Goal: Task Accomplishment & Management: Manage account settings

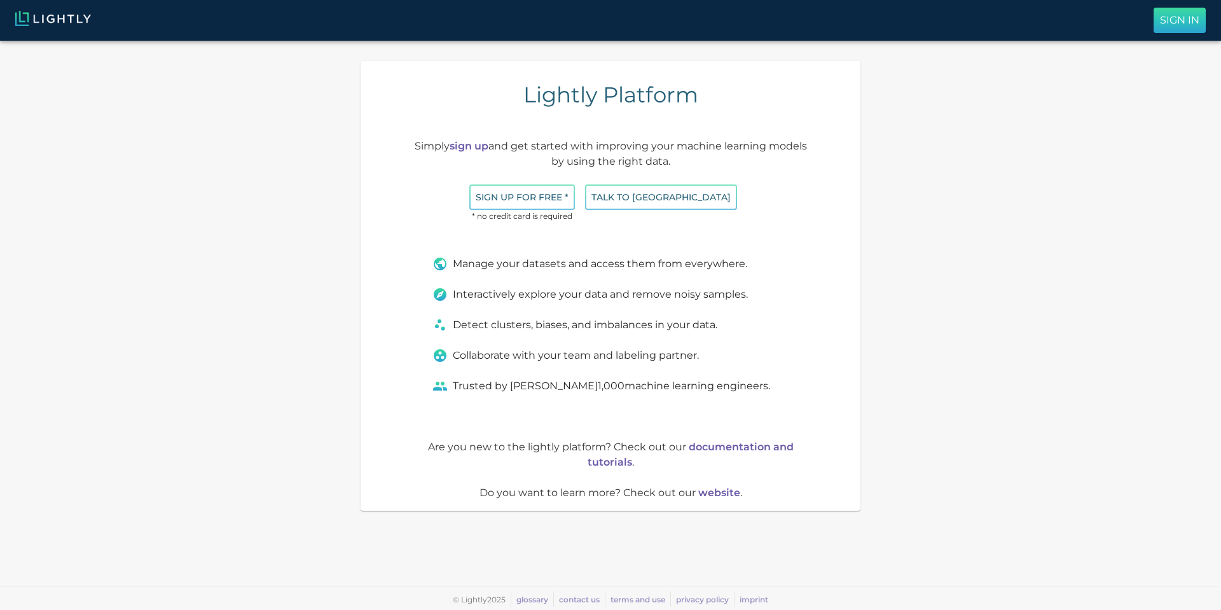
click at [1185, 17] on p "Sign In" at bounding box center [1179, 20] width 39 height 15
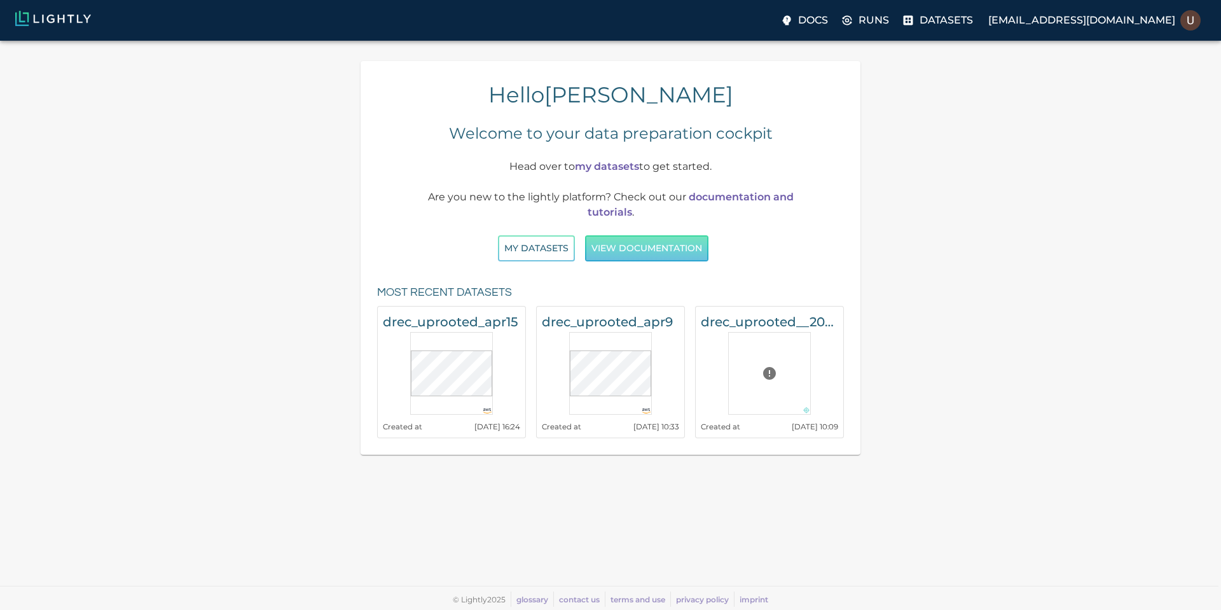
click at [616, 254] on button "View documentation" at bounding box center [646, 248] width 123 height 26
click at [550, 258] on button "My Datasets" at bounding box center [536, 248] width 77 height 26
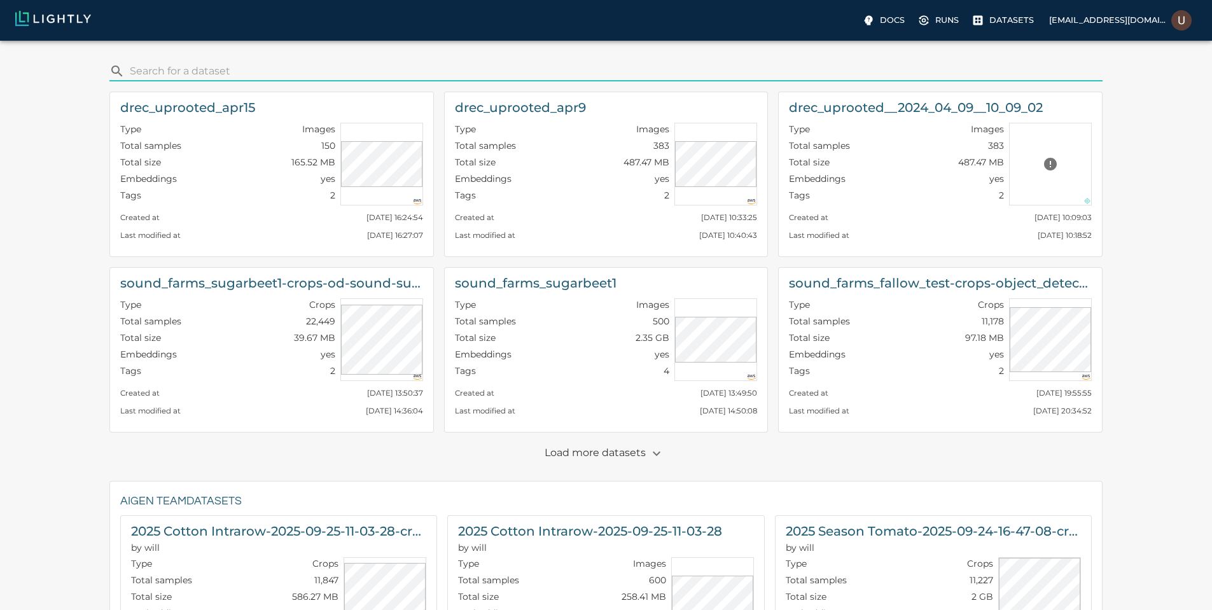
click at [617, 454] on p "Load more datasets" at bounding box center [605, 454] width 123 height 22
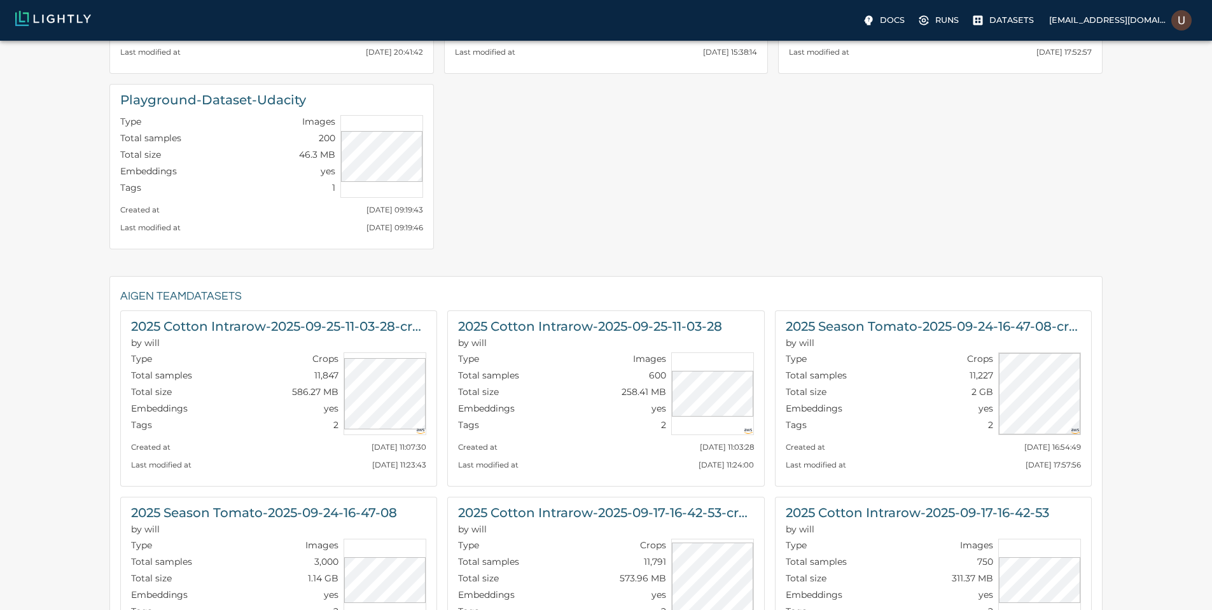
scroll to position [611, 0]
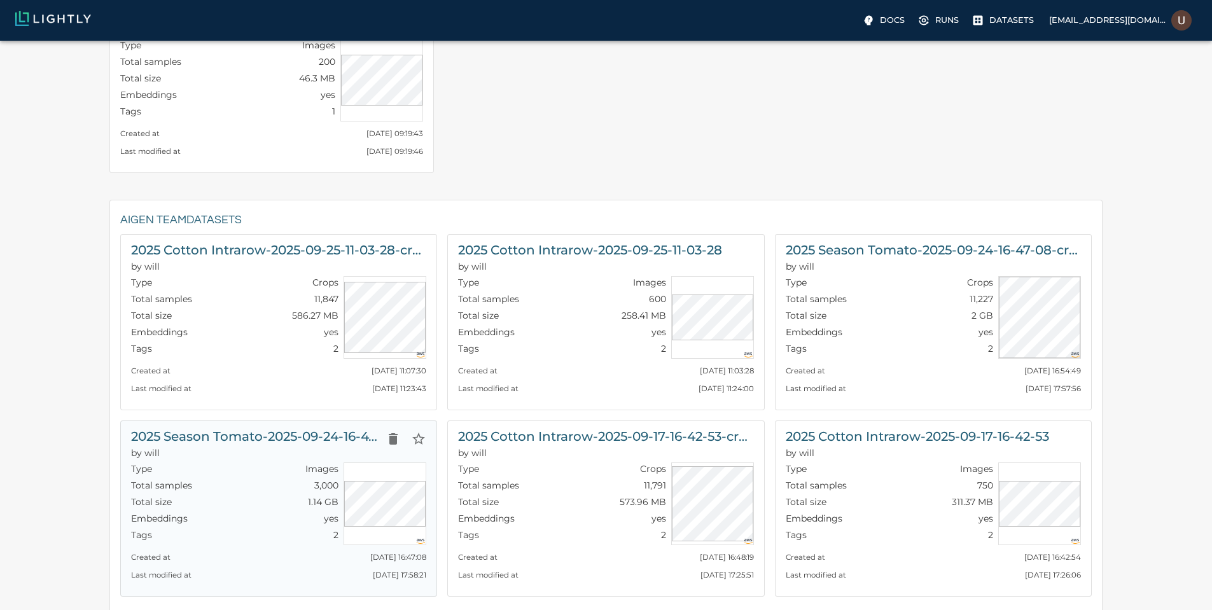
click at [352, 443] on h6 "2025 Season Tomato-2025-09-24-16-47-08" at bounding box center [255, 436] width 249 height 20
click at [570, 242] on h6 "2025 Cotton Intrarow-2025-09-25-11-03-28" at bounding box center [582, 250] width 249 height 20
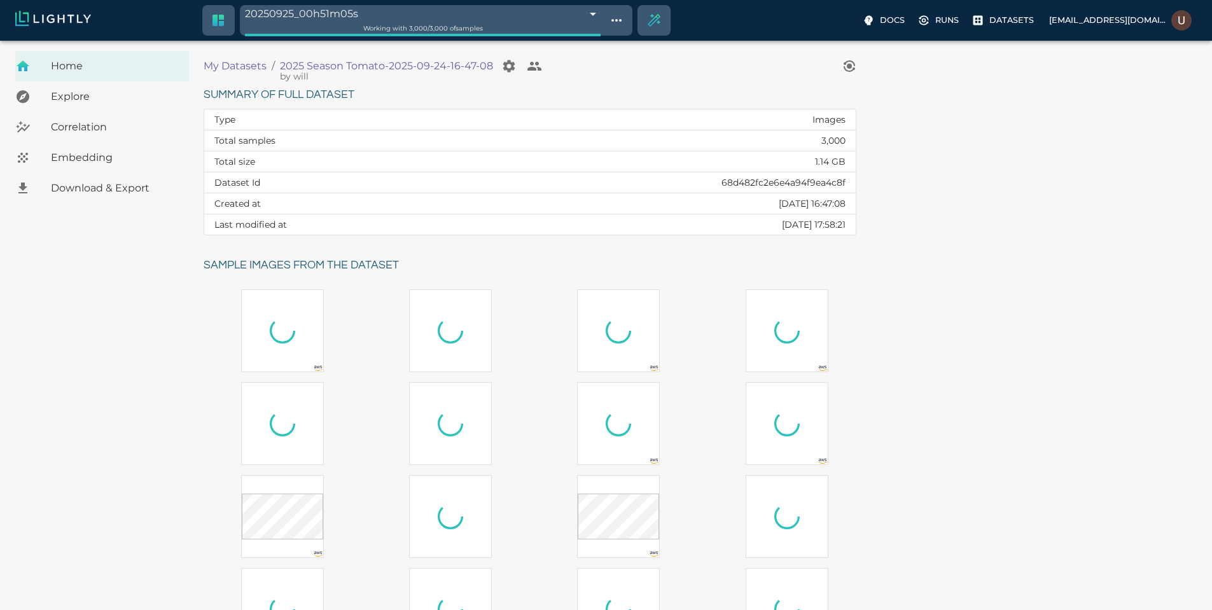
click at [147, 154] on span "Embedding" at bounding box center [115, 157] width 128 height 15
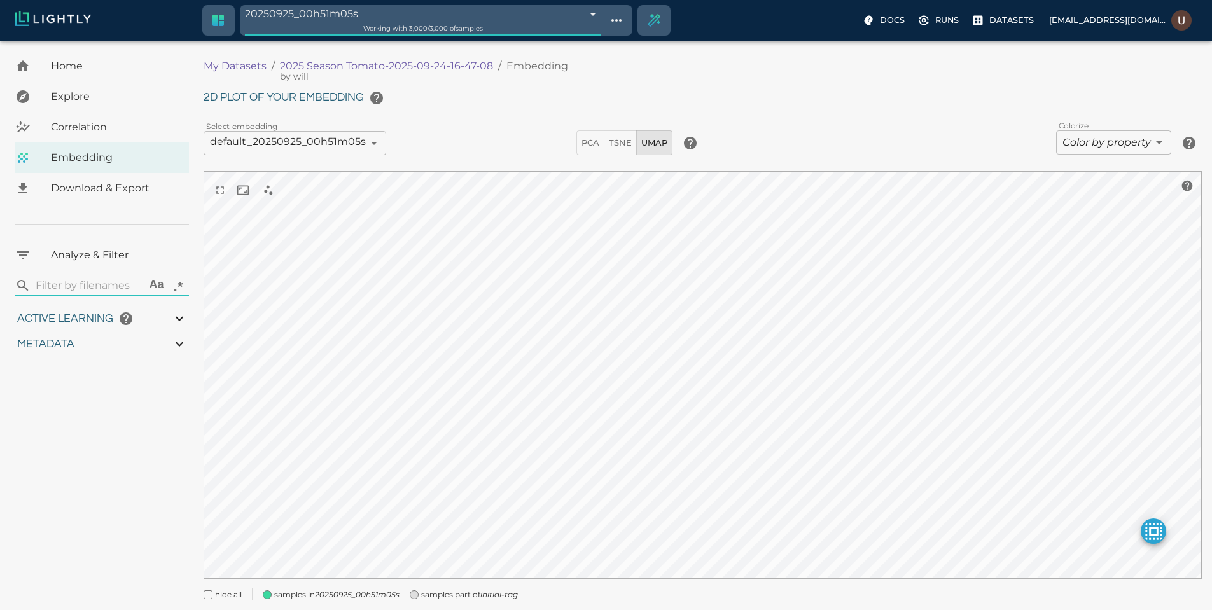
type input "3.9805235740495"
type input "19.4738311767578"
type input "71.6118311767578"
type input "3.9805235740495"
type input "19.4738311767578"
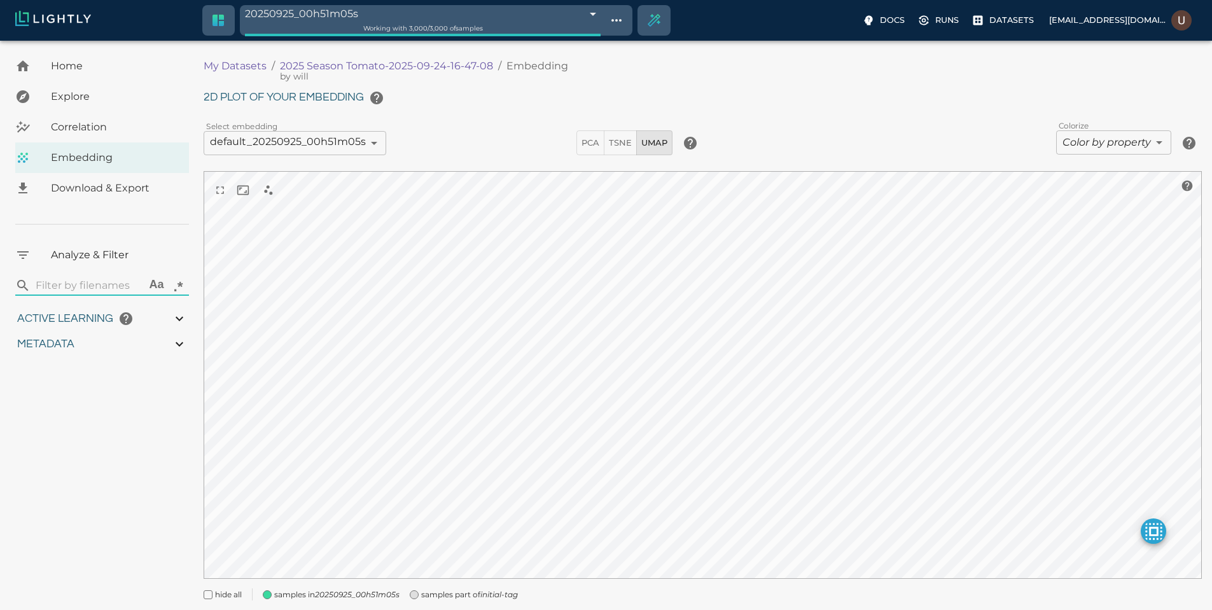
type input "71.6118311767578"
type input "3.9805235740495"
type input "19.4738311767578"
type input "71.6118311767578"
type input "3.9805235740495"
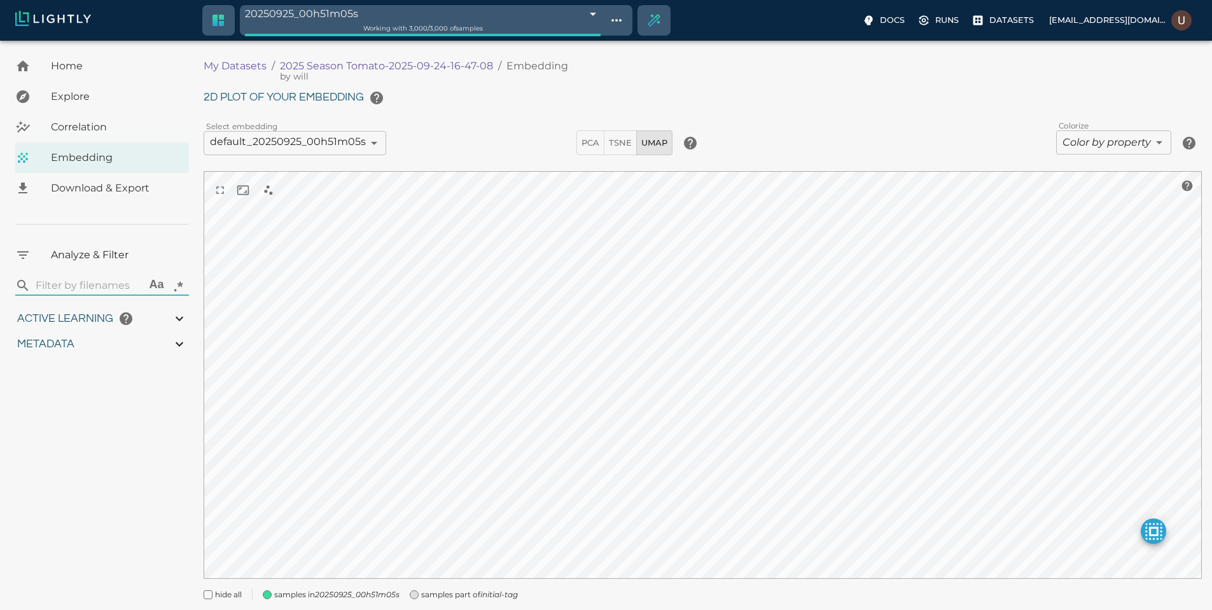
type input "19.4738311767578"
type input "71.6118311767578"
type input "3.9805235740495"
type input "19.4738311767578"
type input "71.6118311767578"
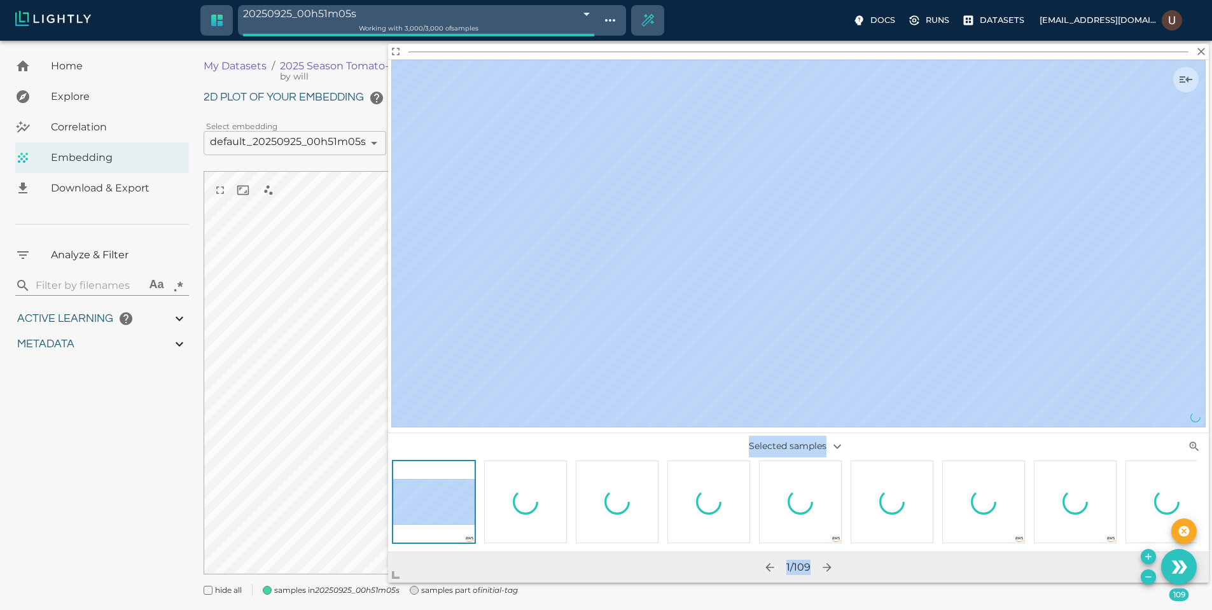
drag, startPoint x: 707, startPoint y: 418, endPoint x: 348, endPoint y: 591, distance: 398.9
click at [388, 583] on span at bounding box center [400, 569] width 25 height 25
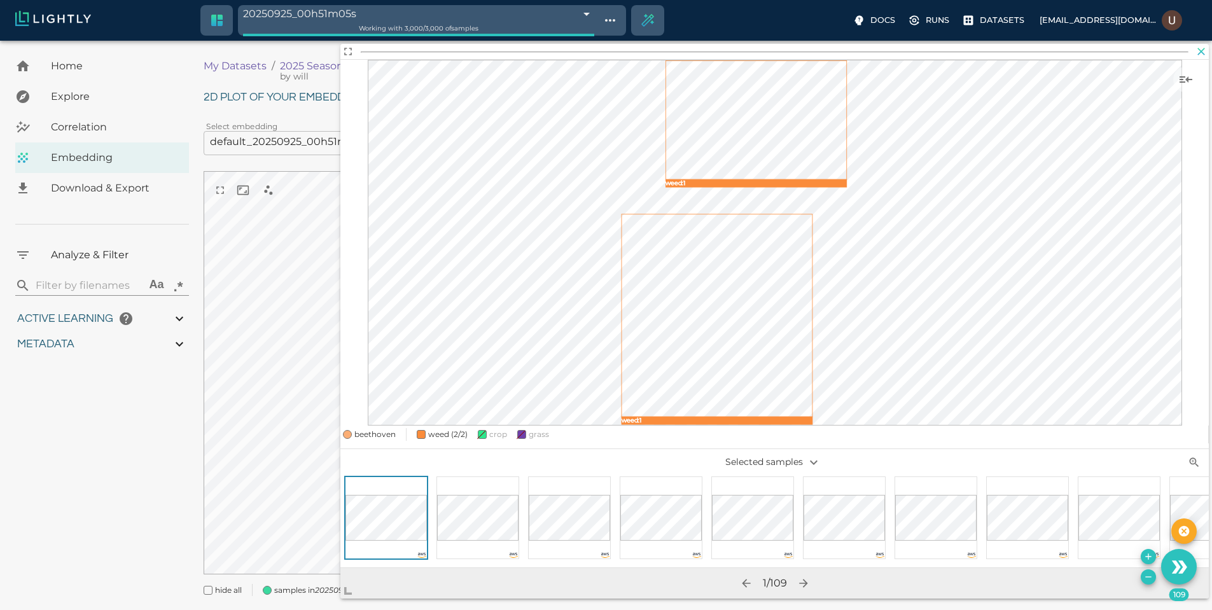
click at [1197, 57] on icon "button" at bounding box center [1201, 51] width 13 height 13
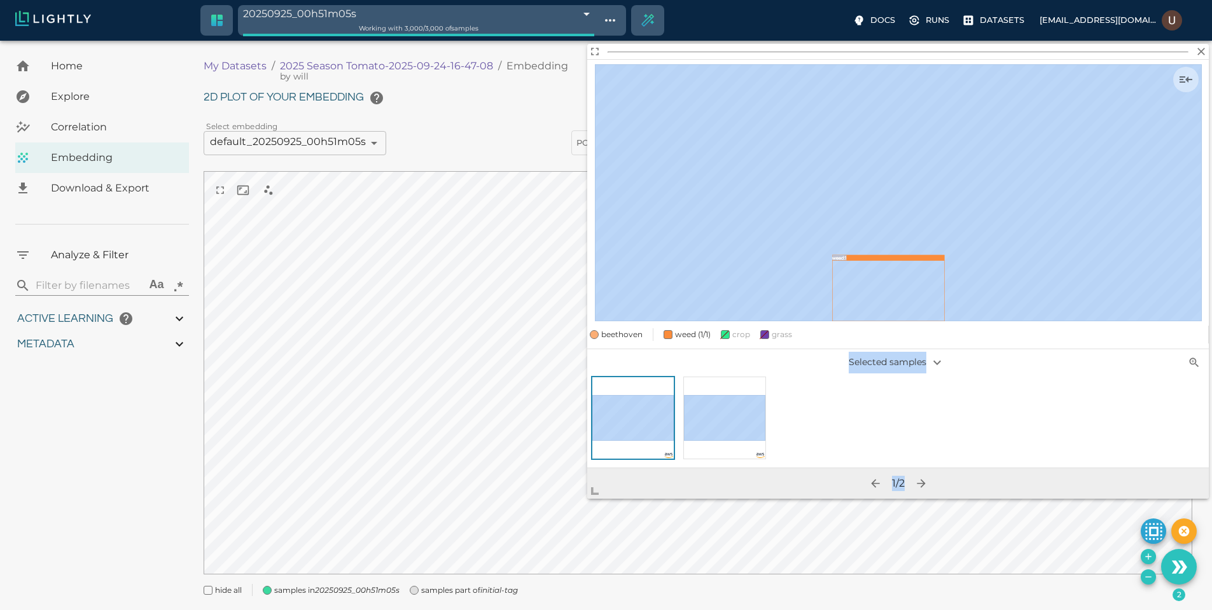
click at [457, 550] on body "20250925_00h51m05s 68d491f98ad0b7a7cfa7e028 Working with 3,000 / 3,000 of sampl…" at bounding box center [606, 341] width 1212 height 601
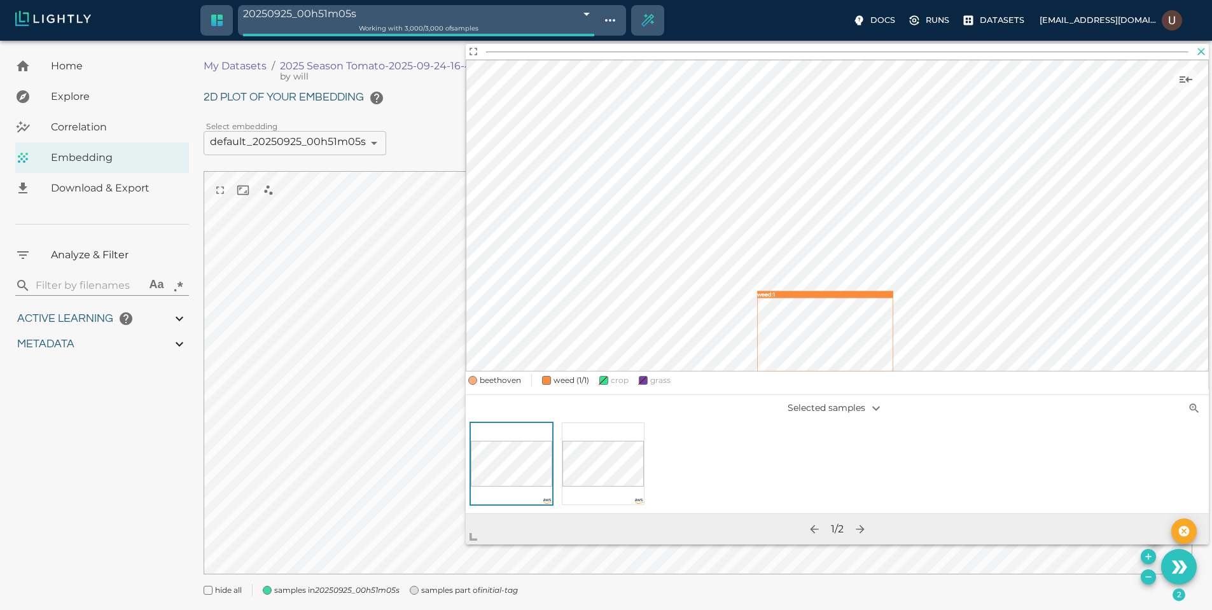
click at [1205, 51] on icon "button" at bounding box center [1201, 51] width 13 height 13
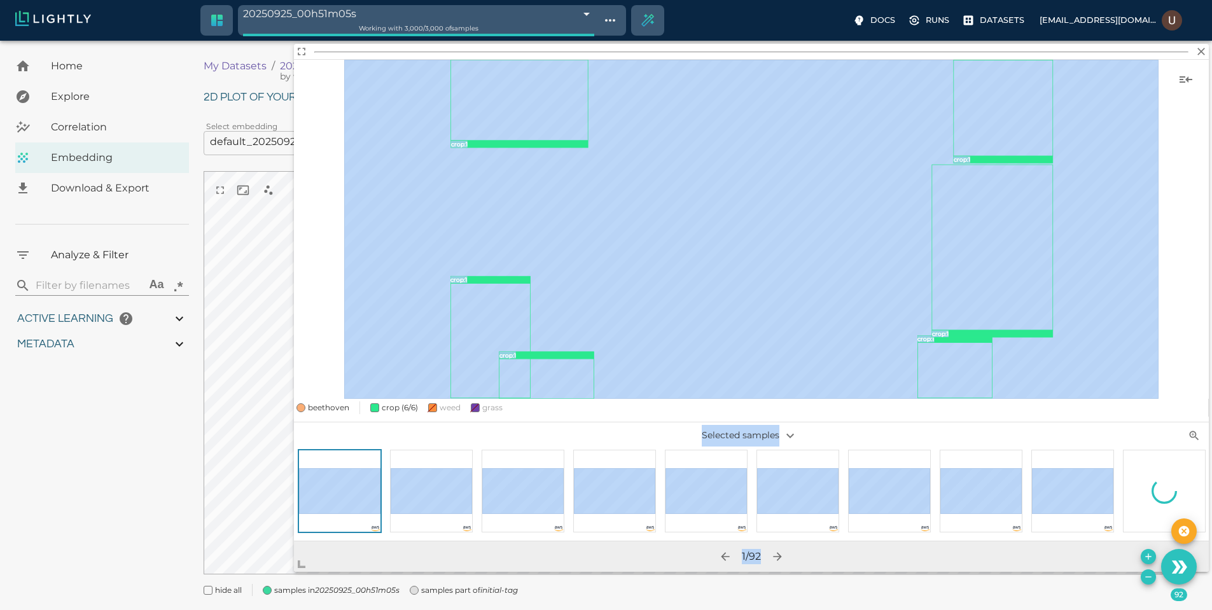
drag, startPoint x: 710, startPoint y: 424, endPoint x: 240, endPoint y: 588, distance: 498.1
click at [240, 588] on body "20250925_00h51m05s 68d491f98ad0b7a7cfa7e028 Working with 3,000 / 3,000 of sampl…" at bounding box center [606, 341] width 1212 height 601
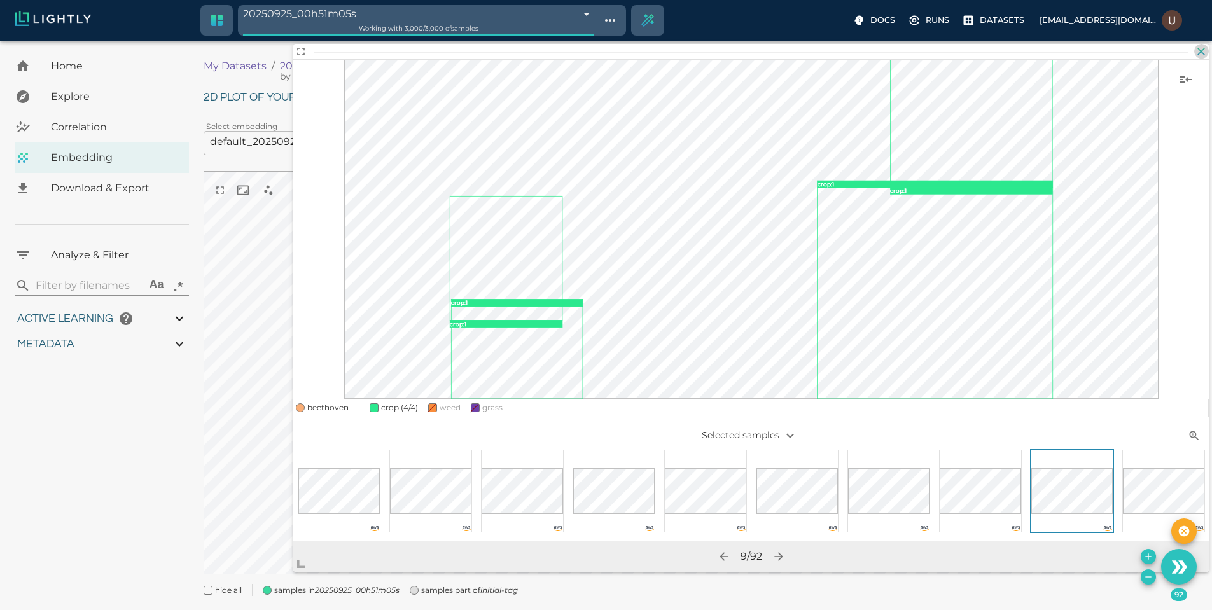
click at [1206, 53] on icon "button" at bounding box center [1201, 51] width 13 height 13
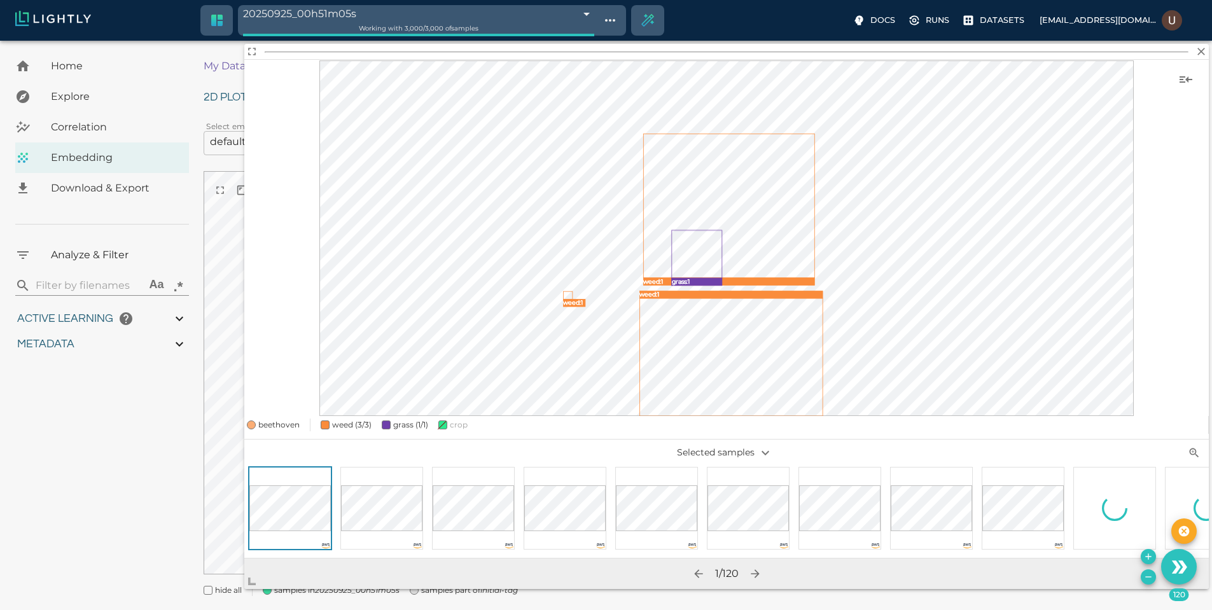
drag, startPoint x: 702, startPoint y: 419, endPoint x: 244, endPoint y: 584, distance: 486.3
click at [244, 584] on span at bounding box center [256, 576] width 25 height 25
click at [772, 531] on div at bounding box center [748, 508] width 83 height 83
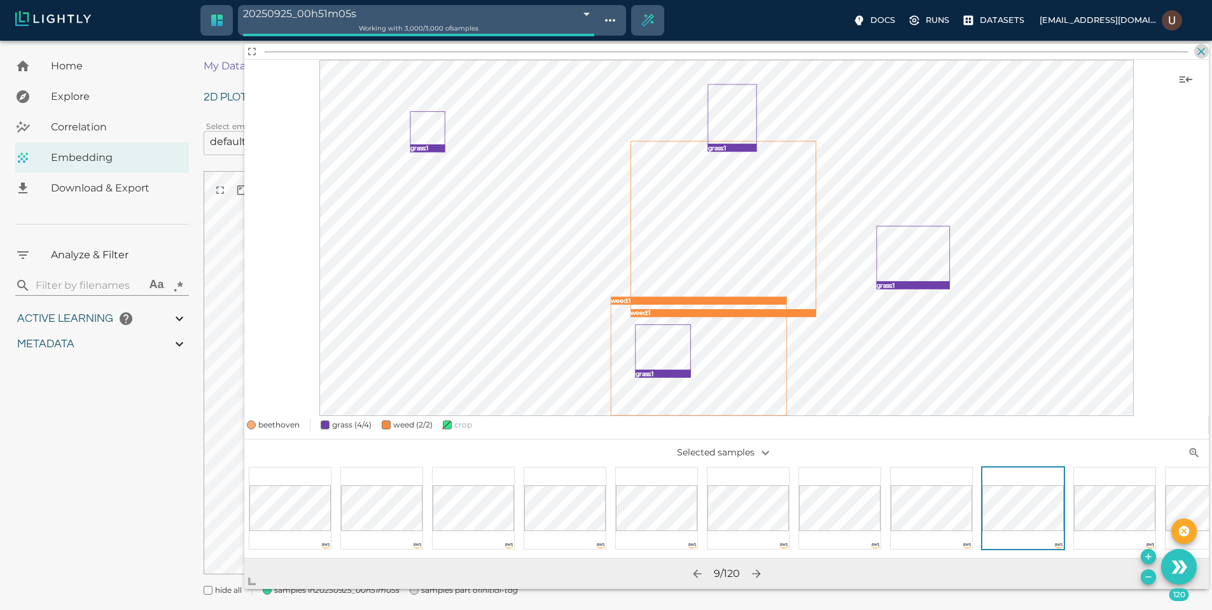
click at [1194, 49] on button "button" at bounding box center [1201, 51] width 15 height 15
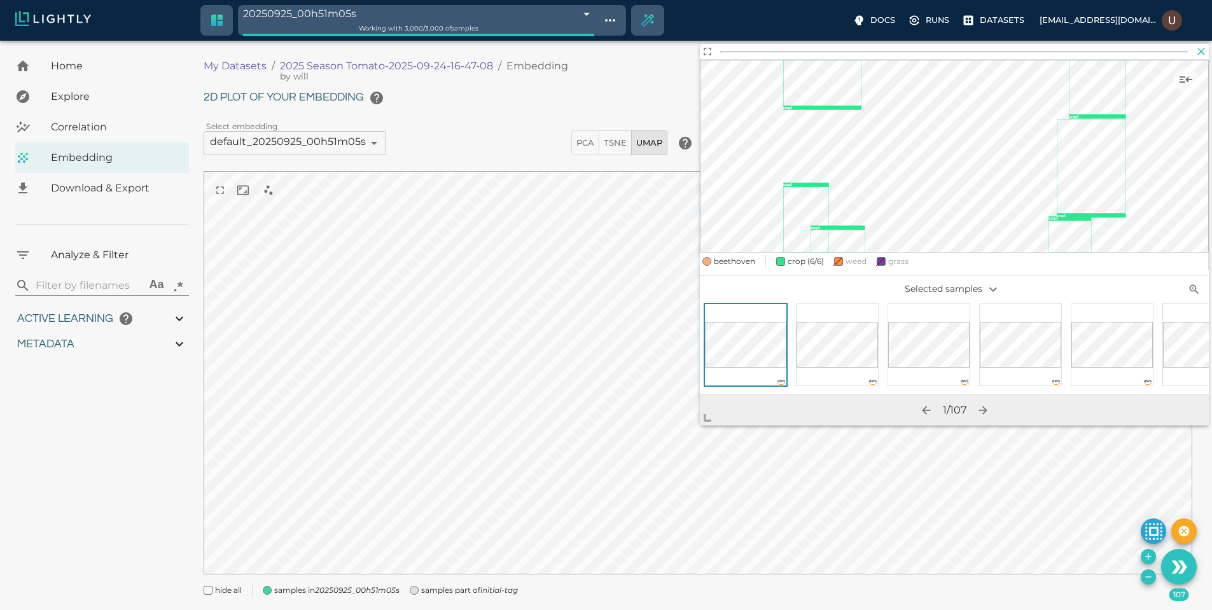
click at [1201, 55] on icon "button" at bounding box center [1201, 51] width 13 height 13
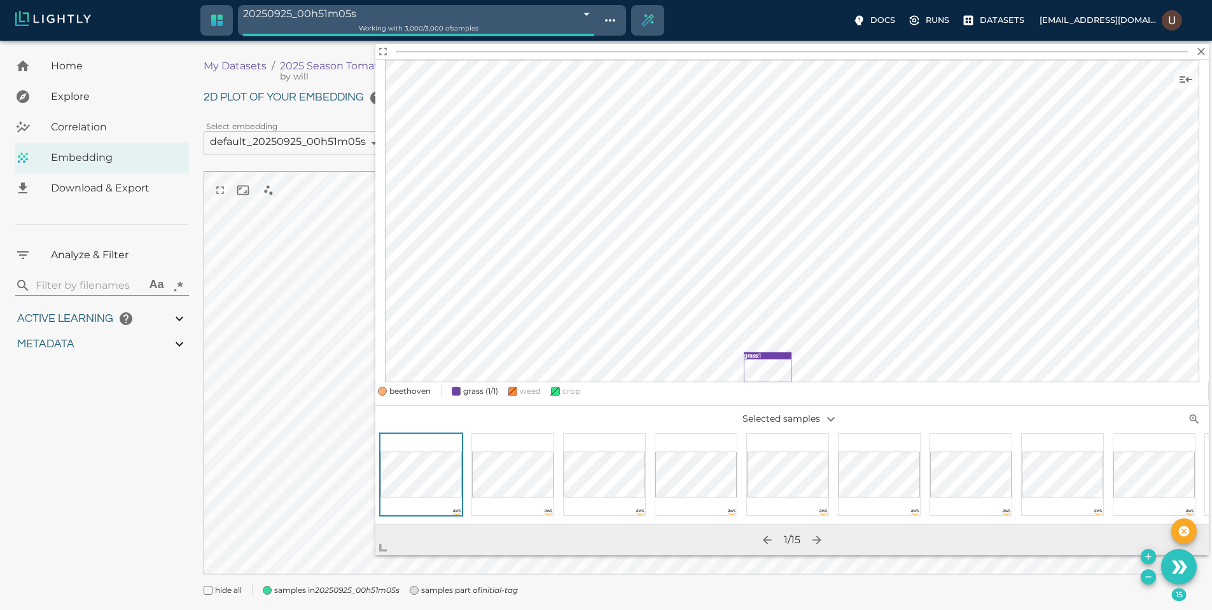
click at [361, 554] on body "20250925_00h51m05s 68d491f98ad0b7a7cfa7e028 Working with 3,000 / 3,000 of sampl…" at bounding box center [606, 341] width 1212 height 601
click at [649, 476] on div at bounding box center [695, 474] width 92 height 83
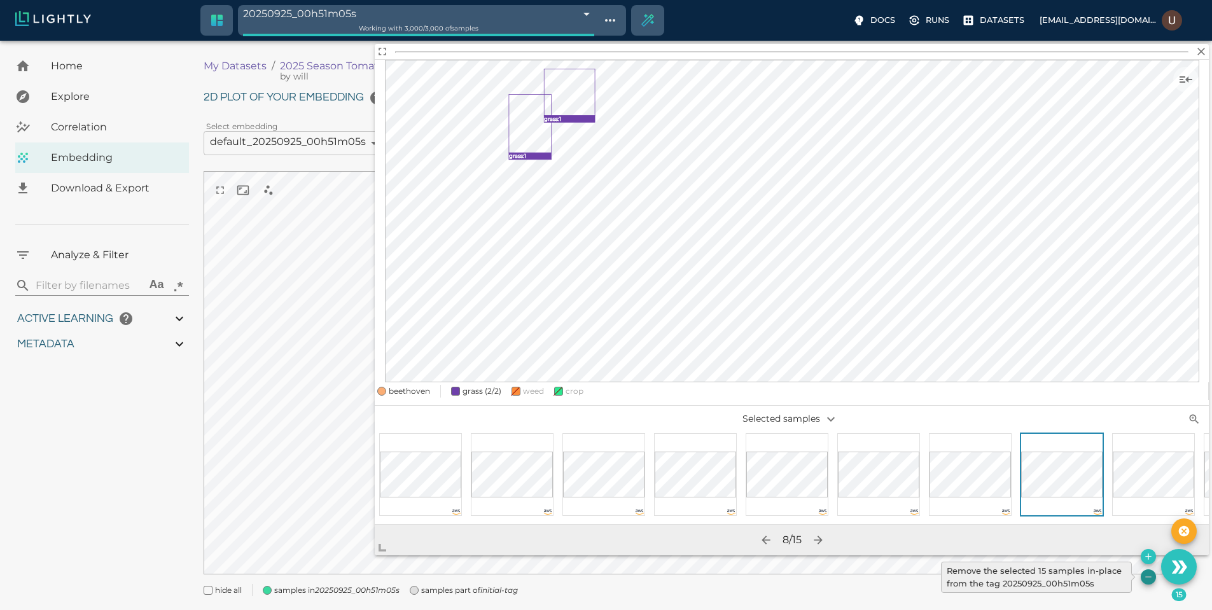
click at [1141, 575] on button "Remove the selected 15 samples in-place from the tag 20250925_00h51m05s" at bounding box center [1148, 576] width 15 height 15
type input "3.9805235740495"
type input "19.4738311767578"
type input "71.6118311767578"
type input "9007199254740991"
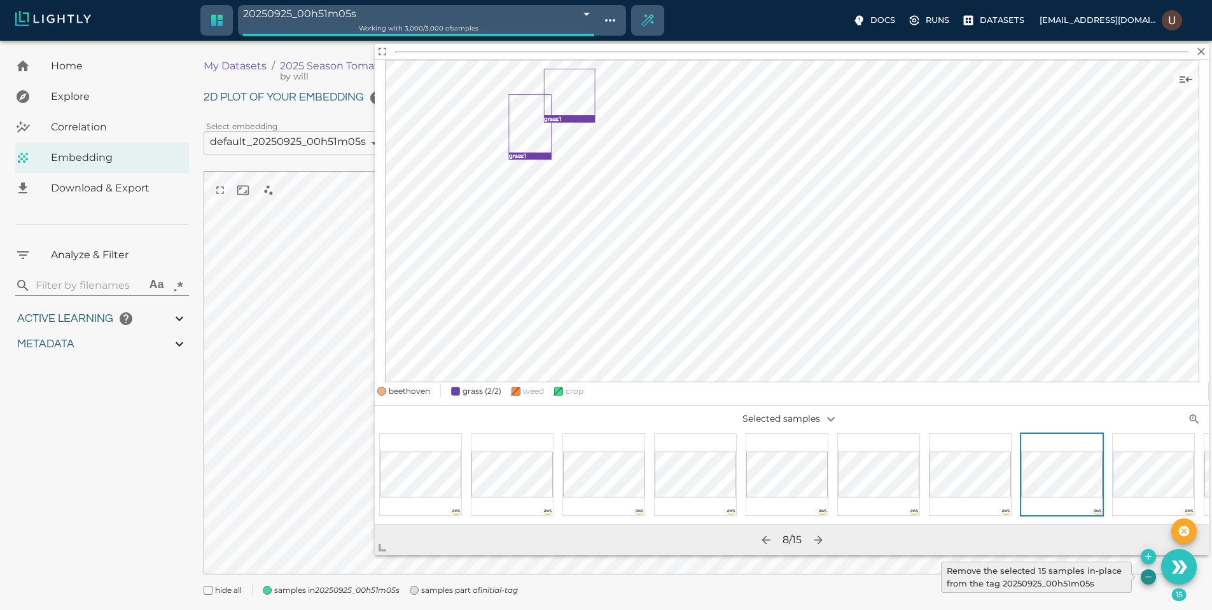
type input "9007199254740991"
type input "3.9805235740495"
type input "19.4738311767578"
type input "71.6118311767578"
type input "9007199254740991"
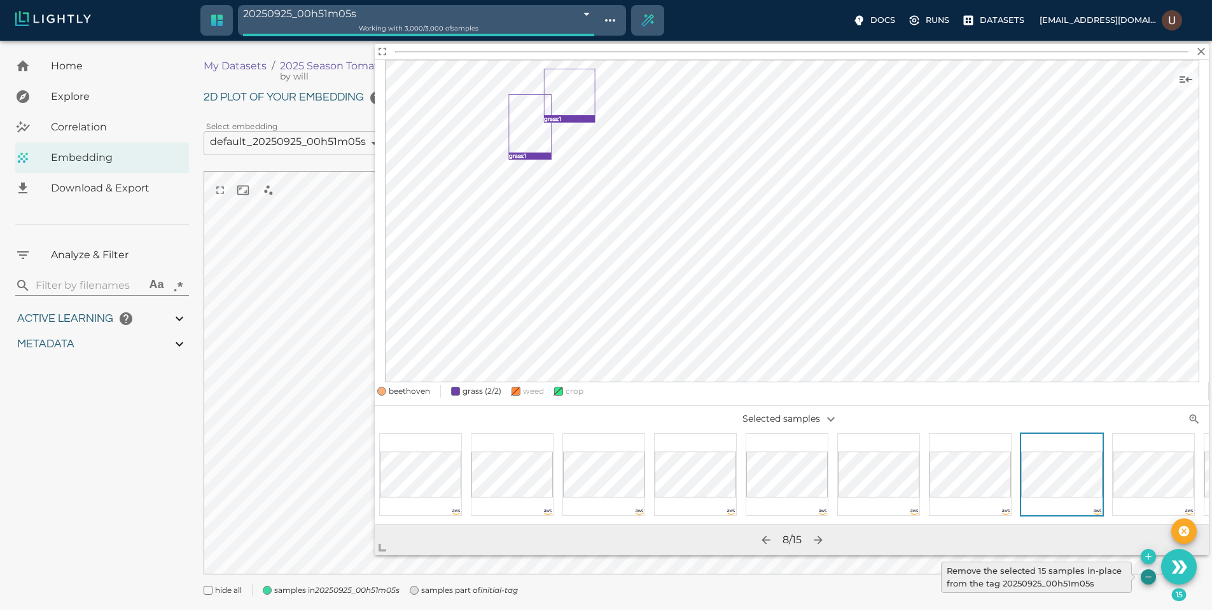
type input "9007199254740991"
type input "3.9805235740495"
type input "19.4738311767578"
type input "71.6118311767578"
type input "3.9805235740495"
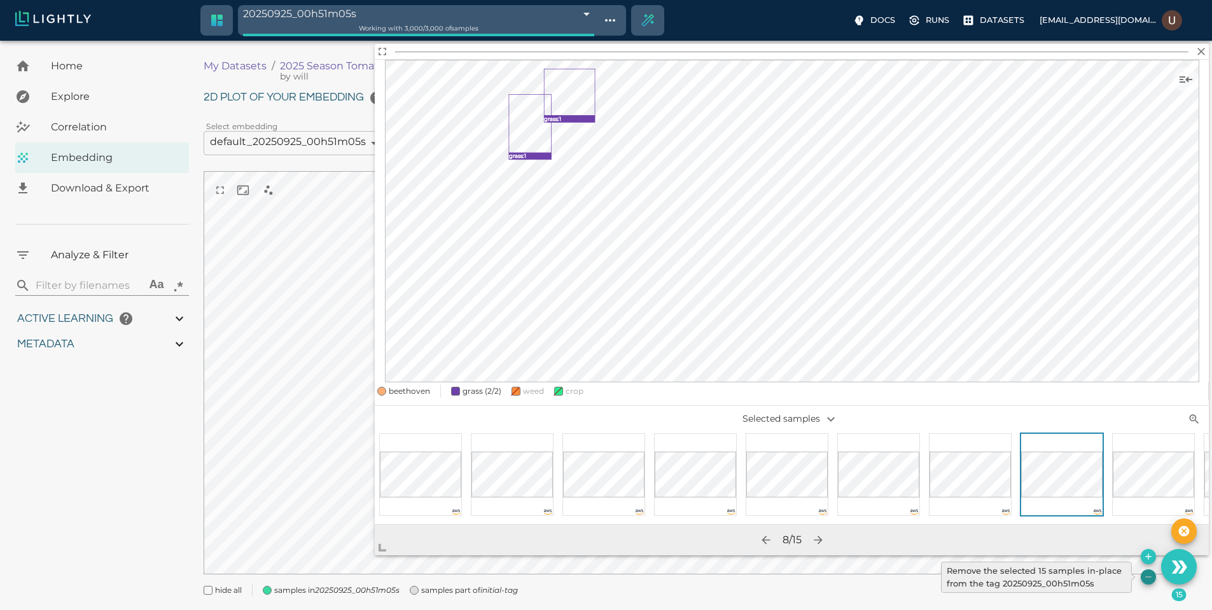
type input "19.4738311767578"
type input "71.6118311767578"
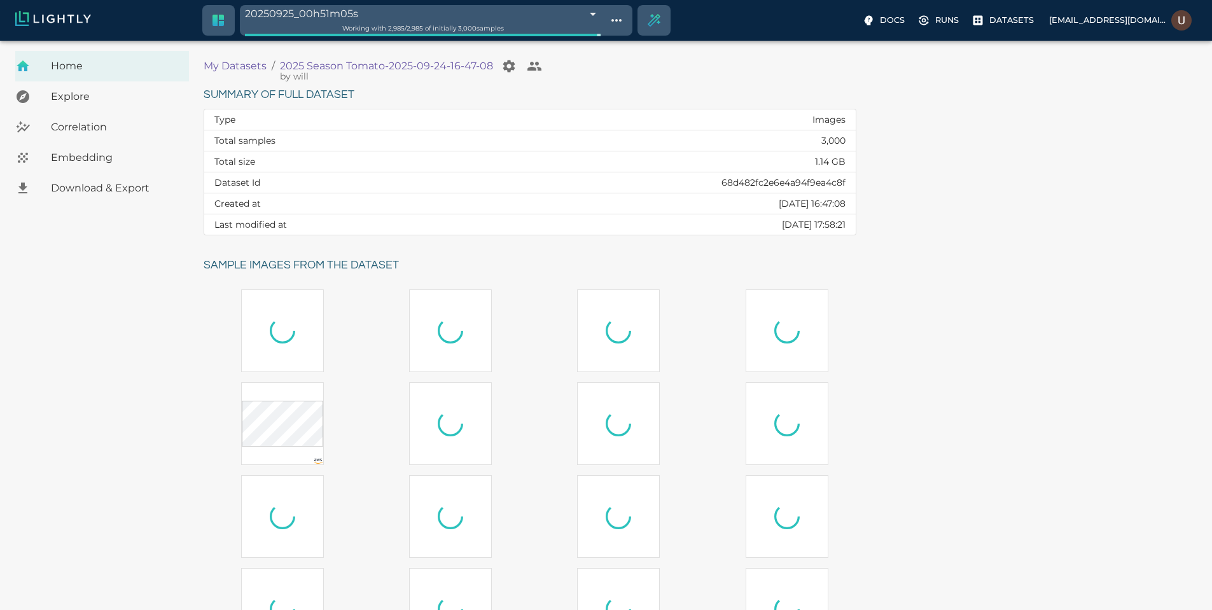
click at [137, 164] on span "Embedding" at bounding box center [115, 157] width 128 height 15
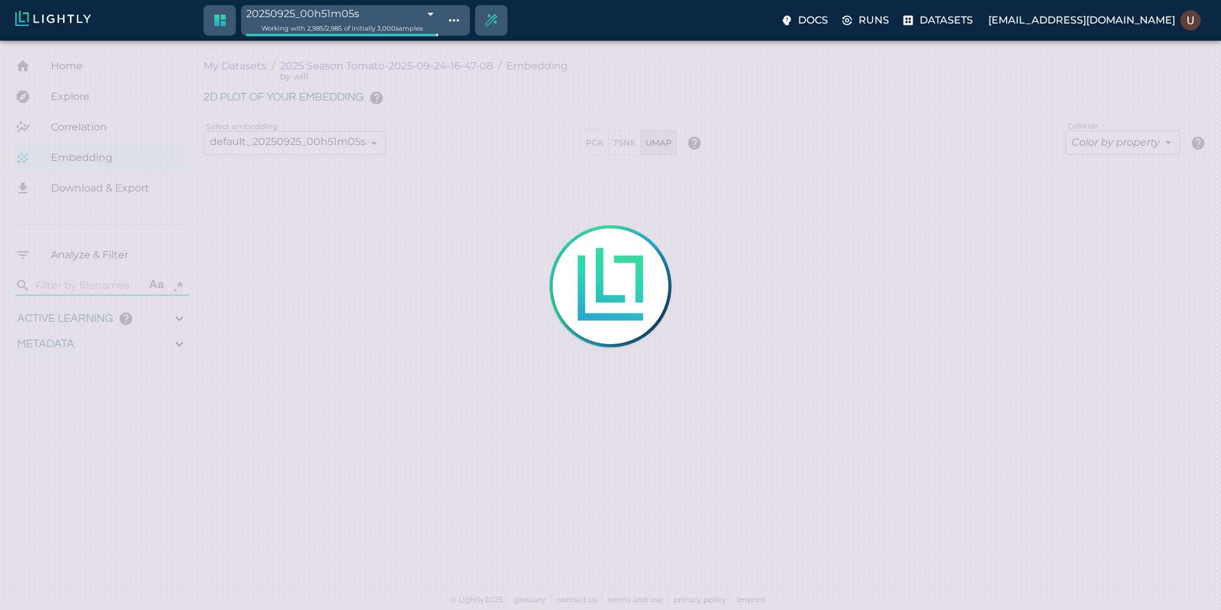
type input "9007199254740991"
type input "3.9805235740495"
type input "19.4738311767578"
type input "71.6118311767578"
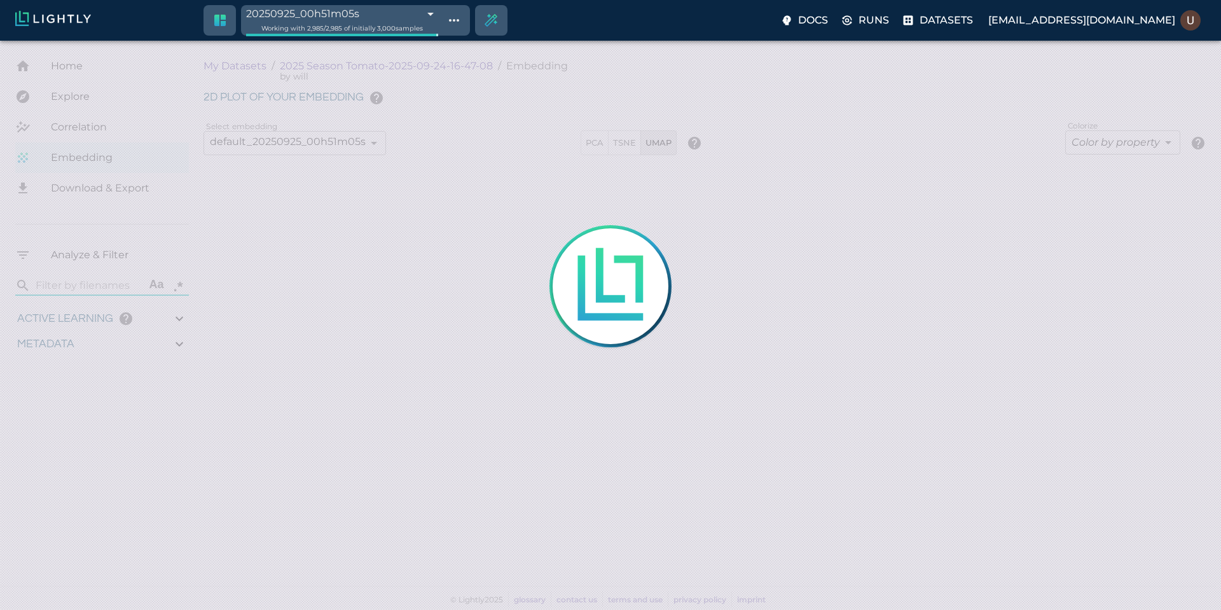
type input "9007199254740991"
type input "3.9805235740495"
type input "19.4738311767578"
type input "71.6118311767578"
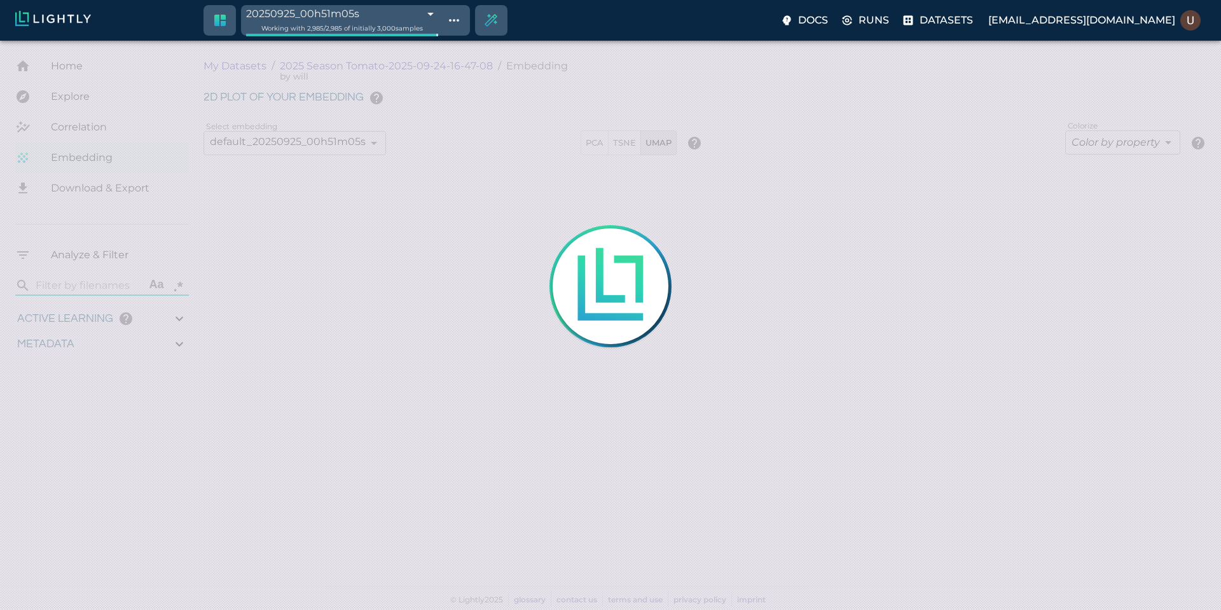
type input "3.9805235740495"
type input "19.4738311767578"
type input "71.6118311767578"
type input "3.9805235740495"
type input "19.4738311767578"
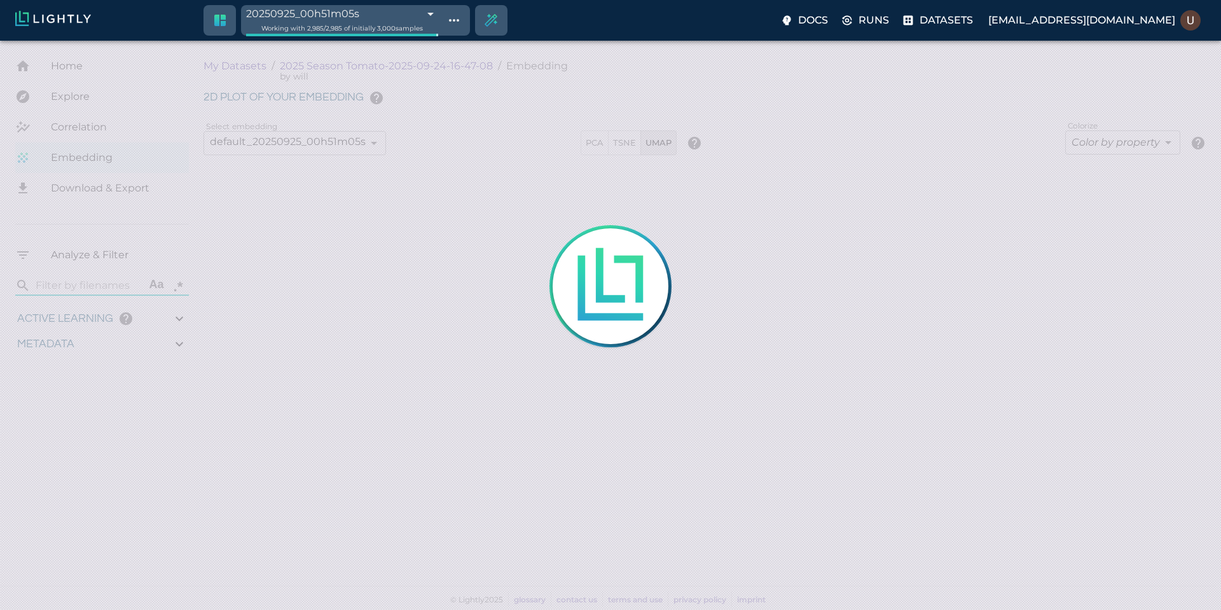
type input "71.6118311767578"
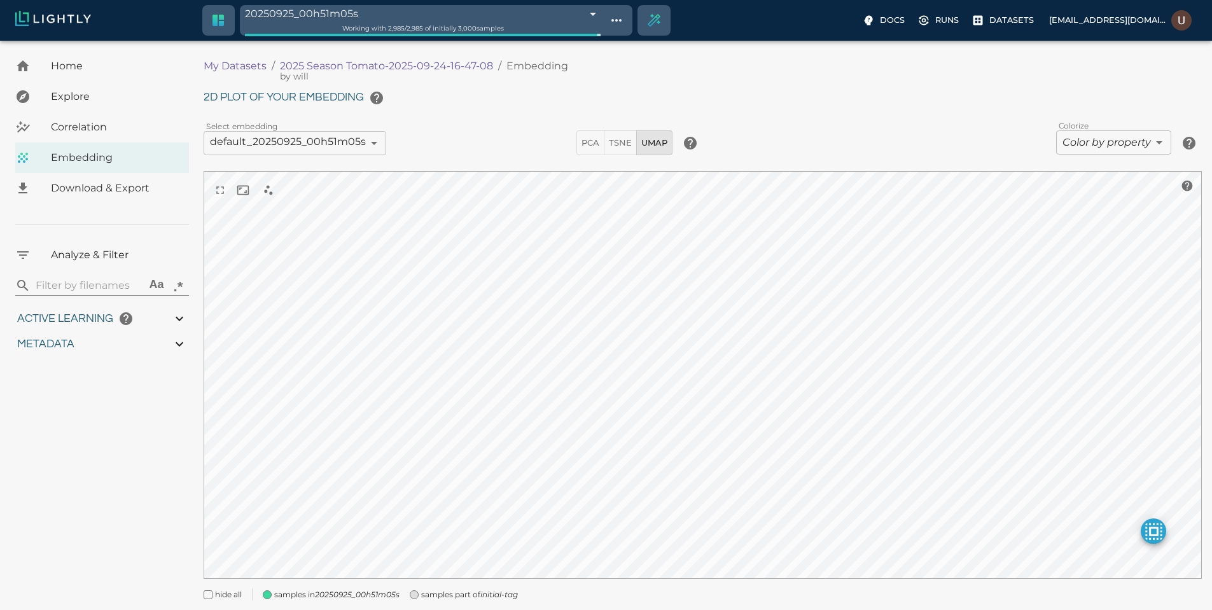
click at [467, 41] on body "20250925_00h51m05s 68d491f98ad0b7a7cfa7e028 Working with 2,985 / 2,985 of initi…" at bounding box center [606, 344] width 1212 height 606
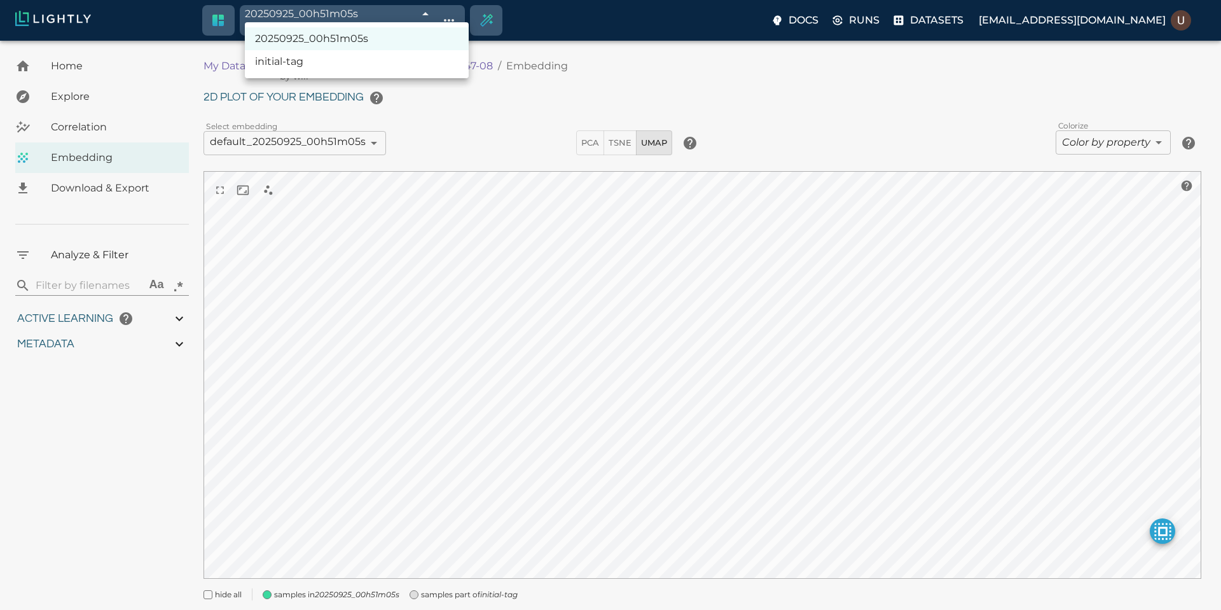
drag, startPoint x: 983, startPoint y: 370, endPoint x: 975, endPoint y: 378, distance: 11.3
click at [983, 370] on div at bounding box center [610, 305] width 1221 height 610
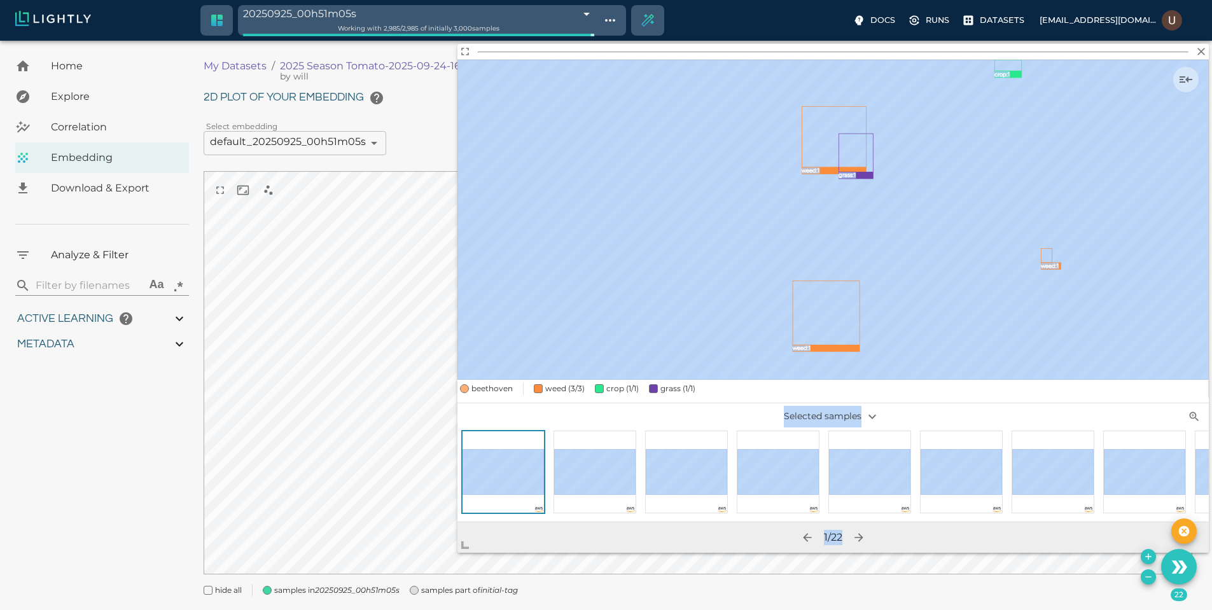
click at [436, 558] on body "20250925_00h51m05s 68d491f98ad0b7a7cfa7e028 Working with 2,985 / 2,985 of initi…" at bounding box center [606, 341] width 1212 height 601
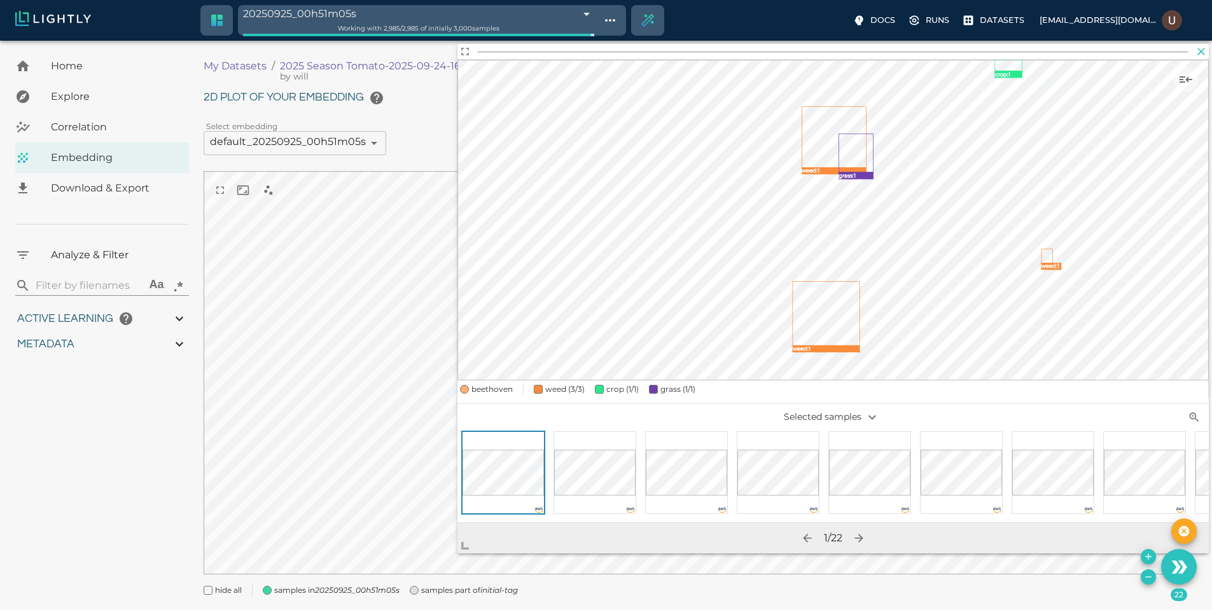
click at [1202, 52] on icon "button" at bounding box center [1202, 52] width 8 height 8
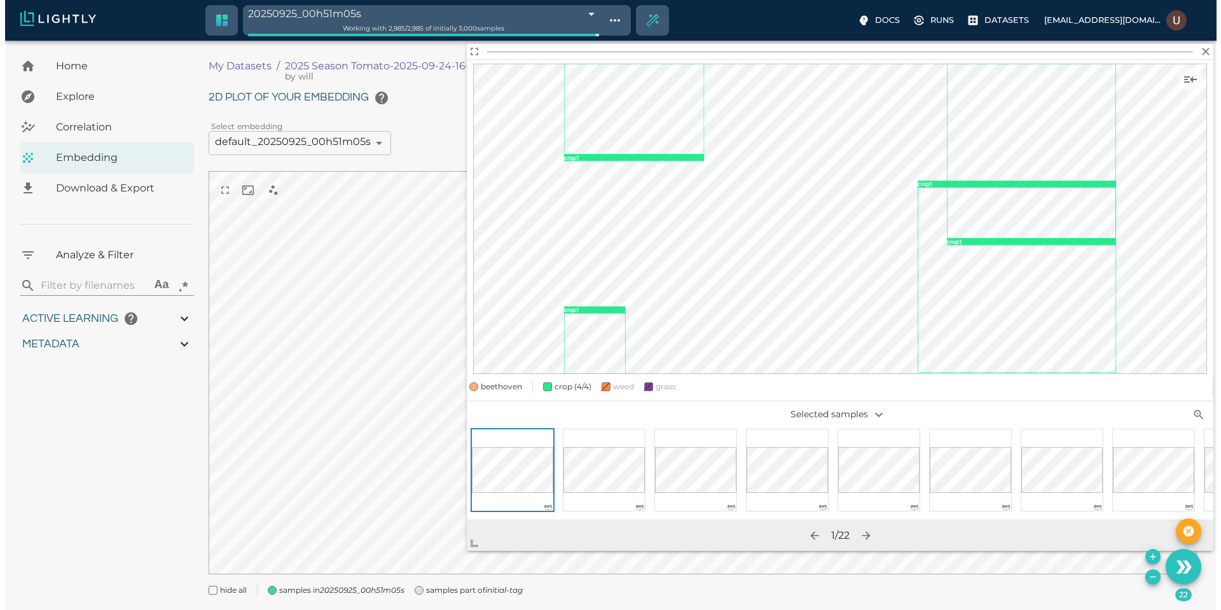
scroll to position [32, 0]
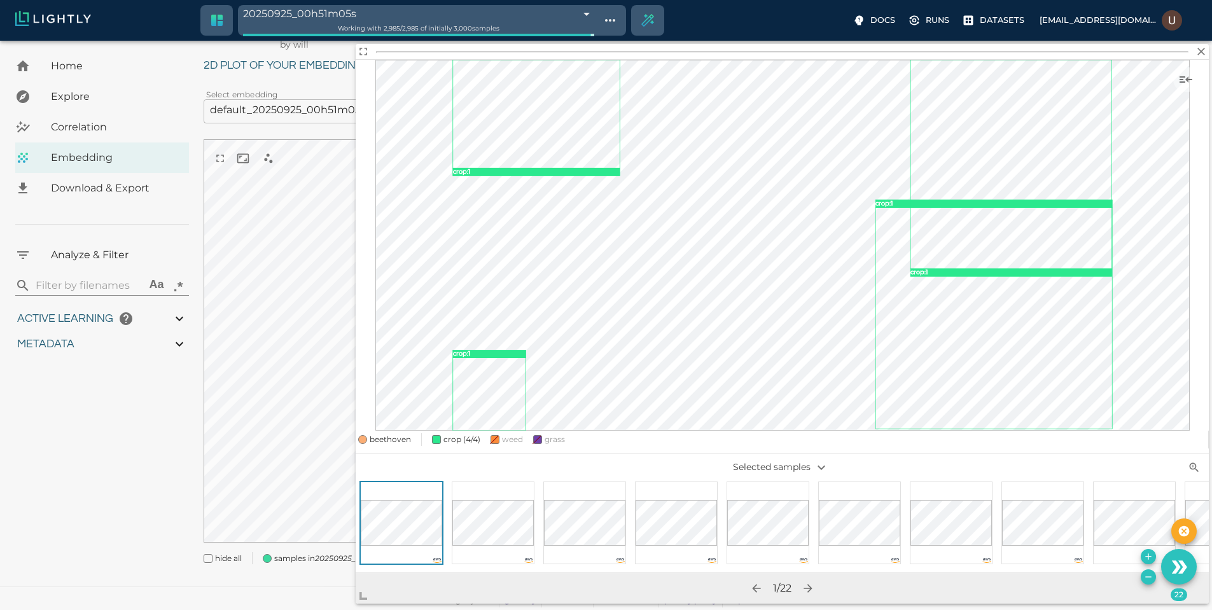
drag, startPoint x: 716, startPoint y: 419, endPoint x: 363, endPoint y: 601, distance: 397.4
click at [363, 601] on span at bounding box center [368, 590] width 25 height 25
click at [1199, 54] on icon "button" at bounding box center [1202, 52] width 8 height 8
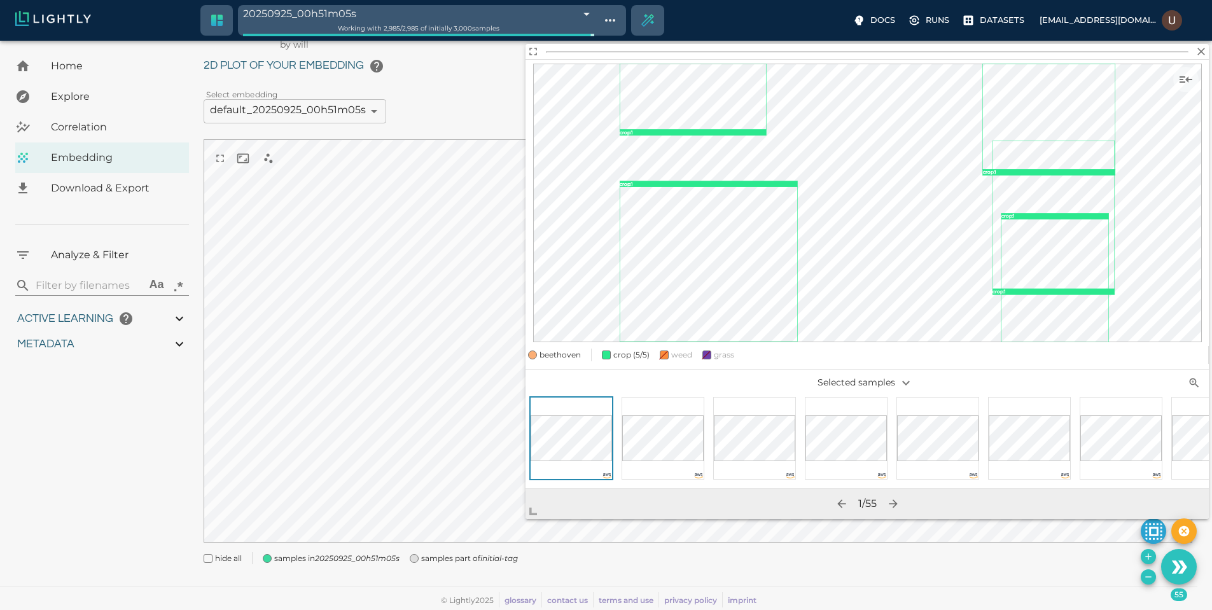
drag, startPoint x: 709, startPoint y: 424, endPoint x: 415, endPoint y: 580, distance: 332.9
click at [525, 519] on span at bounding box center [537, 506] width 25 height 25
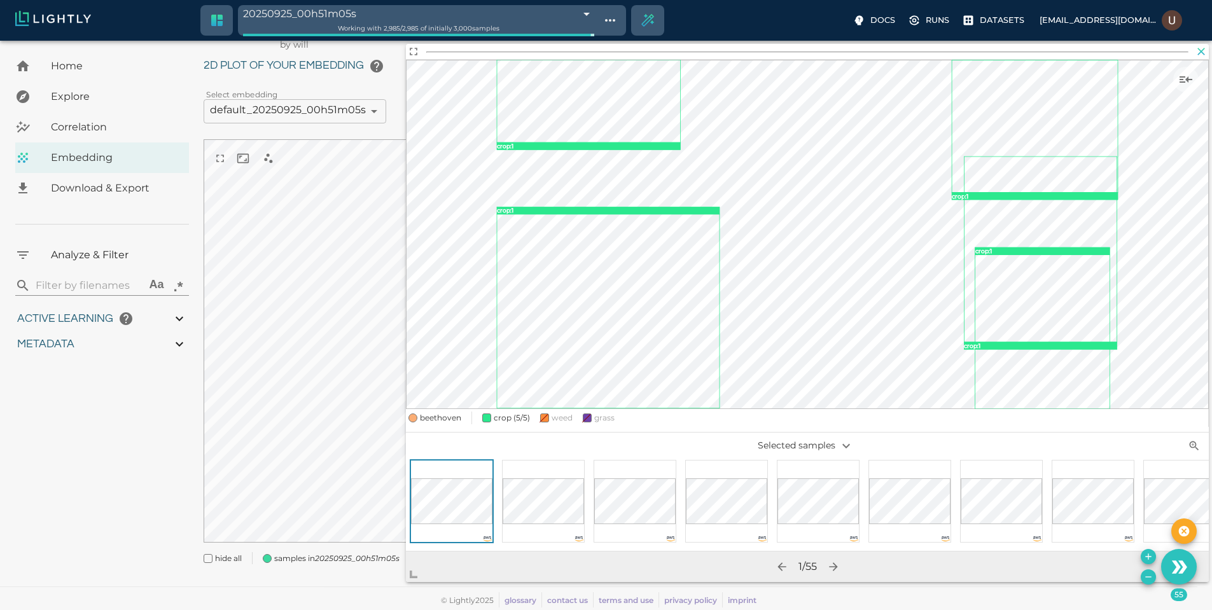
click at [1201, 50] on icon "button" at bounding box center [1201, 51] width 13 height 13
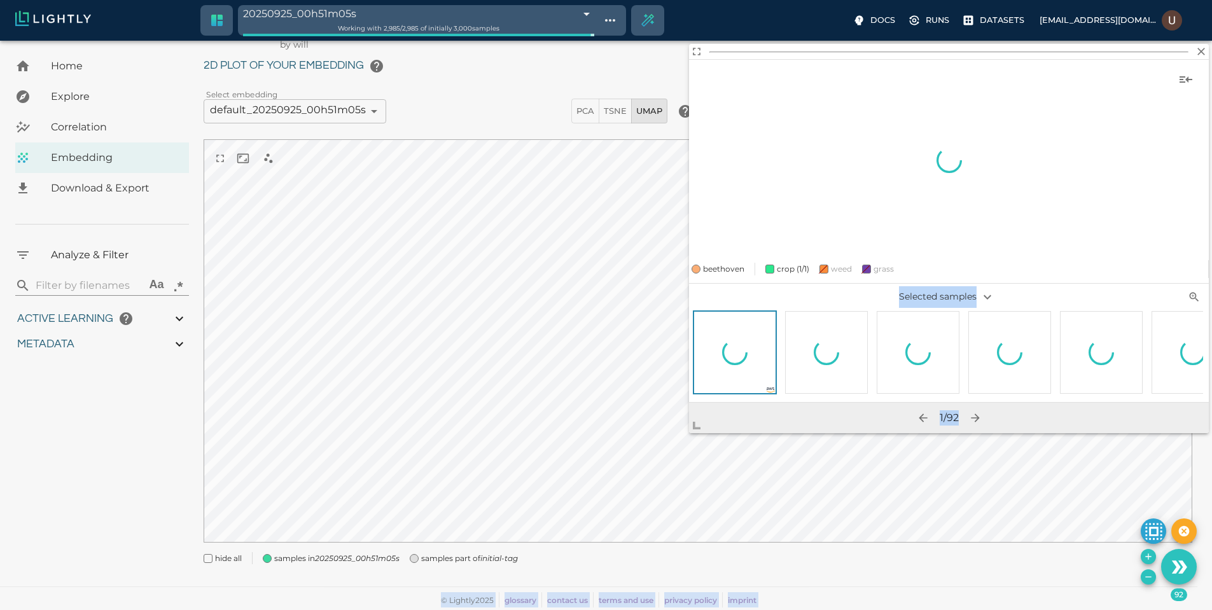
click at [401, 524] on body "20250925_00h51m05s 68d491f98ad0b7a7cfa7e028 Working with 2,985 / 2,985 of initi…" at bounding box center [606, 309] width 1212 height 601
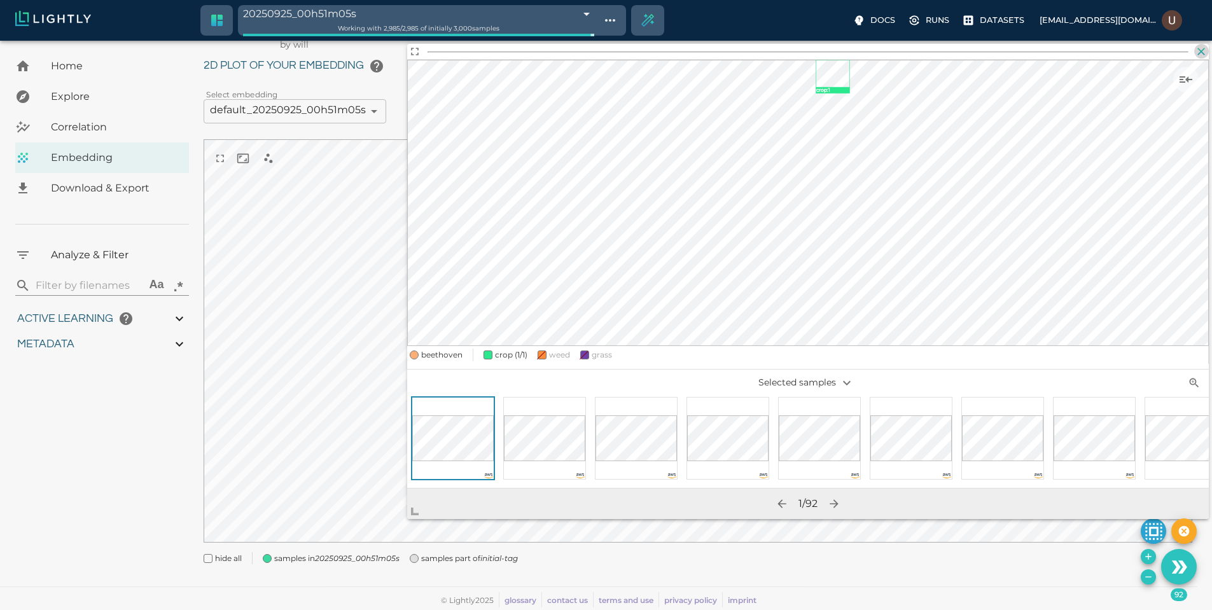
click at [1198, 51] on icon "button" at bounding box center [1201, 51] width 13 height 13
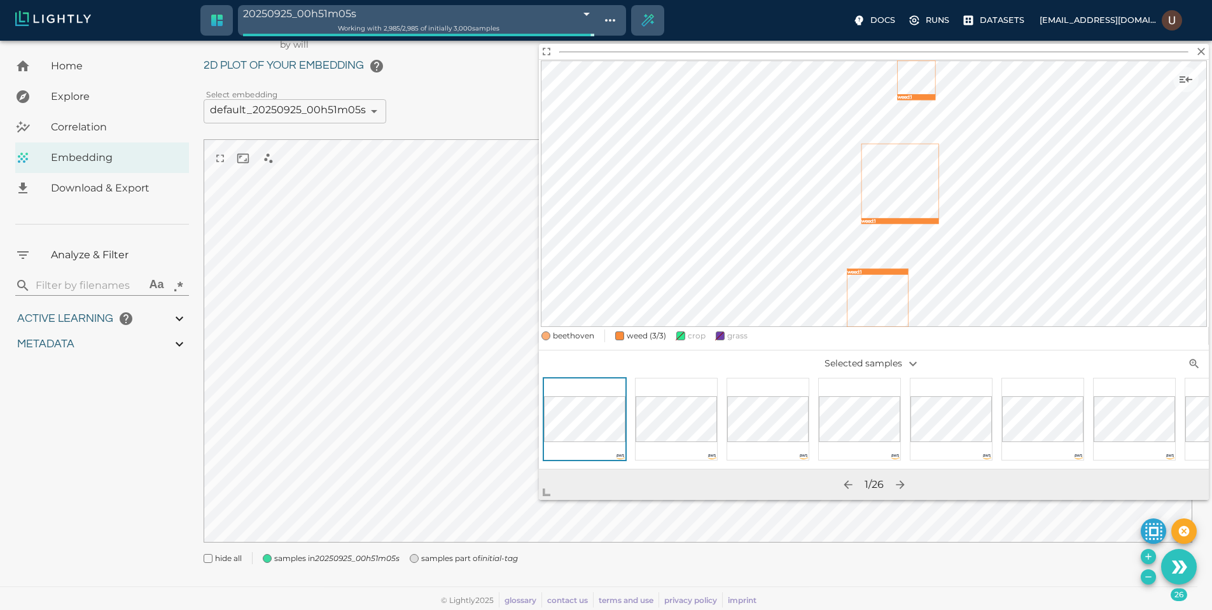
drag, startPoint x: 713, startPoint y: 413, endPoint x: 520, endPoint y: 497, distance: 210.6
click at [539, 497] on span at bounding box center [551, 487] width 25 height 25
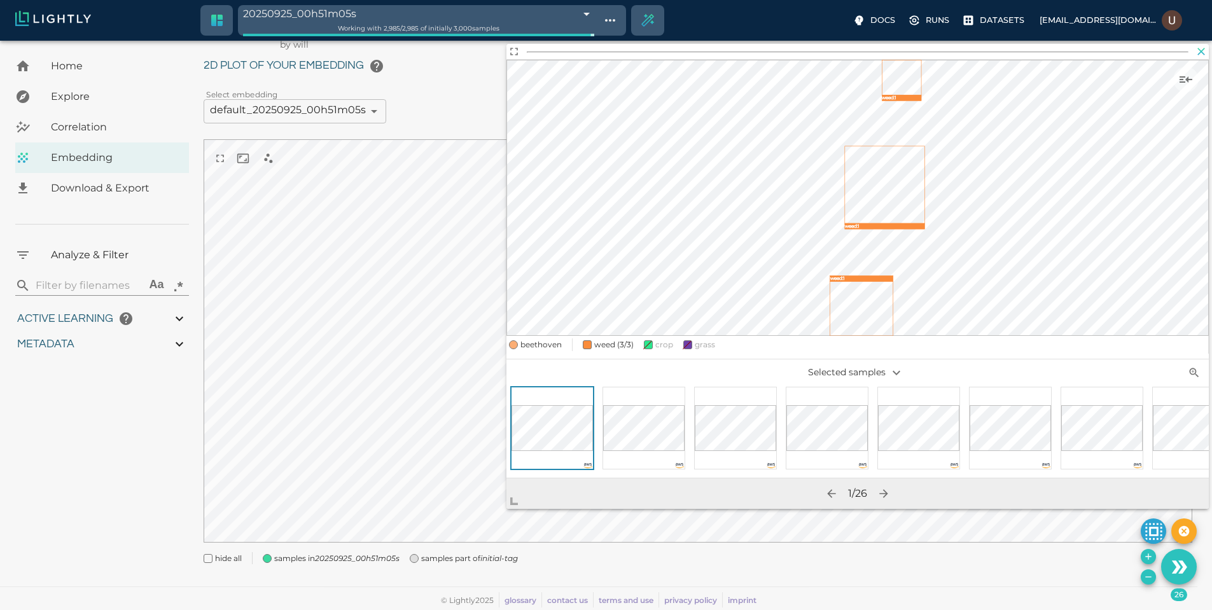
click at [1207, 53] on icon "button" at bounding box center [1201, 51] width 13 height 13
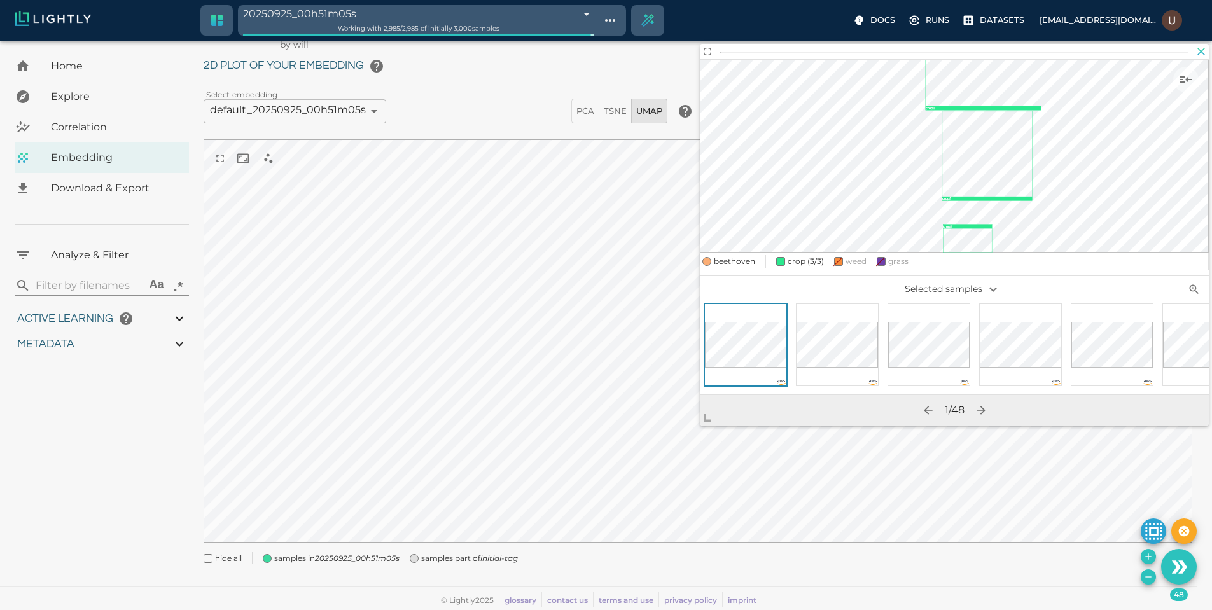
click at [1203, 50] on icon "button" at bounding box center [1202, 52] width 8 height 8
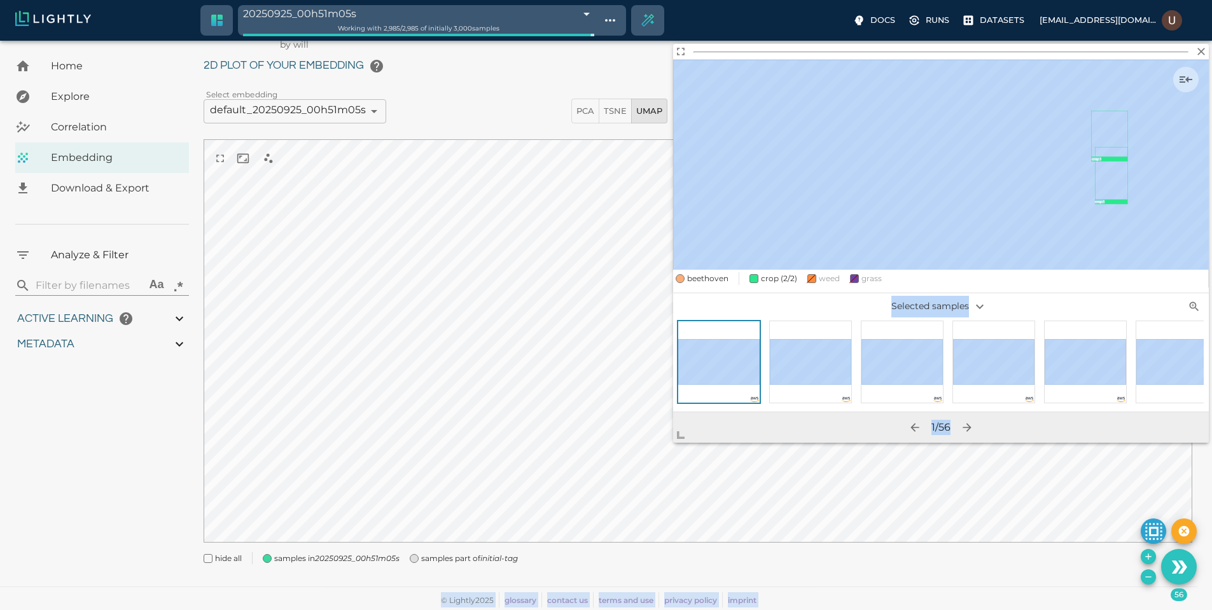
click at [504, 541] on body "20250925_00h51m05s 68d491f98ad0b7a7cfa7e028 Working with 2,985 / 2,985 of initi…" at bounding box center [606, 309] width 1212 height 601
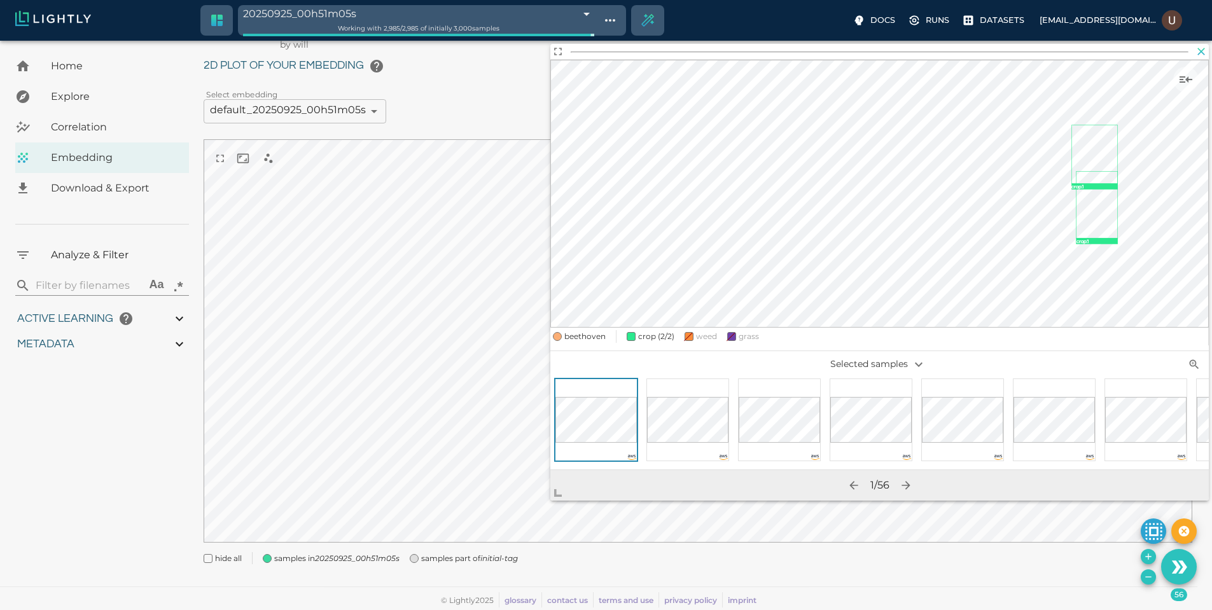
click at [1201, 53] on icon "button" at bounding box center [1201, 51] width 13 height 13
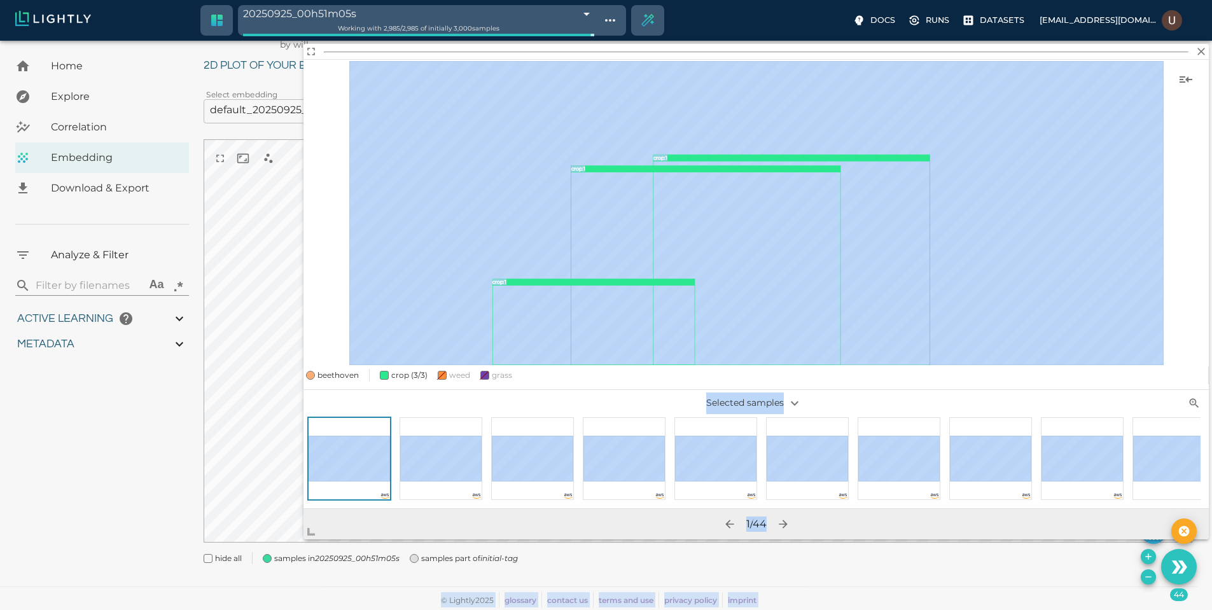
drag, startPoint x: 707, startPoint y: 424, endPoint x: 208, endPoint y: 572, distance: 520.4
click at [208, 572] on body "20250925_00h51m05s 68d491f98ad0b7a7cfa7e028 Working with 2,985 / 2,985 of initi…" at bounding box center [606, 309] width 1212 height 601
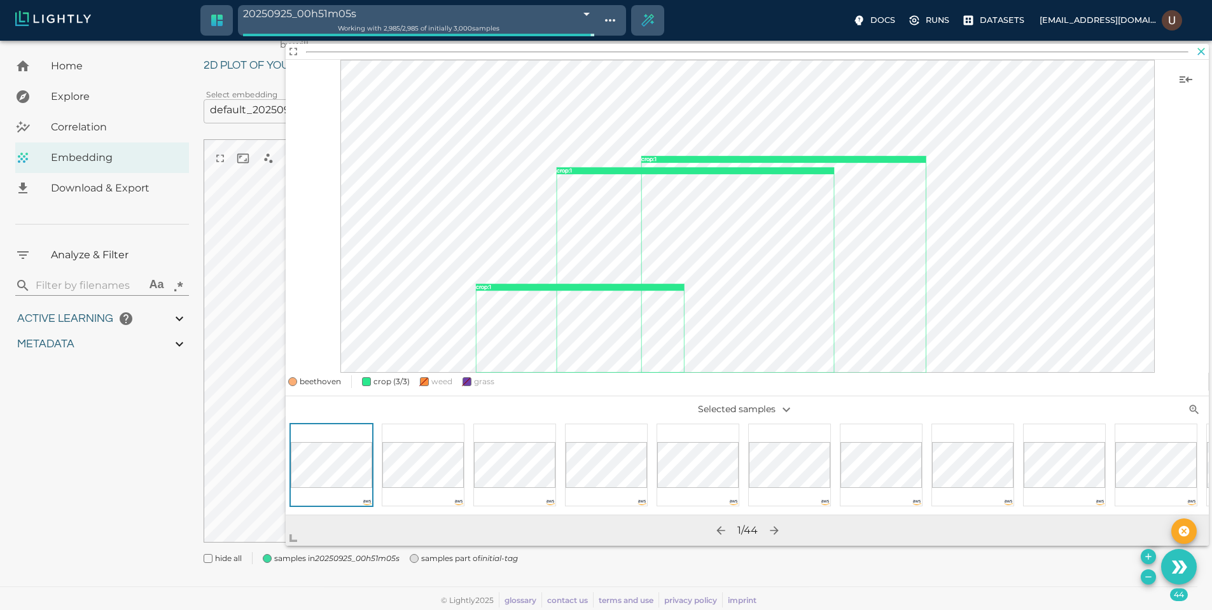
click at [1202, 51] on icon "button" at bounding box center [1202, 52] width 8 height 8
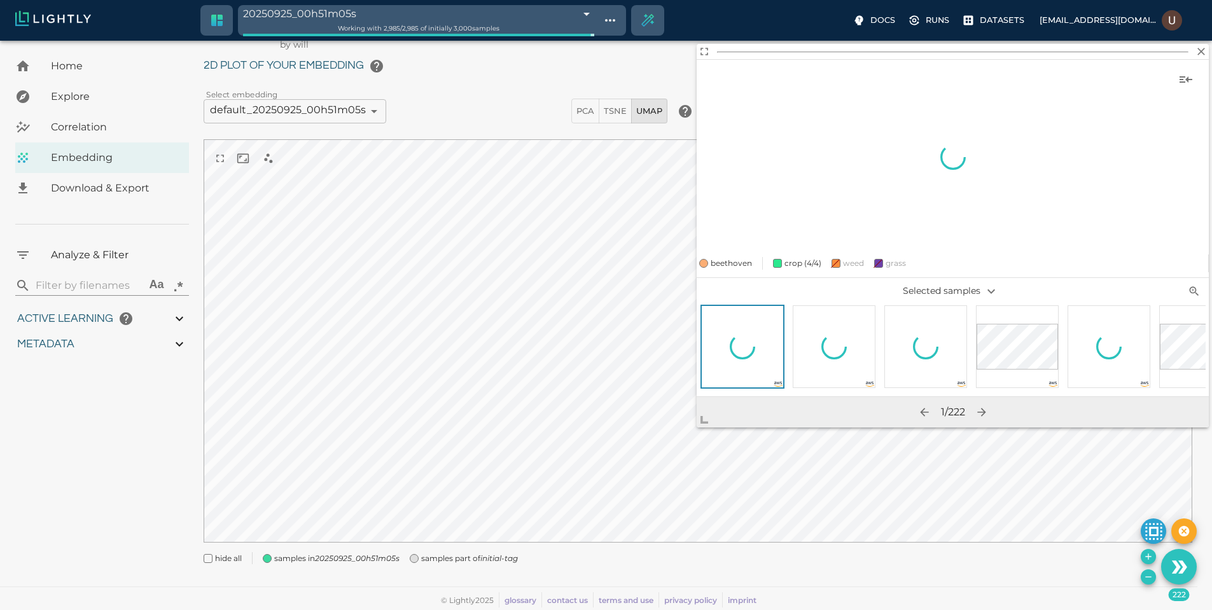
drag, startPoint x: 705, startPoint y: 415, endPoint x: 672, endPoint y: 439, distance: 41.5
click at [697, 427] on span at bounding box center [709, 414] width 25 height 25
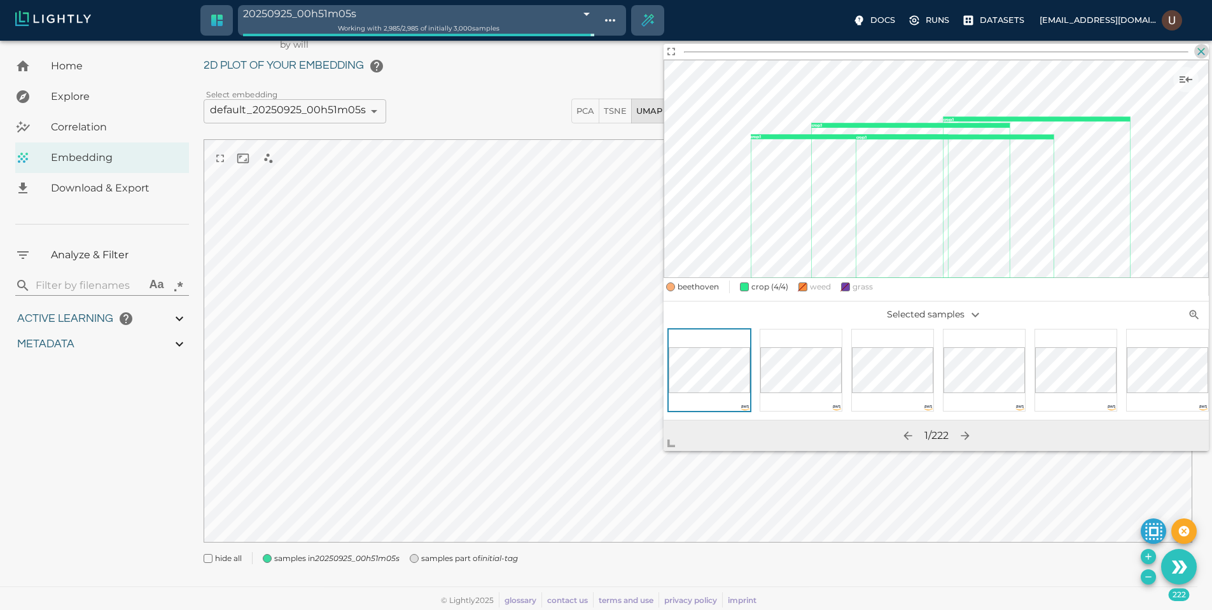
click at [1201, 47] on icon "button" at bounding box center [1201, 51] width 13 height 13
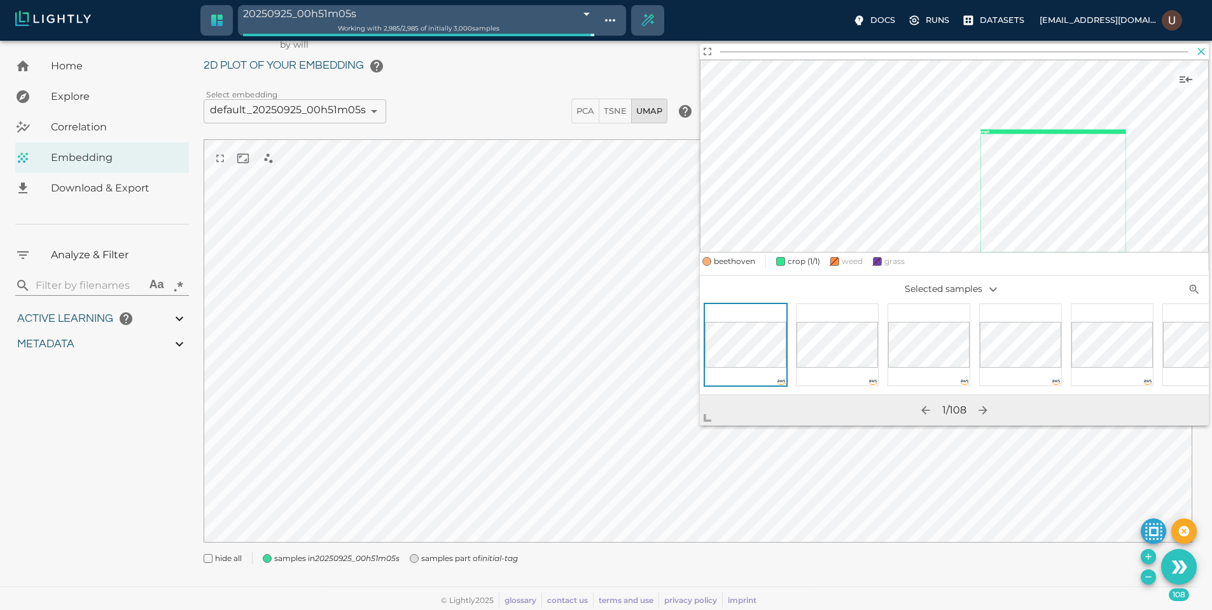
click at [1200, 48] on icon "button" at bounding box center [1201, 51] width 13 height 13
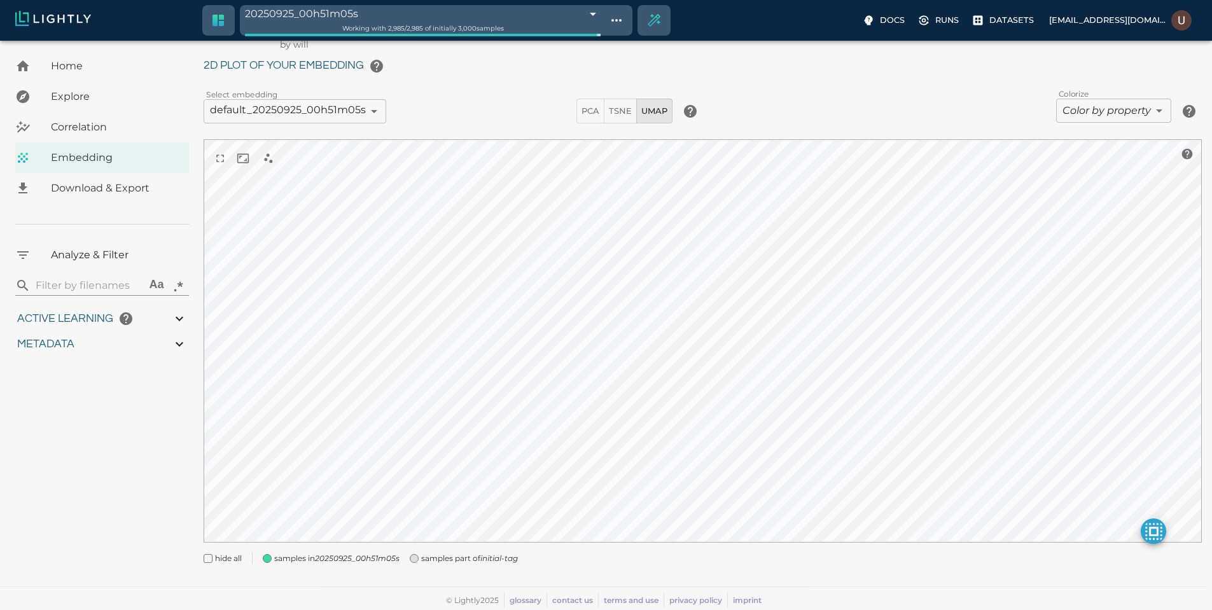
click at [1142, 113] on body "20250925_00h51m05s 68d491f98ad0b7a7cfa7e028 Working with 2,985 / 2,985 of initi…" at bounding box center [606, 309] width 1212 height 601
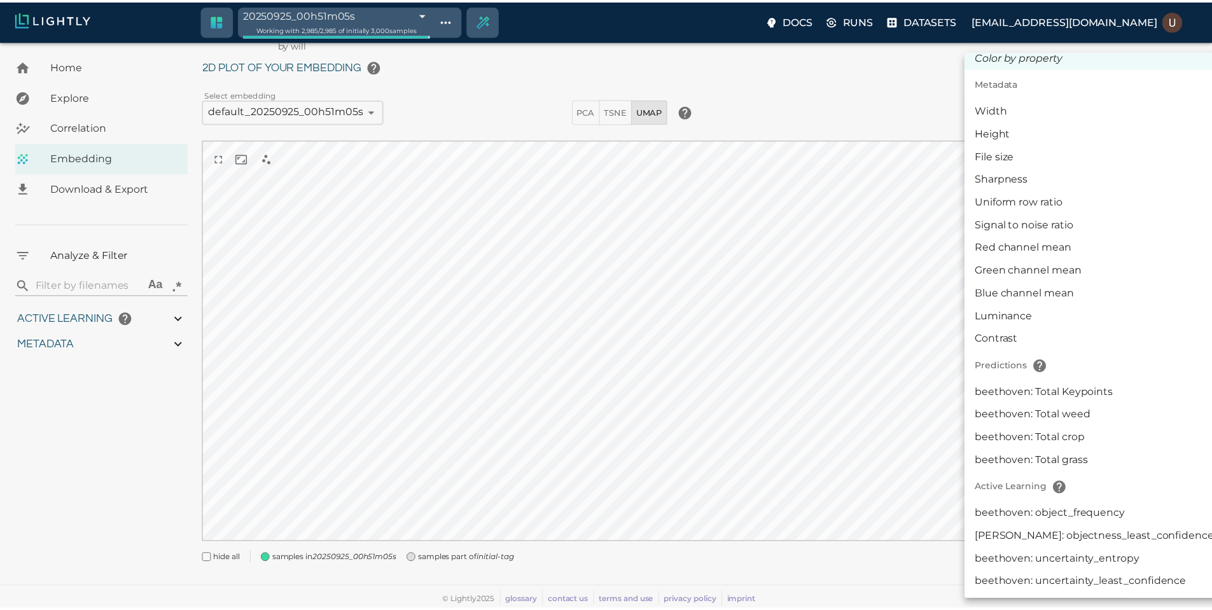
scroll to position [34, 0]
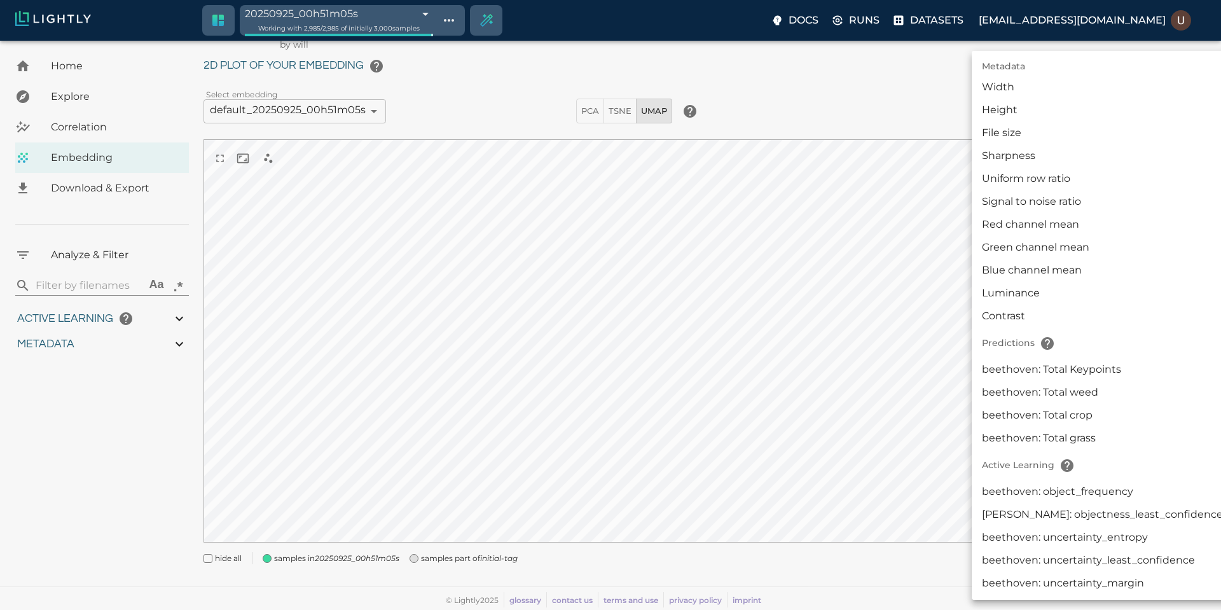
click at [630, 104] on div at bounding box center [610, 305] width 1221 height 610
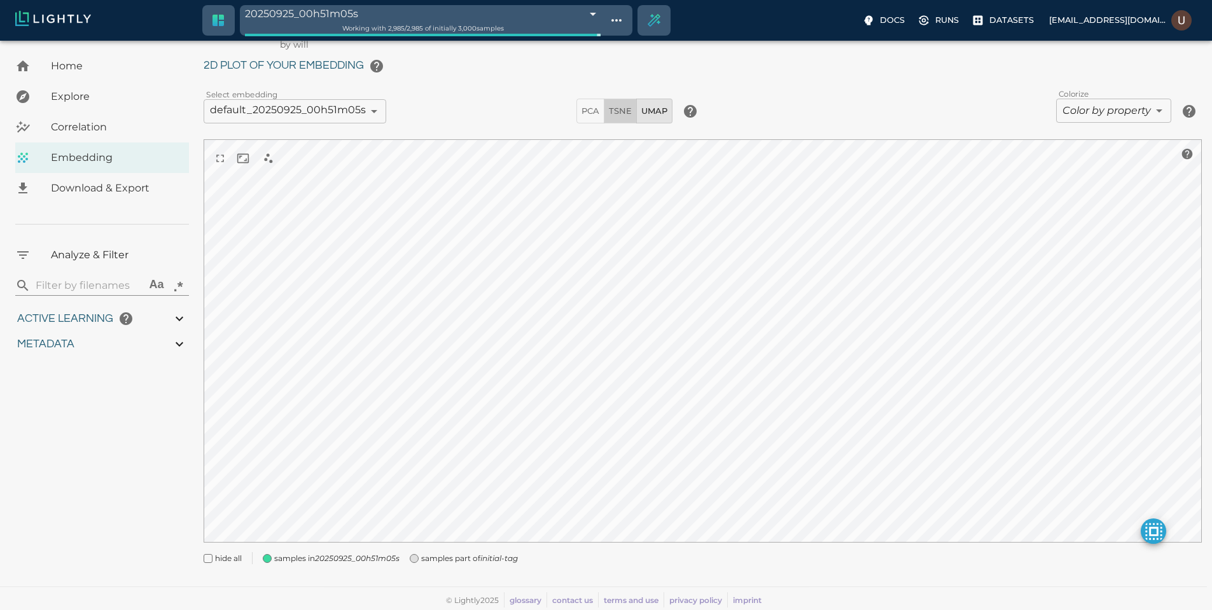
click at [623, 103] on button "TSNE" at bounding box center [620, 111] width 33 height 25
click at [588, 116] on span "PCA" at bounding box center [590, 111] width 18 height 15
click at [658, 113] on span "UMAP" at bounding box center [654, 111] width 26 height 15
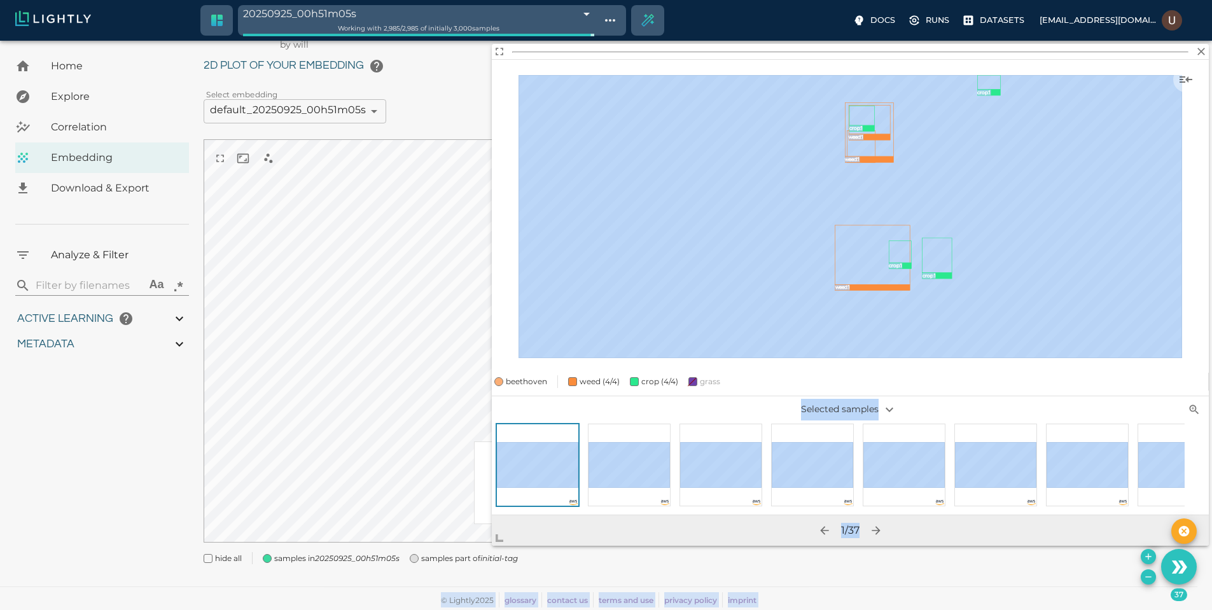
drag, startPoint x: 719, startPoint y: 418, endPoint x: 445, endPoint y: 578, distance: 318.1
click at [445, 578] on body "20250925_00h51m05s 68d491f98ad0b7a7cfa7e028 Working with 2,985 / 2,985 of initi…" at bounding box center [606, 309] width 1212 height 601
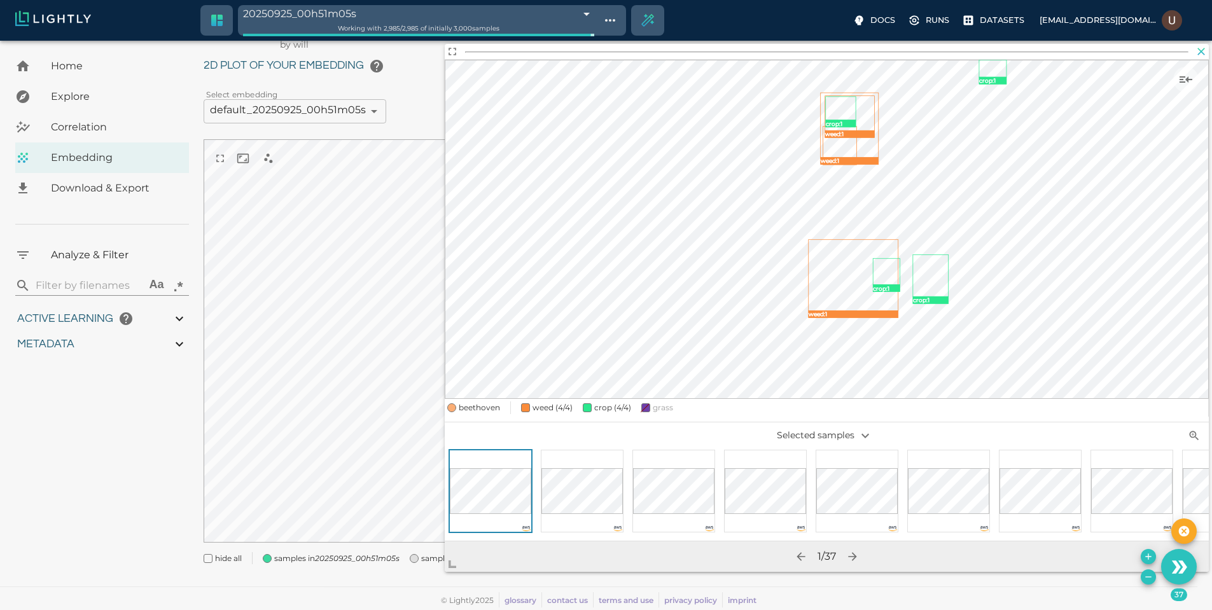
click at [1200, 52] on icon "button" at bounding box center [1202, 52] width 8 height 8
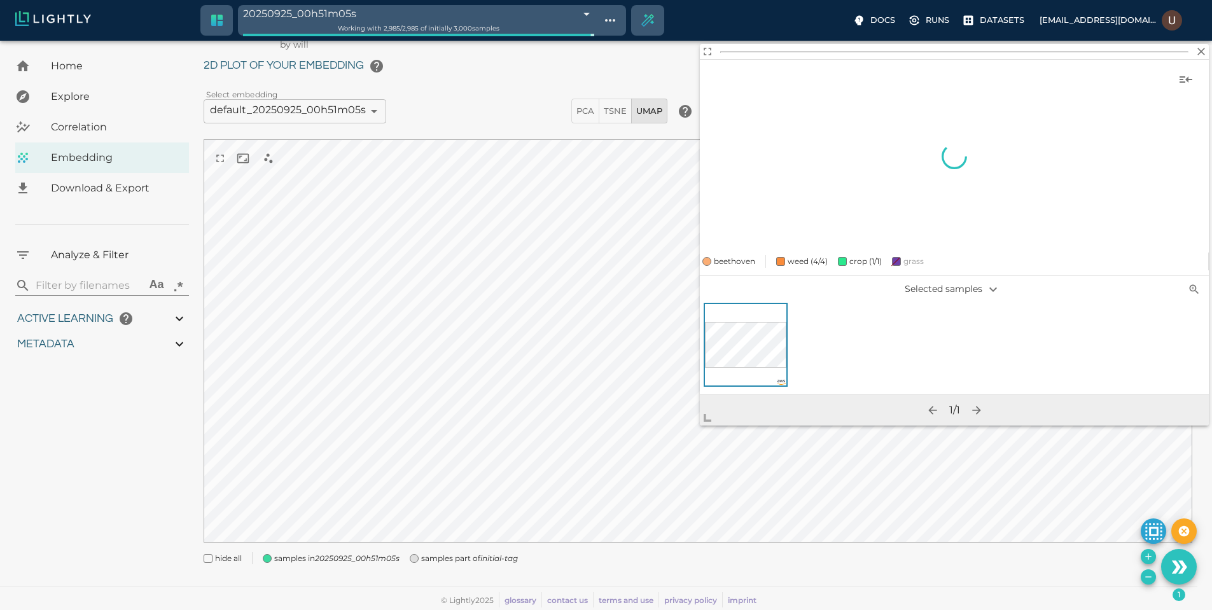
drag, startPoint x: 706, startPoint y: 419, endPoint x: 451, endPoint y: 555, distance: 289.4
click at [700, 426] on span at bounding box center [712, 412] width 25 height 25
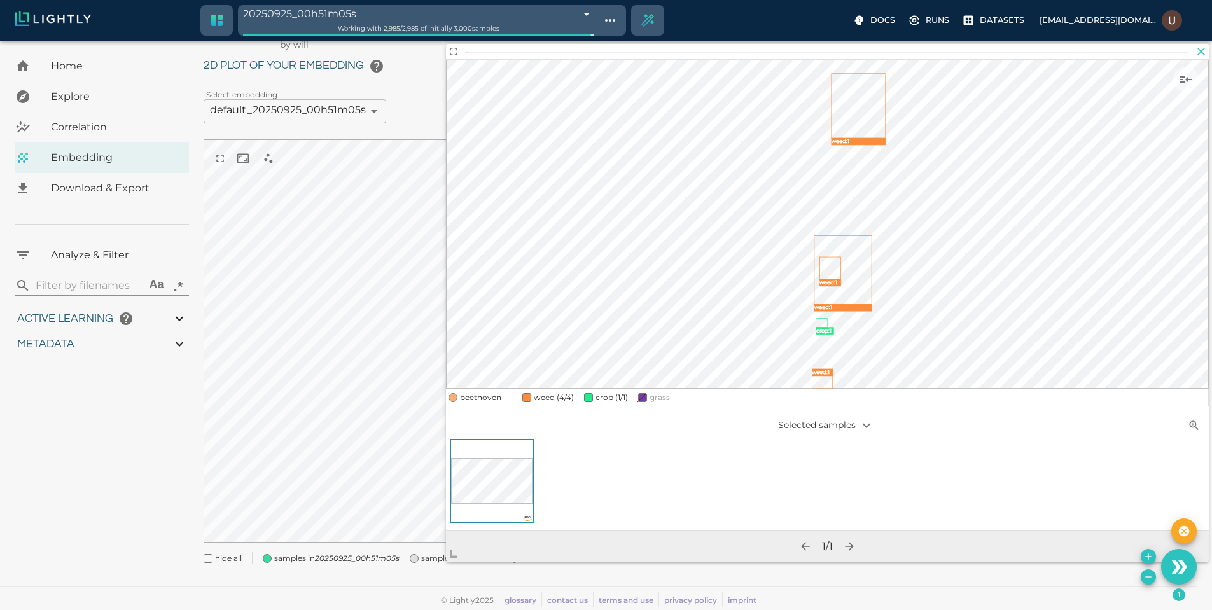
click at [1202, 54] on icon "button" at bounding box center [1201, 51] width 13 height 13
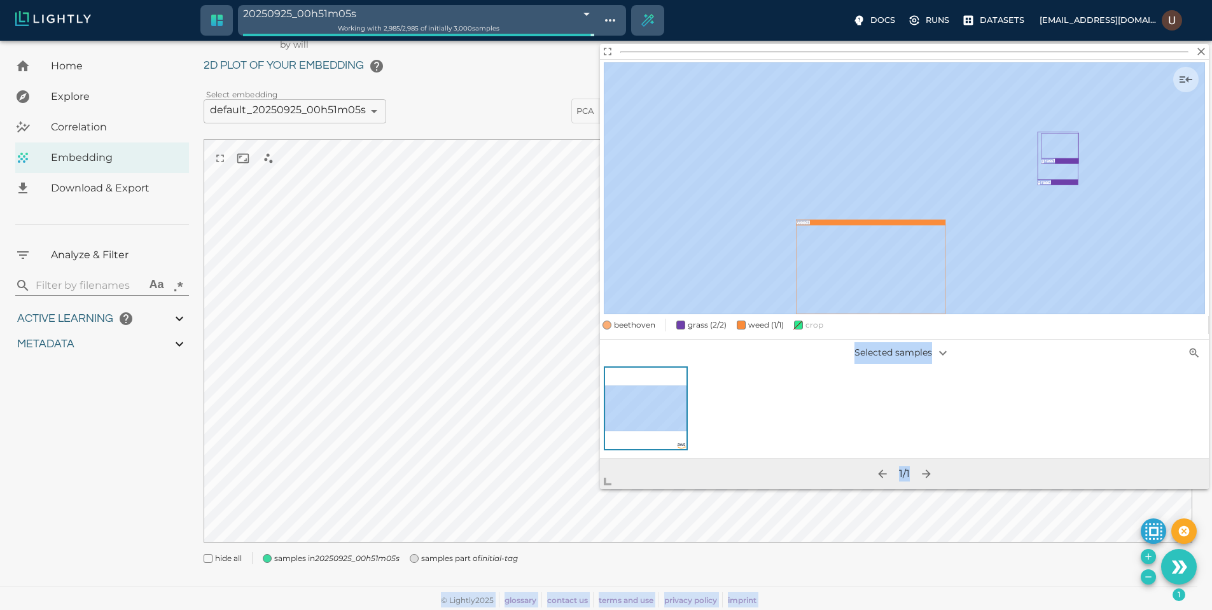
click at [513, 530] on body "20250925_00h51m05s 68d491f98ad0b7a7cfa7e028 Working with 2,985 / 2,985 of initi…" at bounding box center [606, 309] width 1212 height 601
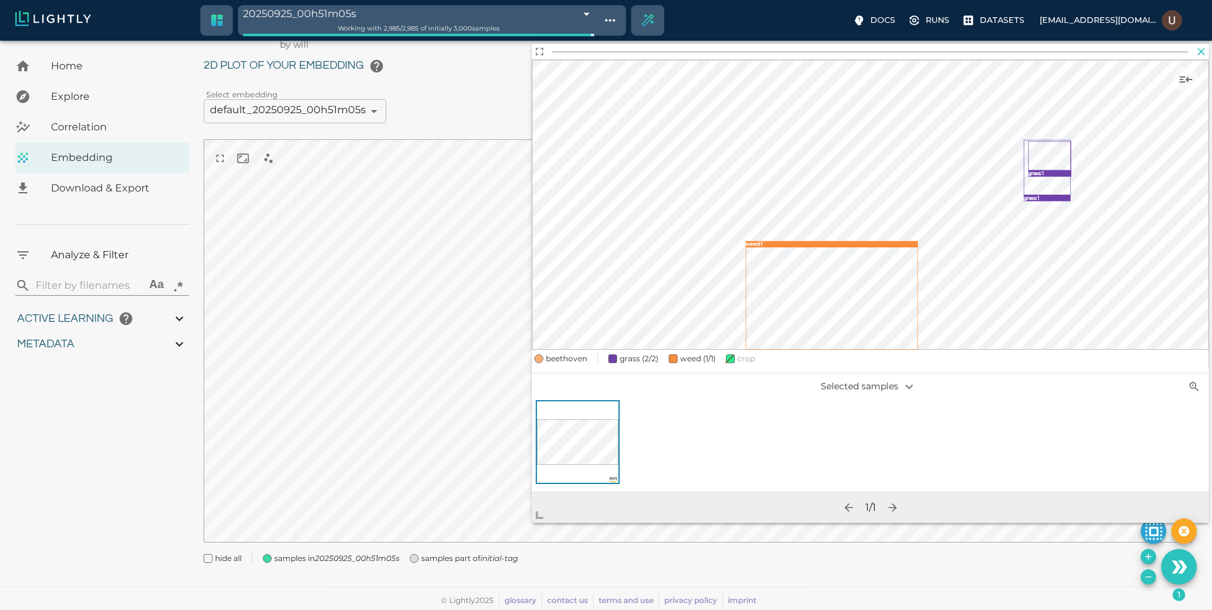
click at [1203, 46] on icon "button" at bounding box center [1201, 51] width 13 height 13
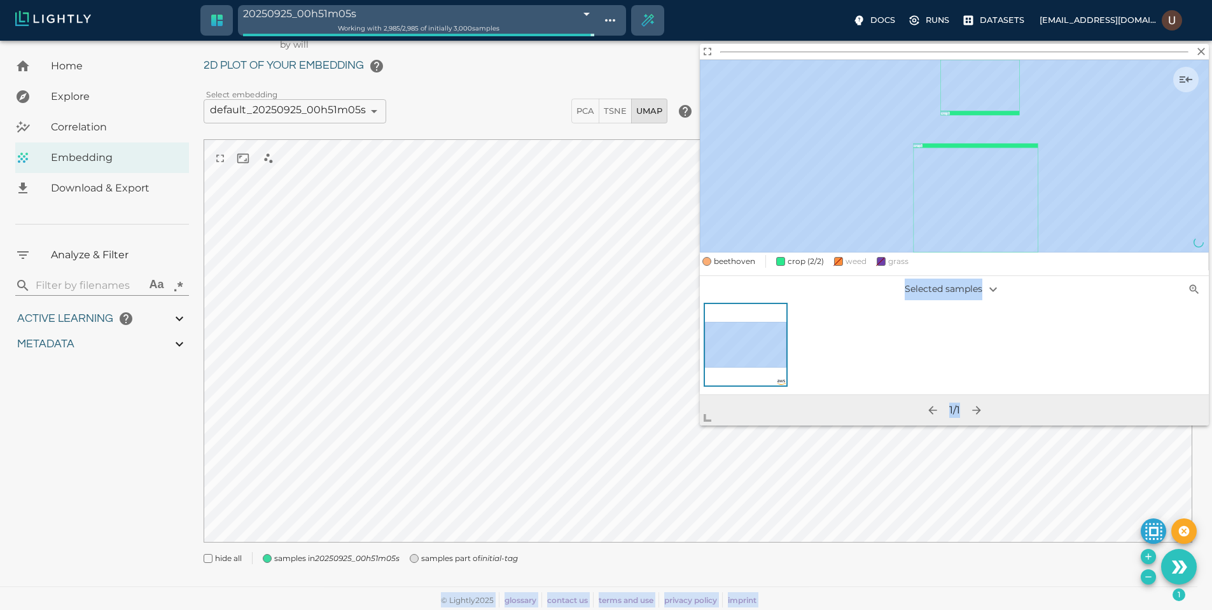
click at [635, 478] on body "20250925_00h51m05s 68d491f98ad0b7a7cfa7e028 Working with 2,985 / 2,985 of initi…" at bounding box center [606, 309] width 1212 height 601
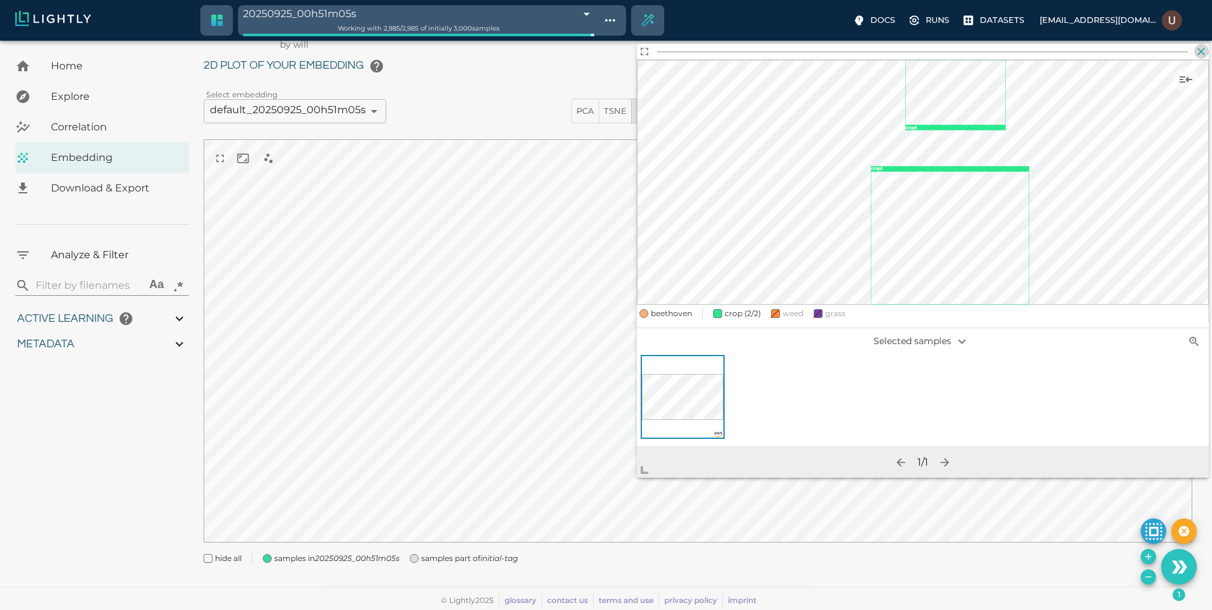
click at [1198, 49] on icon "button" at bounding box center [1201, 51] width 13 height 13
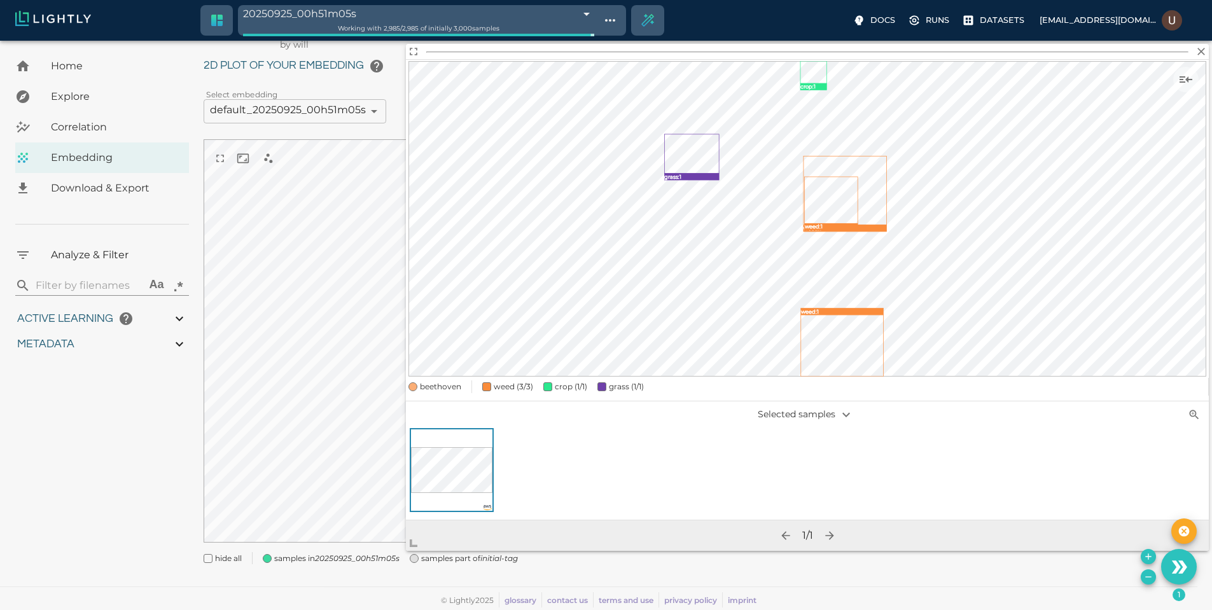
drag, startPoint x: 670, startPoint y: 439, endPoint x: 380, endPoint y: 562, distance: 315.0
click at [406, 551] on span at bounding box center [418, 537] width 25 height 25
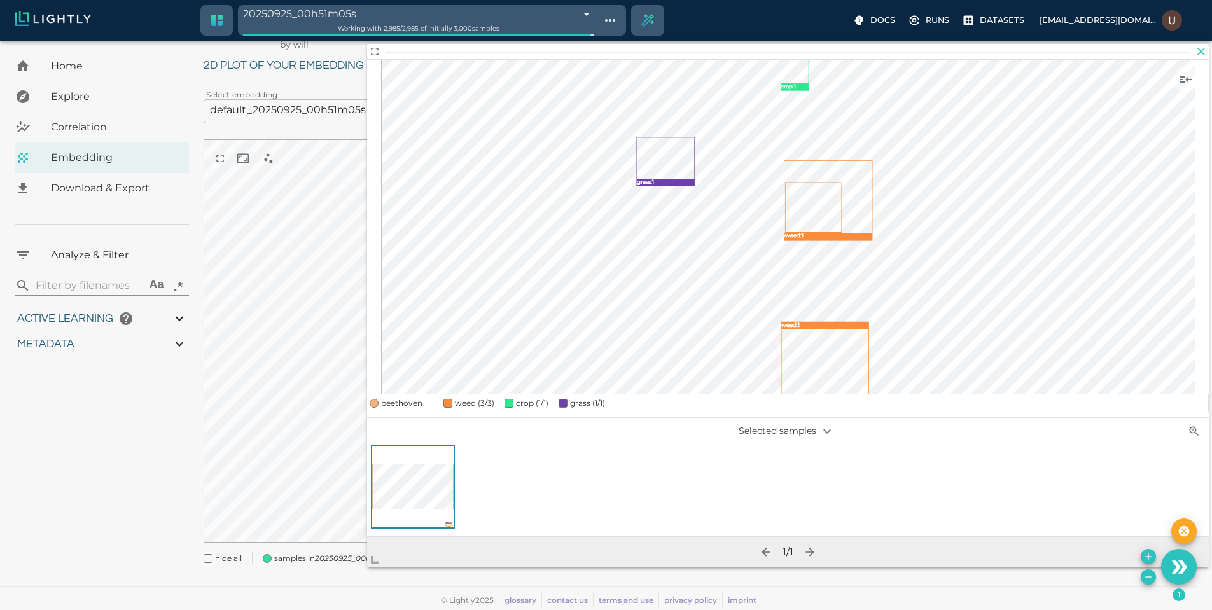
click at [1205, 50] on icon "button" at bounding box center [1201, 51] width 13 height 13
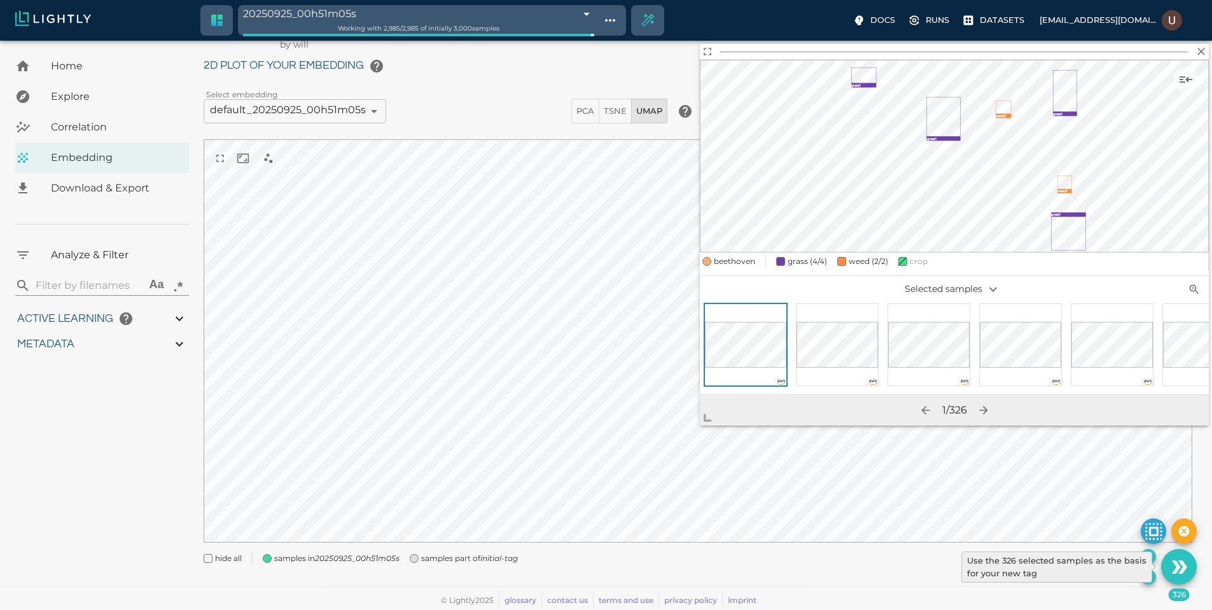
click at [1186, 572] on icon "Use the 326 selected samples as the basis for your new tag" at bounding box center [1179, 567] width 22 height 22
type input "9007199254740991"
type input "3.9805235740495"
type input "19.4738311767578"
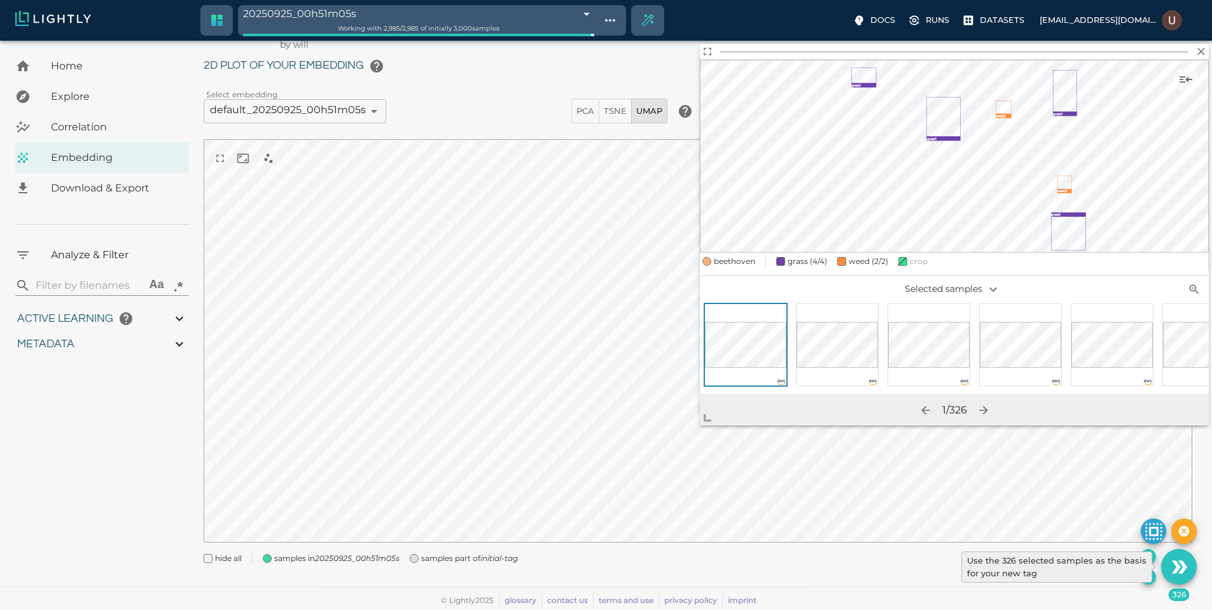
type input "71.6118311767578"
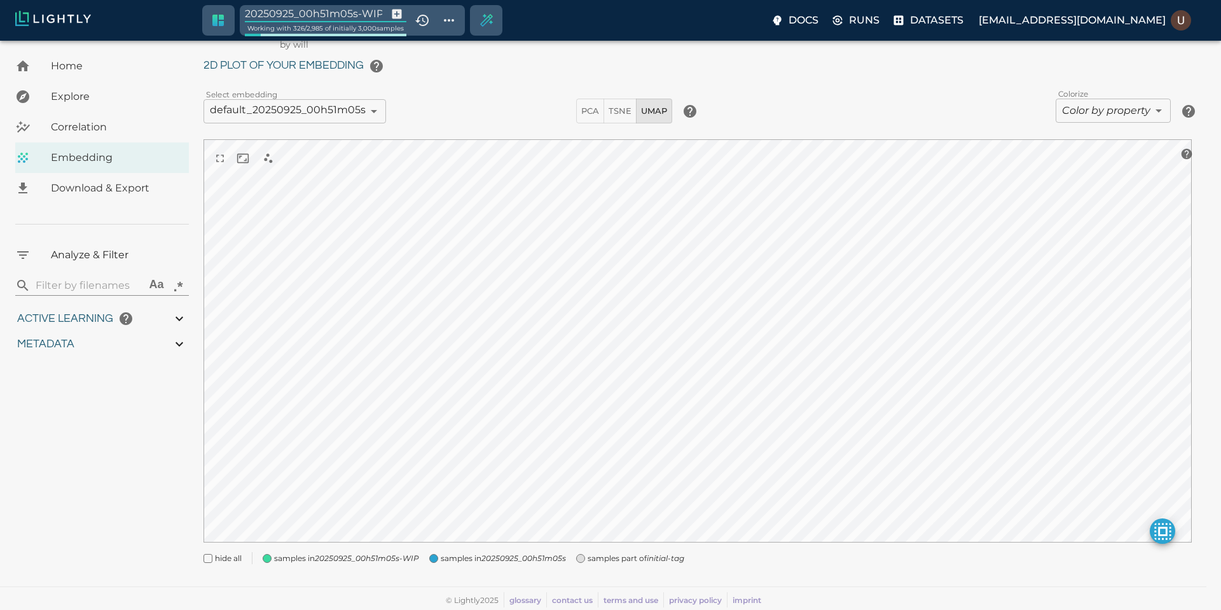
type input "9007199254740991"
type input "3.9805235740495"
type input "19.4738311767578"
type input "71.6118311767578"
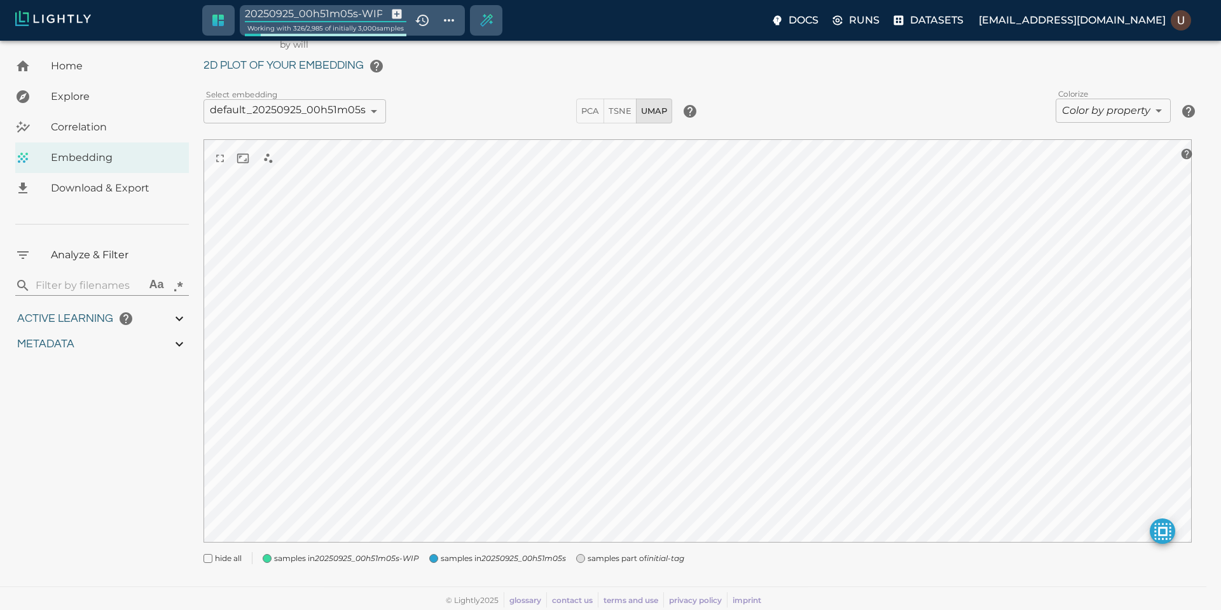
type input "3.9805235740495"
type input "19.4738311767578"
type input "71.6118311767578"
type input "3.9805235740495"
type input "19.4738311767578"
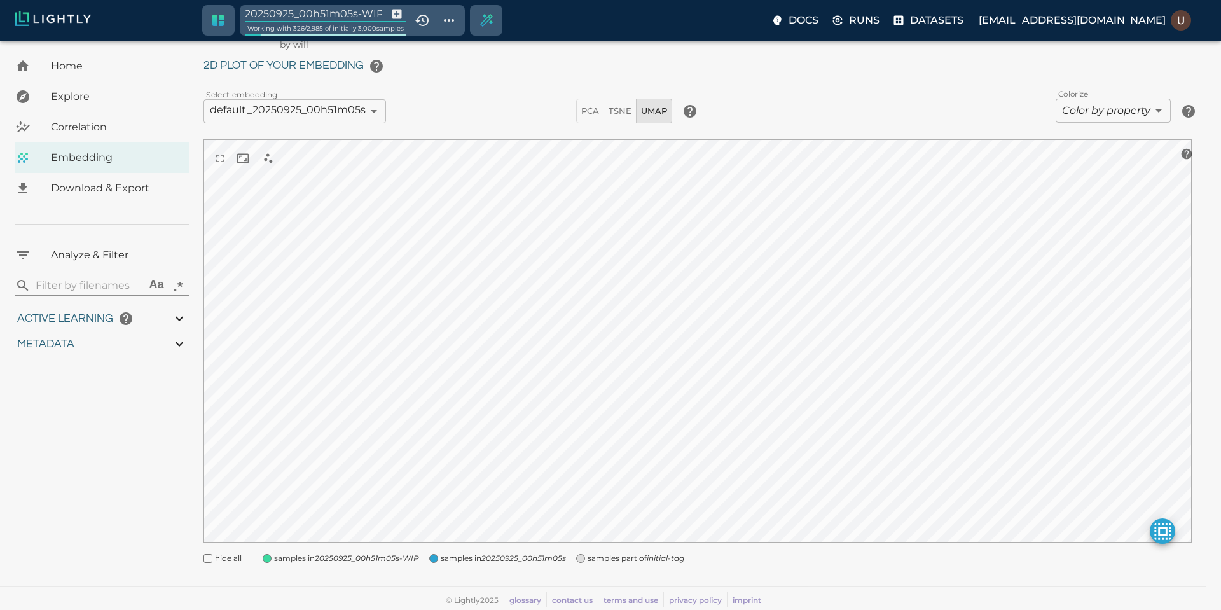
type input "71.6118311767578"
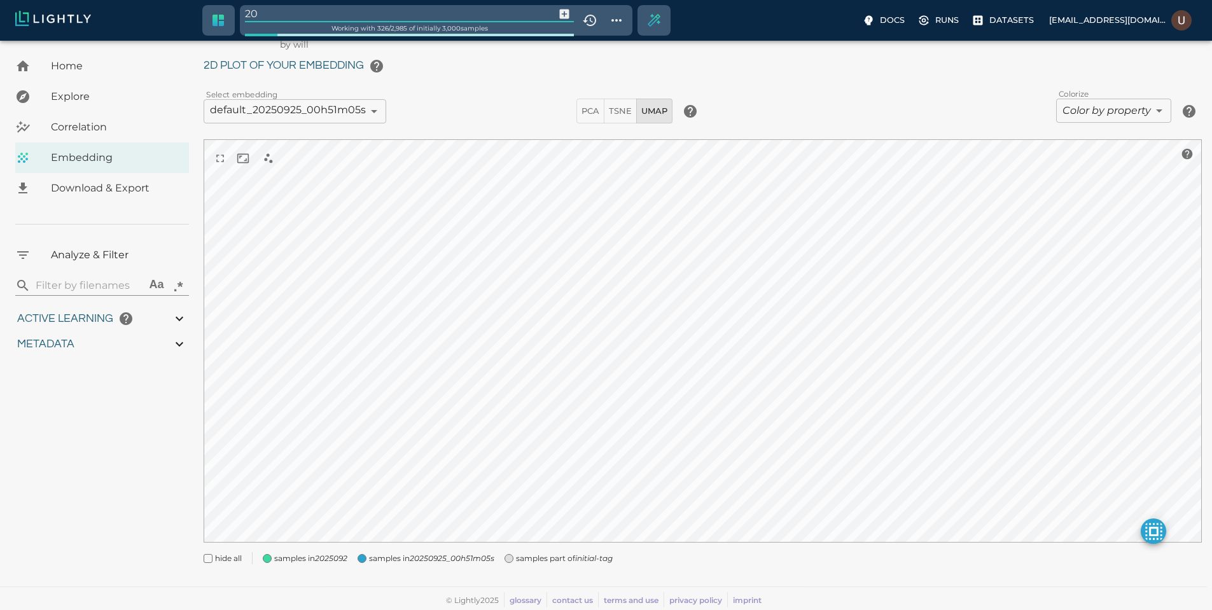
type input "2"
type input "initial-smaller"
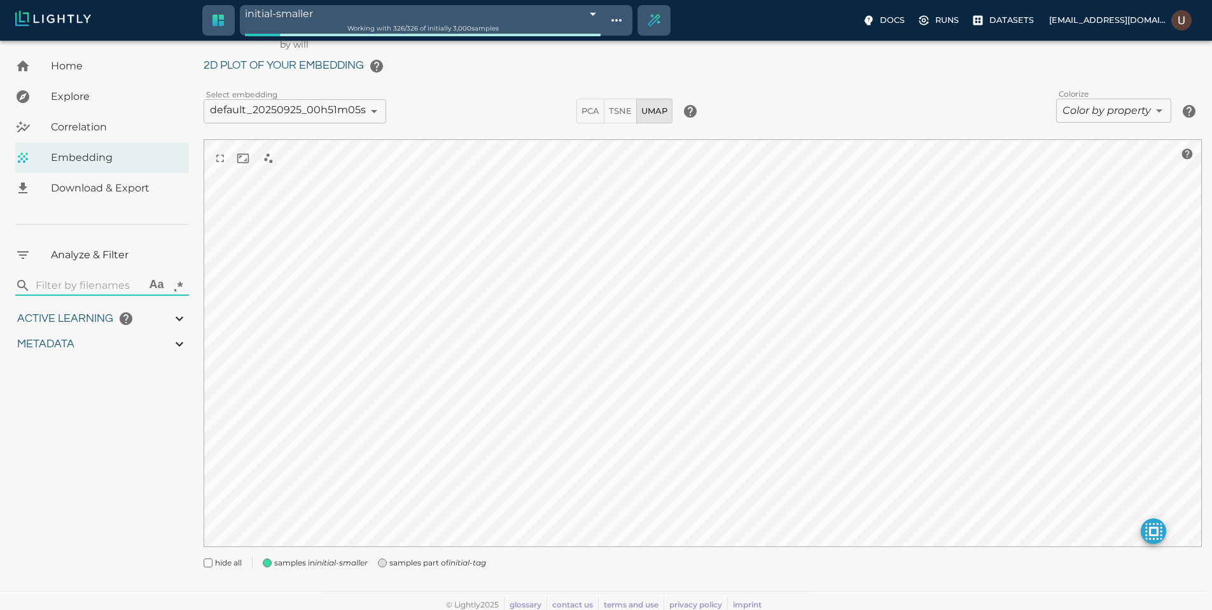
type input "9007199254740991"
type input "3.9805235740495"
type input "19.4738311767578"
type input "71.6118311767578"
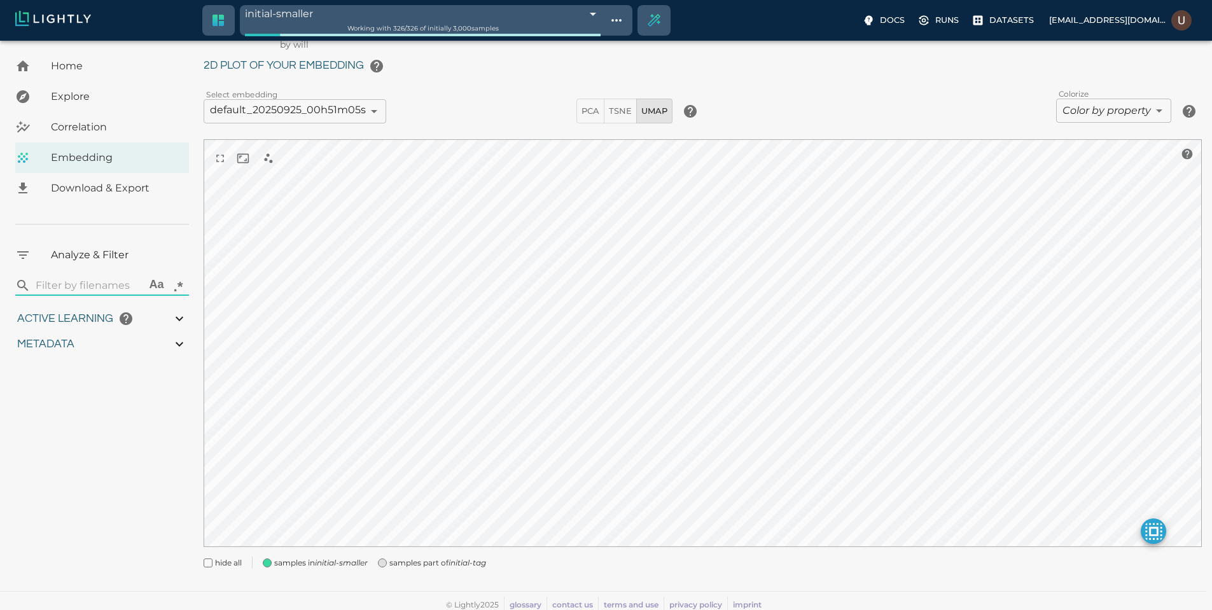
type input "9007199254740991"
type input "3.9805235740495"
type input "19.4738311767578"
type input "71.6118311767578"
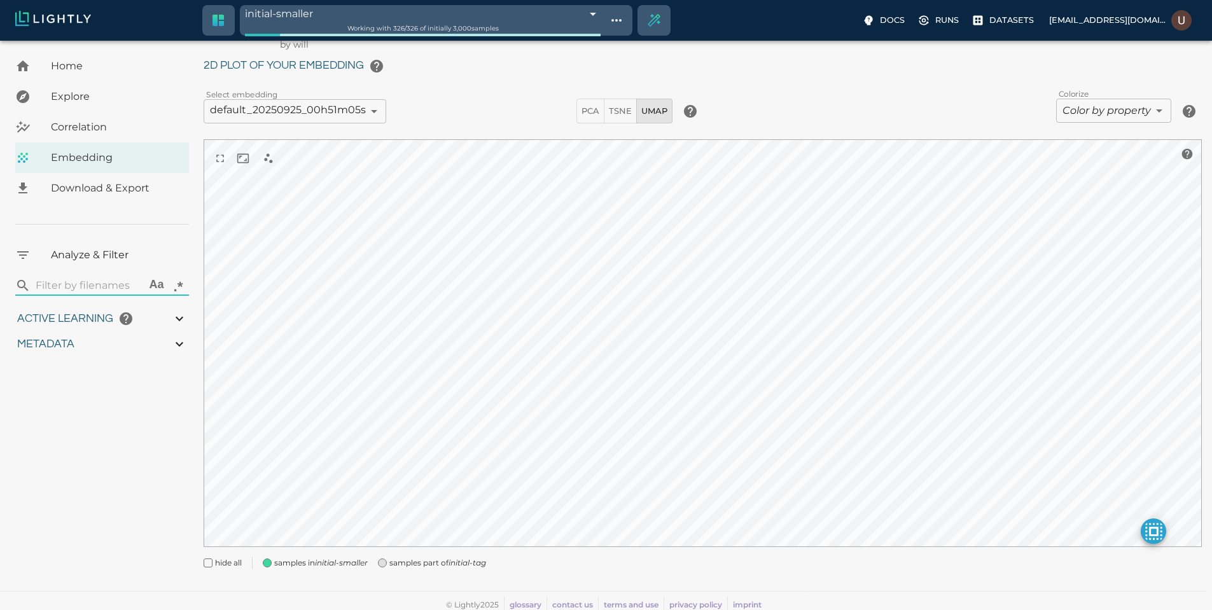
type input "3.9805235740495"
type input "19.4738311767578"
type input "71.6118311767578"
type input "3.9805235740495"
type input "19.4738311767578"
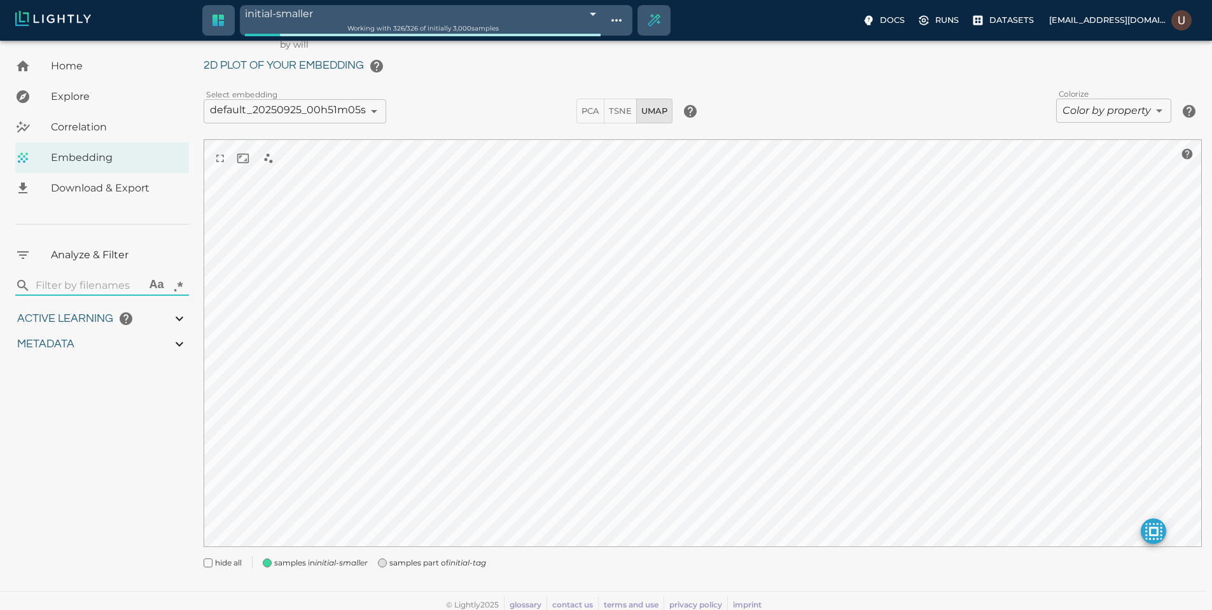
type input "71.6118311767578"
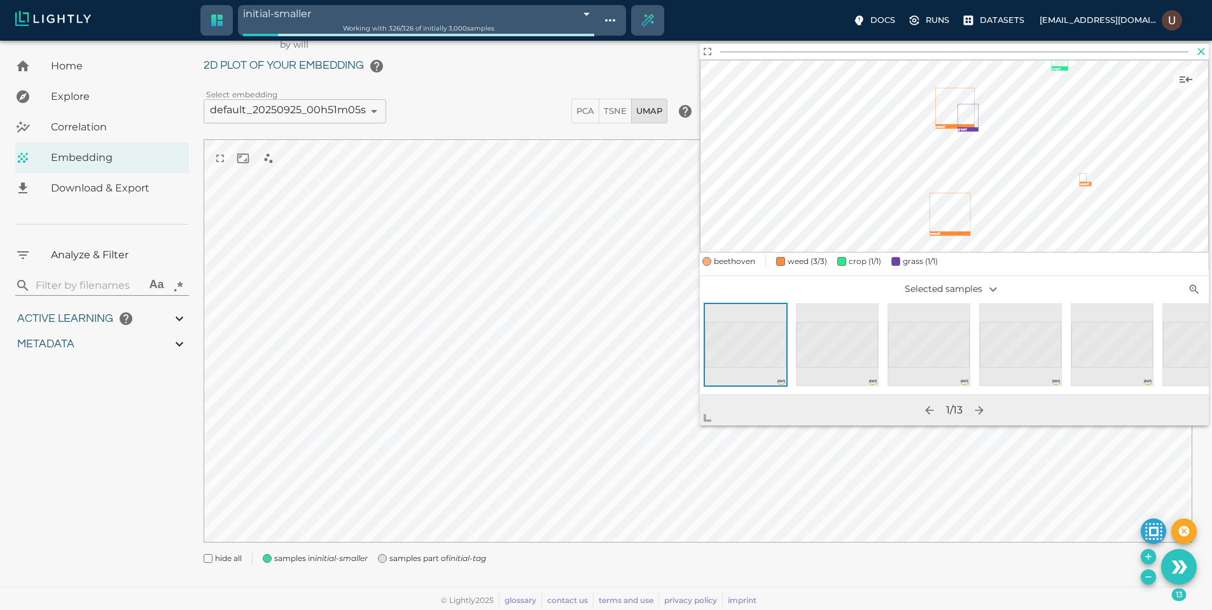
click at [1196, 51] on icon "button" at bounding box center [1201, 51] width 13 height 13
click at [1149, 558] on icon "Add the selected 22 samples to in-place to the tag initial-smaller" at bounding box center [1148, 556] width 10 height 10
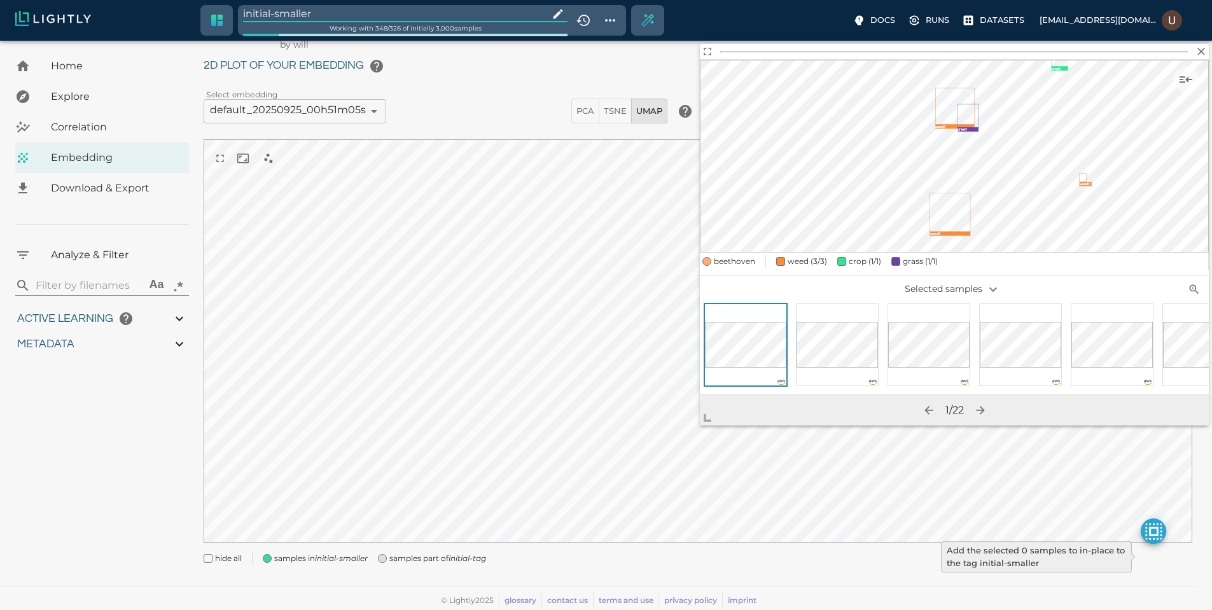
type input "9007199254740991"
type input "3.9805235740495"
type input "19.4738311767578"
type input "71.6118311767578"
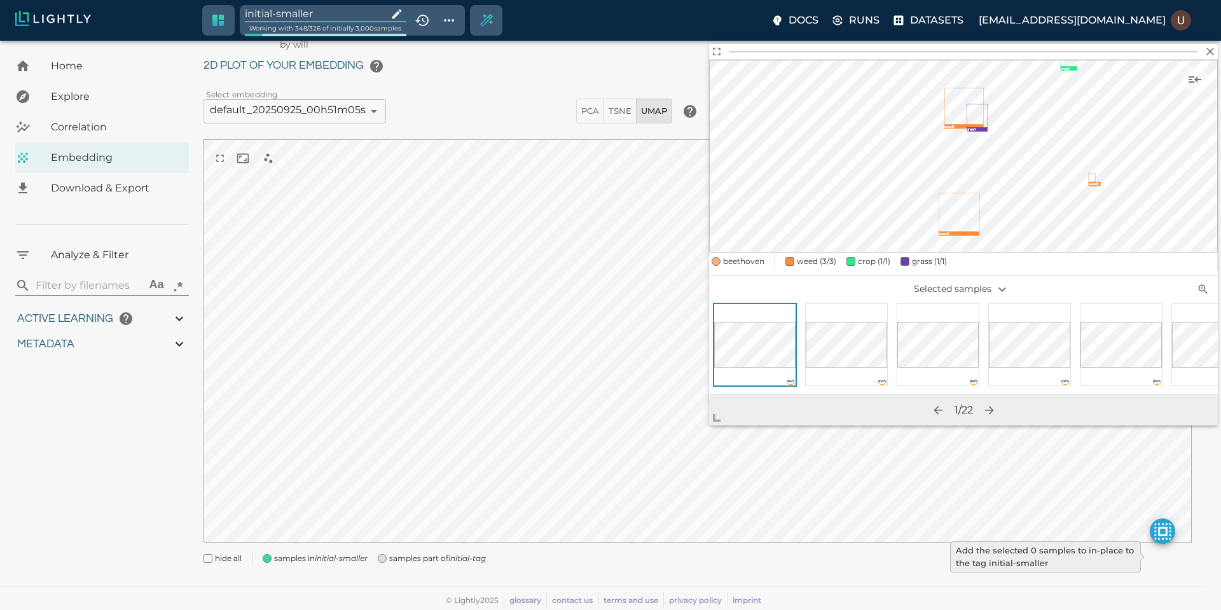
type input "9007199254740991"
type input "3.9805235740495"
type input "19.4738311767578"
type input "71.6118311767578"
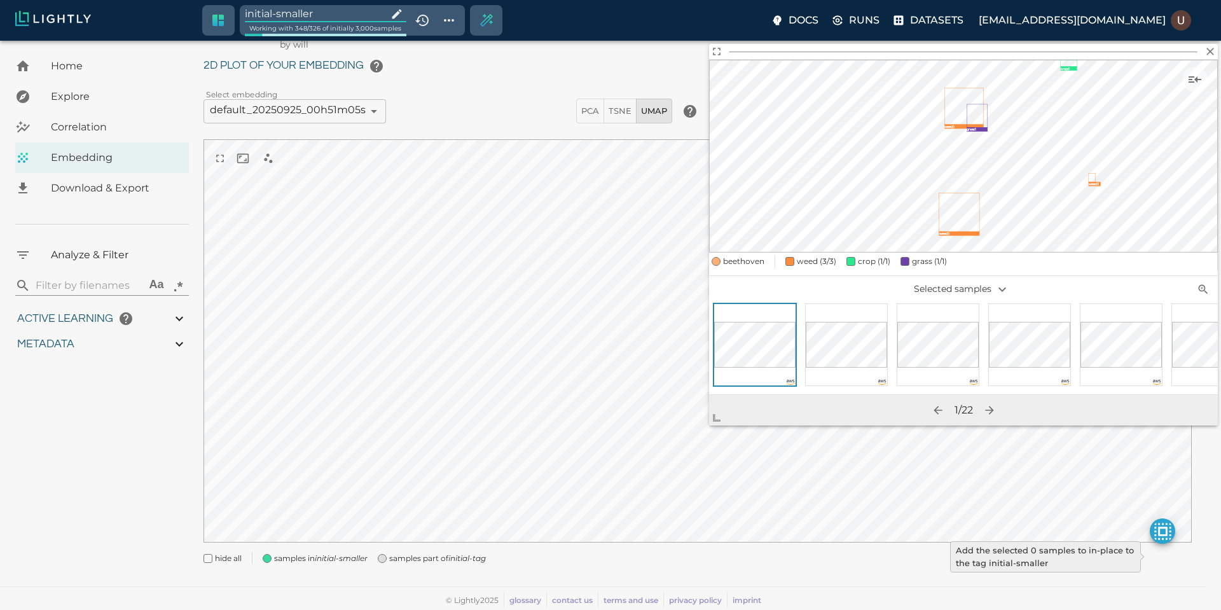
type input "3.9805235740495"
type input "19.4738311767578"
type input "71.6118311767578"
type input "3.9805235740495"
type input "19.4738311767578"
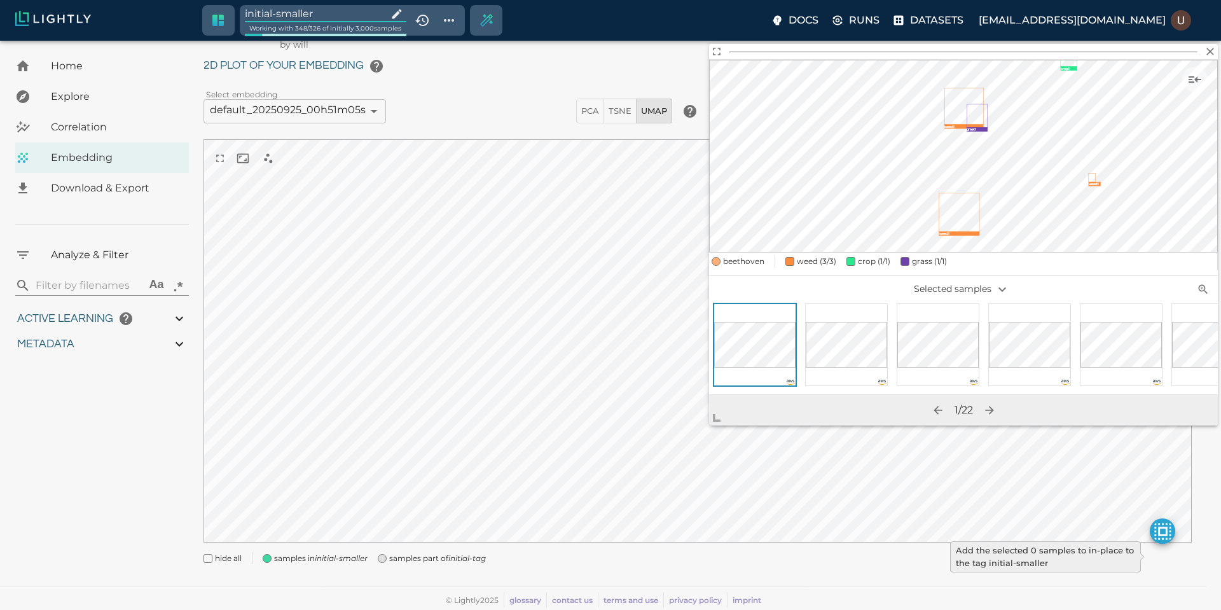
type input "71.6118311767578"
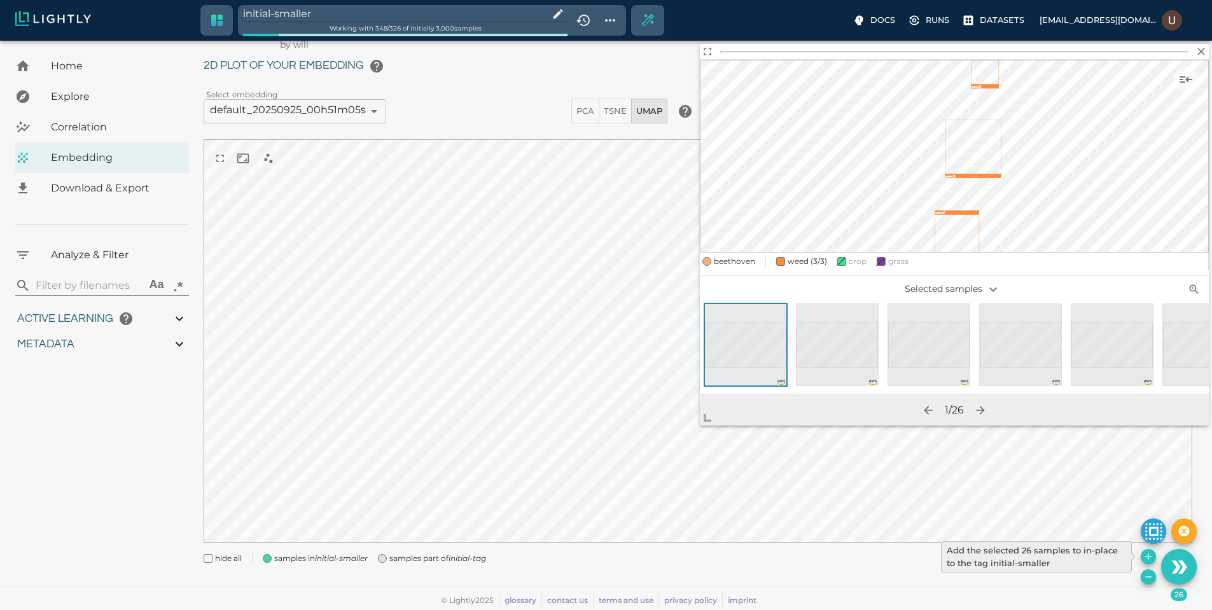
click at [1151, 556] on icon "Add the selected 26 samples to in-place to the tag initial-smaller" at bounding box center [1148, 556] width 10 height 10
type input "9007199254740991"
type input "3.9805235740495"
type input "19.4738311767578"
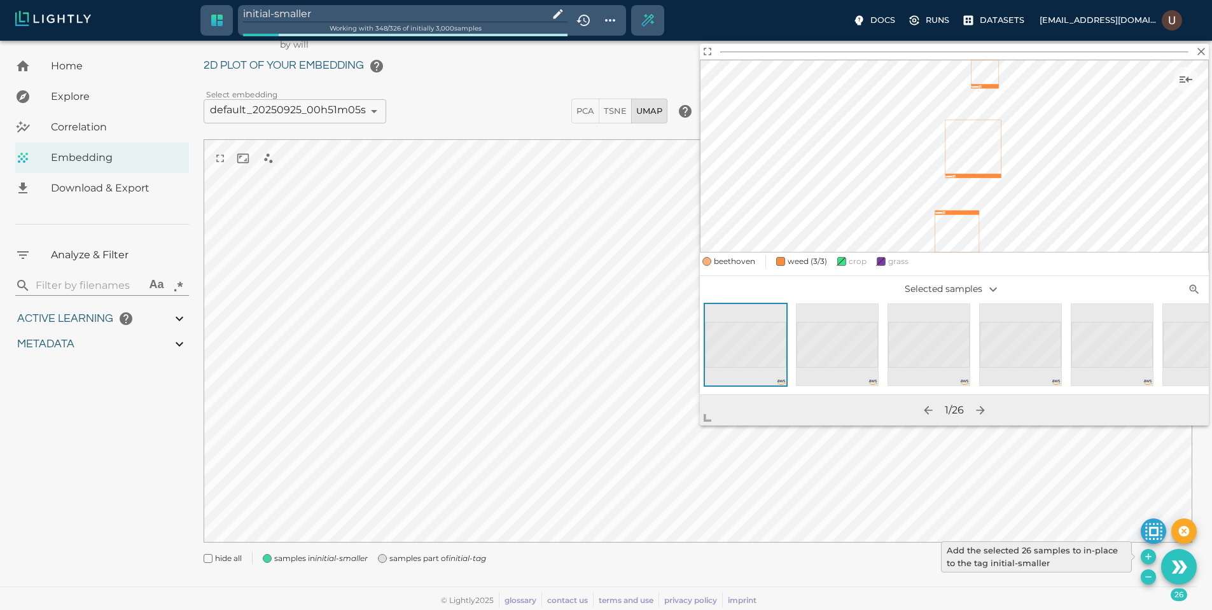
type input "71.6118311767578"
type input "9007199254740991"
type input "3.9805235740495"
type input "19.4738311767578"
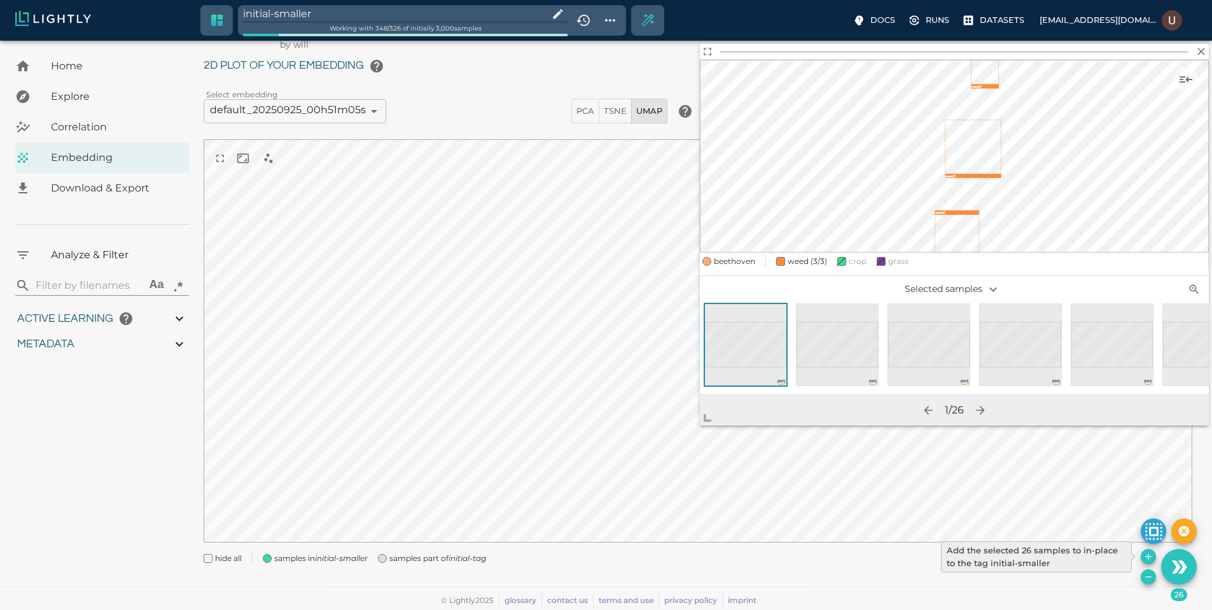
type input "71.6118311767578"
type input "3.9805235740495"
type input "19.4738311767578"
type input "71.6118311767578"
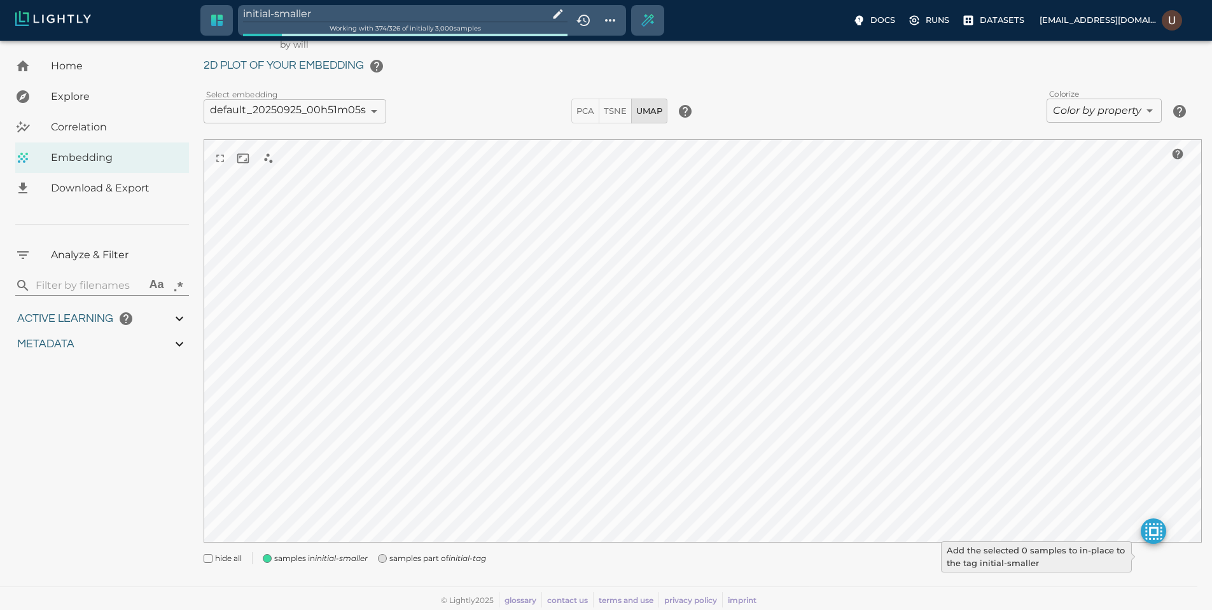
type input "3.9805235740495"
type input "19.4738311767578"
type input "71.6118311767578"
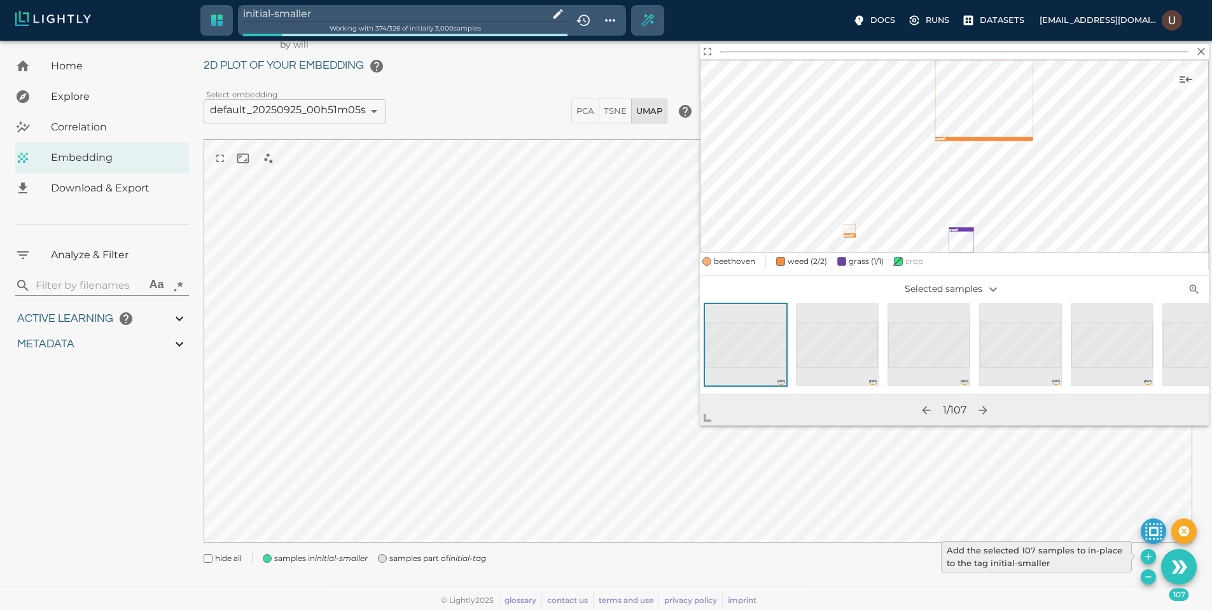
click at [1148, 560] on icon "Add the selected 107 samples to in-place to the tag initial-smaller" at bounding box center [1148, 556] width 10 height 10
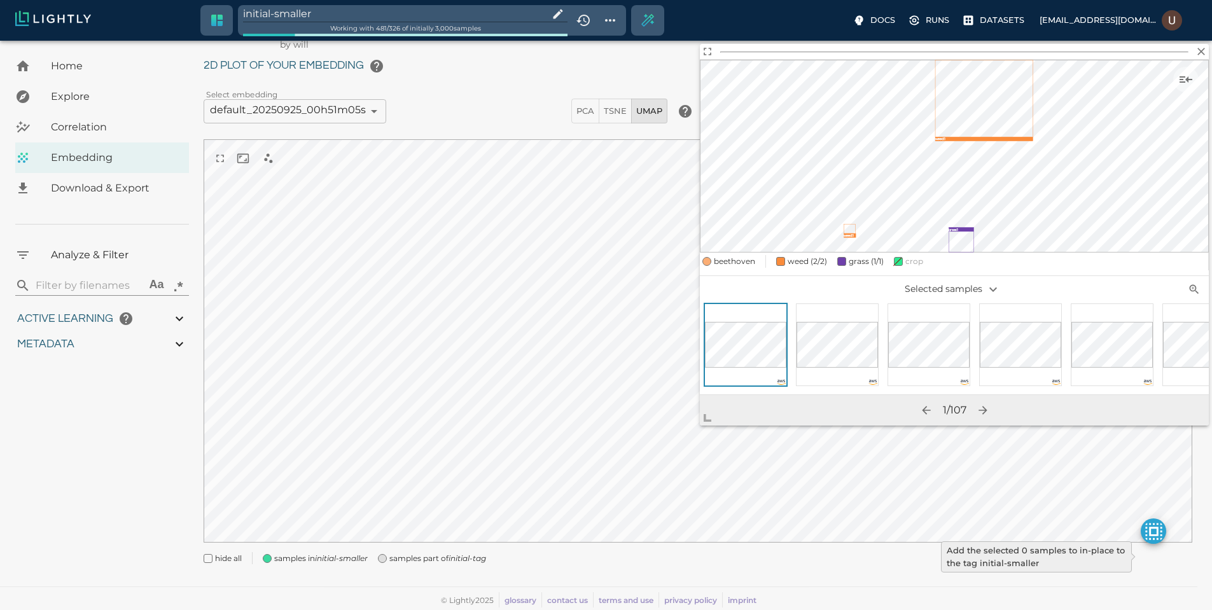
type input "9007199254740991"
type input "3.9805235740495"
type input "19.4738311767578"
type input "71.6118311767578"
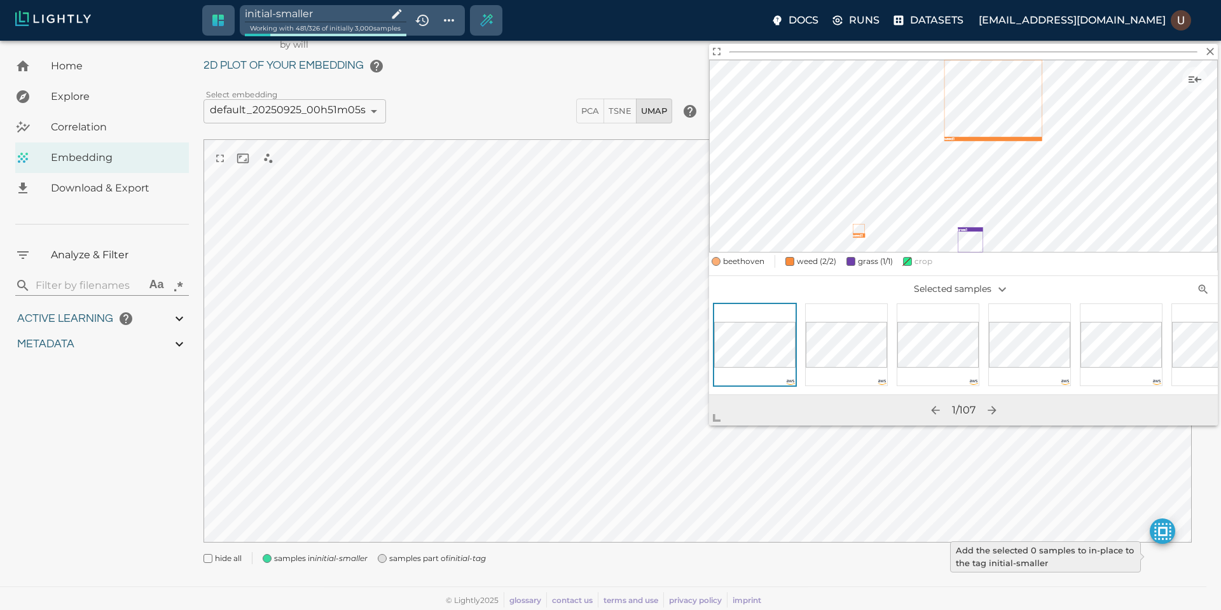
type input "9007199254740991"
type input "3.9805235740495"
type input "19.4738311767578"
type input "71.6118311767578"
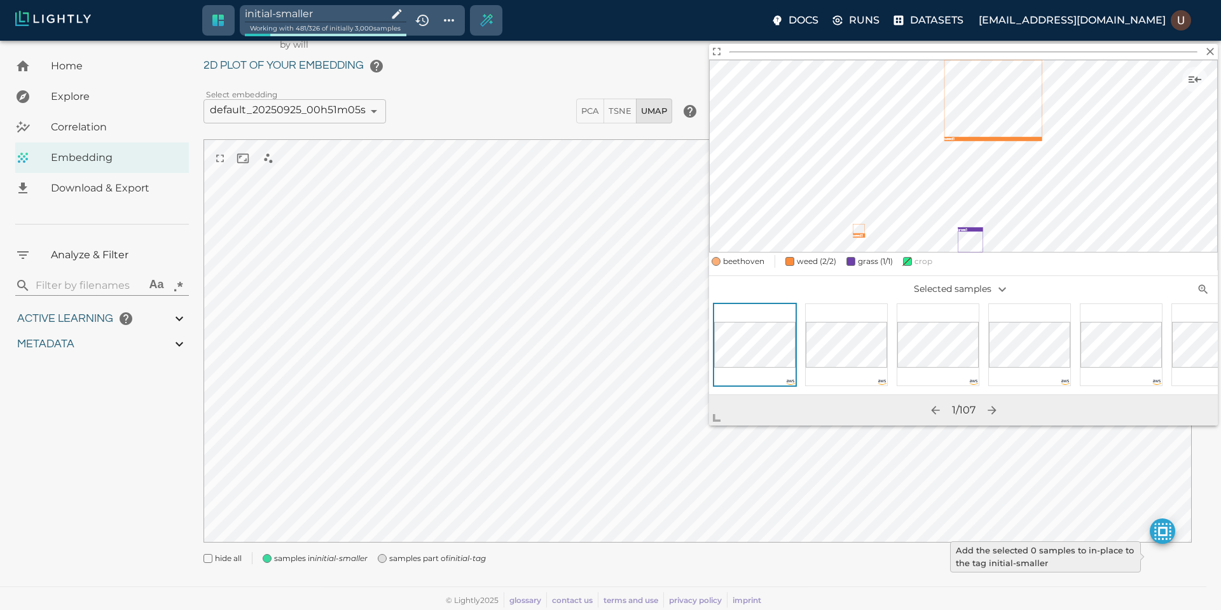
type input "3.9805235740495"
type input "19.4738311767578"
type input "71.6118311767578"
type input "3.9805235740495"
type input "19.4738311767578"
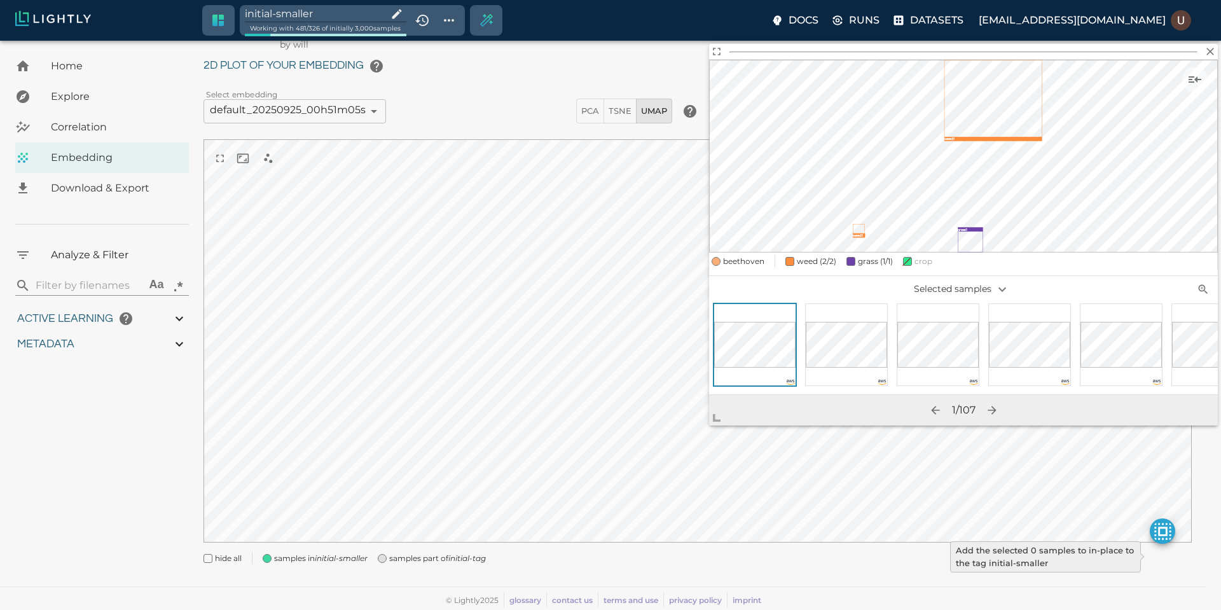
type input "71.6118311767578"
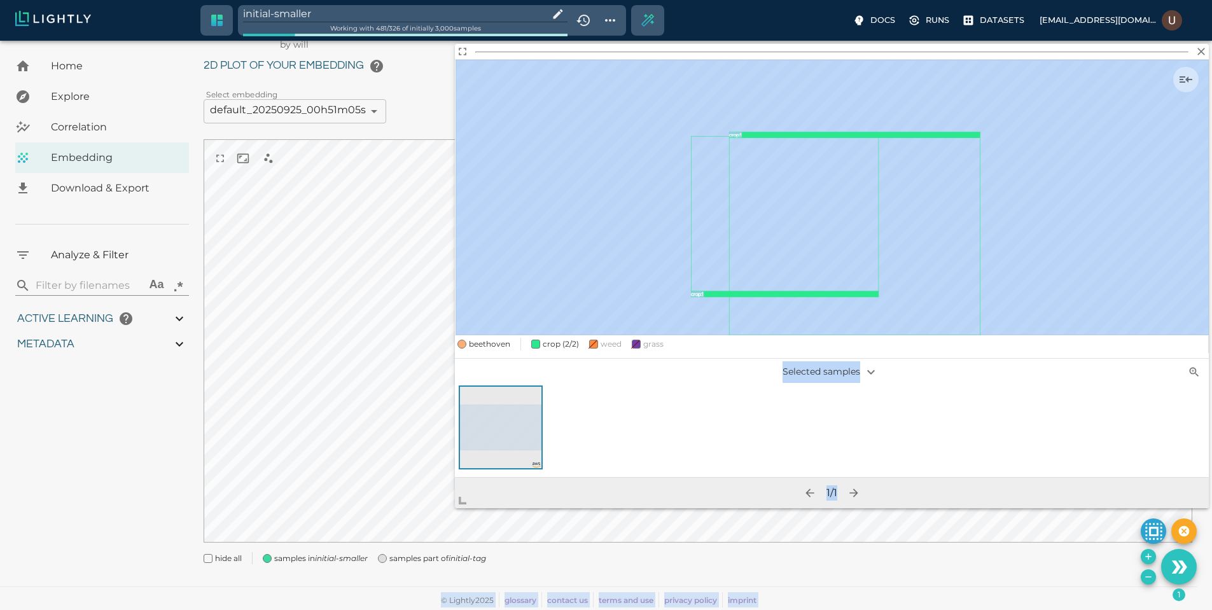
click at [392, 534] on body "initial-smaller Working with 481 / 326 of initially 3,000 samples Docs Runs Dat…" at bounding box center [606, 309] width 1212 height 601
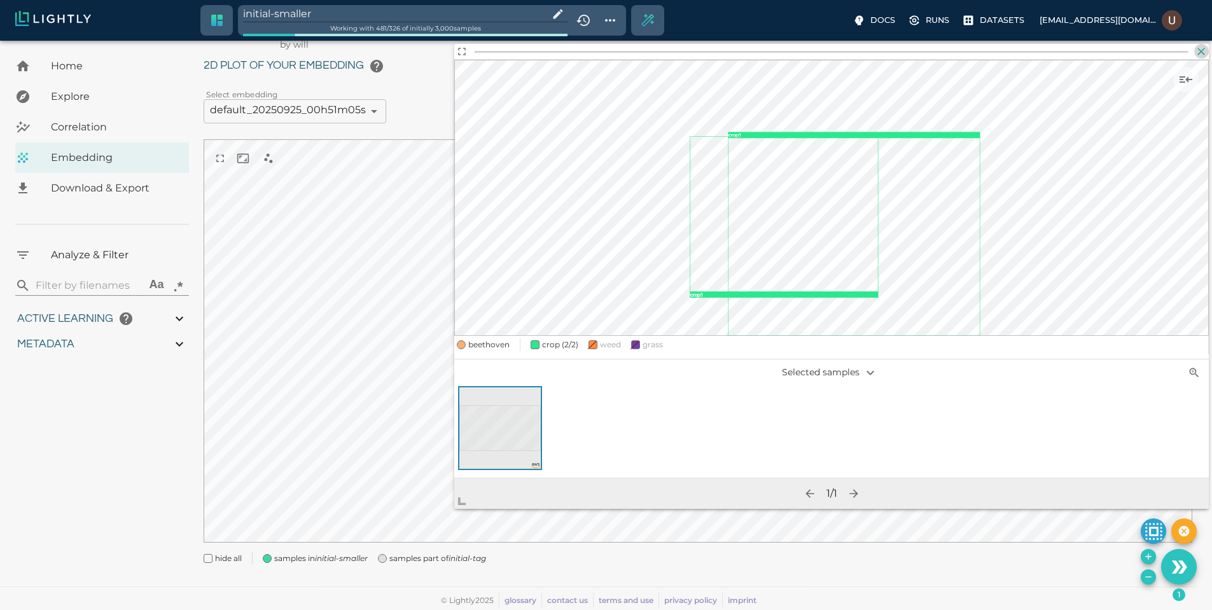
click at [1205, 50] on icon "button" at bounding box center [1201, 51] width 13 height 13
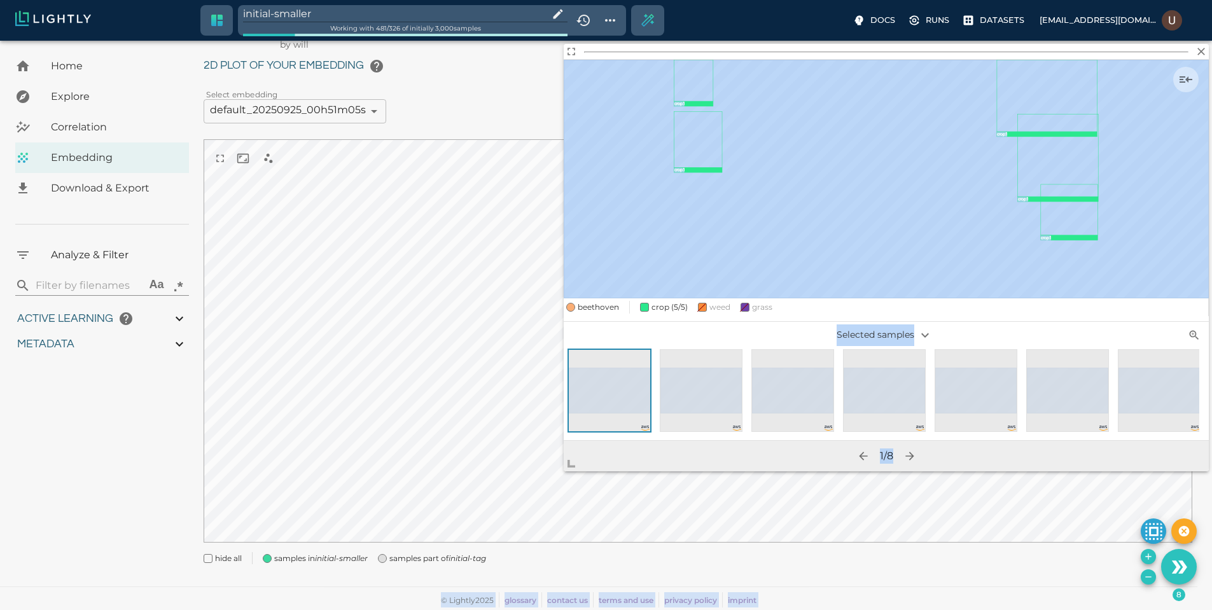
click at [415, 515] on body "initial-smaller Working with 481 / 326 of initially 3,000 samples Docs Runs Dat…" at bounding box center [606, 309] width 1212 height 601
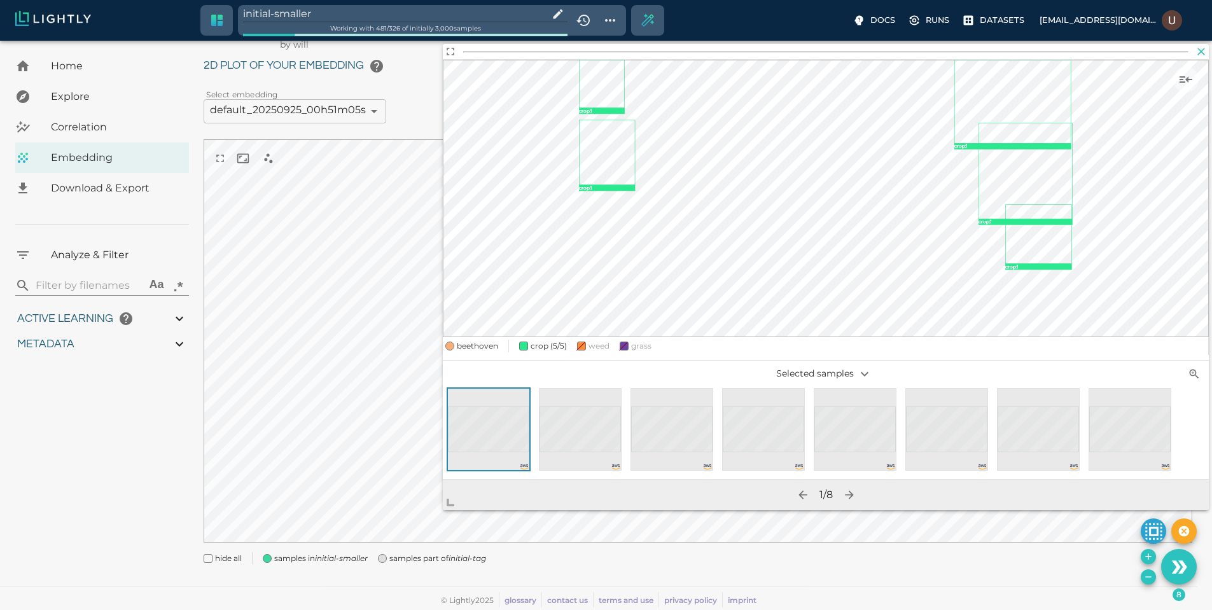
click at [1206, 50] on icon "button" at bounding box center [1201, 51] width 13 height 13
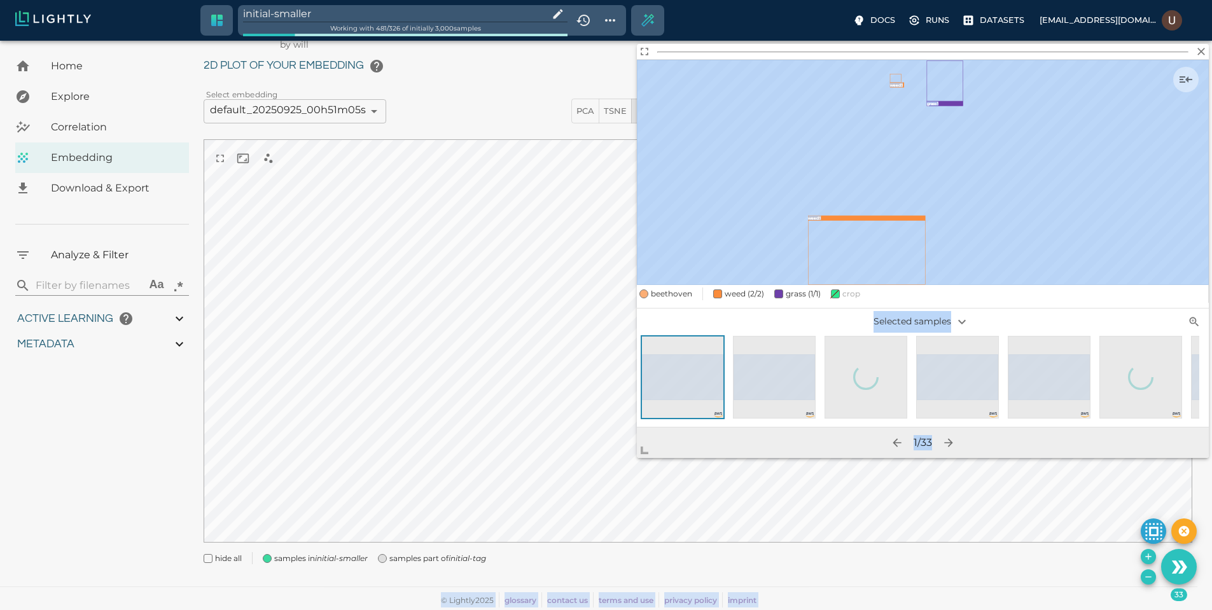
drag, startPoint x: 716, startPoint y: 415, endPoint x: 426, endPoint y: 545, distance: 317.4
click at [426, 545] on body "initial-smaller Working with 481 / 326 of initially 3,000 samples Docs Runs Dat…" at bounding box center [606, 309] width 1212 height 601
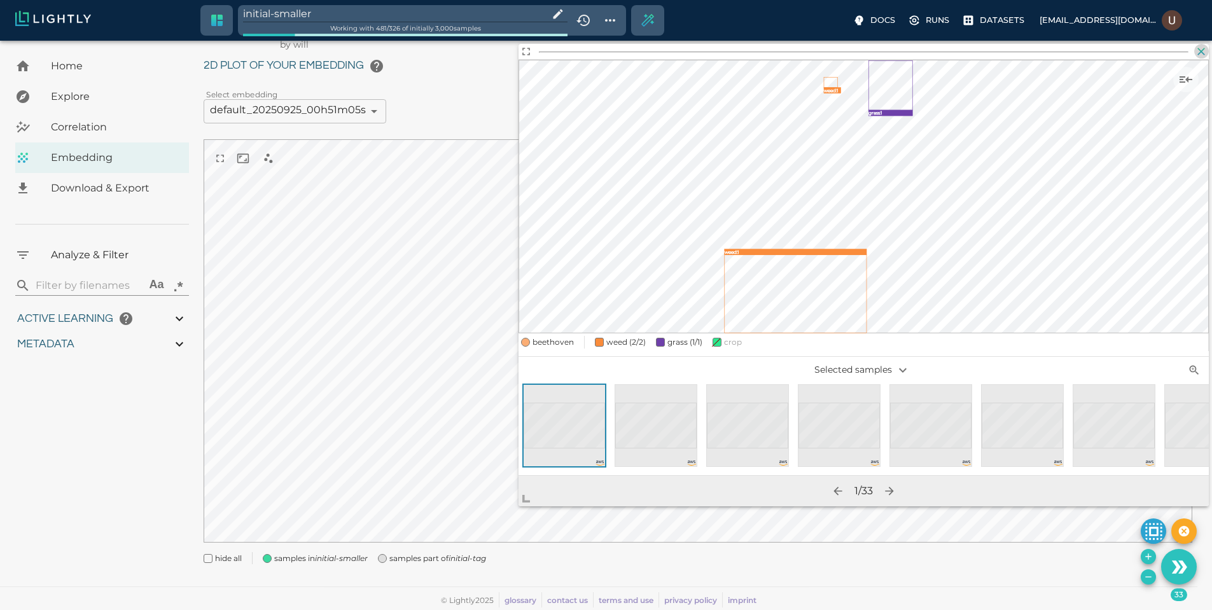
click at [1202, 51] on icon "button" at bounding box center [1202, 52] width 8 height 8
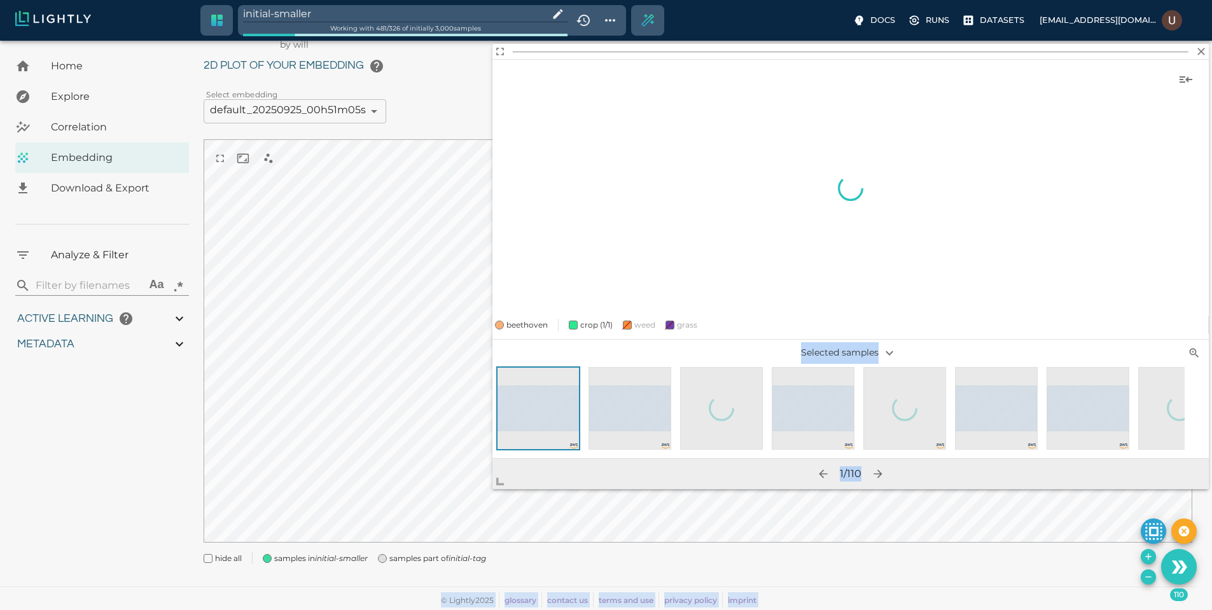
click at [288, 534] on body "initial-smaller Working with 481 / 326 of initially 3,000 samples Docs Runs Dat…" at bounding box center [606, 309] width 1212 height 601
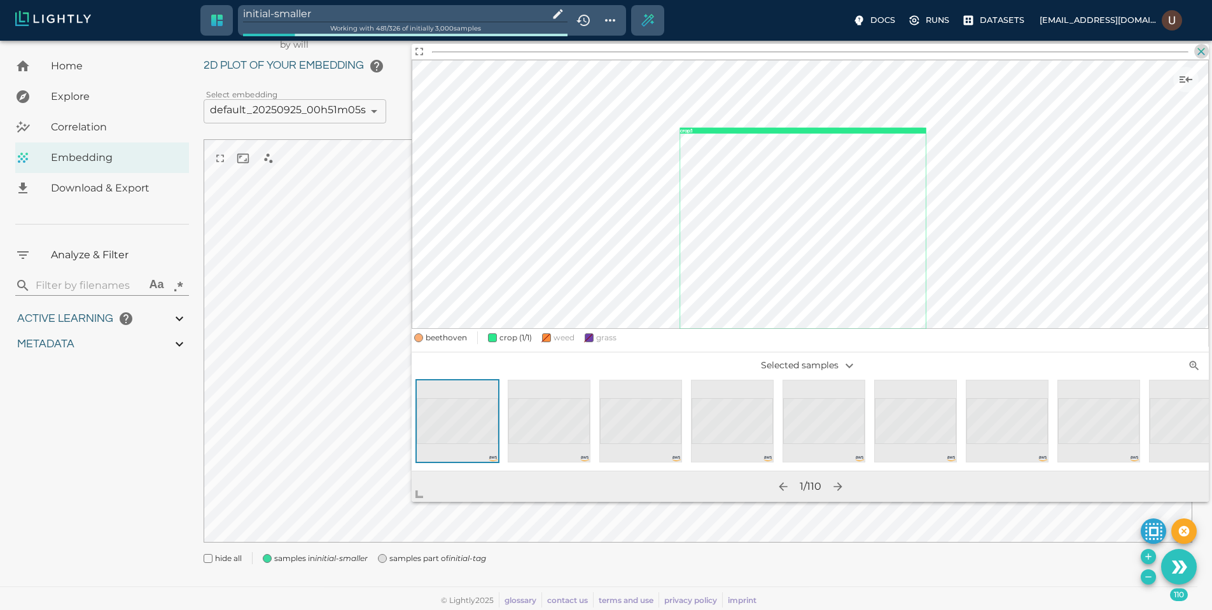
click at [1202, 54] on icon "button" at bounding box center [1201, 51] width 13 height 13
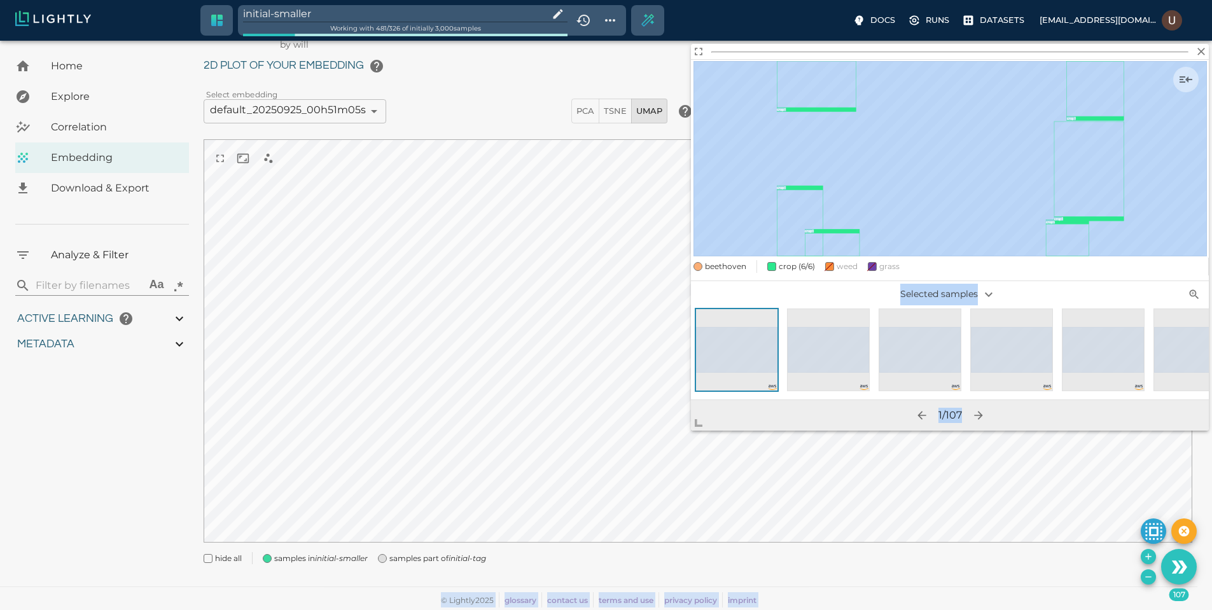
click at [521, 506] on body "initial-smaller Working with 481 / 326 of initially 3,000 samples Docs Runs Dat…" at bounding box center [606, 309] width 1212 height 601
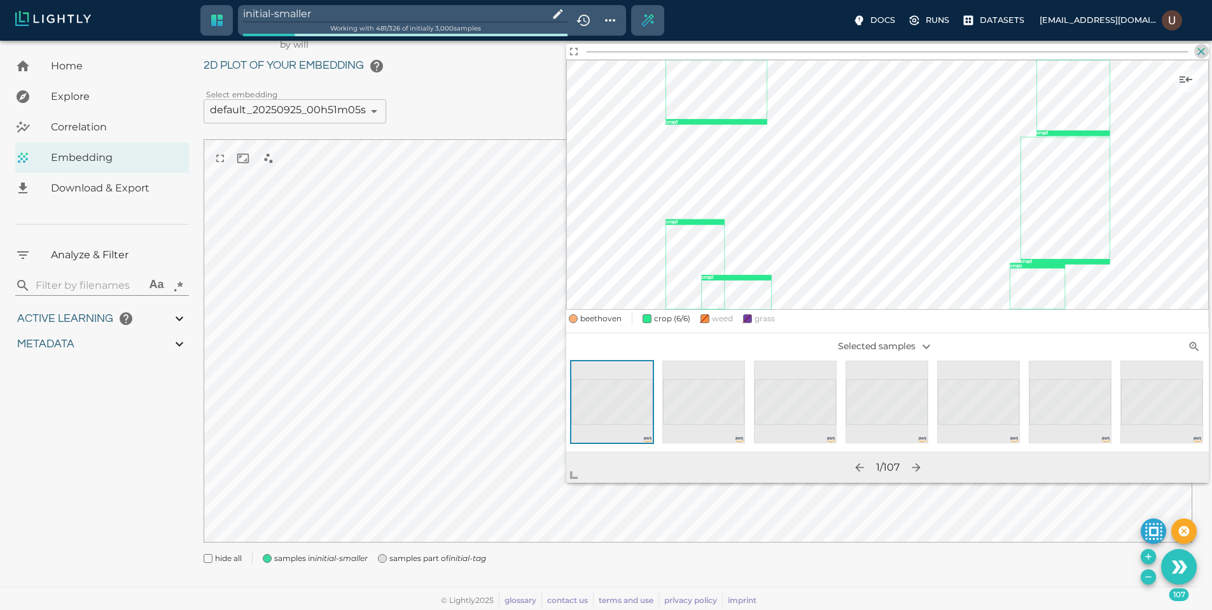
click at [1202, 50] on icon "button" at bounding box center [1202, 52] width 8 height 8
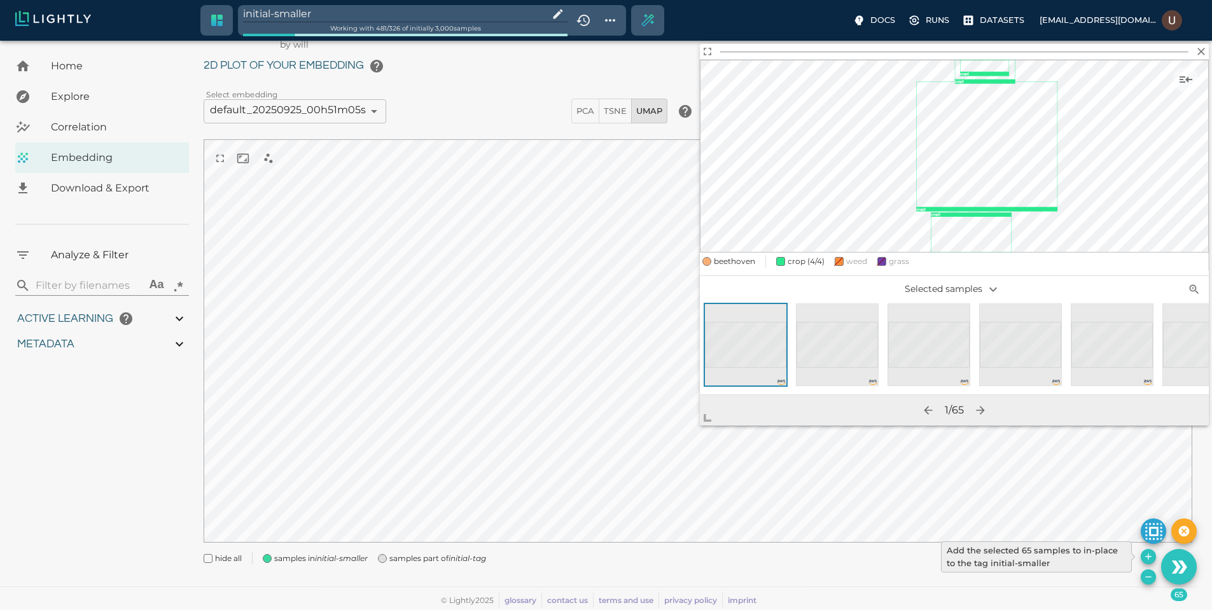
click at [1153, 553] on icon "Add the selected 65 samples to in-place to the tag initial-smaller" at bounding box center [1148, 556] width 10 height 10
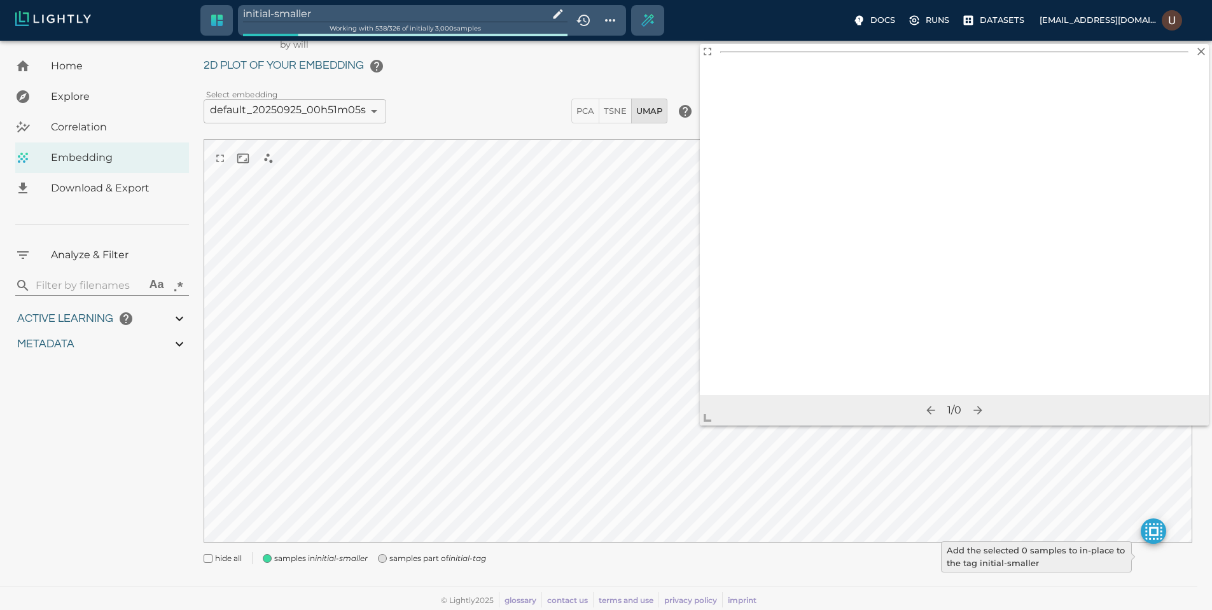
type input "9007199254740991"
type input "3.9805235740495"
type input "19.4738311767578"
type input "71.6118311767578"
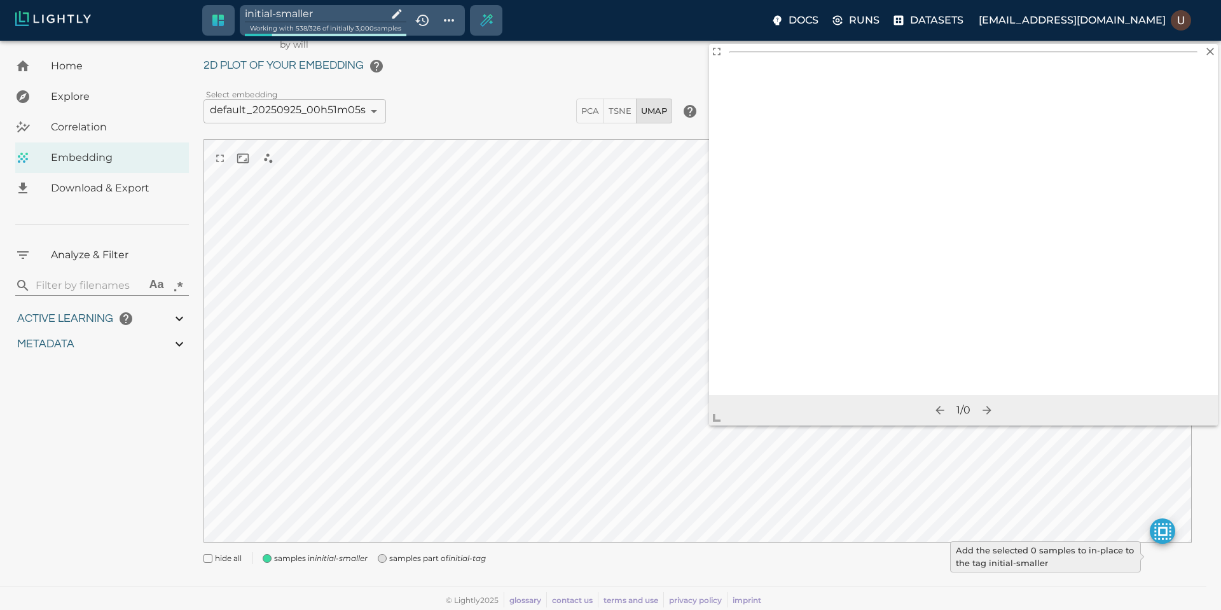
type input "9007199254740991"
type input "3.9805235740495"
type input "19.4738311767578"
type input "71.6118311767578"
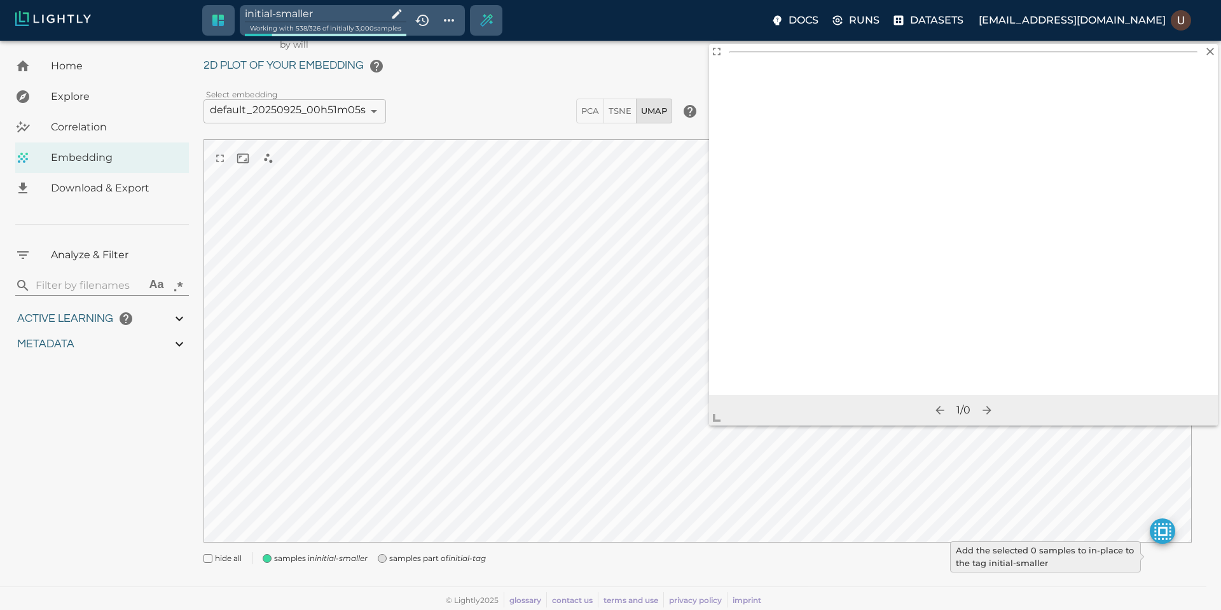
type input "3.9805235740495"
type input "19.4738311767578"
type input "71.6118311767578"
type input "3.9805235740495"
type input "19.4738311767578"
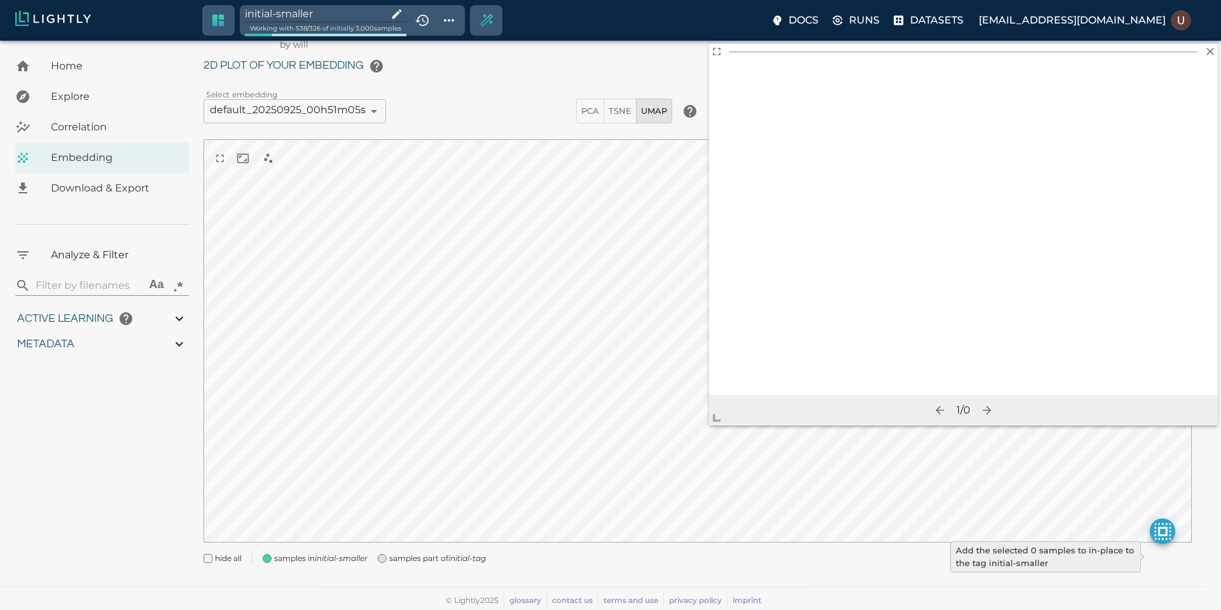
type input "71.6118311767578"
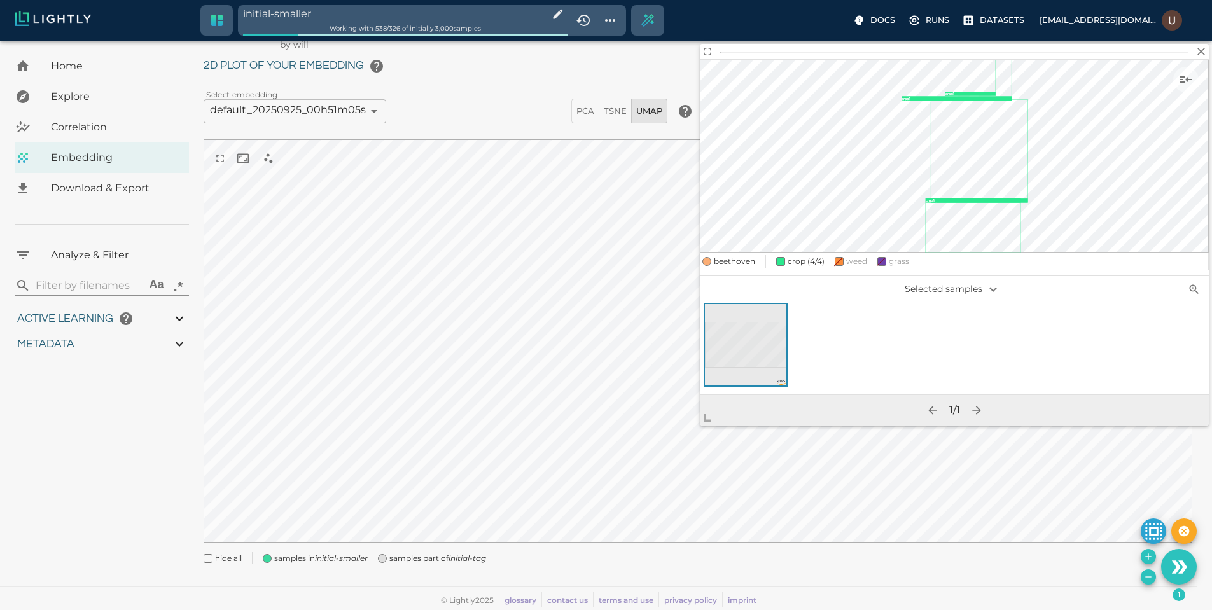
click at [1142, 550] on div "hide all samples in initial-smaller samples part of initial-tag" at bounding box center [692, 553] width 999 height 23
click at [1149, 552] on icon "Add the selected 1 samples to in-place to the tag initial-smaller" at bounding box center [1148, 556] width 10 height 10
type input "9007199254740991"
type input "3.9805235740495"
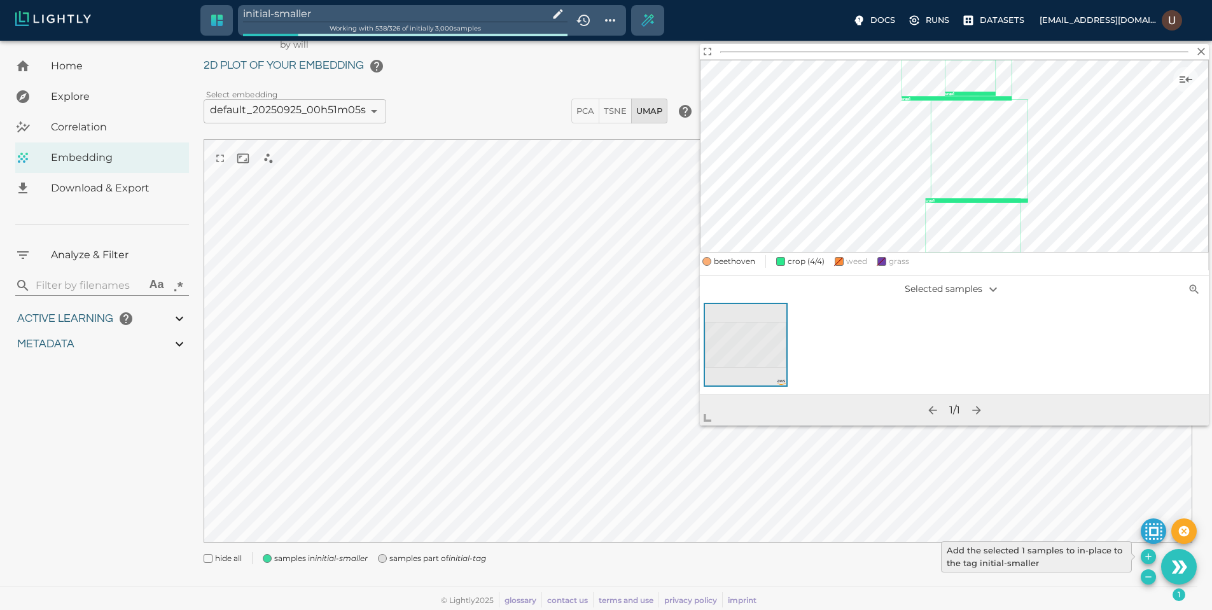
type input "19.4738311767578"
type input "71.6118311767578"
type input "9007199254740991"
type input "3.9805235740495"
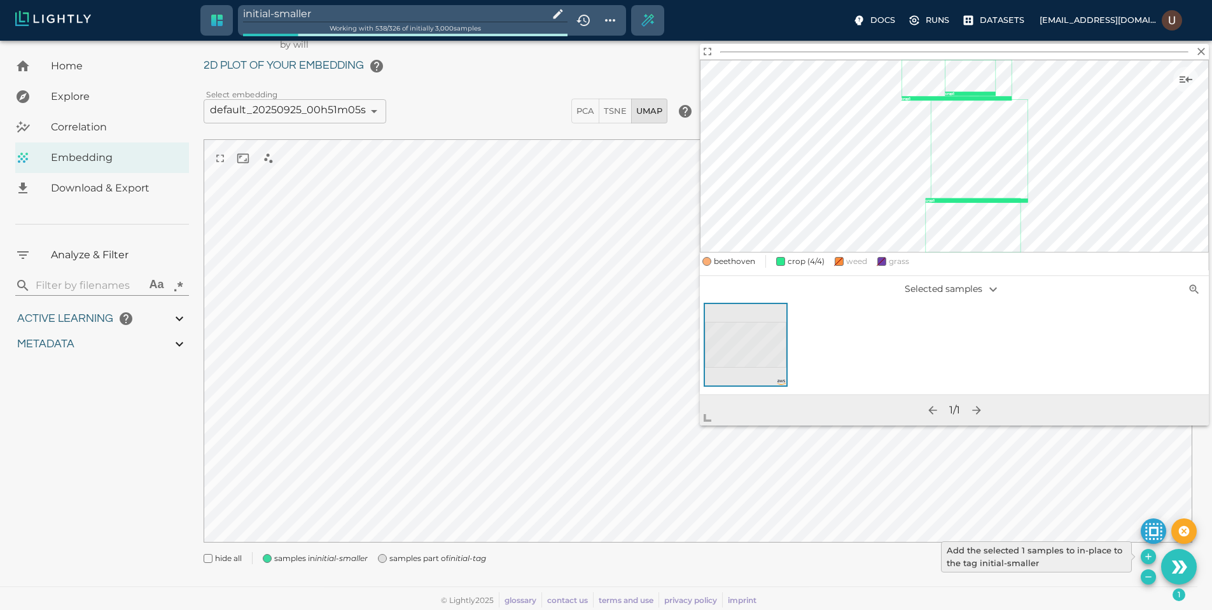
type input "19.4738311767578"
type input "71.6118311767578"
type input "3.9805235740495"
type input "19.4738311767578"
type input "71.6118311767578"
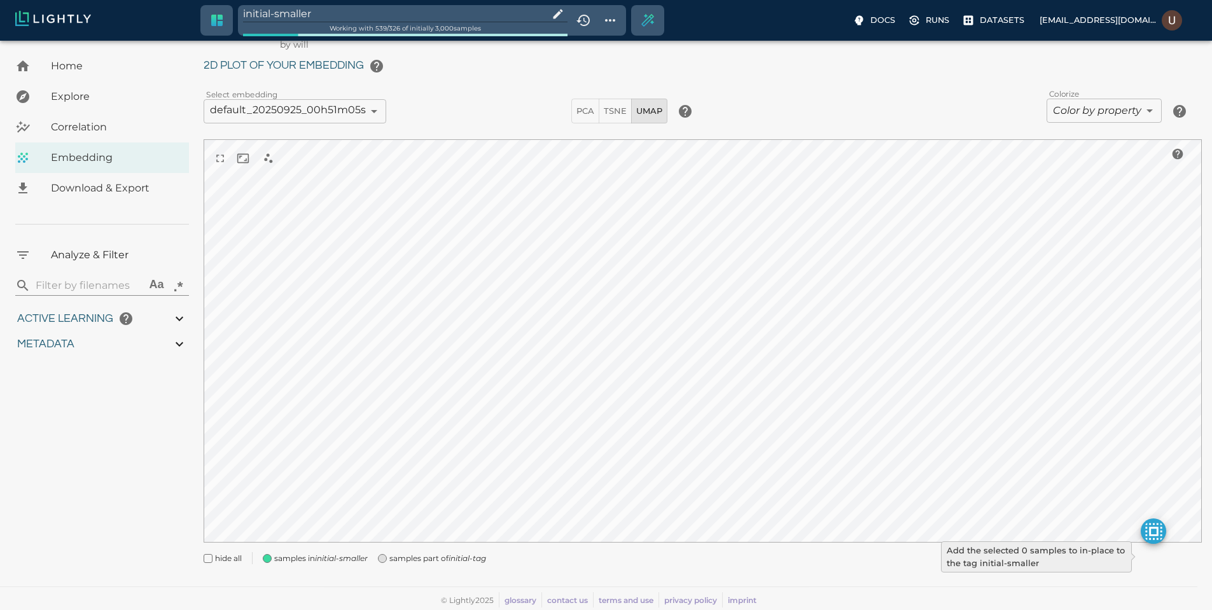
type input "3.9805235740495"
type input "19.4738311767578"
type input "71.6118311767578"
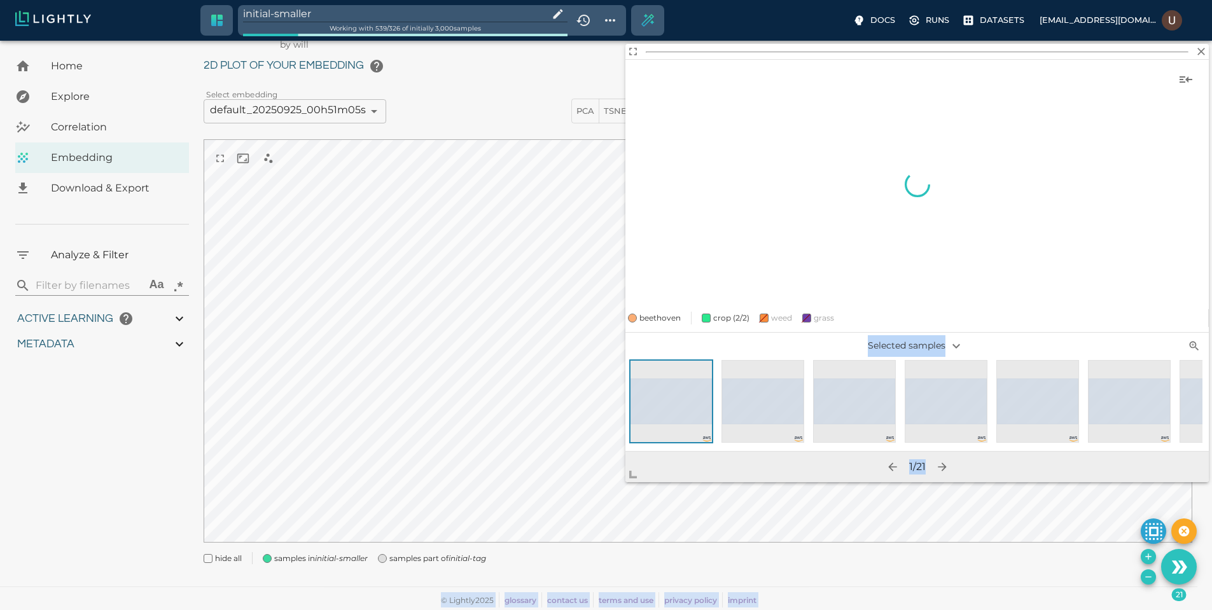
click at [555, 534] on body "initial-smaller Working with 539 / 326 of initially 3,000 samples Docs Runs Dat…" at bounding box center [606, 309] width 1212 height 601
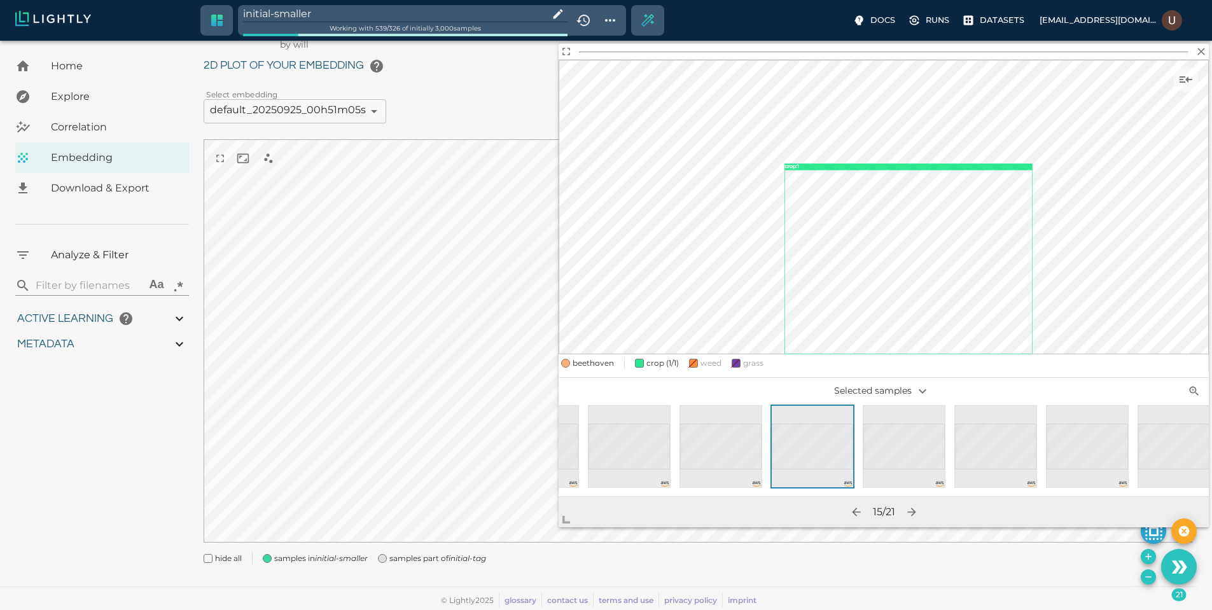
scroll to position [0, 1090]
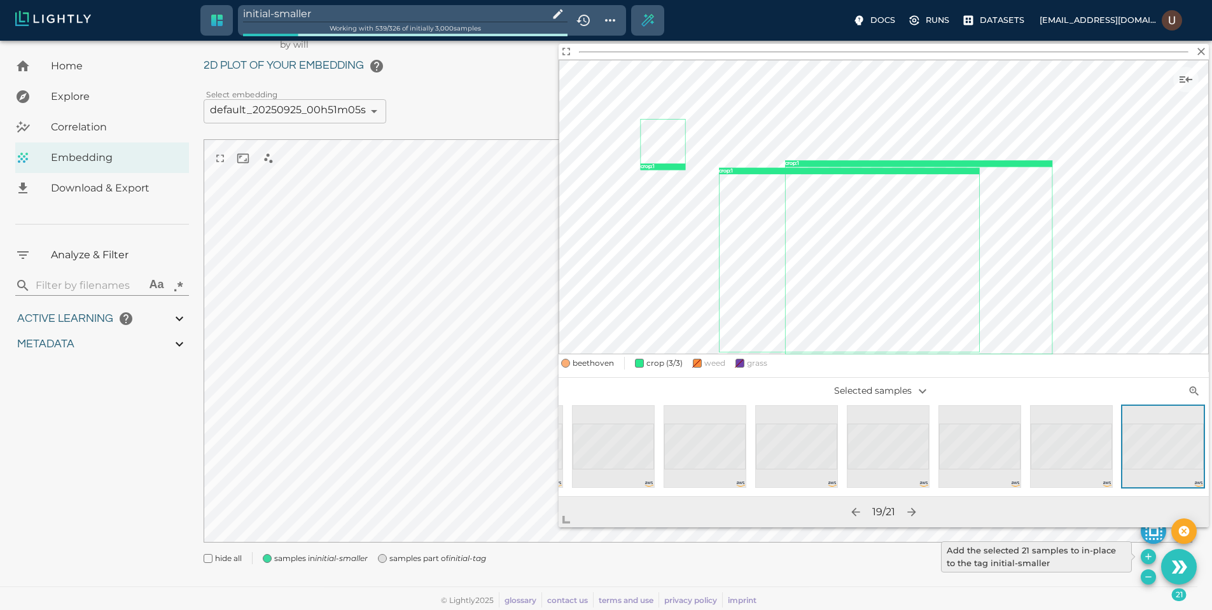
click at [1150, 551] on icon "Add the selected 21 samples to in-place to the tag initial-smaller" at bounding box center [1148, 556] width 10 height 10
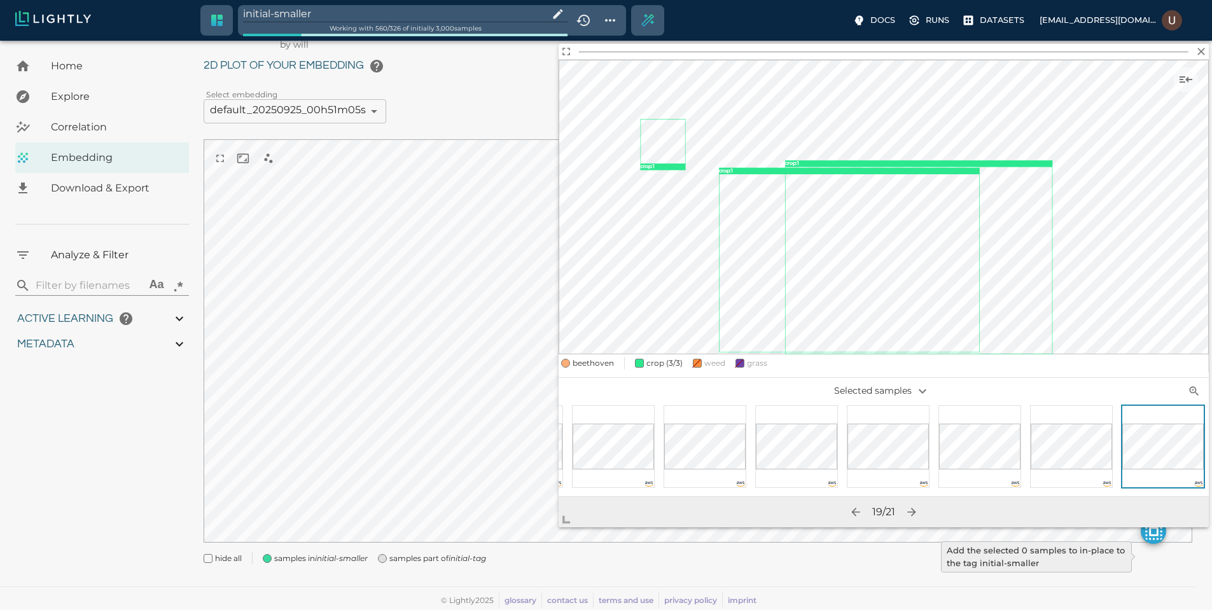
type input "9007199254740991"
type input "3.9805235740495"
type input "19.4738311767578"
type input "71.6118311767578"
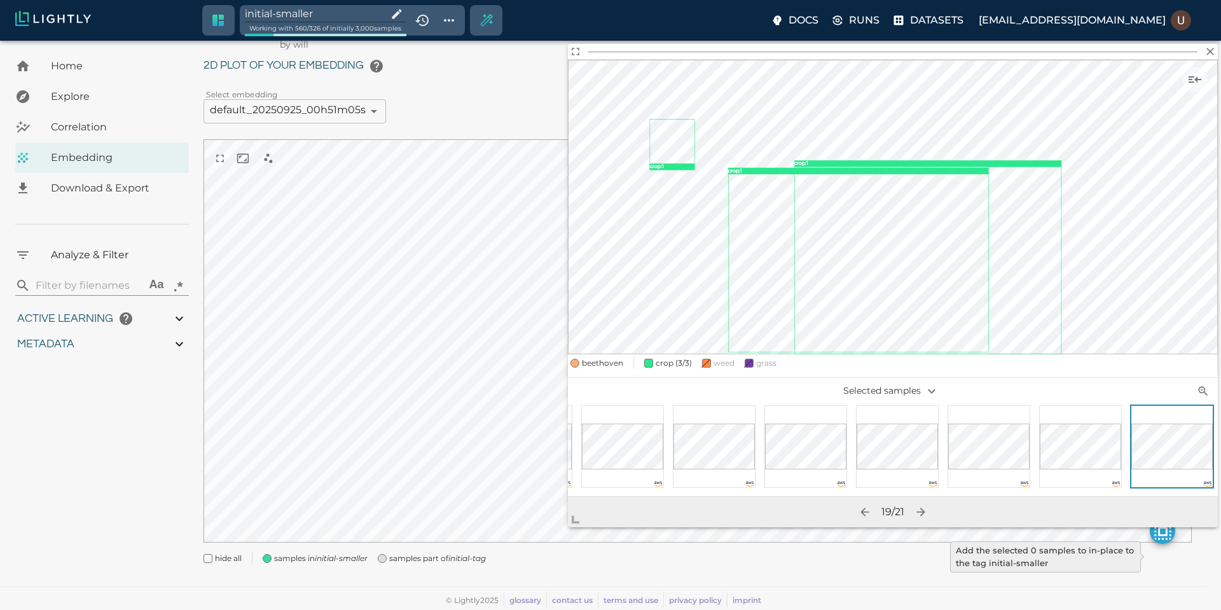
type input "9007199254740991"
type input "3.9805235740495"
type input "19.4738311767578"
type input "71.6118311767578"
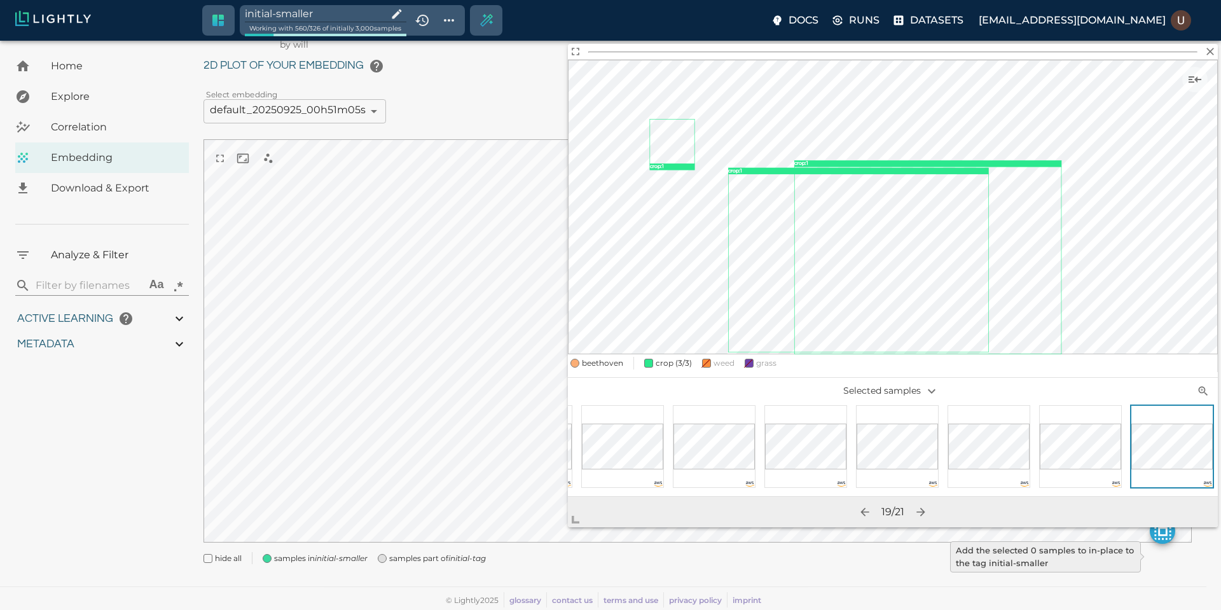
type input "3.9805235740495"
type input "19.4738311767578"
type input "71.6118311767578"
type input "3.9805235740495"
type input "19.4738311767578"
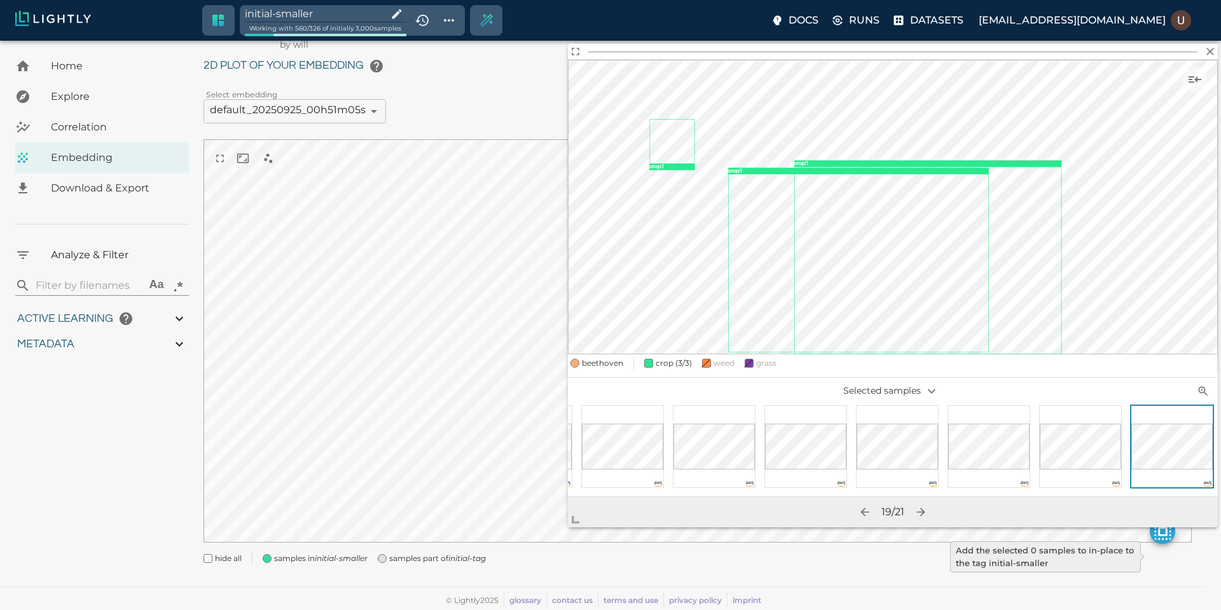
type input "71.6118311767578"
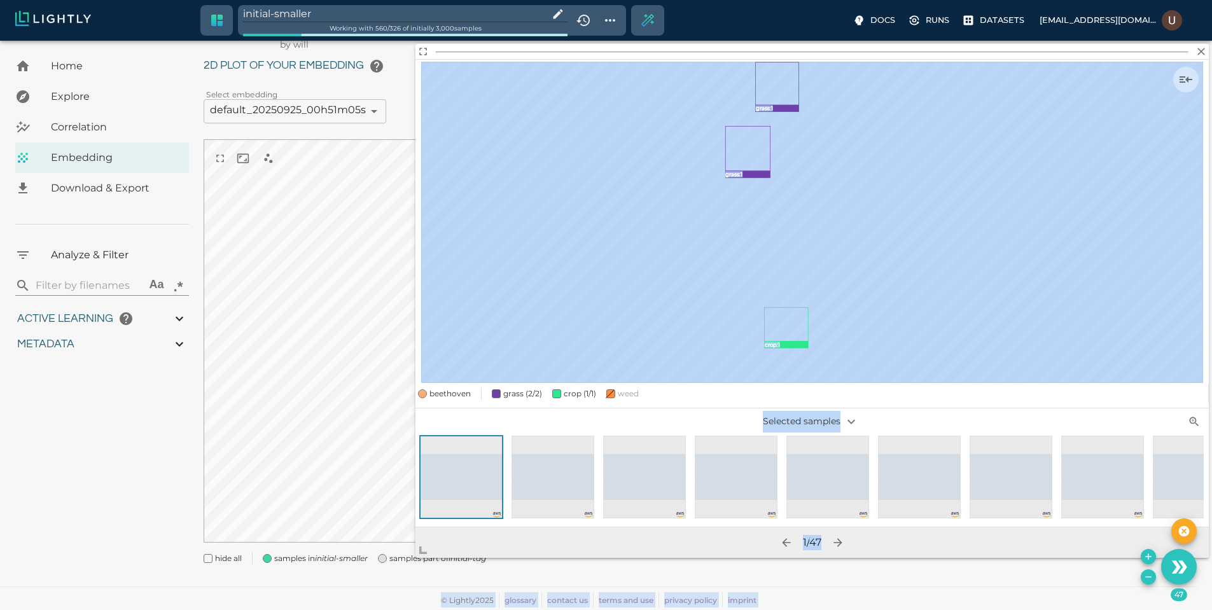
drag, startPoint x: 709, startPoint y: 413, endPoint x: 272, endPoint y: 609, distance: 479.2
click at [272, 609] on body "initial-smaller Working with 560 / 326 of initially 3,000 samples Docs Runs Dat…" at bounding box center [606, 309] width 1212 height 601
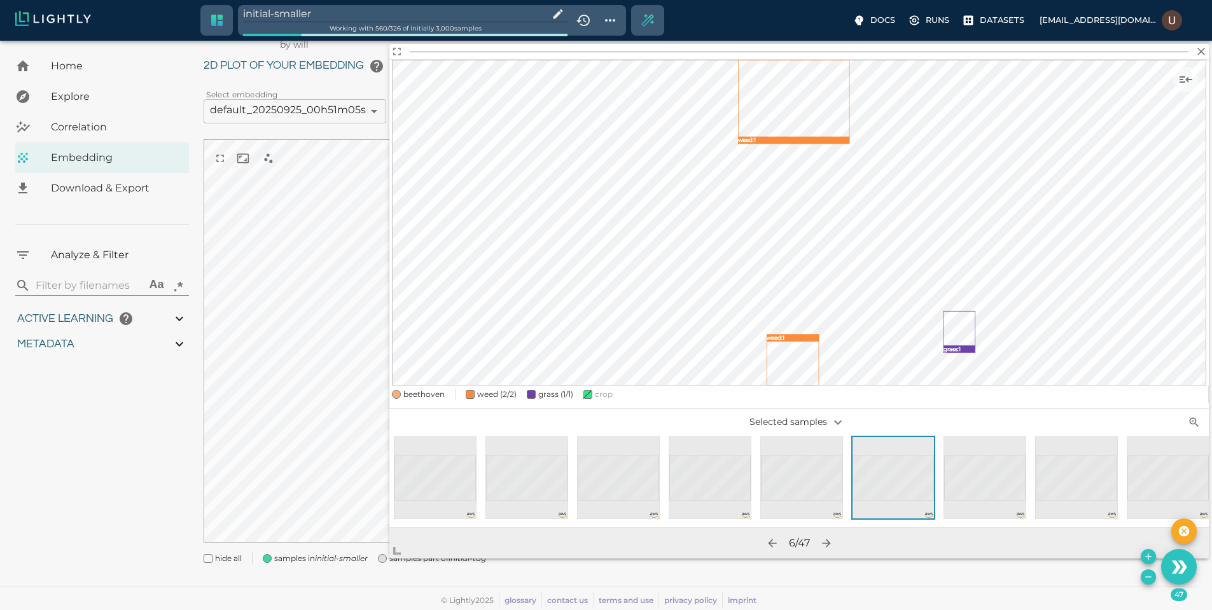
click at [1147, 558] on icon "Add the selected 47 samples to in-place to the tag initial-smaller" at bounding box center [1148, 556] width 10 height 10
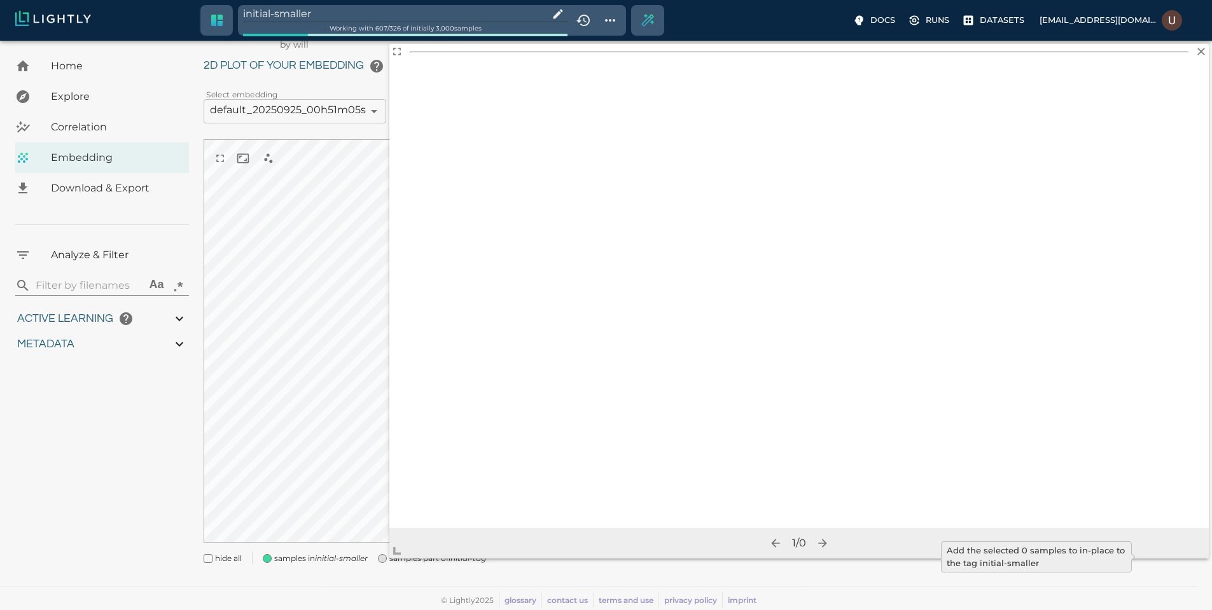
type input "9007199254740991"
type input "3.9805235740495"
type input "19.4738311767578"
type input "71.6118311767578"
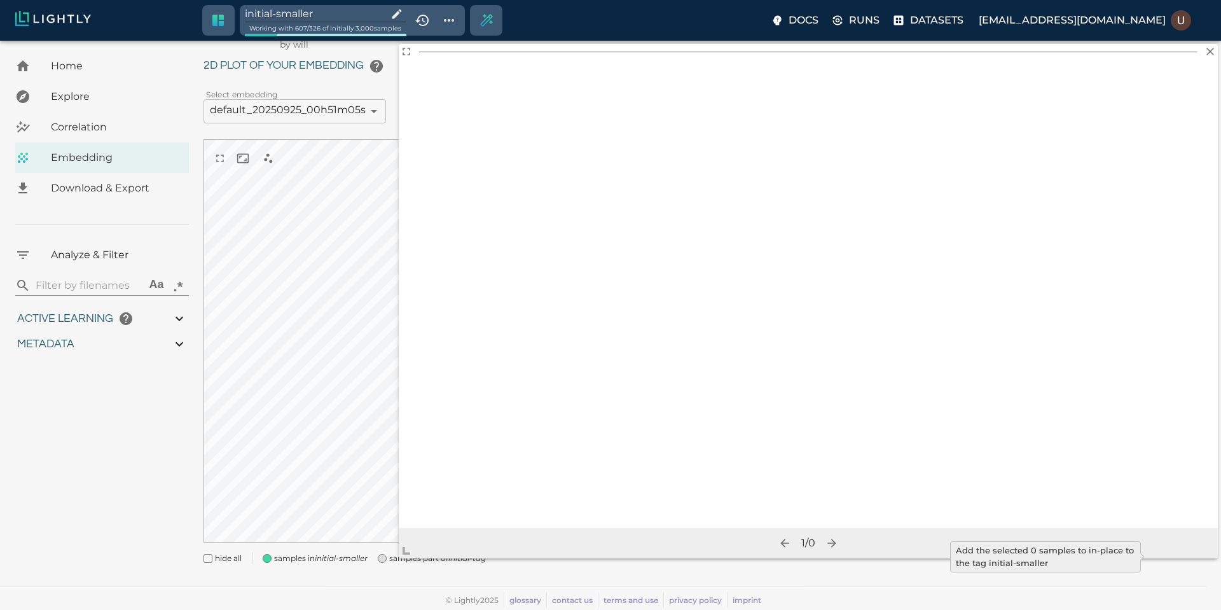
type input "9007199254740991"
type input "3.9805235740495"
type input "19.4738311767578"
type input "71.6118311767578"
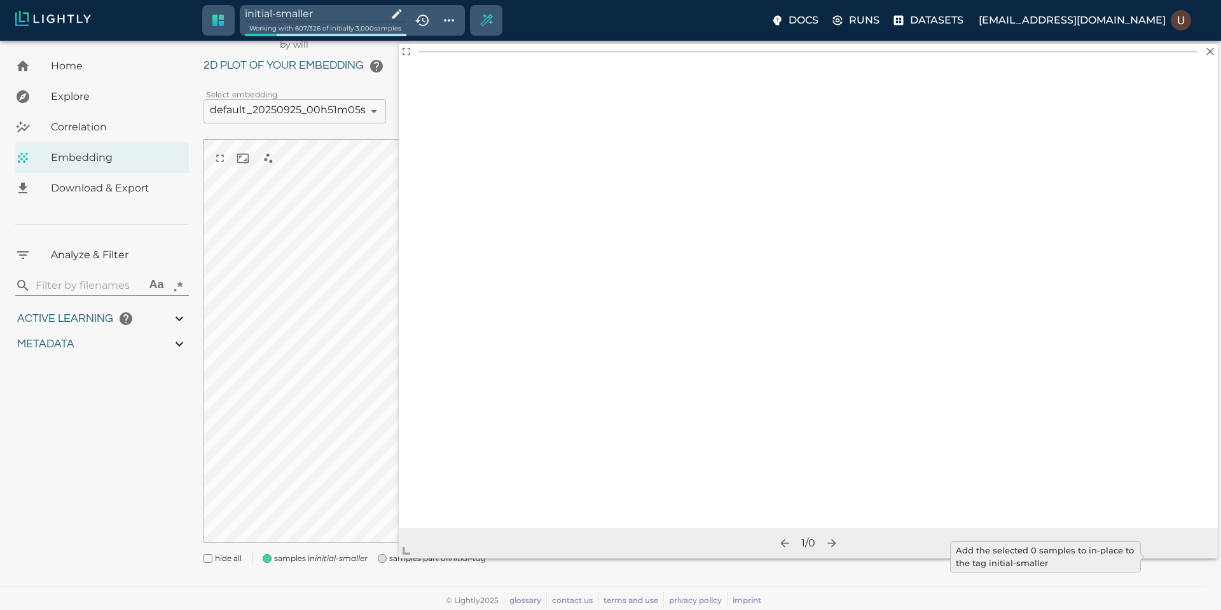
type input "3.9805235740495"
type input "19.4738311767578"
type input "71.6118311767578"
type input "3.9805235740495"
type input "19.4738311767578"
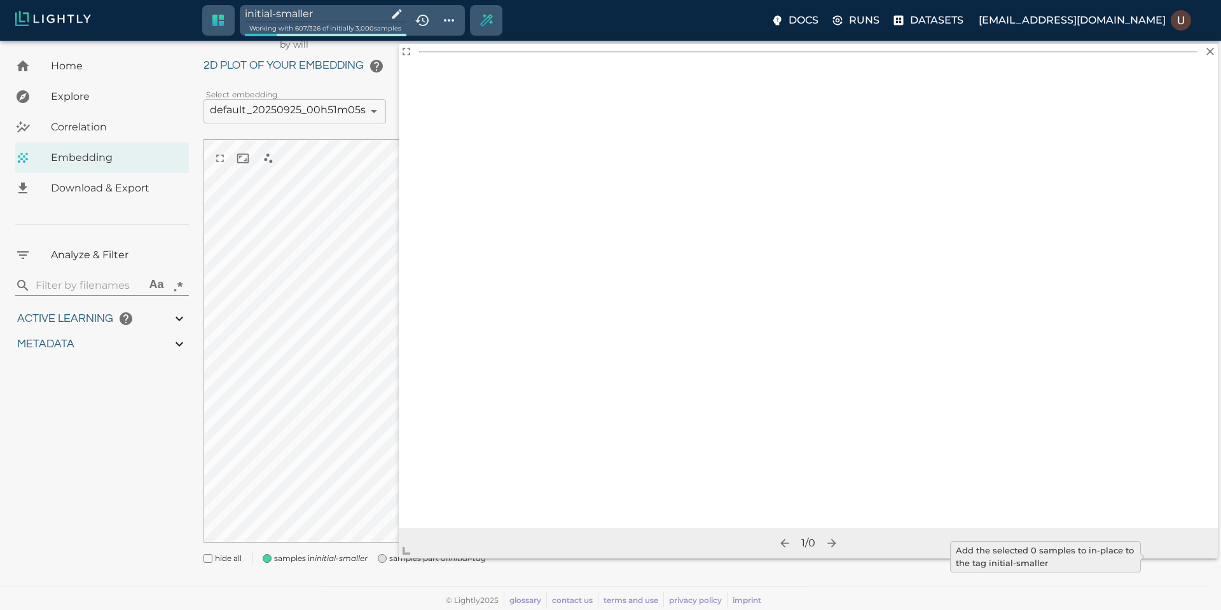
type input "71.6118311767578"
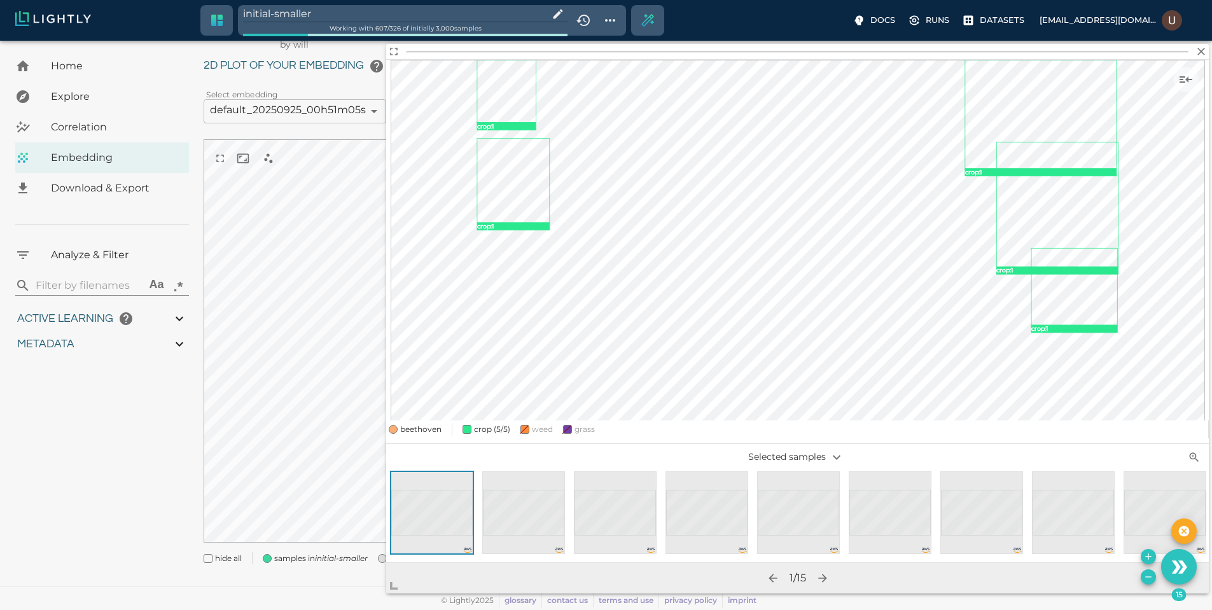
drag, startPoint x: 709, startPoint y: 417, endPoint x: 408, endPoint y: 564, distance: 334.6
click at [408, 568] on span at bounding box center [398, 580] width 25 height 25
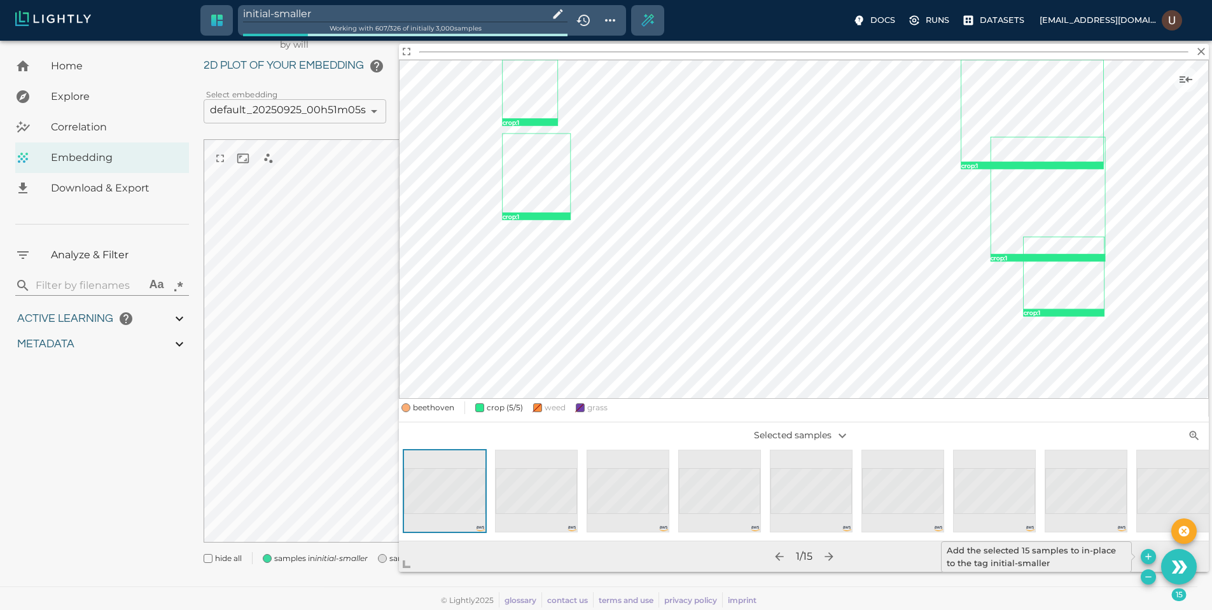
click at [1152, 553] on icon "Add the selected 15 samples to in-place to the tag initial-smaller" at bounding box center [1148, 556] width 10 height 10
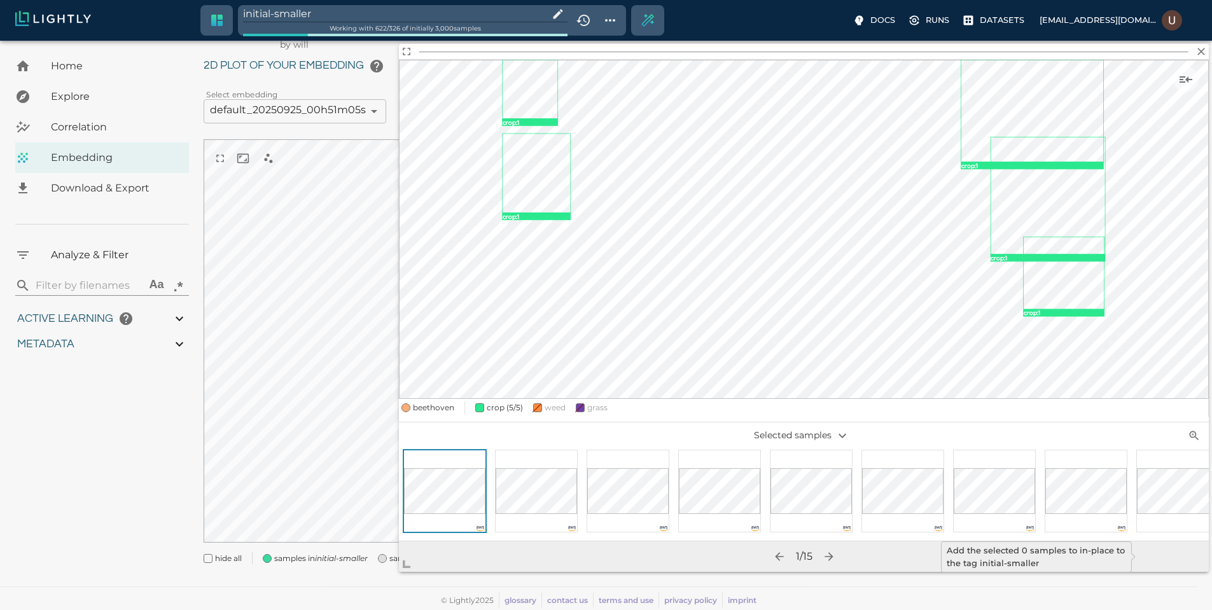
type input "9007199254740991"
type input "3.9805235740495"
type input "19.4738311767578"
type input "71.6118311767578"
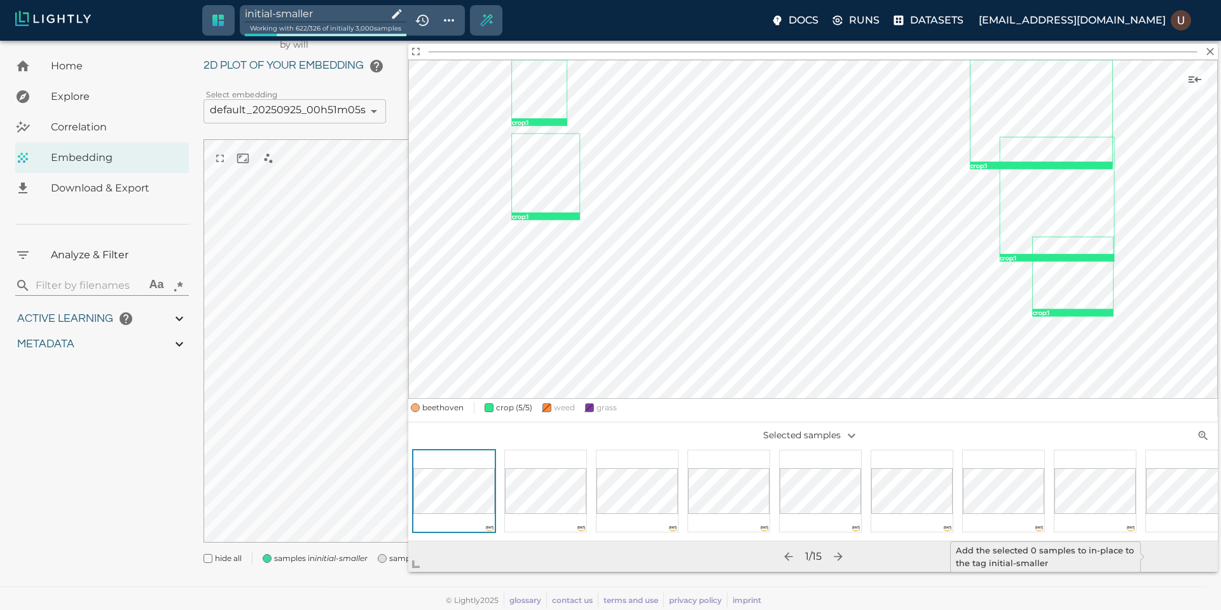
type input "9007199254740991"
type input "3.9805235740495"
type input "19.4738311767578"
type input "71.6118311767578"
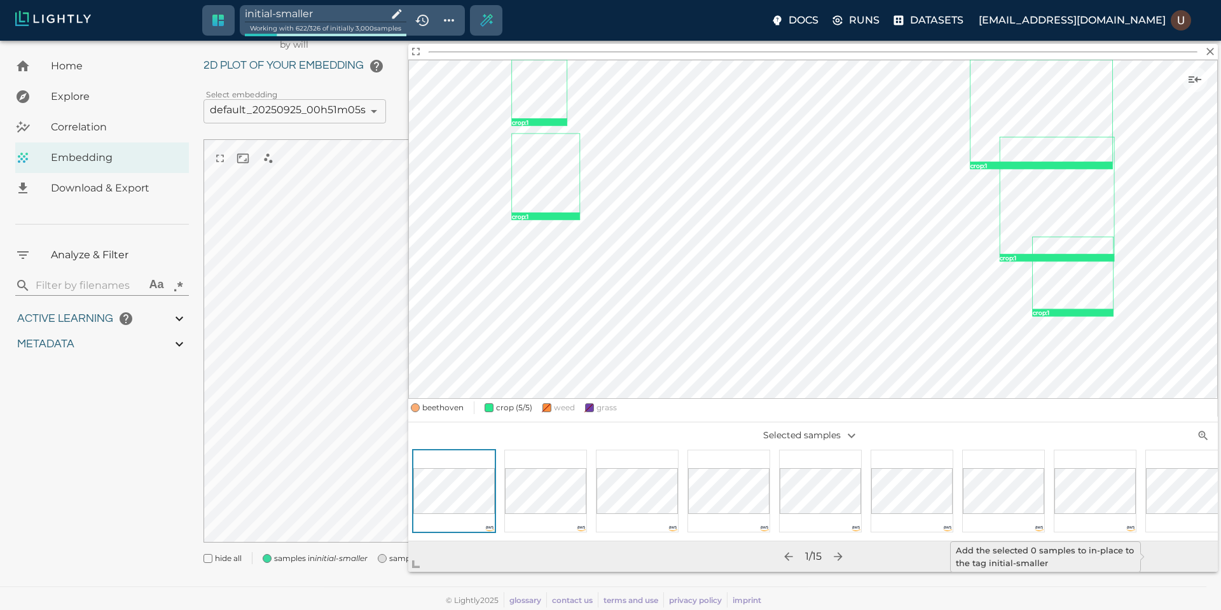
type input "3.9805235740495"
type input "19.4738311767578"
type input "71.6118311767578"
type input "3.9805235740495"
type input "19.4738311767578"
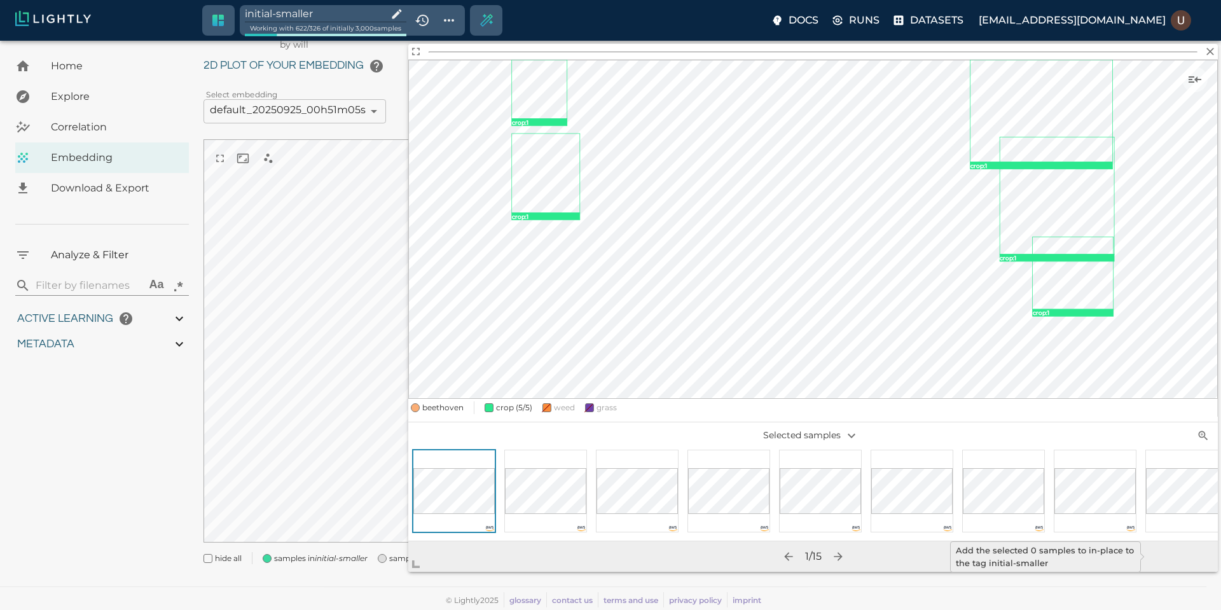
type input "71.6118311767578"
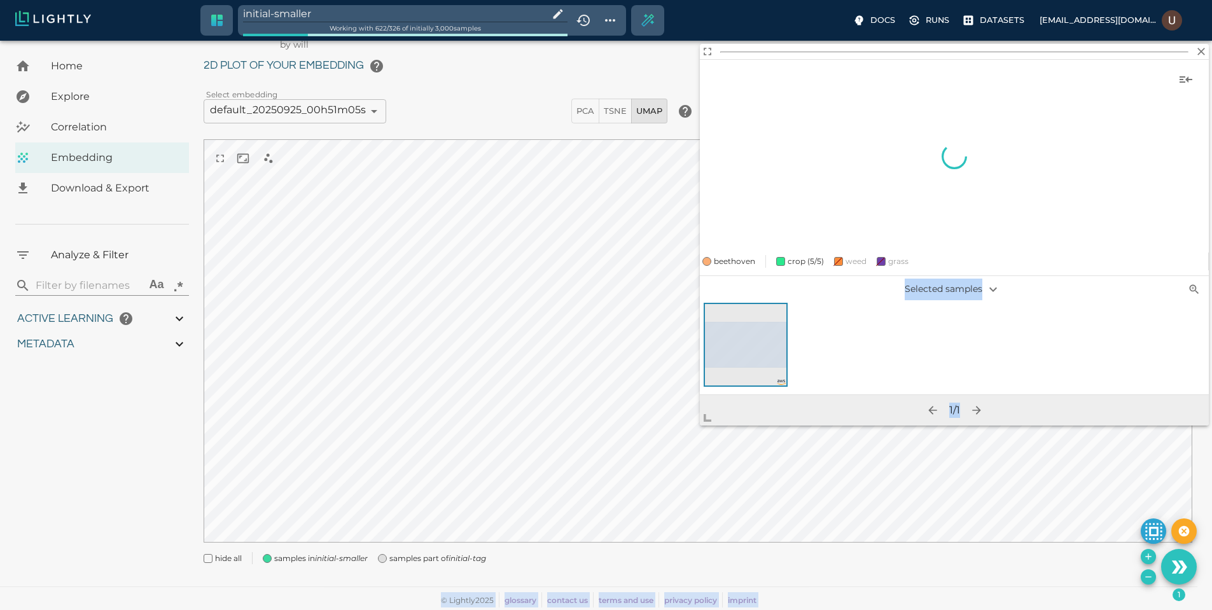
drag, startPoint x: 704, startPoint y: 419, endPoint x: 485, endPoint y: 559, distance: 260.3
click at [485, 558] on body "initial-smaller Working with 622 / 326 of initially 3,000 samples Docs Runs Dat…" at bounding box center [606, 309] width 1212 height 601
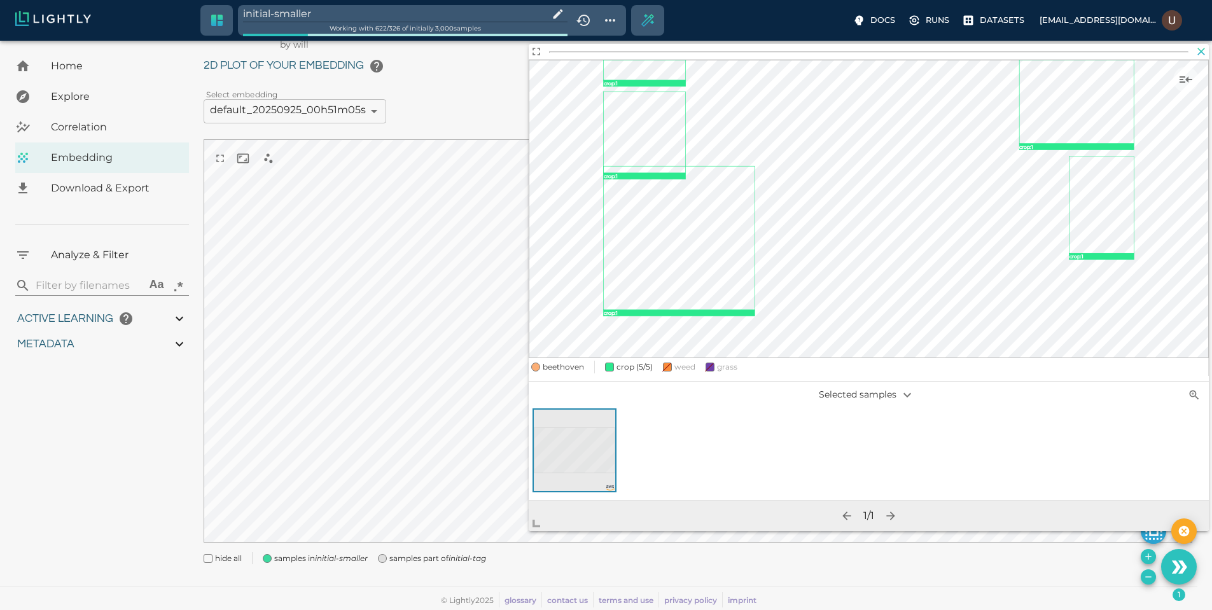
click at [1206, 53] on icon "button" at bounding box center [1201, 51] width 13 height 13
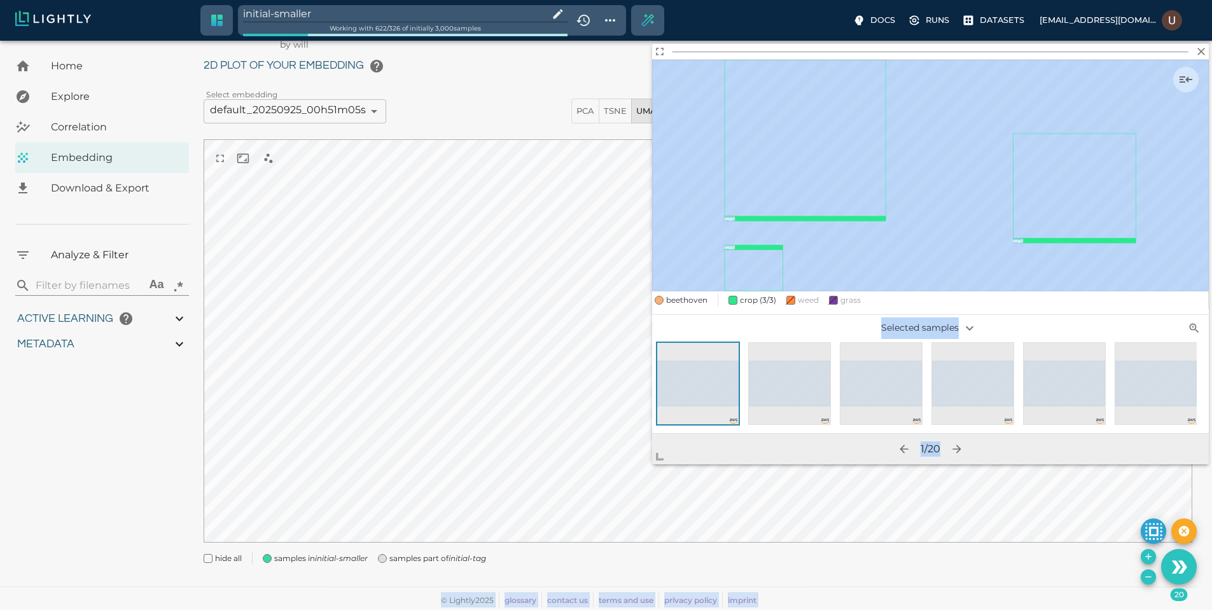
drag, startPoint x: 712, startPoint y: 407, endPoint x: 443, endPoint y: 584, distance: 322.5
click at [443, 584] on body "initial-smaller Working with 622 / 326 of initially 3,000 samples Docs Runs Dat…" at bounding box center [606, 309] width 1212 height 601
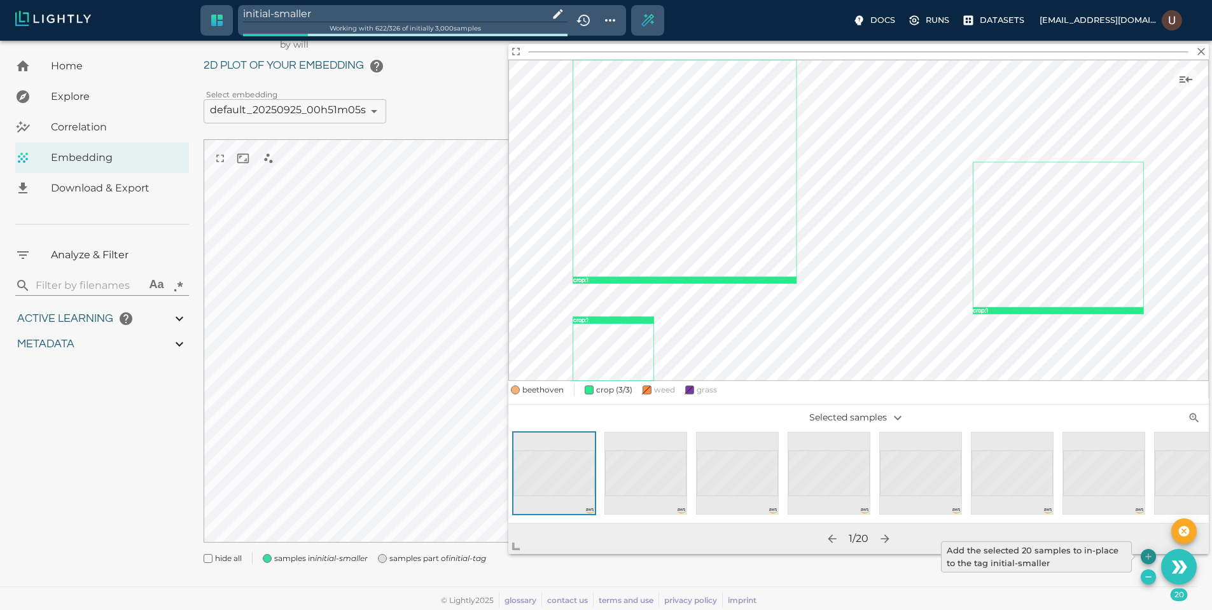
click at [1147, 553] on icon "Add the selected 20 samples to in-place to the tag initial-smaller" at bounding box center [1148, 556] width 10 height 10
type input "9007199254740991"
type input "3.9805235740495"
type input "19.4738311767578"
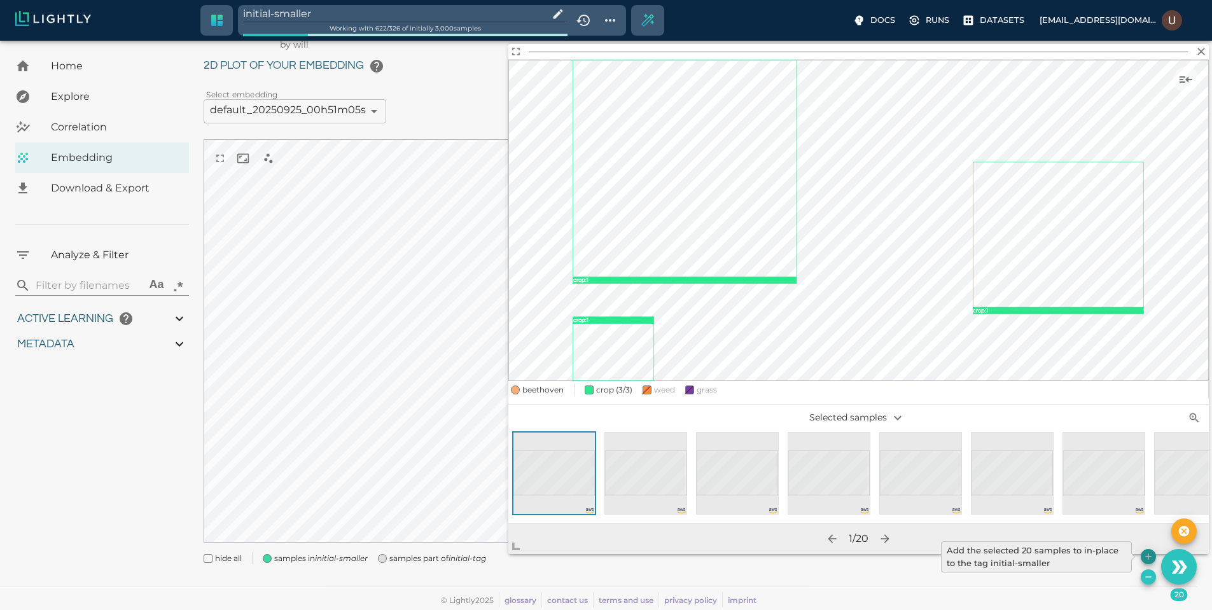
type input "71.6118311767578"
type input "9007199254740991"
type input "3.9805235740495"
type input "19.4738311767578"
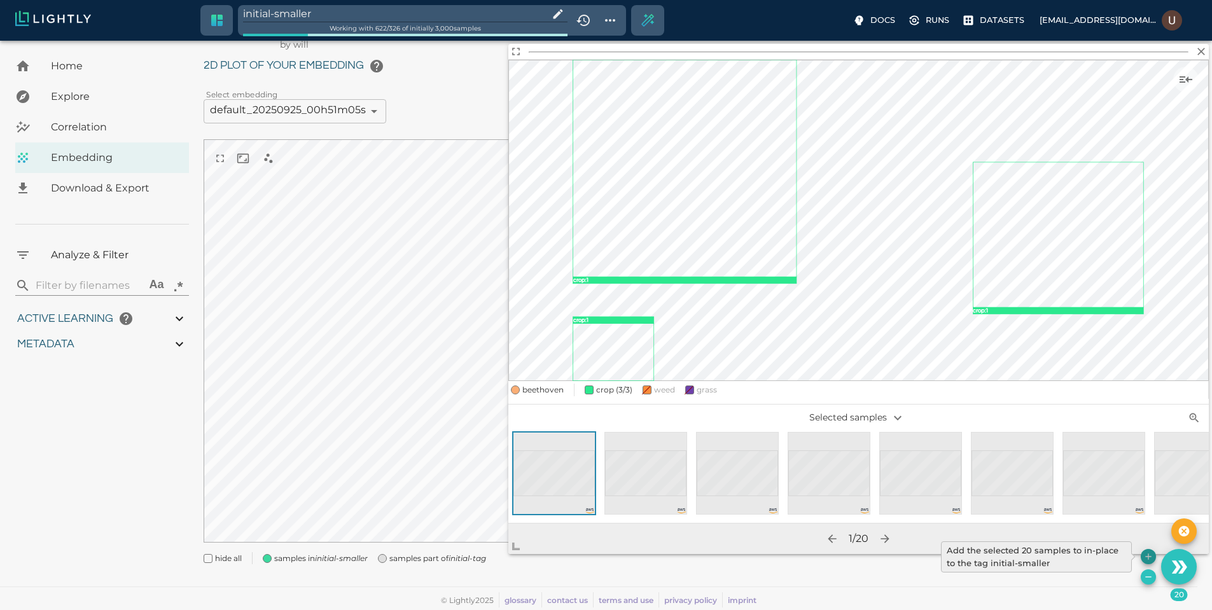
type input "71.6118311767578"
type input "3.9805235740495"
type input "19.4738311767578"
type input "71.6118311767578"
type input "3.9805235740495"
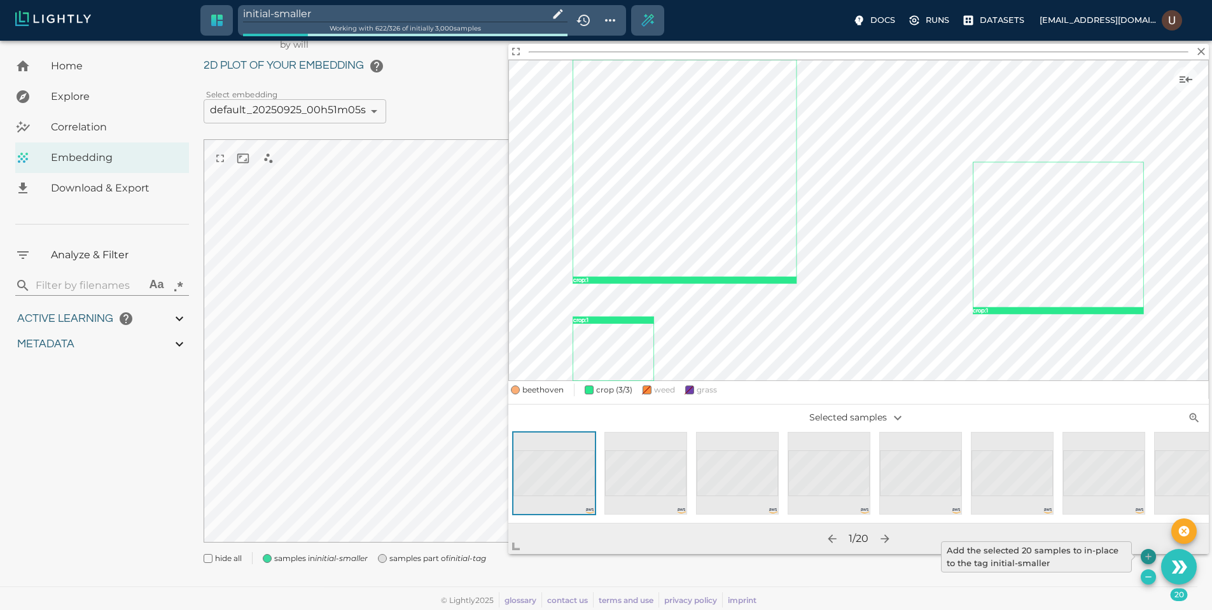
type input "19.4738311767578"
type input "71.6118311767578"
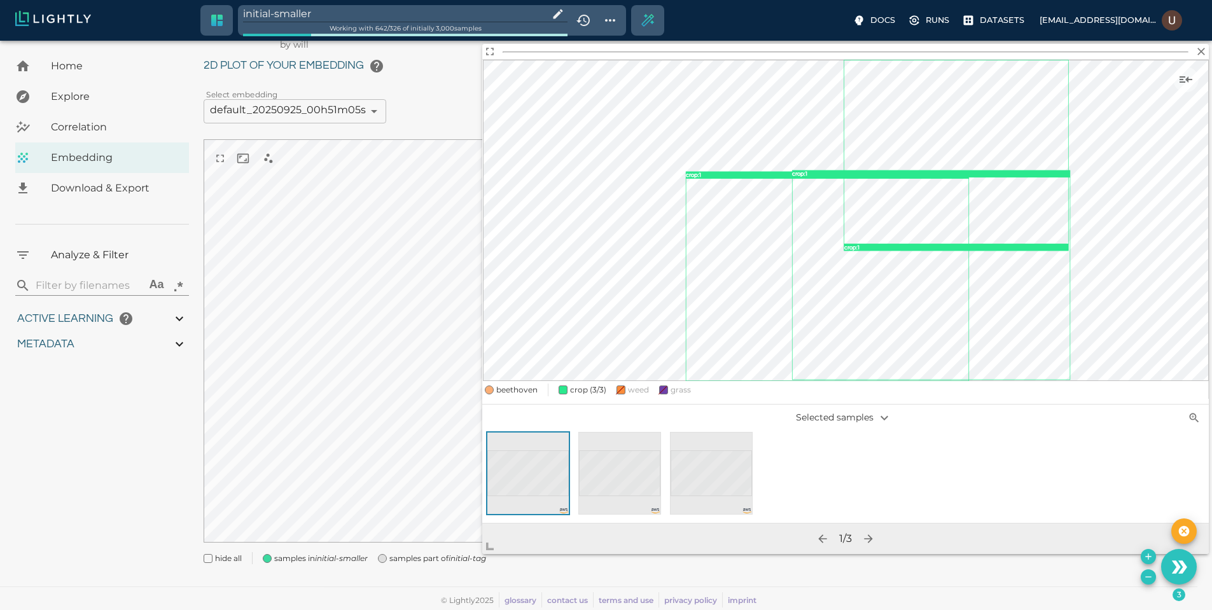
drag, startPoint x: 711, startPoint y: 417, endPoint x: 492, endPoint y: 548, distance: 255.3
click at [492, 548] on span at bounding box center [494, 541] width 25 height 25
click at [1202, 53] on icon "button" at bounding box center [1201, 51] width 13 height 13
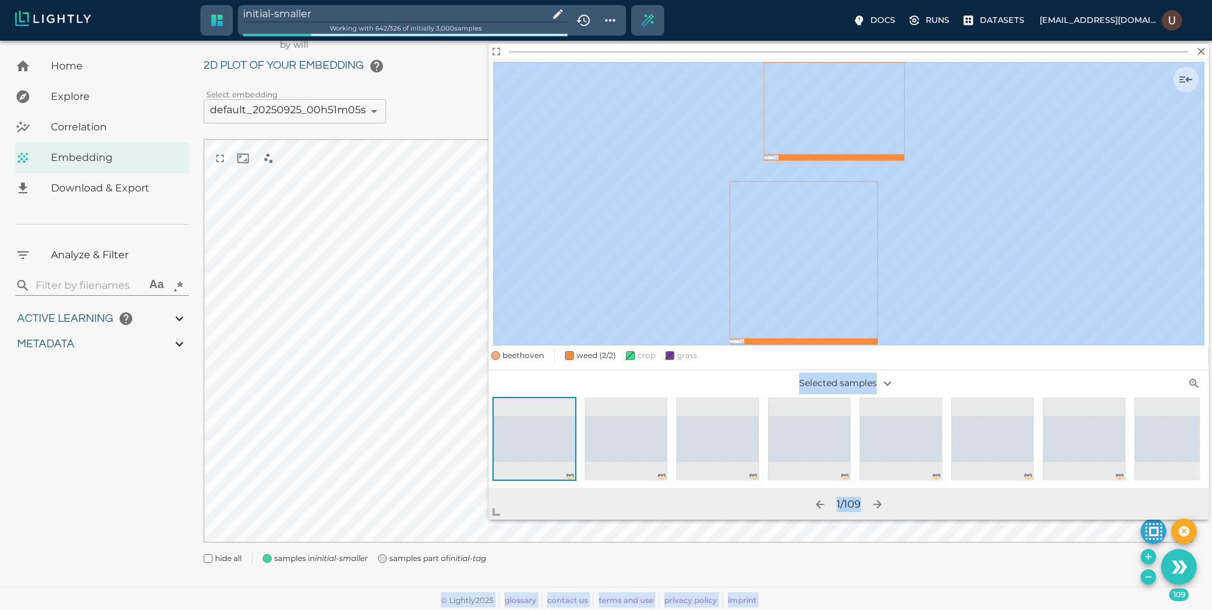
drag, startPoint x: 724, startPoint y: 419, endPoint x: 370, endPoint y: 570, distance: 384.5
click at [371, 569] on body "initial-smaller Working with 642 / 326 of initially 3,000 samples Docs Runs Dat…" at bounding box center [606, 309] width 1212 height 601
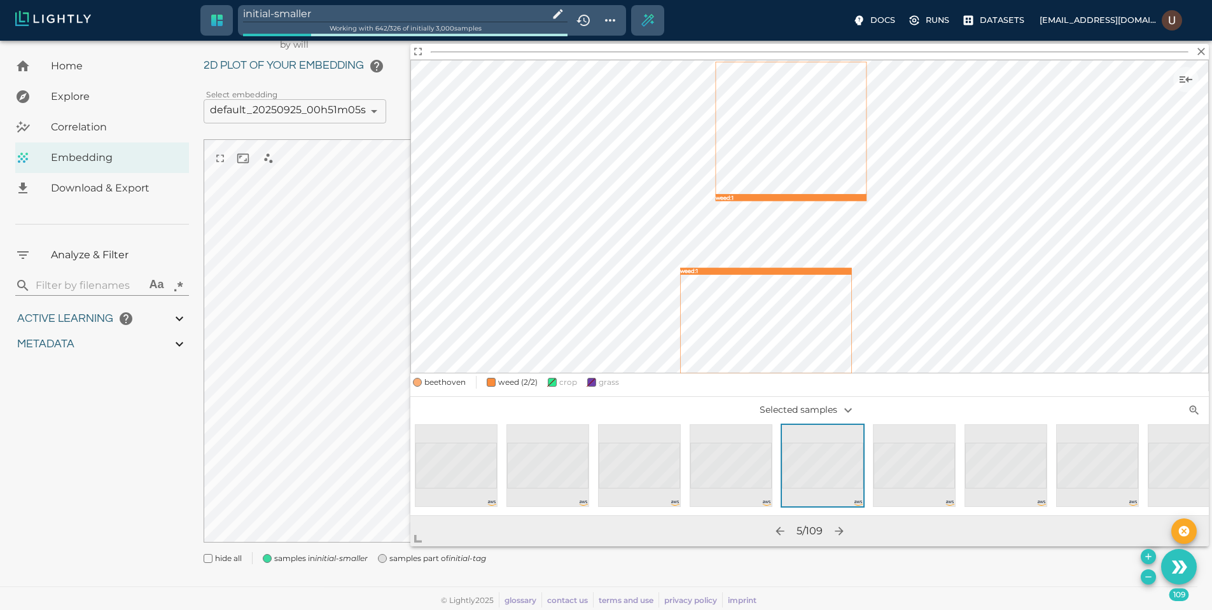
scroll to position [0, 26]
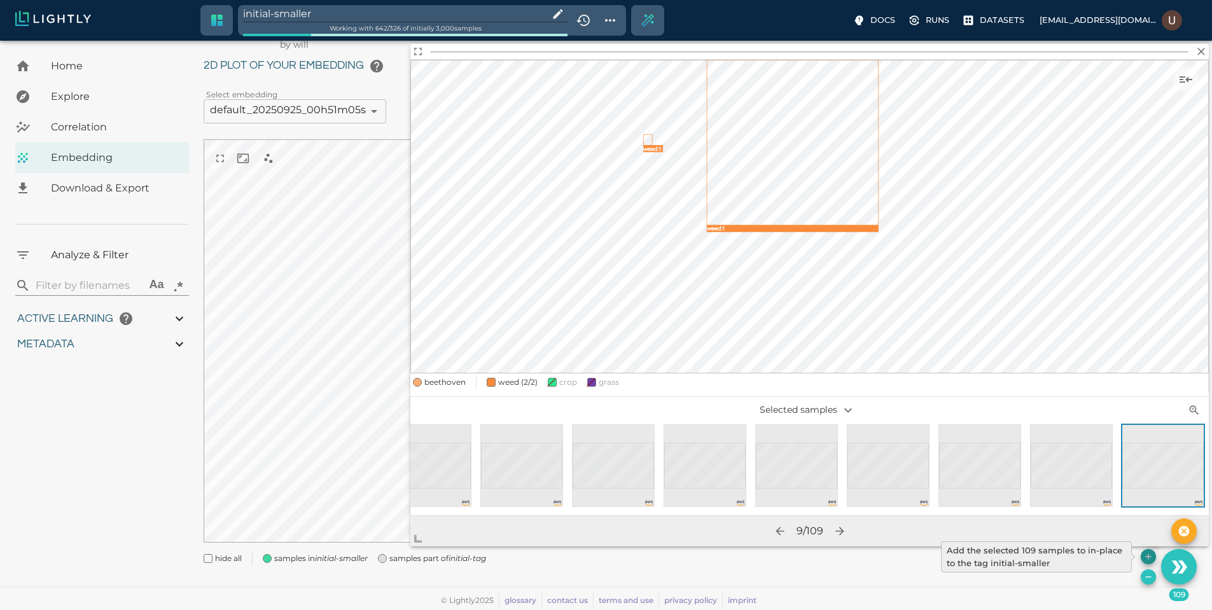
click at [1150, 554] on icon "Add the selected 109 samples to in-place to the tag initial-smaller" at bounding box center [1148, 556] width 10 height 10
type input "9007199254740991"
type input "3.9805235740495"
type input "19.4738311767578"
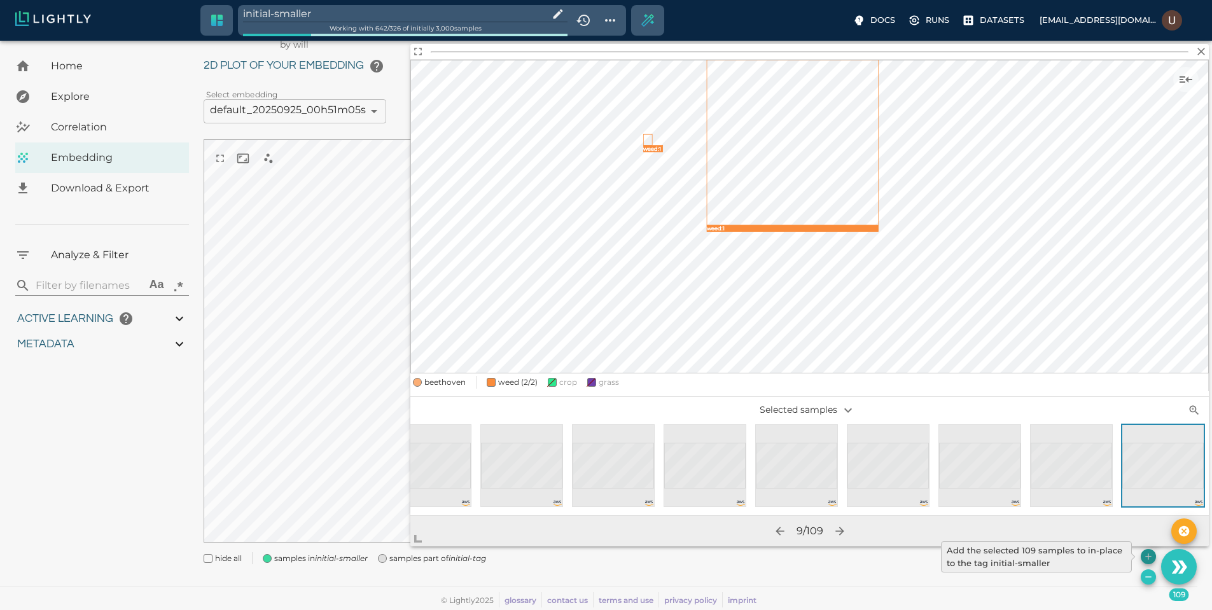
type input "71.6118311767578"
type input "9007199254740991"
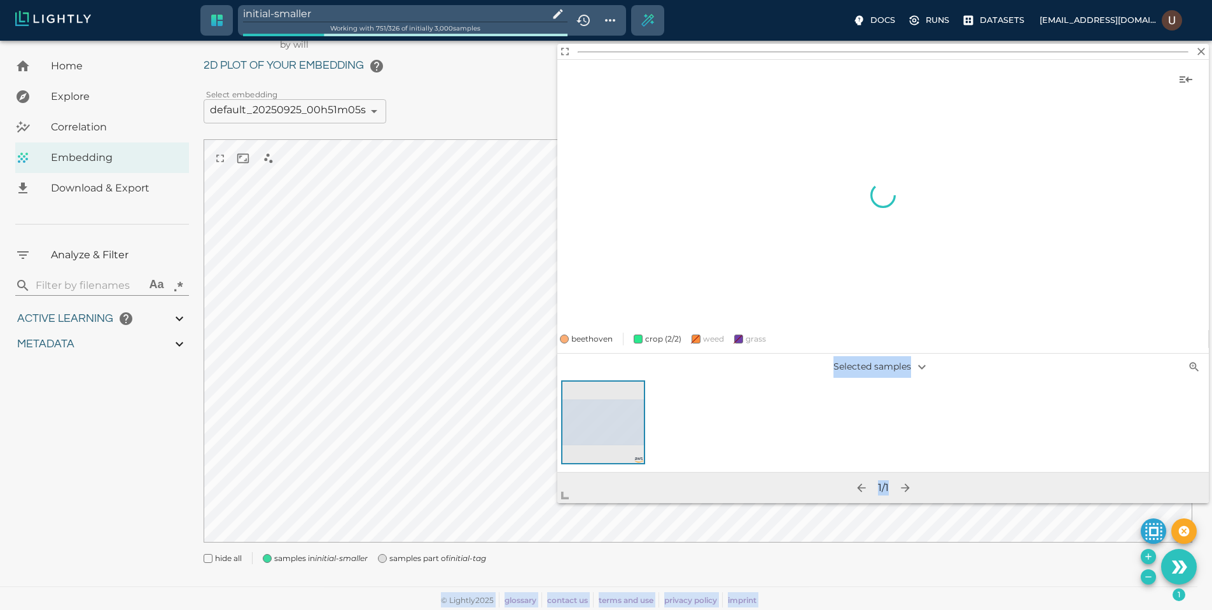
click at [520, 512] on body "initial-smaller Working with 751 / 326 of initially 3,000 samples Docs Runs Dat…" at bounding box center [606, 309] width 1212 height 601
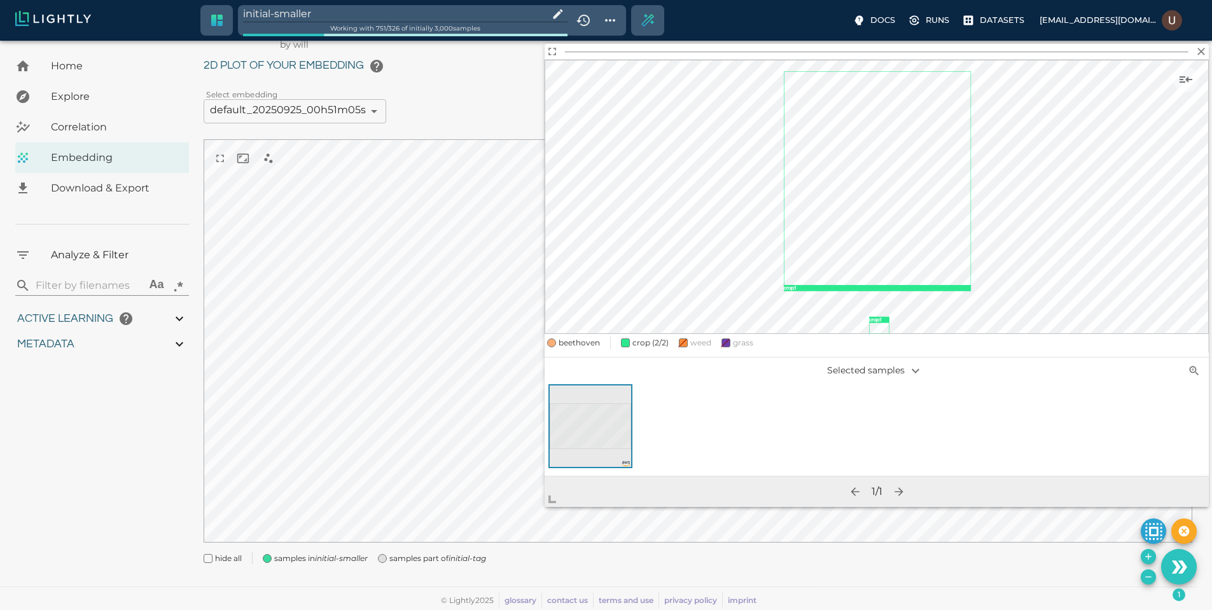
click at [1207, 58] on h2 at bounding box center [876, 51] width 664 height 15
click at [1204, 49] on icon "button" at bounding box center [1202, 52] width 8 height 8
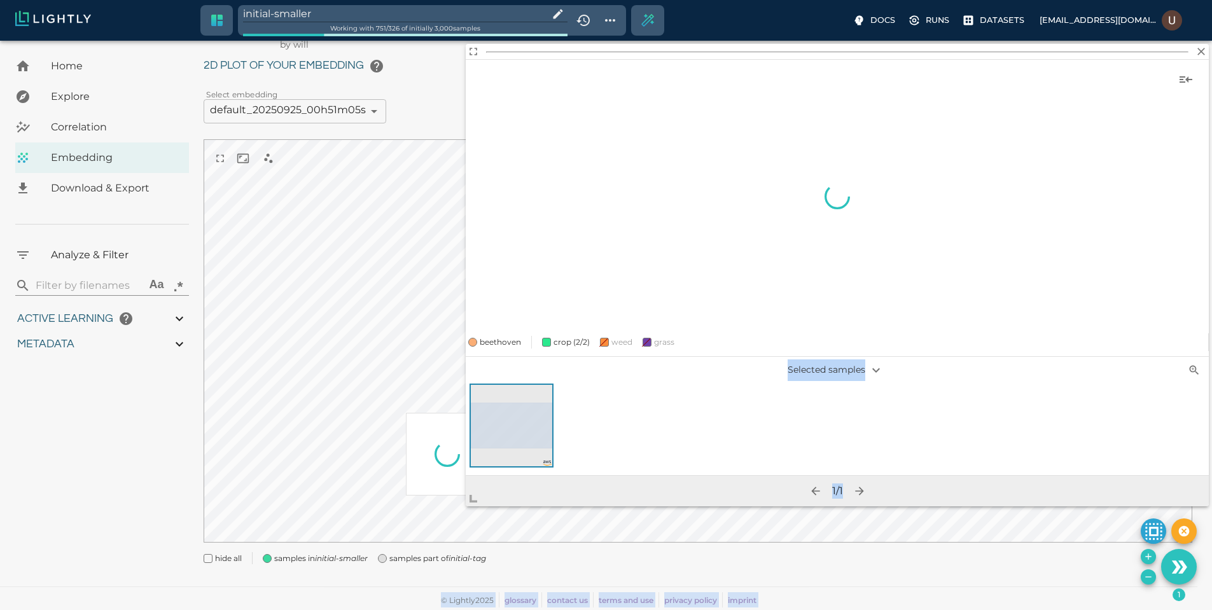
click at [433, 511] on body "initial-smaller Working with 751 / 326 of initially 3,000 samples Docs Runs Dat…" at bounding box center [606, 309] width 1212 height 601
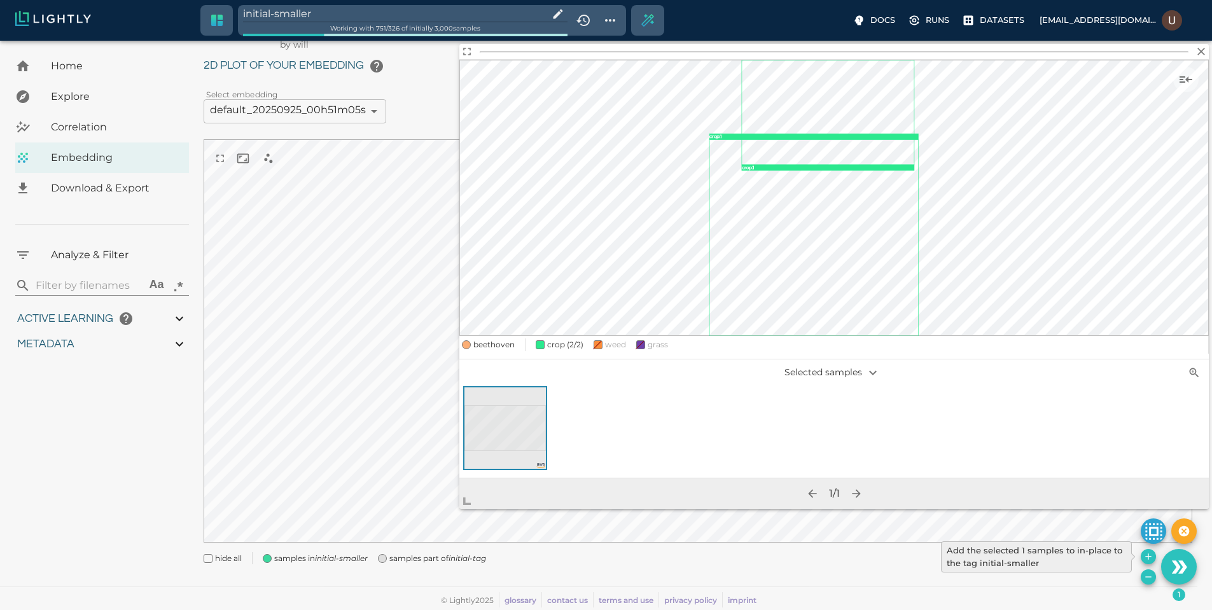
click at [1148, 553] on icon "Add the selected 1 samples to in-place to the tag initial-smaller" at bounding box center [1148, 556] width 10 height 10
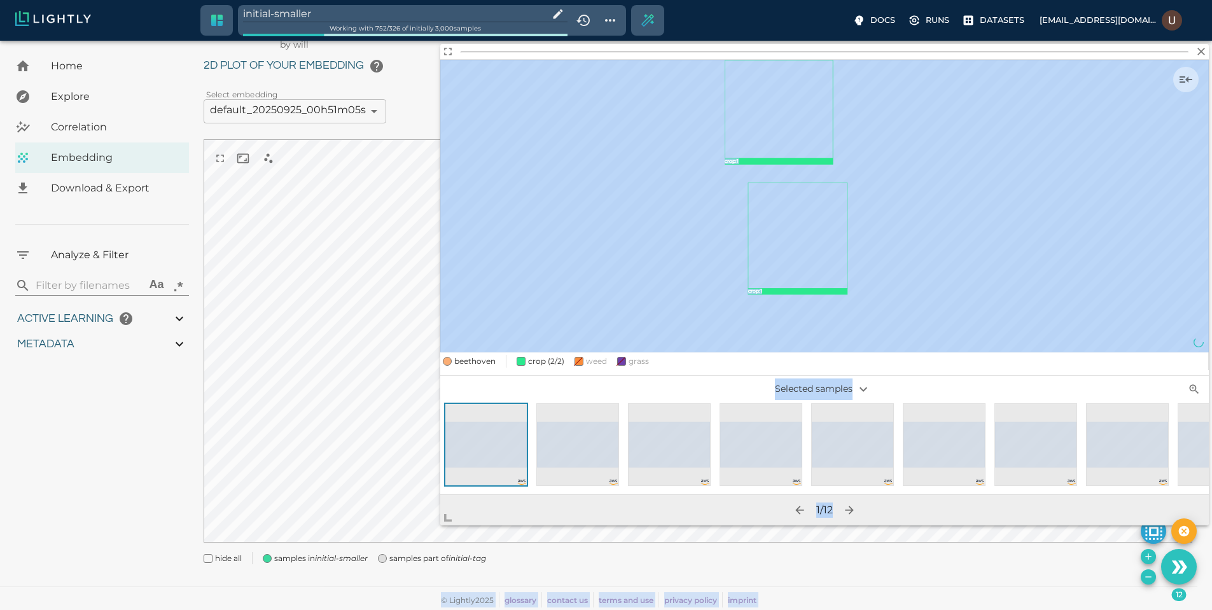
click at [412, 535] on body "initial-smaller Working with 752 / 326 of initially 3,000 samples Docs Runs Dat…" at bounding box center [606, 309] width 1212 height 601
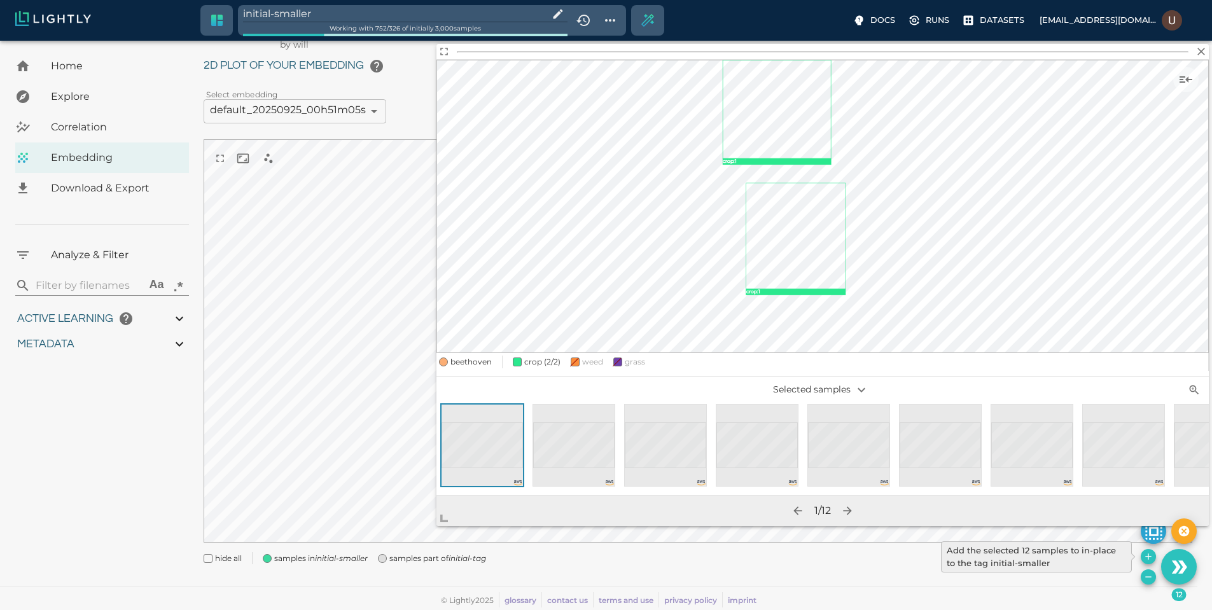
click at [1147, 555] on icon "Add the selected 12 samples to in-place to the tag initial-smaller" at bounding box center [1148, 556] width 10 height 10
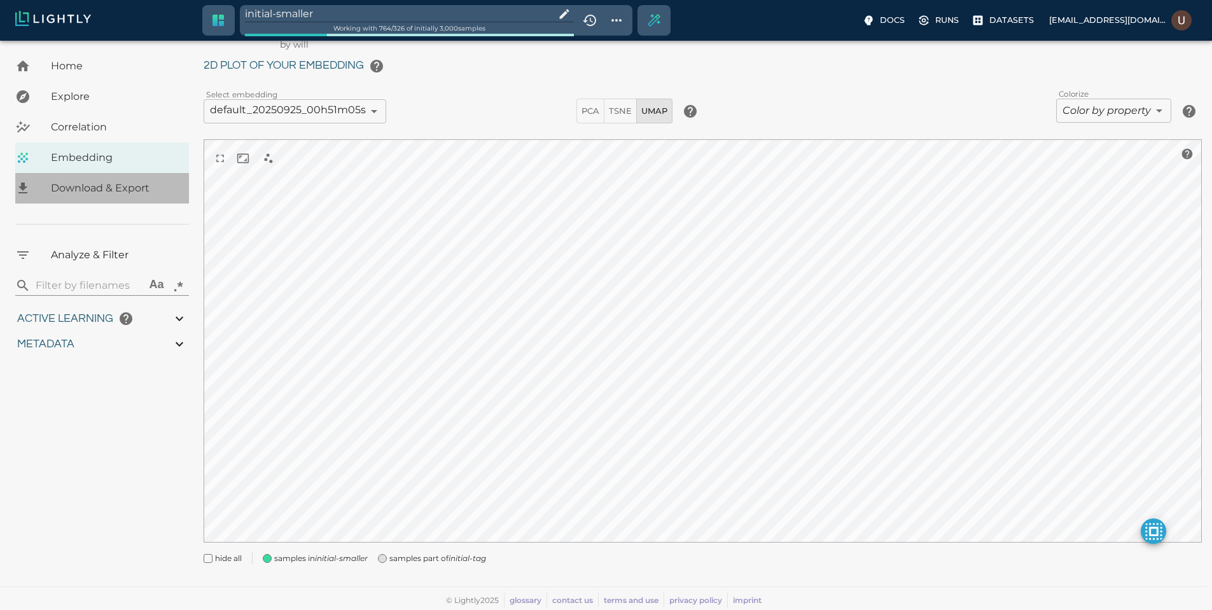
click at [99, 193] on span "Download & Export" at bounding box center [115, 188] width 128 height 15
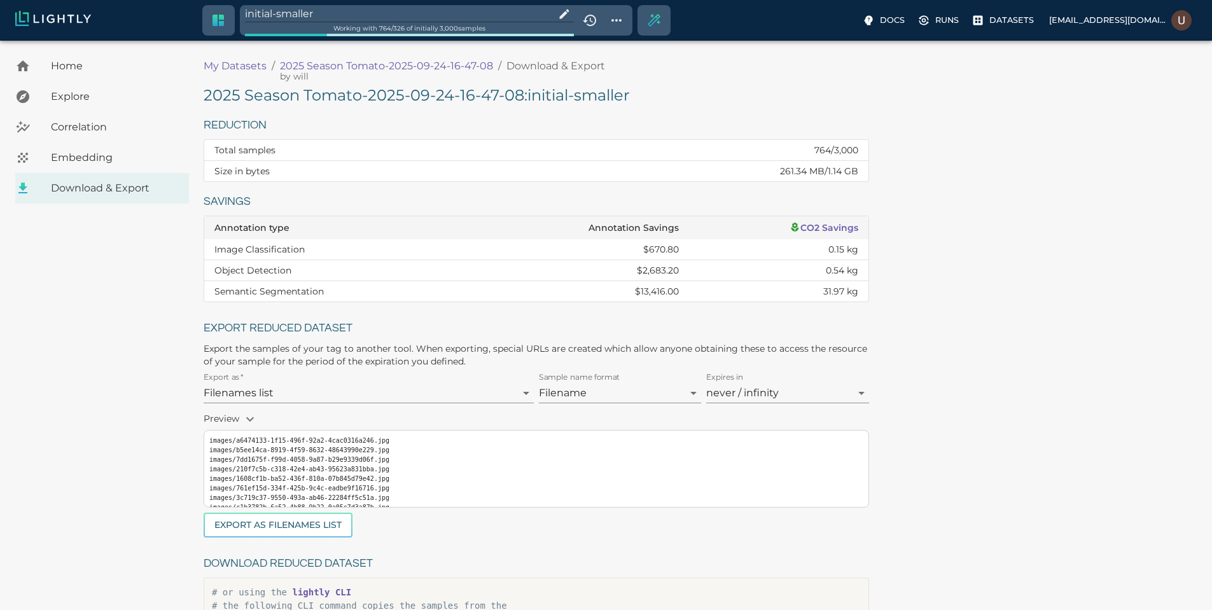
click at [366, 97] on h5 "2025 Season Tomato-2025-09-24-16-47-08 : initial-smaller" at bounding box center [536, 95] width 665 height 20
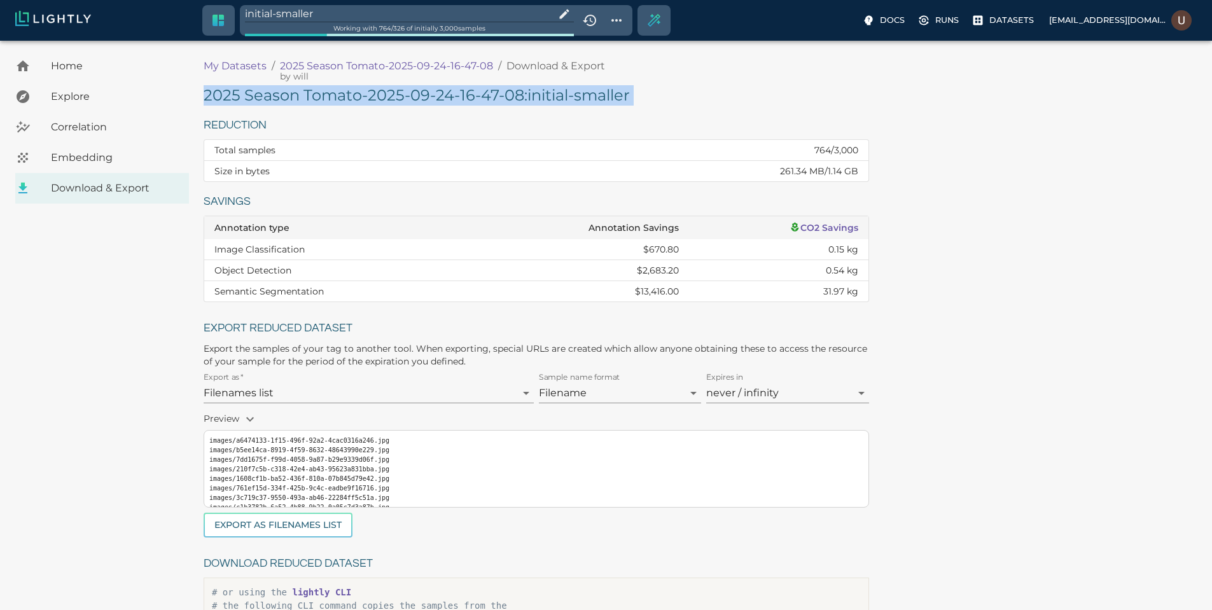
click at [366, 97] on h5 "2025 Season Tomato-2025-09-24-16-47-08 : initial-smaller" at bounding box center [536, 95] width 665 height 20
copy h5 "2025 Season Tomato-2025-09-24-16-47-08 : initial-smaller"
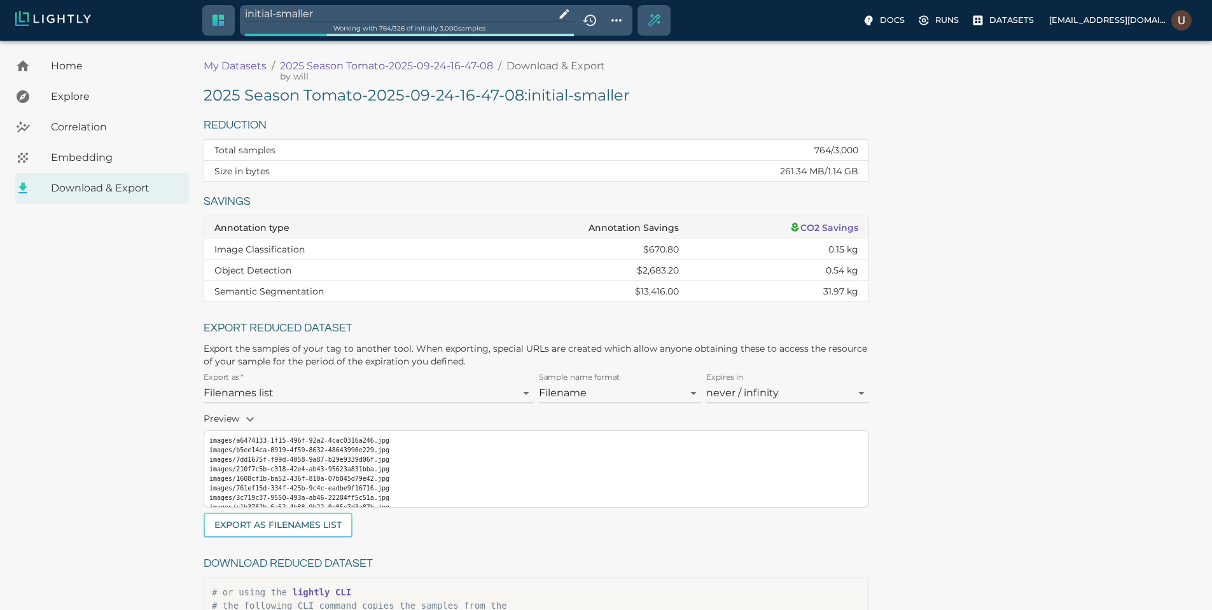
click at [913, 243] on div "2025 Season Tomato-2025-09-24-16-47-08 : initial-smaller Reduction Total sample…" at bounding box center [703, 376] width 998 height 583
click at [380, 99] on h5 "2025 Season Tomato-2025-09-24-16-47-08 : initial-smaller" at bounding box center [536, 95] width 665 height 20
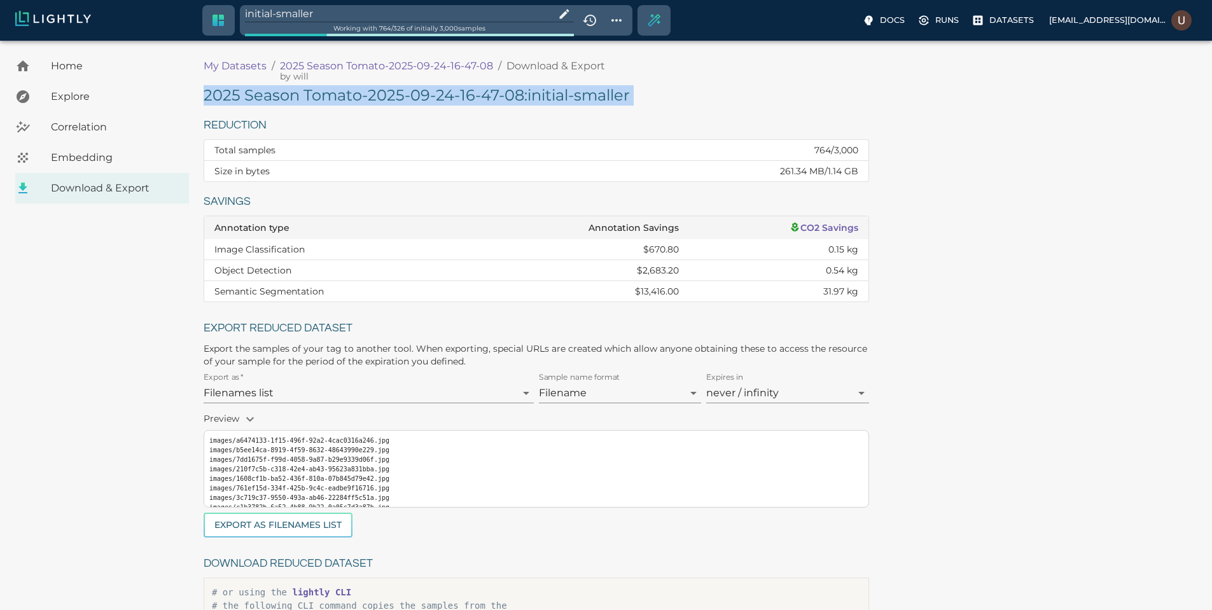
click at [380, 99] on h5 "2025 Season Tomato-2025-09-24-16-47-08 : initial-smaller" at bounding box center [536, 95] width 665 height 20
click at [747, 113] on div "2025 Season Tomato-2025-09-24-16-47-08 : initial-smaller Reduction Total sample…" at bounding box center [703, 376] width 998 height 583
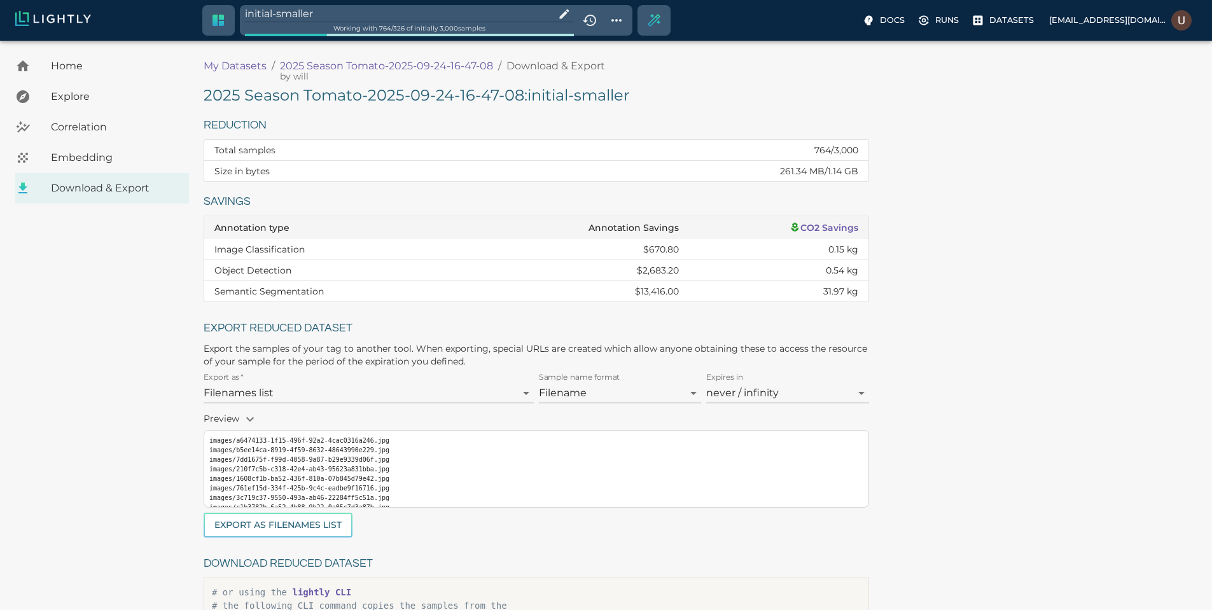
click at [368, 22] on div "Working with 764 / 326 of initially 3,000 samples" at bounding box center [409, 28] width 329 height 12
click at [368, 18] on input "initial-smaller" at bounding box center [397, 13] width 305 height 17
click at [417, 89] on h5 "2025 Season Tomato-2025-09-24-16-47-08 : initial-smaller" at bounding box center [536, 95] width 665 height 20
click at [417, 98] on h5 "2025 Season Tomato-2025-09-24-16-47-08 : initial-smaller" at bounding box center [536, 95] width 665 height 20
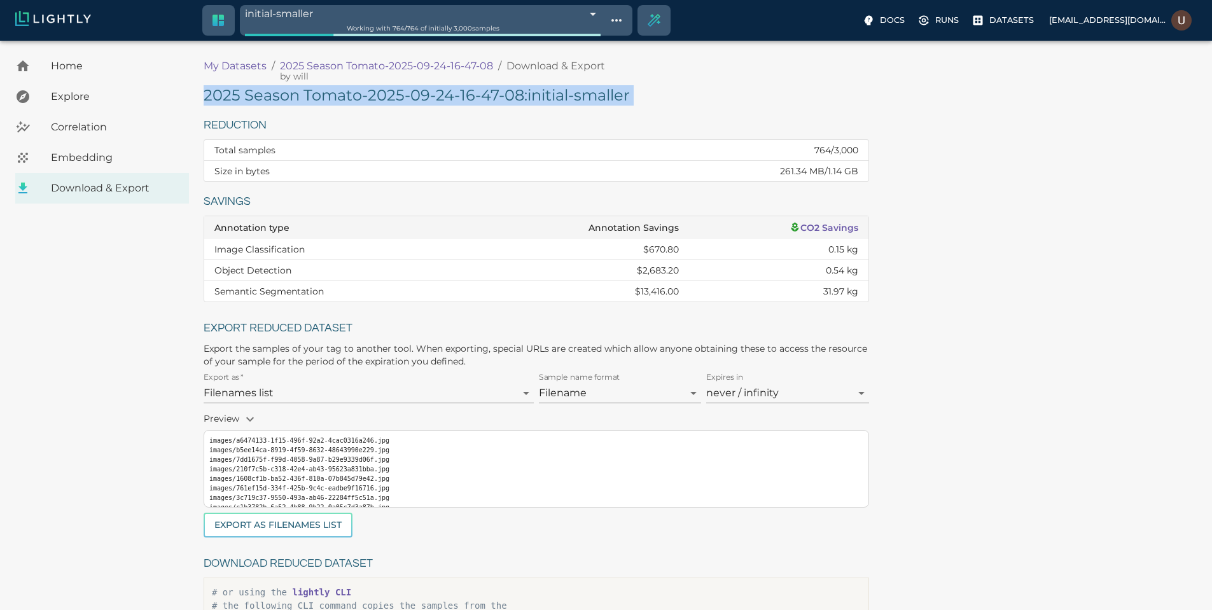
click at [417, 98] on h5 "2025 Season Tomato-2025-09-24-16-47-08 : initial-smaller" at bounding box center [536, 95] width 665 height 20
copy h5 "2025 Season Tomato-2025-09-24-16-47-08 : initial-smaller"
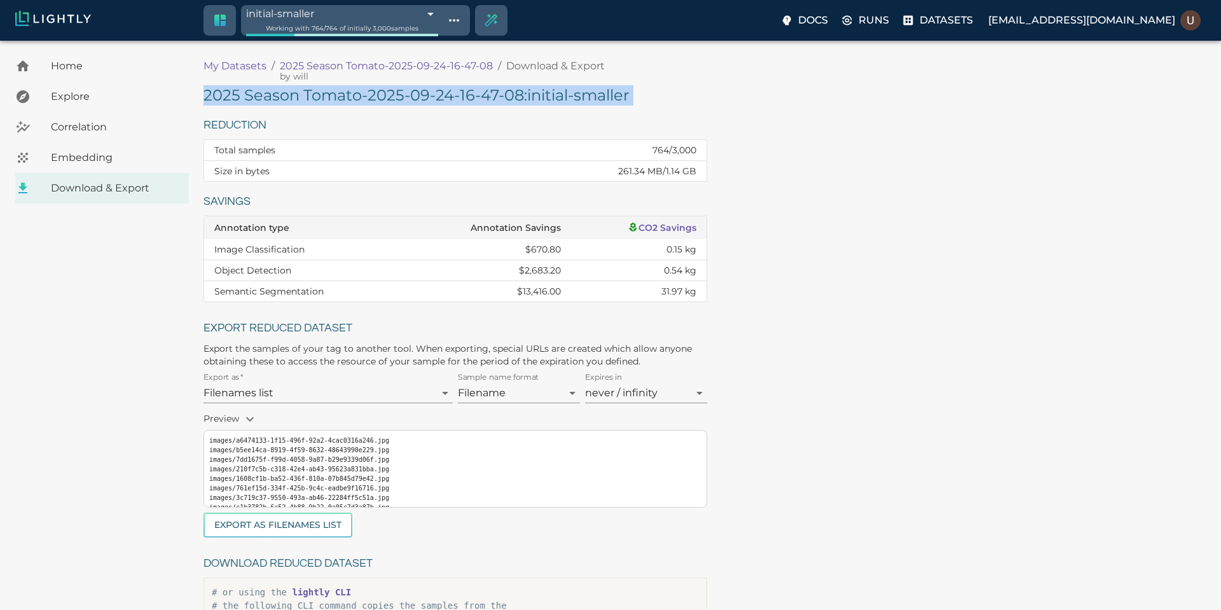
click at [284, 41] on body "initial-smaller 68d5ced88ad0b7a7cff1cb23 Working with 764 / 764 of initially 3,…" at bounding box center [610, 394] width 1221 height 707
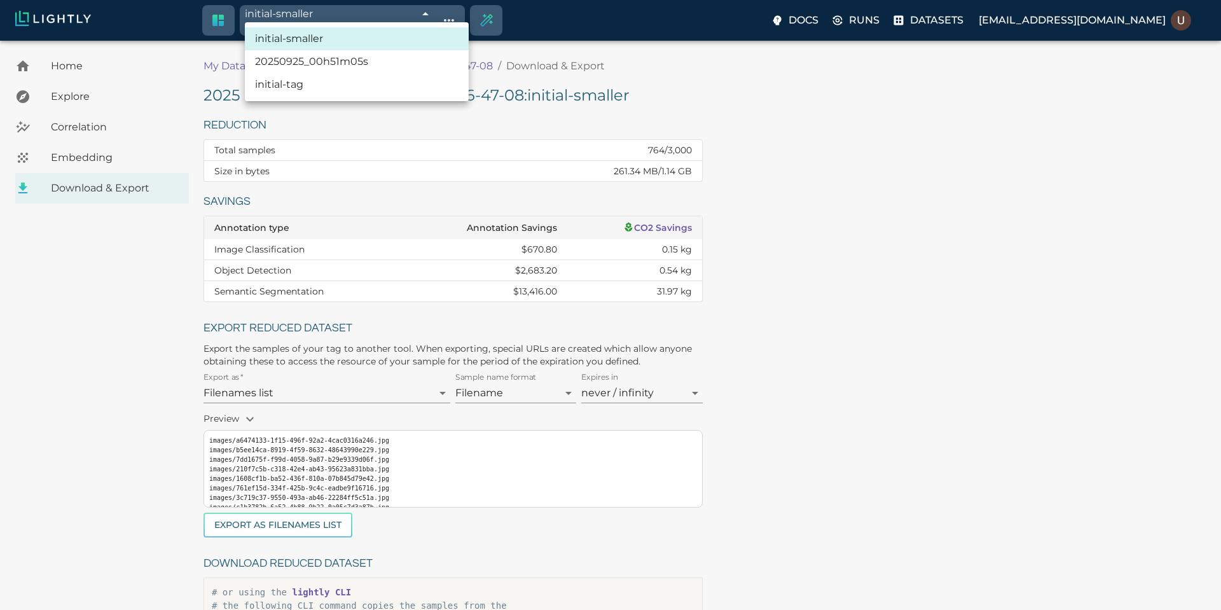
click at [284, 10] on div at bounding box center [610, 305] width 1221 height 610
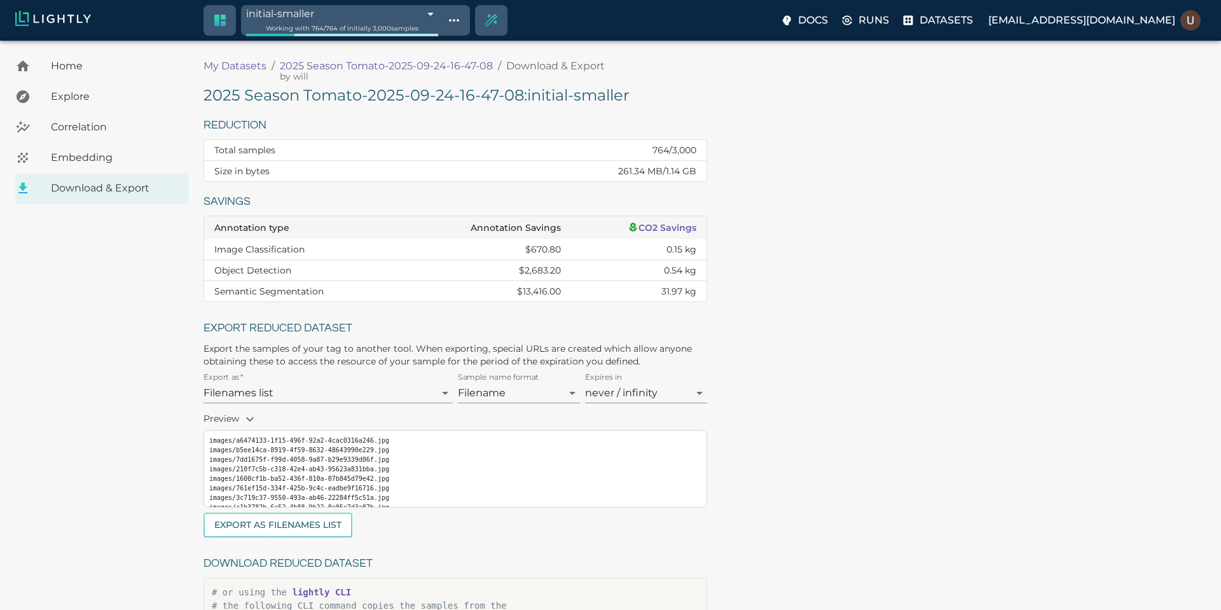
click at [300, 41] on body "initial-smaller 68d5ced88ad0b7a7cff1cb23 Working with 764 / 764 of initially 3,…" at bounding box center [610, 394] width 1221 height 707
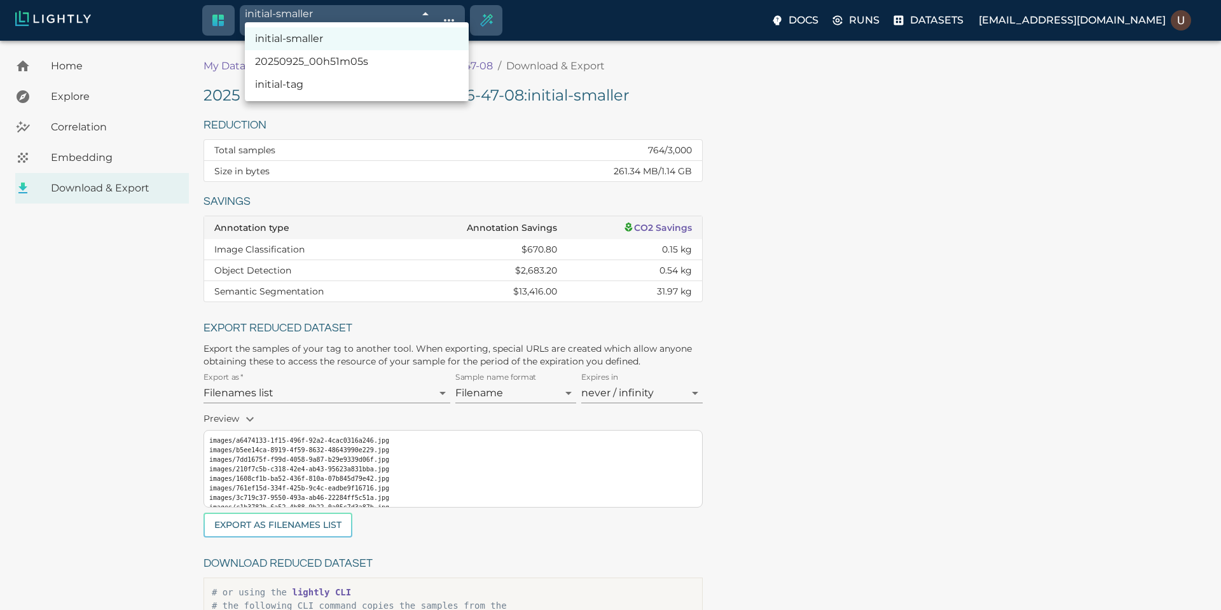
click at [489, 14] on div at bounding box center [610, 305] width 1221 height 610
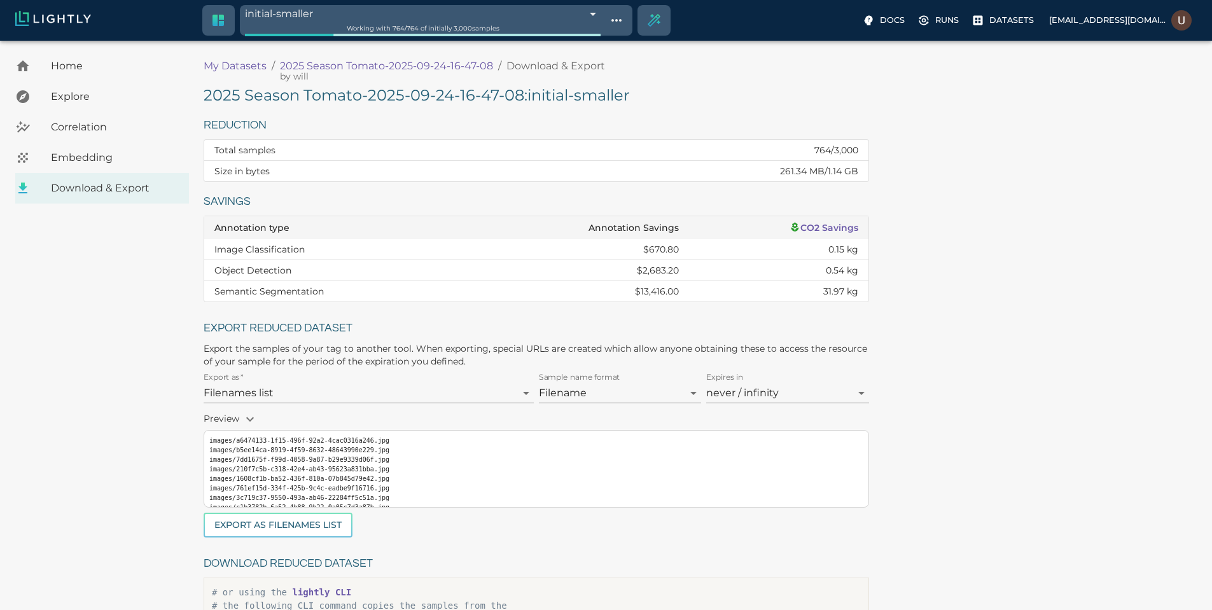
click at [609, 17] on icon "Show tag tree" at bounding box center [616, 20] width 15 height 15
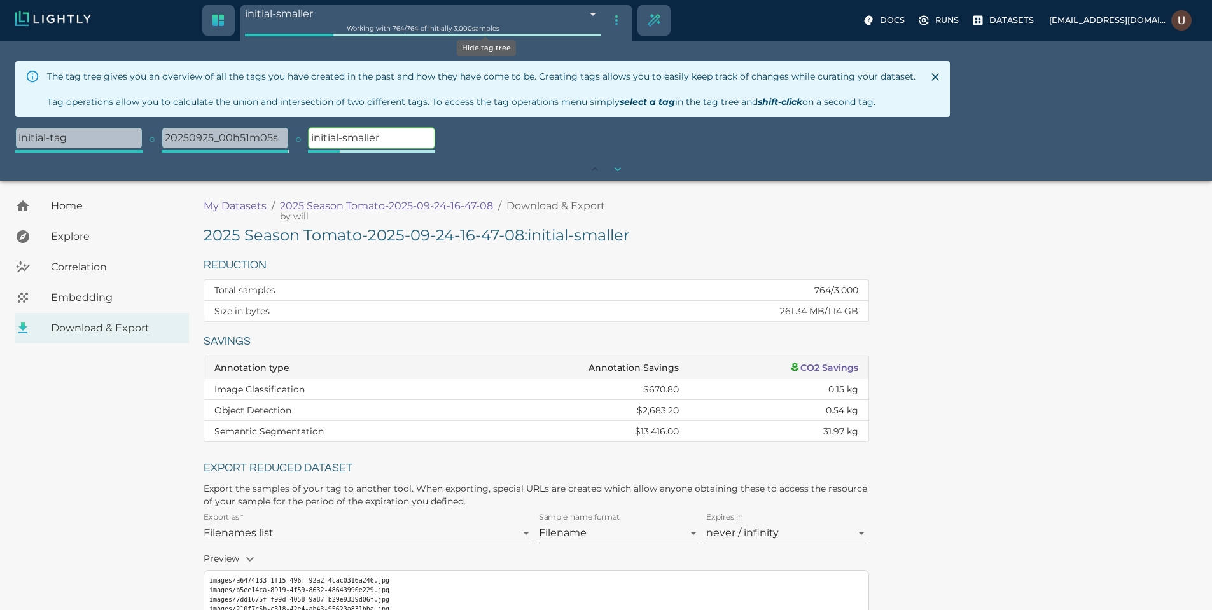
click at [609, 17] on icon "Hide tag tree" at bounding box center [616, 20] width 15 height 15
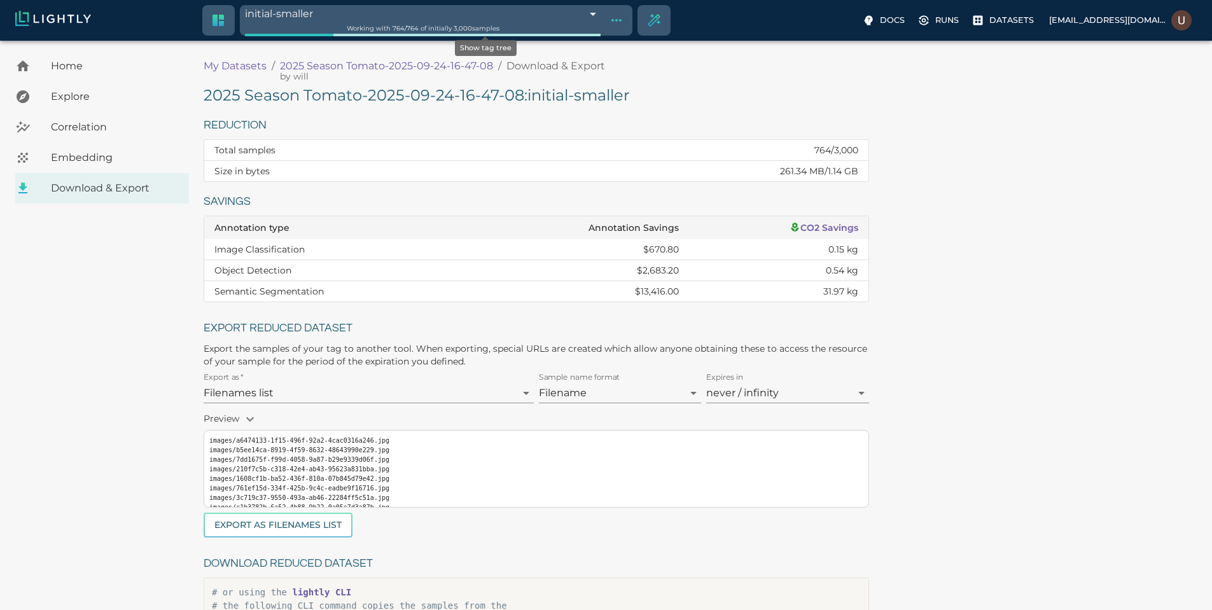
click at [609, 16] on icon "Show tag tree" at bounding box center [616, 20] width 15 height 15
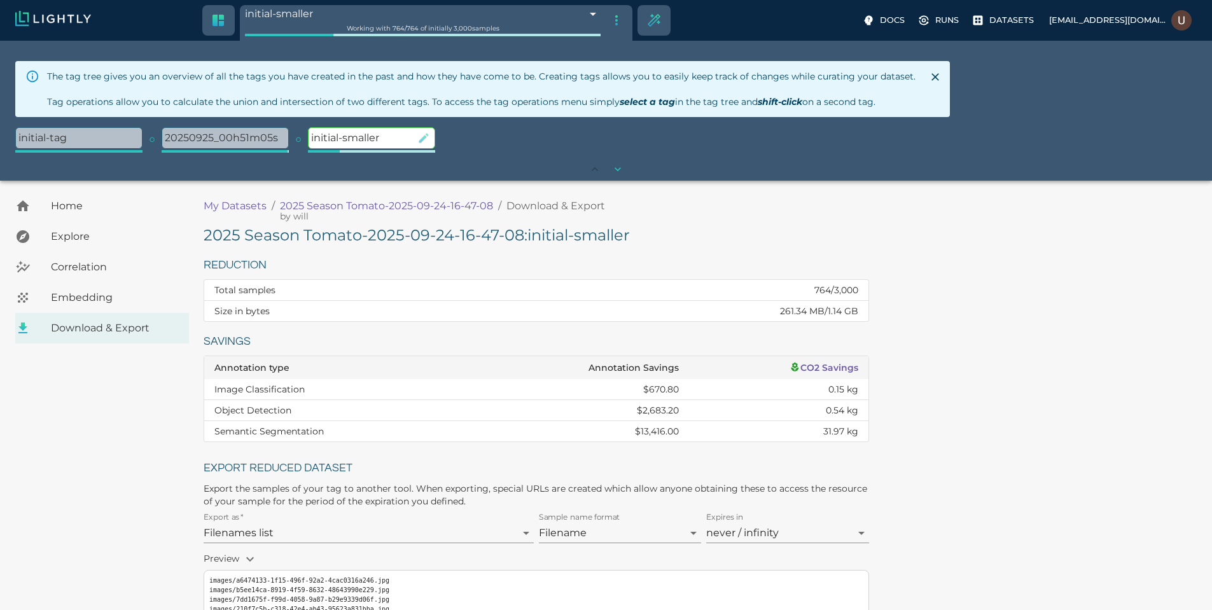
click at [422, 137] on icon "button" at bounding box center [423, 138] width 13 height 13
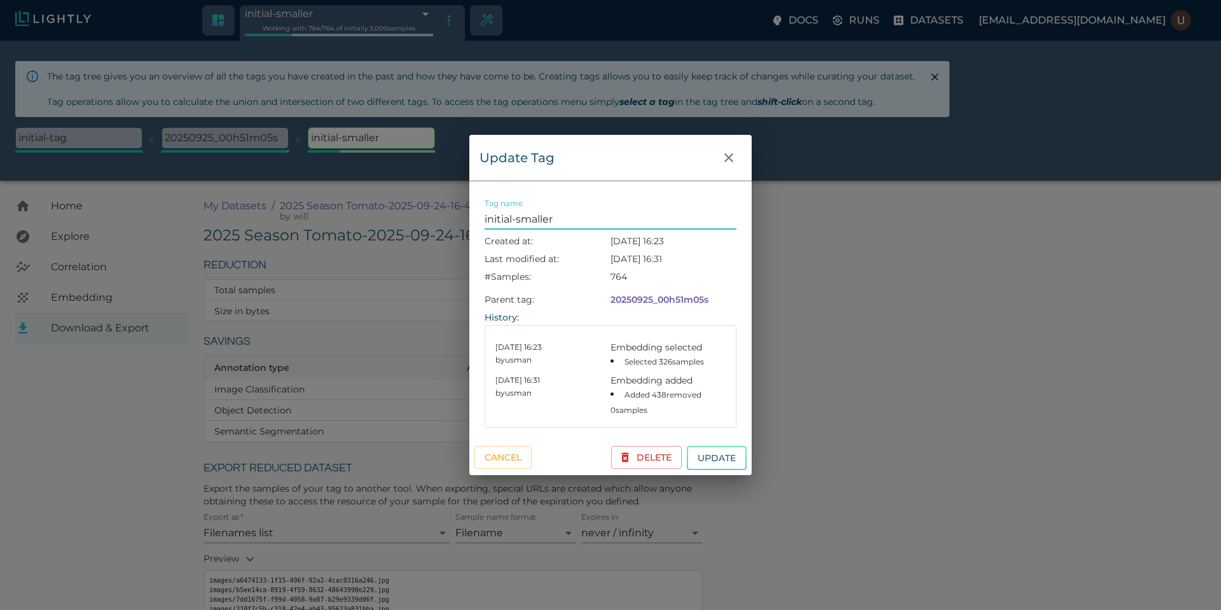
click at [517, 215] on input "initial-smaller" at bounding box center [611, 219] width 252 height 20
click at [730, 462] on button "Update" at bounding box center [717, 458] width 60 height 25
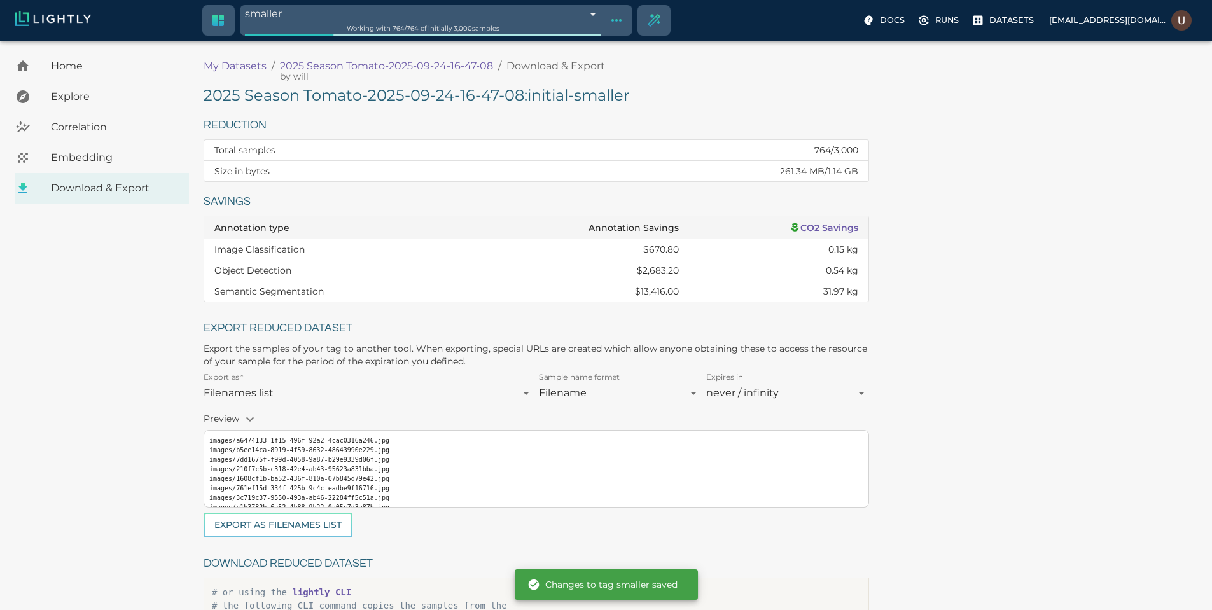
click at [903, 198] on div "2025 Season Tomato-2025-09-24-16-47-08 : initial-smaller Reduction Total sample…" at bounding box center [703, 376] width 998 height 583
click at [414, 88] on h5 "2025 Season Tomato-2025-09-24-16-47-08 : initial-smaller" at bounding box center [536, 95] width 665 height 20
click at [296, 141] on th "Total samples" at bounding box center [354, 150] width 300 height 21
click at [447, 96] on h5 "2025 Season Tomato-2025-09-24-16-47-08 : smaller" at bounding box center [536, 95] width 665 height 20
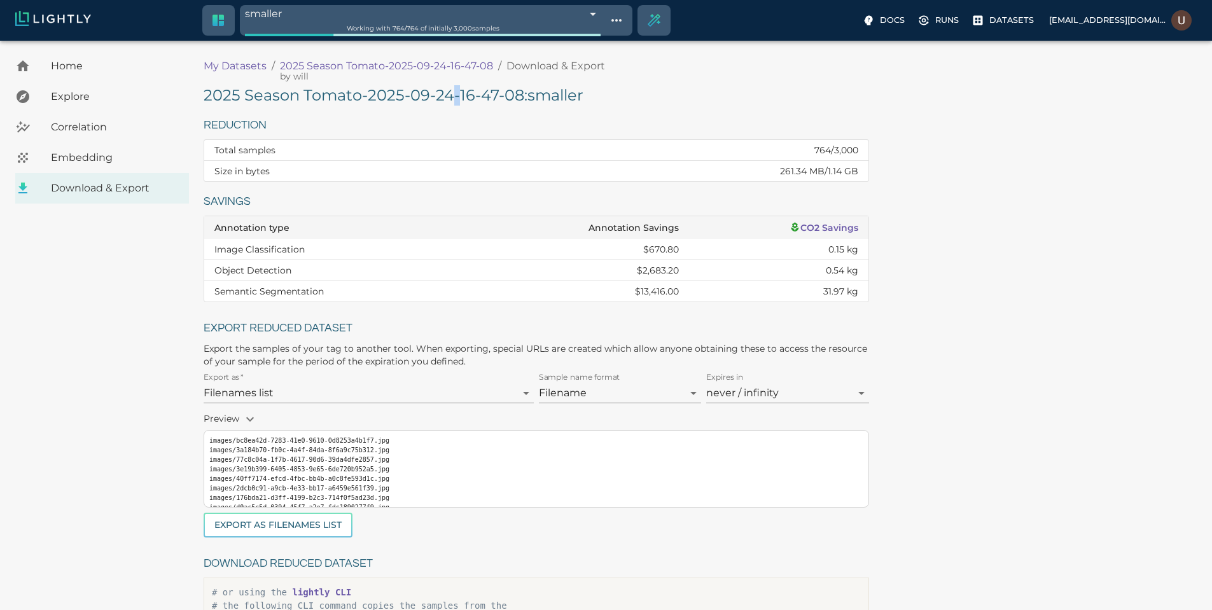
click at [447, 96] on h5 "2025 Season Tomato-2025-09-24-16-47-08 : smaller" at bounding box center [536, 95] width 665 height 20
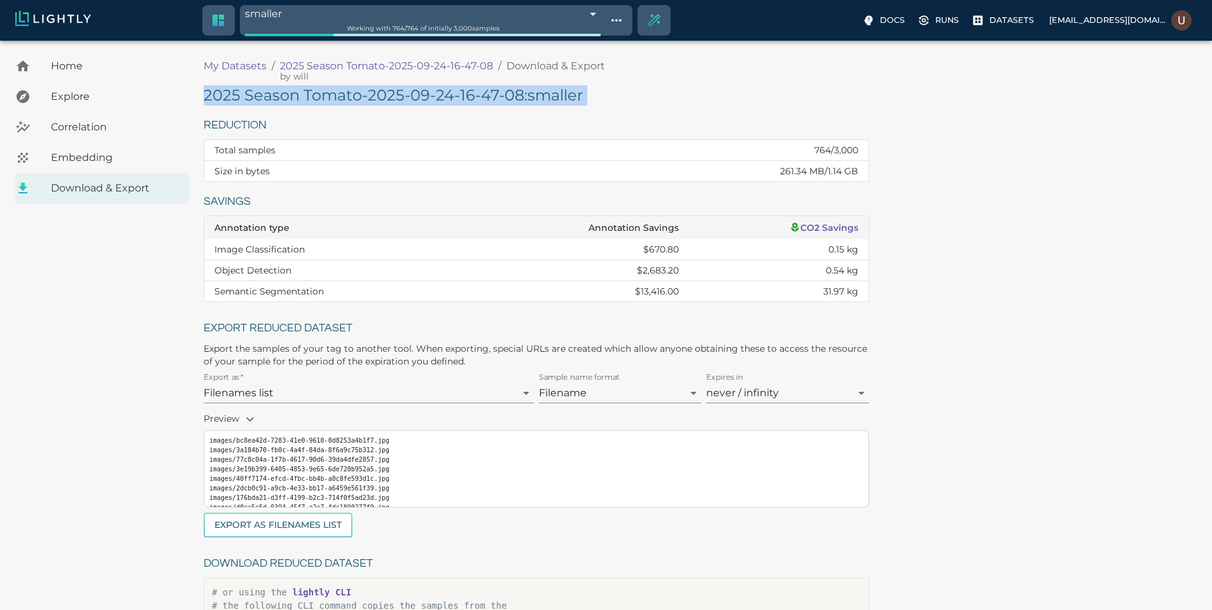
click at [447, 96] on h5 "2025 Season Tomato-2025-09-24-16-47-08 : smaller" at bounding box center [536, 95] width 665 height 20
copy h5 "2025 Season Tomato-2025-09-24-16-47-08 : smaller"
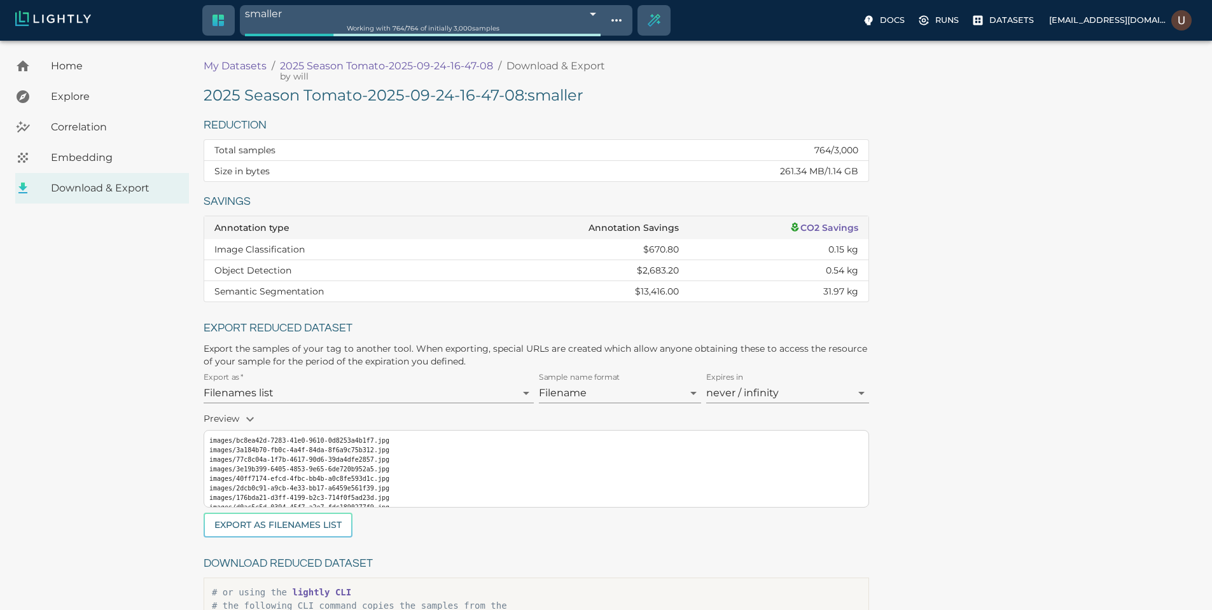
click at [414, 127] on h6 "Reduction" at bounding box center [536, 126] width 665 height 20
click at [97, 62] on span "Home" at bounding box center [115, 66] width 128 height 15
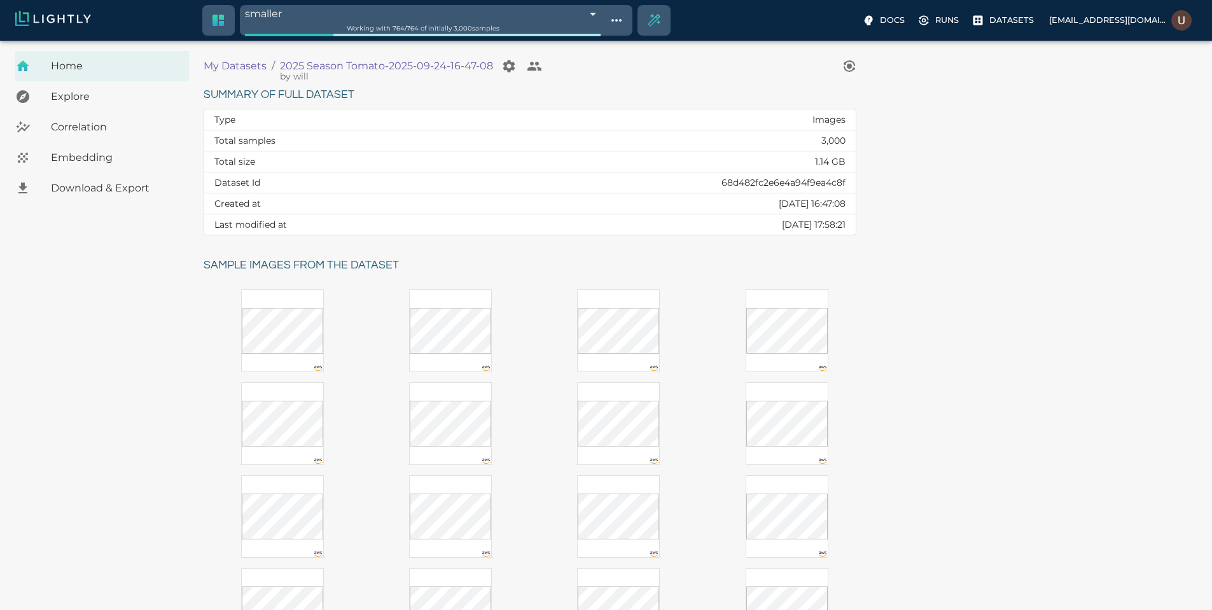
click at [585, 182] on td "68d482fc2e6e4a94f9ea4c8f" at bounding box center [657, 182] width 396 height 21
copy td "68d482fc2e6e4a94f9ea4c8f"
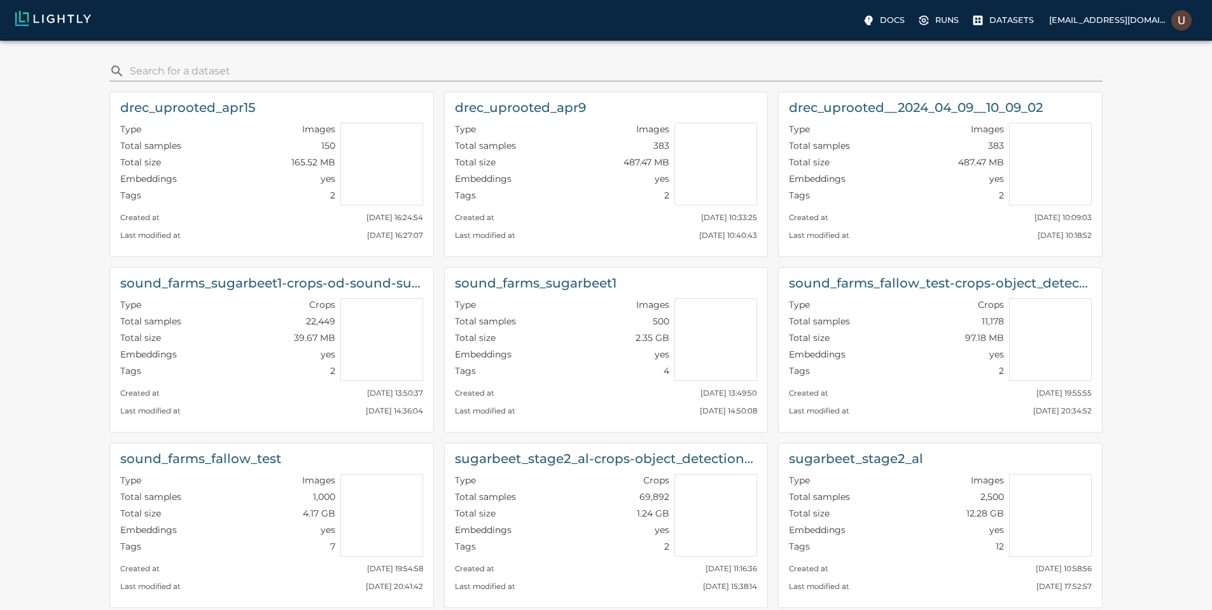
scroll to position [611, 0]
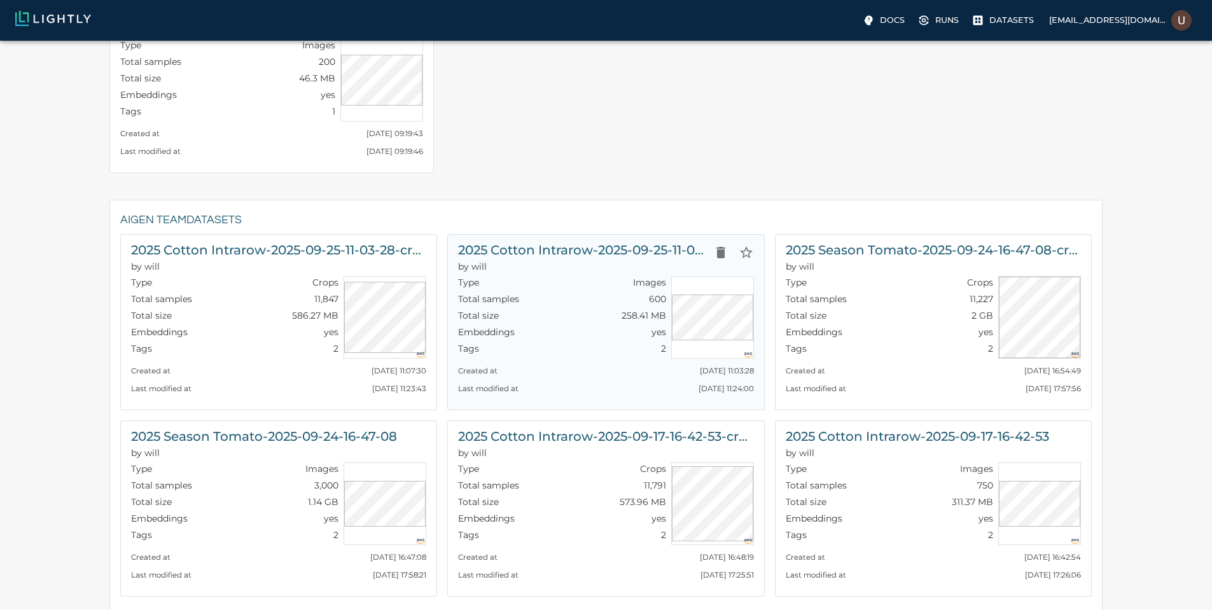
click at [578, 239] on div "2025 Cotton Intrarow-2025-09-25-11-03-28 by will Type Images Total samples 600 …" at bounding box center [605, 322] width 317 height 176
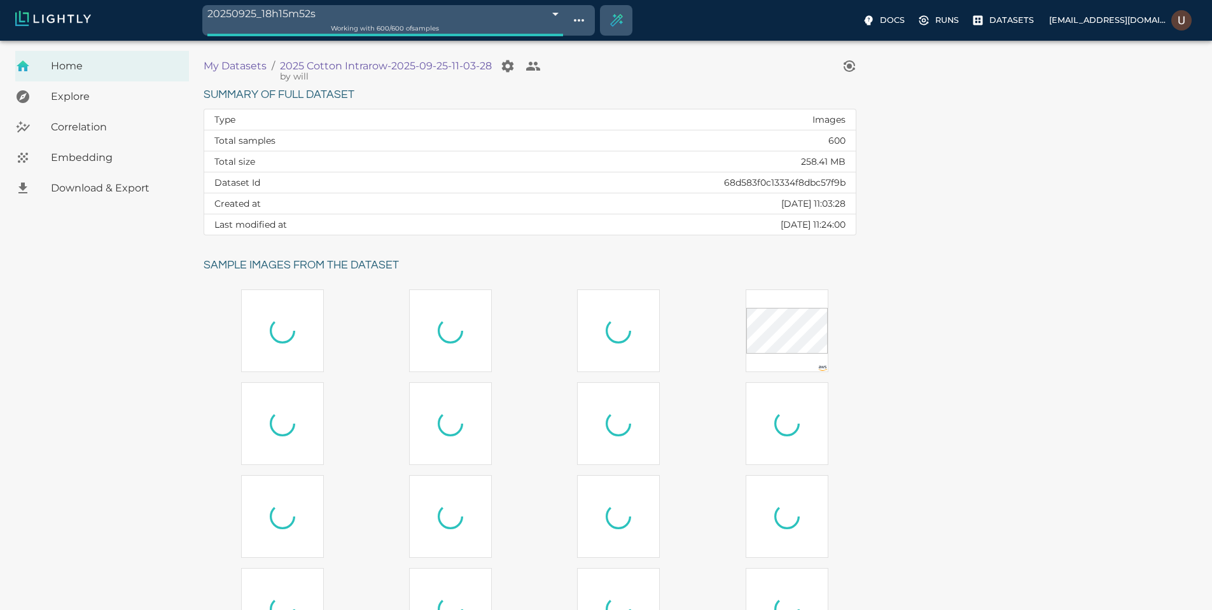
click at [97, 159] on span "Embedding" at bounding box center [115, 157] width 128 height 15
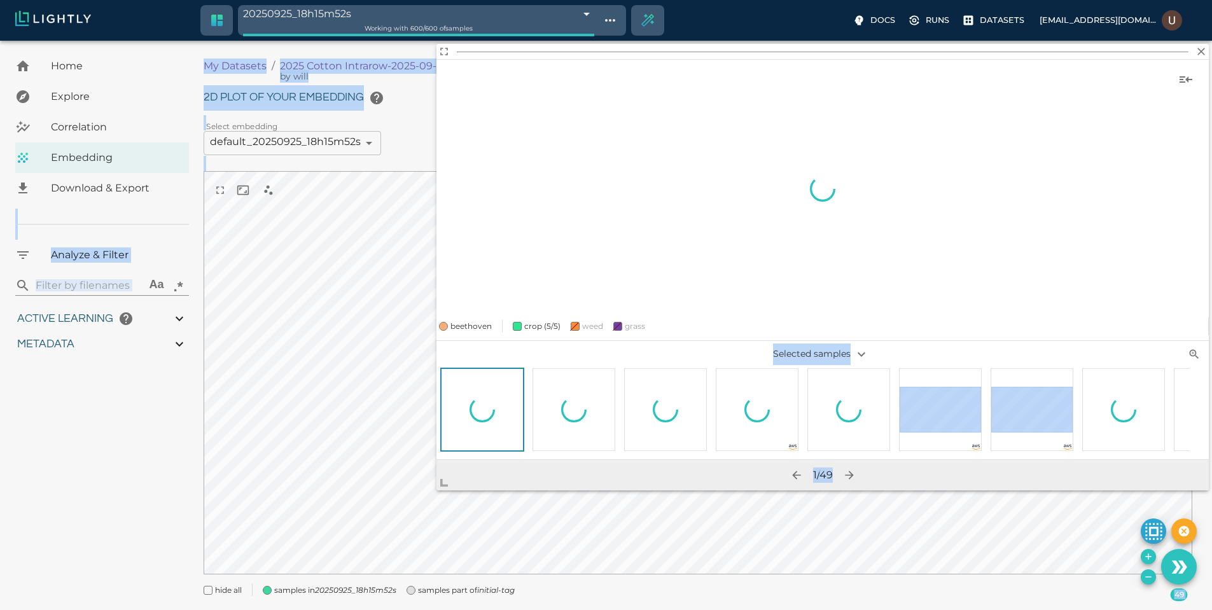
drag, startPoint x: 707, startPoint y: 413, endPoint x: 148, endPoint y: 549, distance: 575.9
click at [148, 548] on body "20250925_18h15m52s 68d586d88ad0b7a7cfd2074a Working with 600 / 600 of samples D…" at bounding box center [606, 341] width 1212 height 601
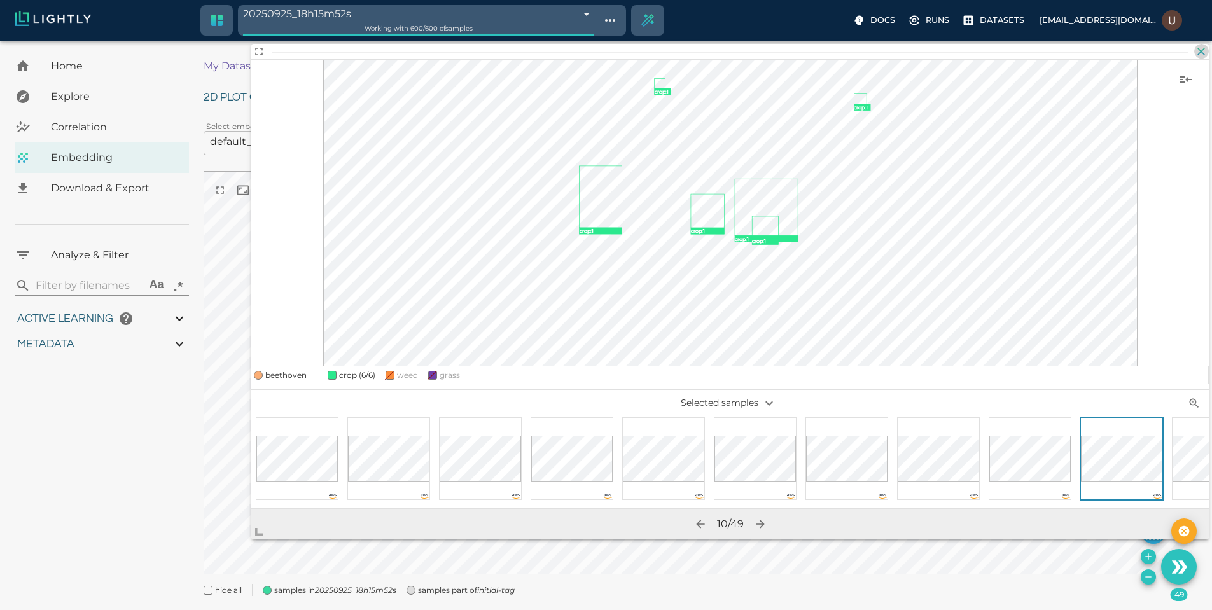
click at [1204, 47] on icon "button" at bounding box center [1201, 51] width 13 height 13
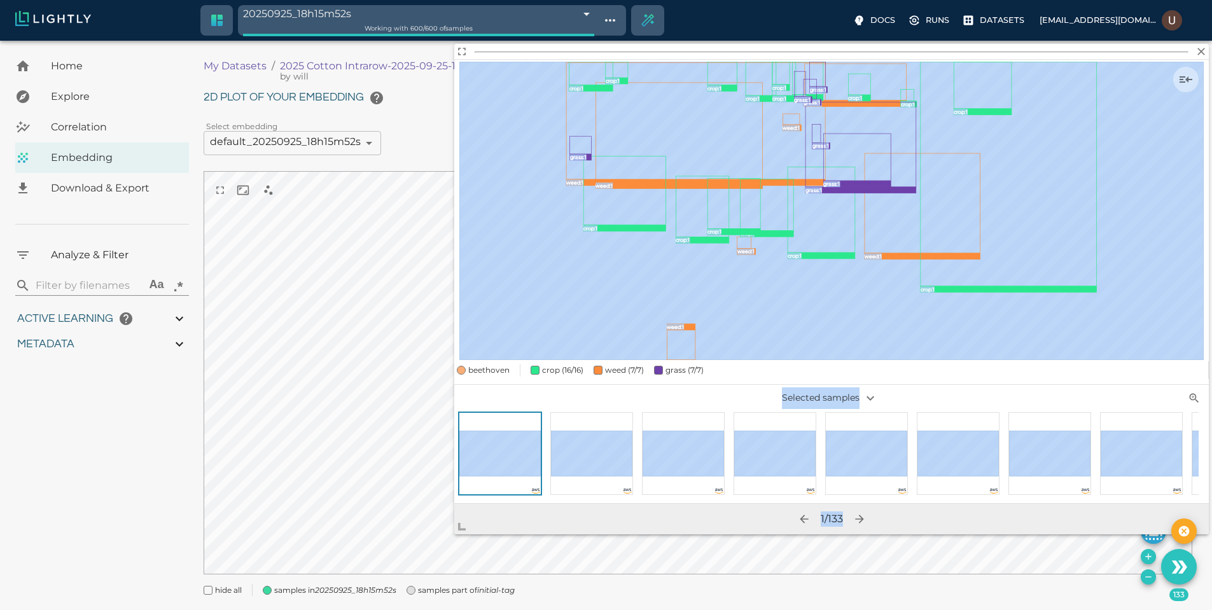
click at [405, 547] on body "20250925_18h15m52s 68d586d88ad0b7a7cfd2074a Working with 600 / 600 of samples D…" at bounding box center [606, 341] width 1212 height 601
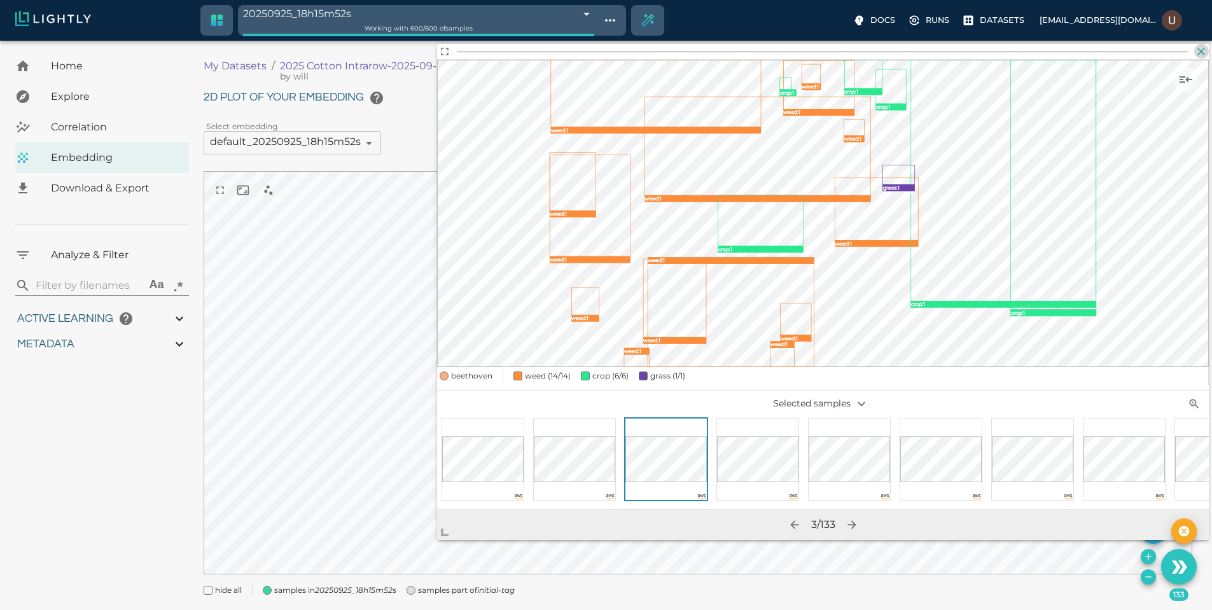
click at [1205, 52] on icon "button" at bounding box center [1201, 51] width 13 height 13
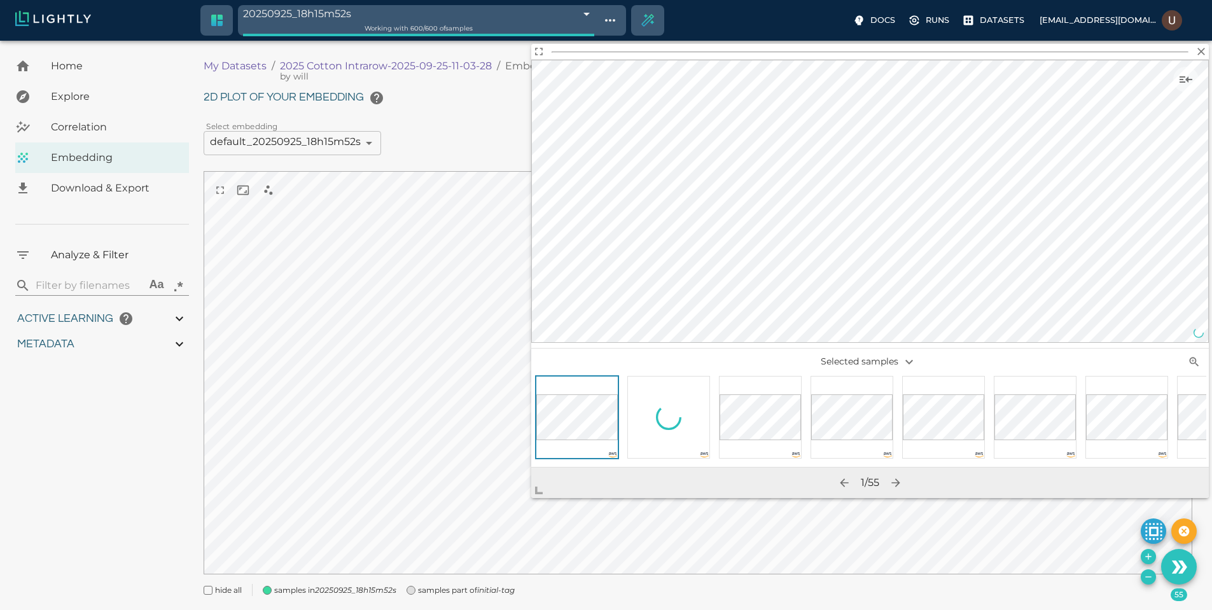
click at [527, 497] on body "20250925_18h15m52s 68d586d88ad0b7a7cfd2074a Working with 600 / 600 of samples D…" at bounding box center [606, 341] width 1212 height 601
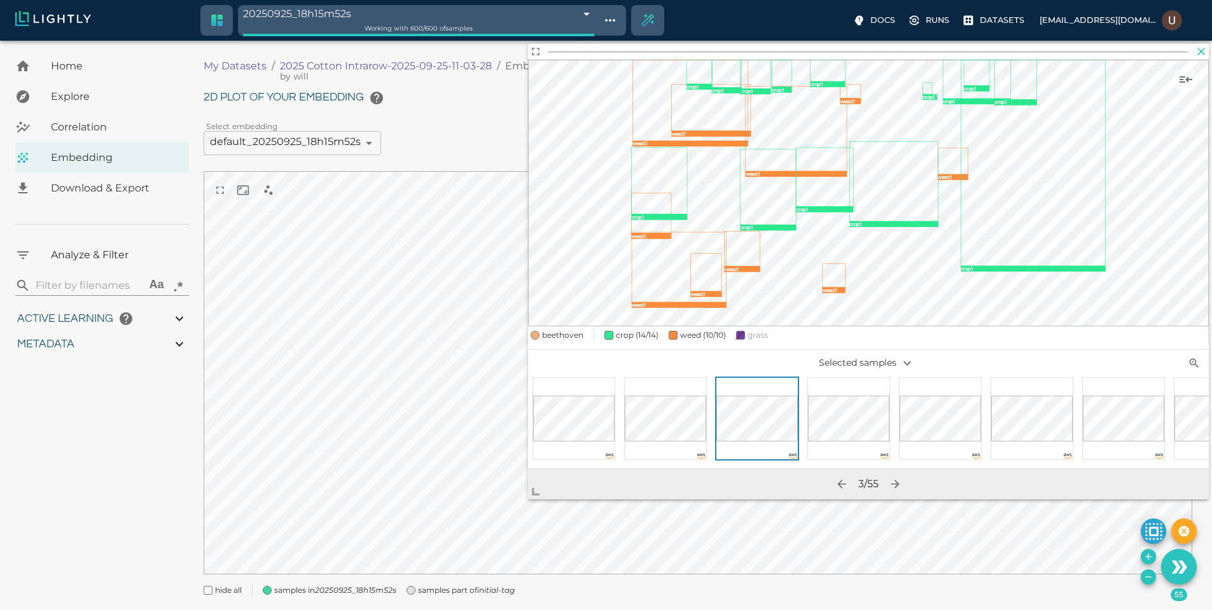
click at [1200, 52] on icon "button" at bounding box center [1201, 51] width 13 height 13
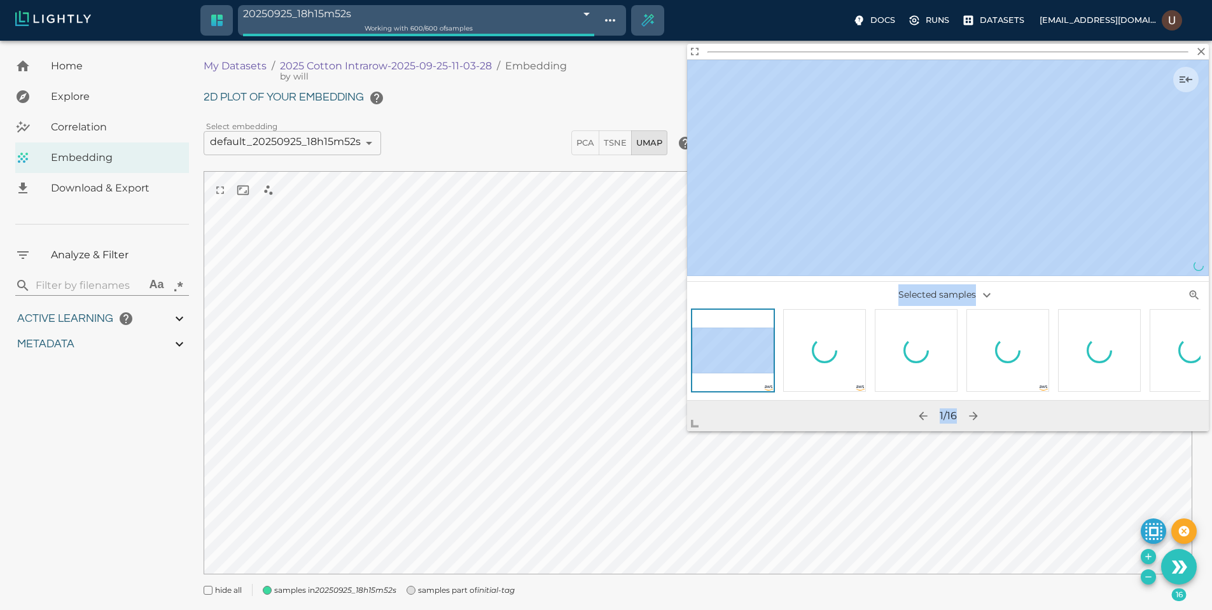
click at [331, 515] on body "20250925_18h15m52s 68d586d88ad0b7a7cfd2074a Working with 600 / 600 of samples D…" at bounding box center [606, 341] width 1212 height 601
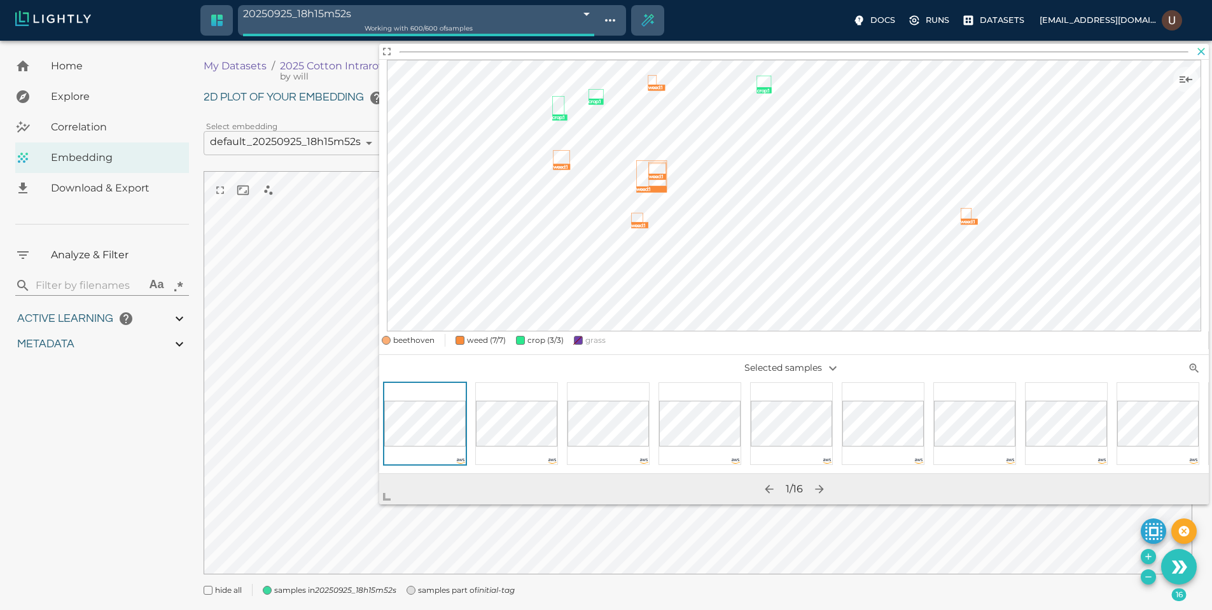
click at [1202, 53] on icon "button" at bounding box center [1201, 51] width 13 height 13
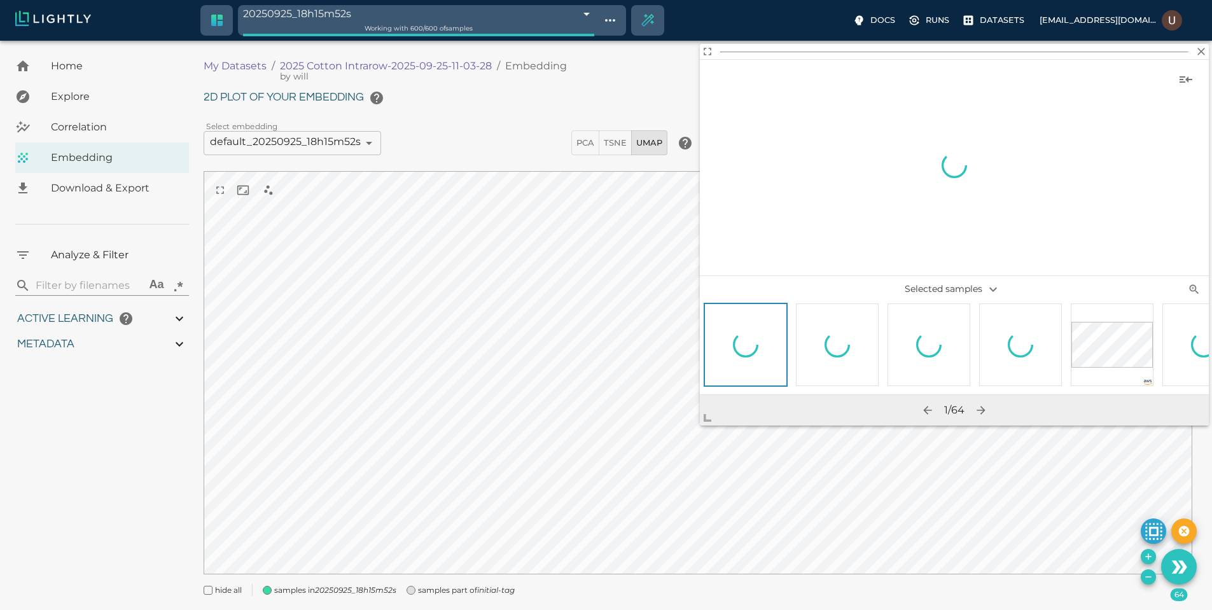
click at [423, 532] on body "20250925_18h15m52s 68d586d88ad0b7a7cfd2074a Working with 600 / 600 of samples D…" at bounding box center [606, 341] width 1212 height 601
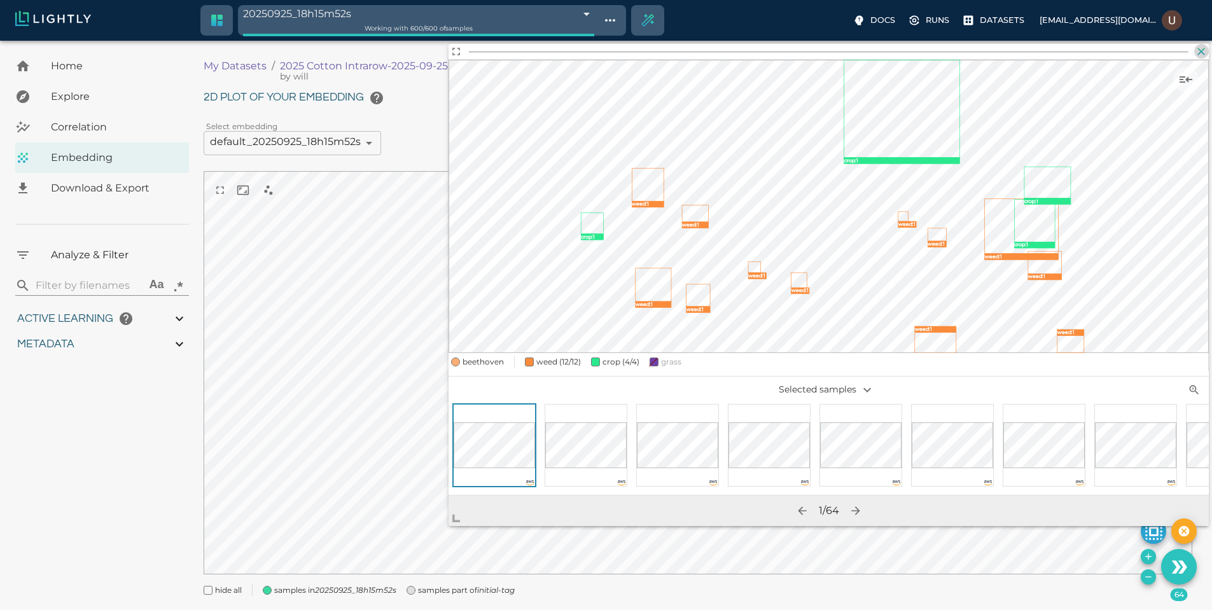
click at [1203, 51] on icon "button" at bounding box center [1201, 51] width 13 height 13
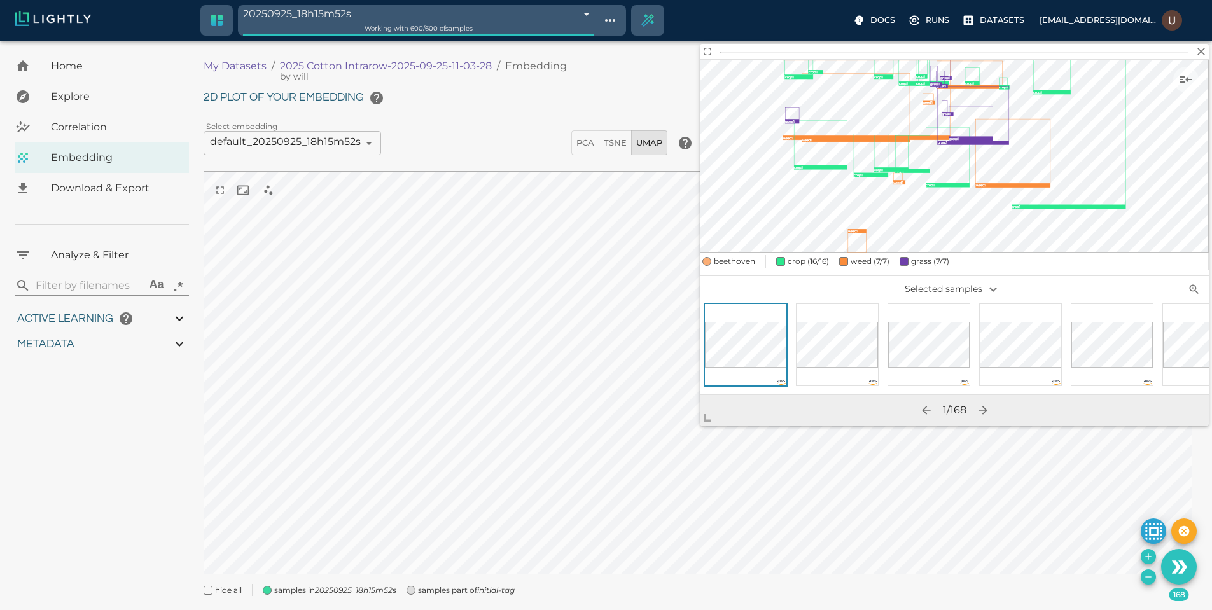
click at [1202, 49] on icon "button" at bounding box center [1201, 51] width 13 height 13
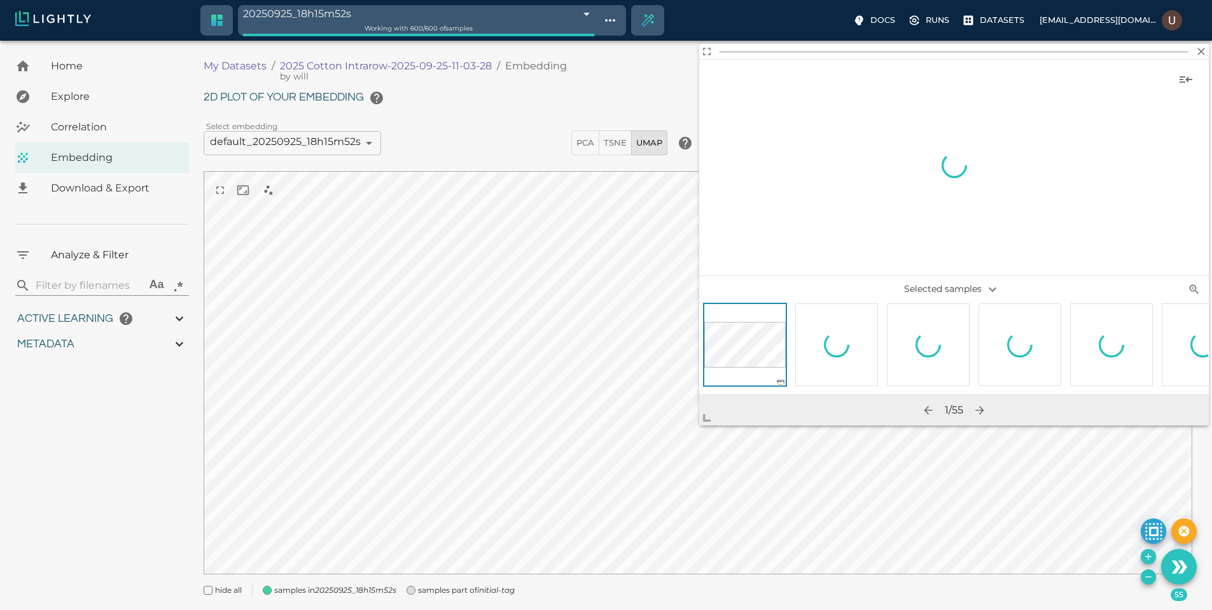
click at [619, 473] on body "20250925_18h15m52s 68d586d88ad0b7a7cfd2074a Working with 600 / 600 of samples D…" at bounding box center [606, 341] width 1212 height 601
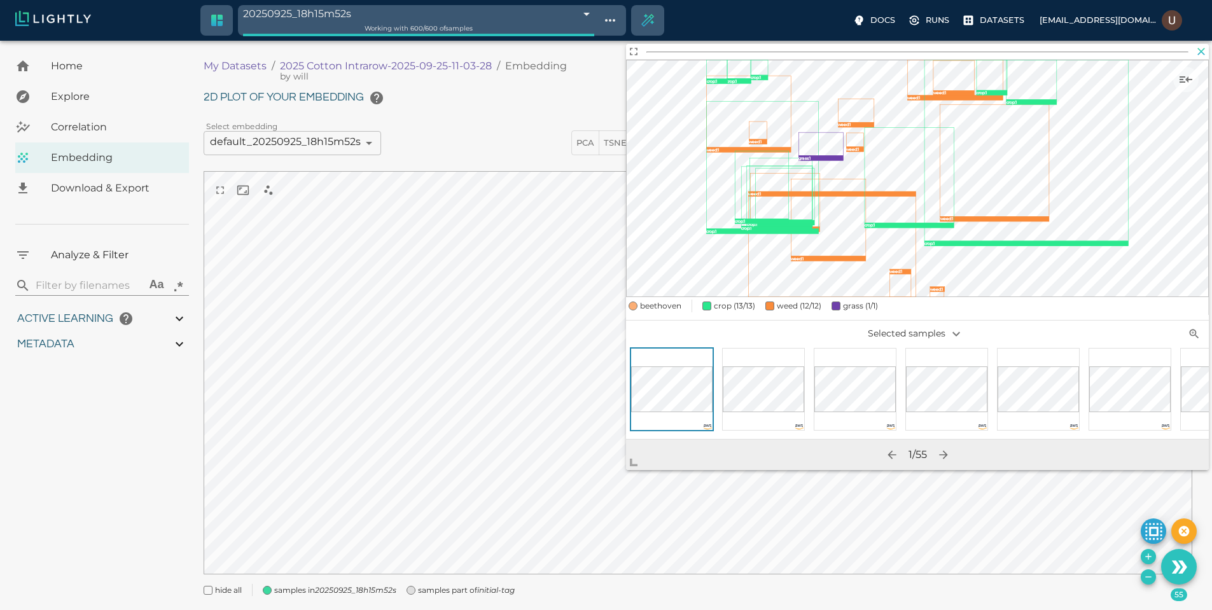
click at [1207, 48] on icon "button" at bounding box center [1201, 51] width 13 height 13
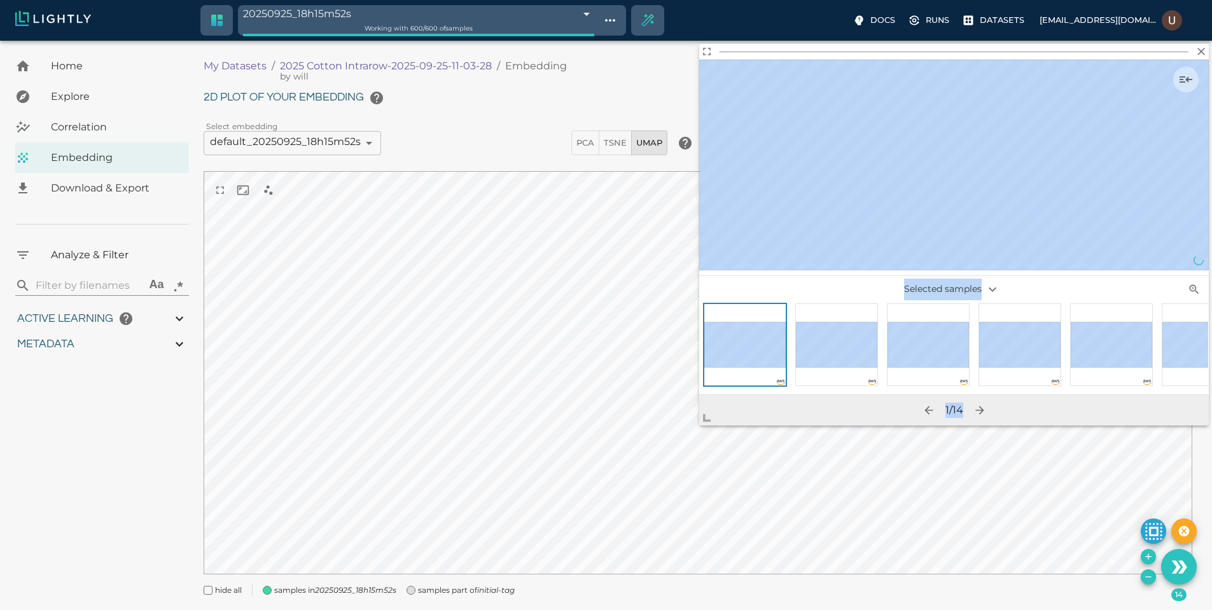
click at [462, 545] on body "20250925_18h15m52s 68d586d88ad0b7a7cfd2074a Working with 600 / 600 of samples D…" at bounding box center [606, 341] width 1212 height 601
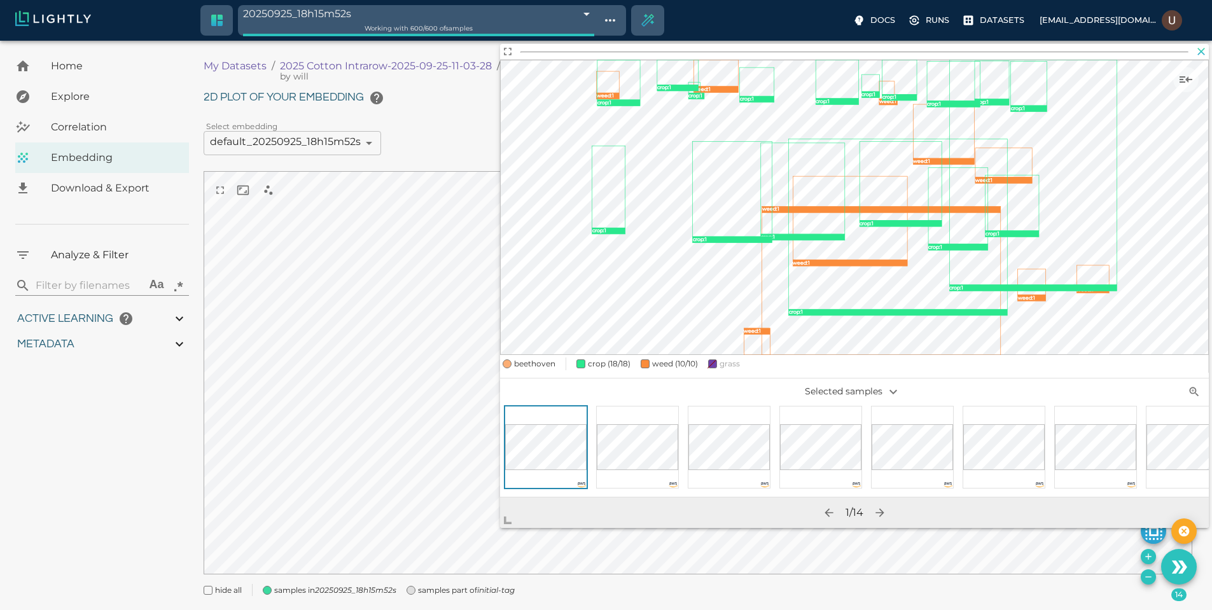
click at [1198, 52] on icon "button" at bounding box center [1201, 51] width 13 height 13
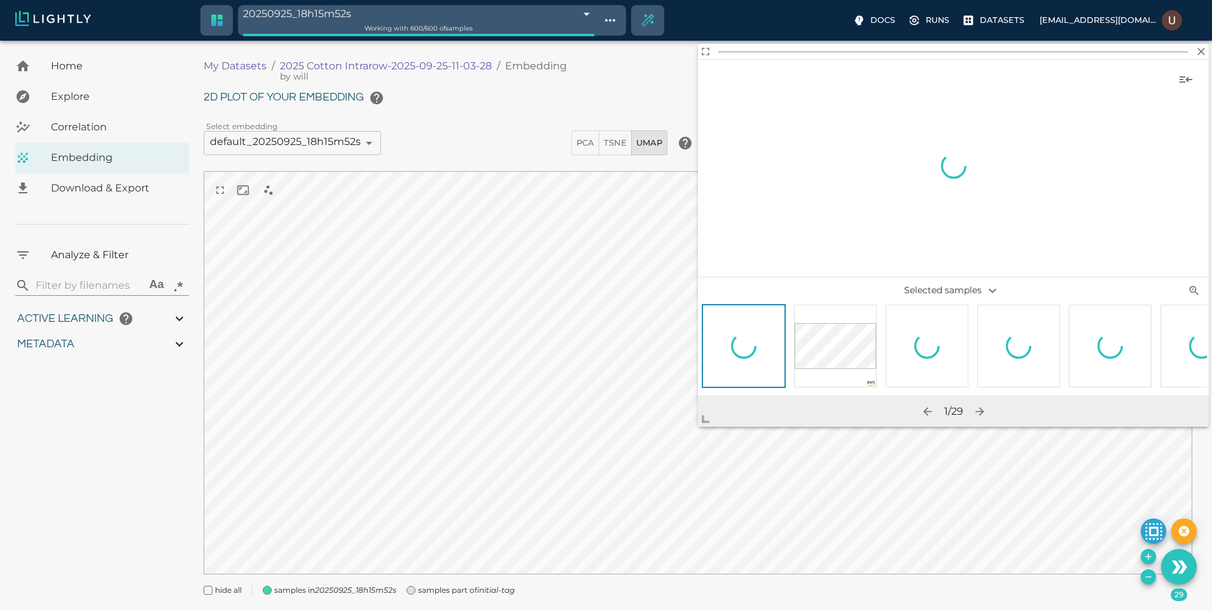
drag, startPoint x: 714, startPoint y: 417, endPoint x: 579, endPoint y: 462, distance: 142.8
click at [698, 427] on span at bounding box center [710, 413] width 25 height 25
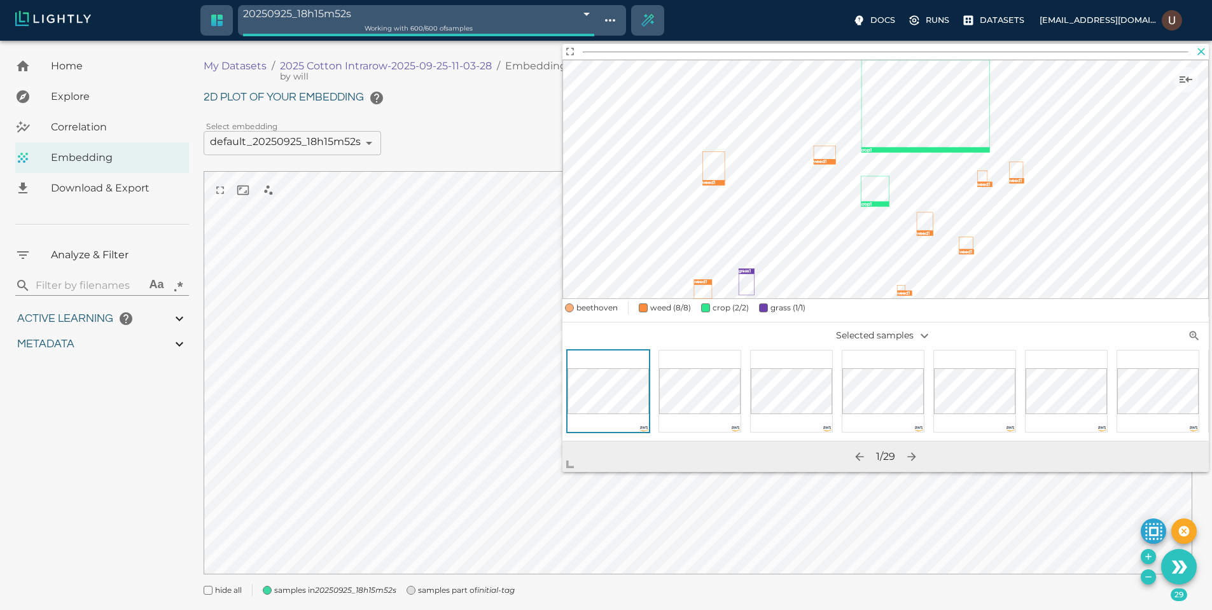
click at [1201, 50] on icon "button" at bounding box center [1201, 51] width 13 height 13
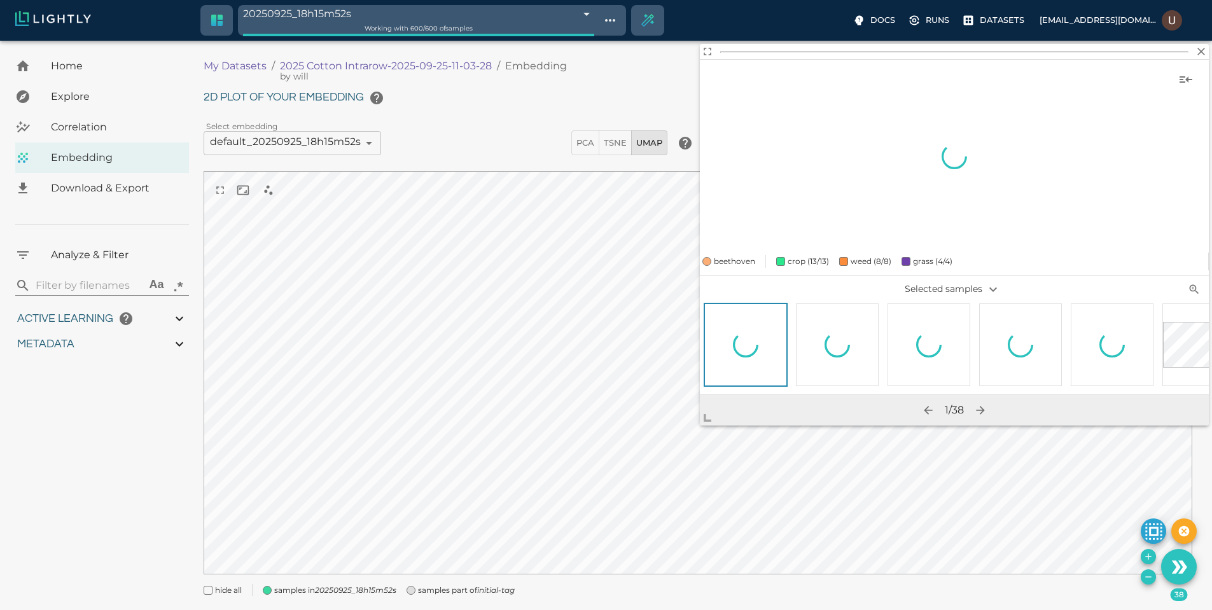
click at [530, 497] on body "20250925_18h15m52s 68d586d88ad0b7a7cfd2074a Working with 600 / 600 of samples D…" at bounding box center [606, 341] width 1212 height 601
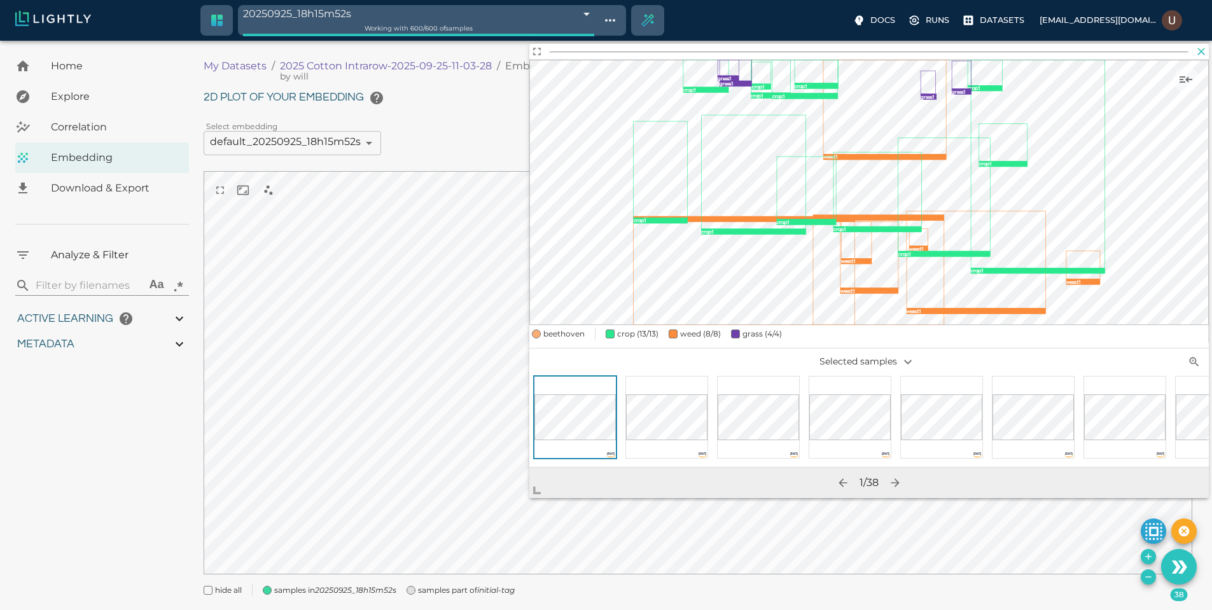
click at [1202, 52] on icon "button" at bounding box center [1202, 52] width 8 height 8
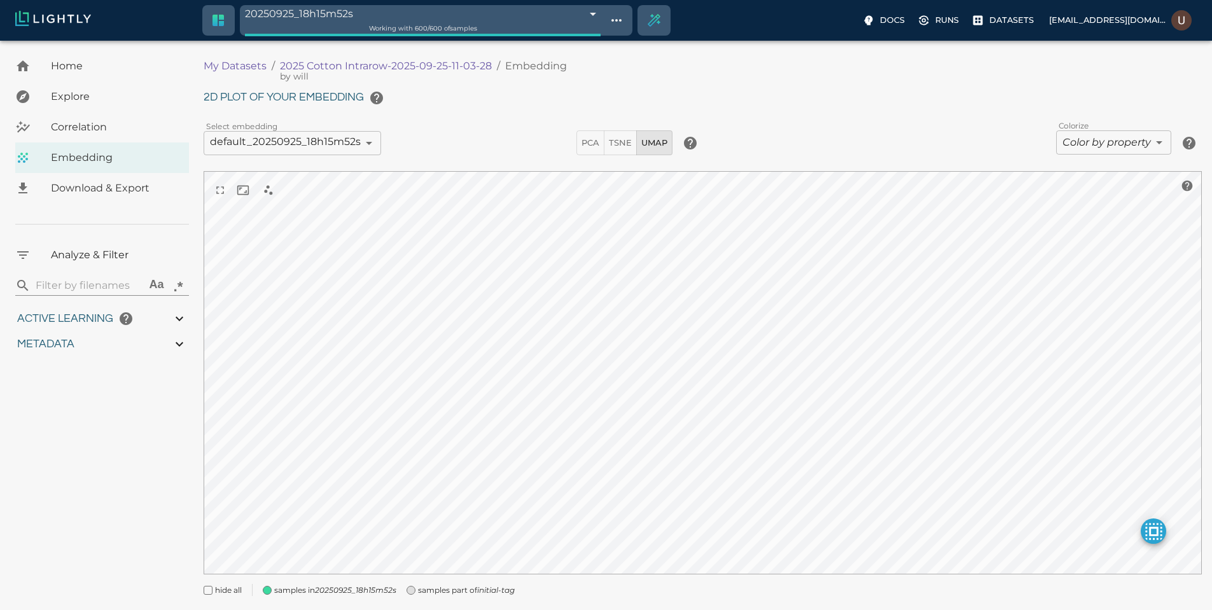
click at [95, 71] on span "Home" at bounding box center [115, 66] width 128 height 15
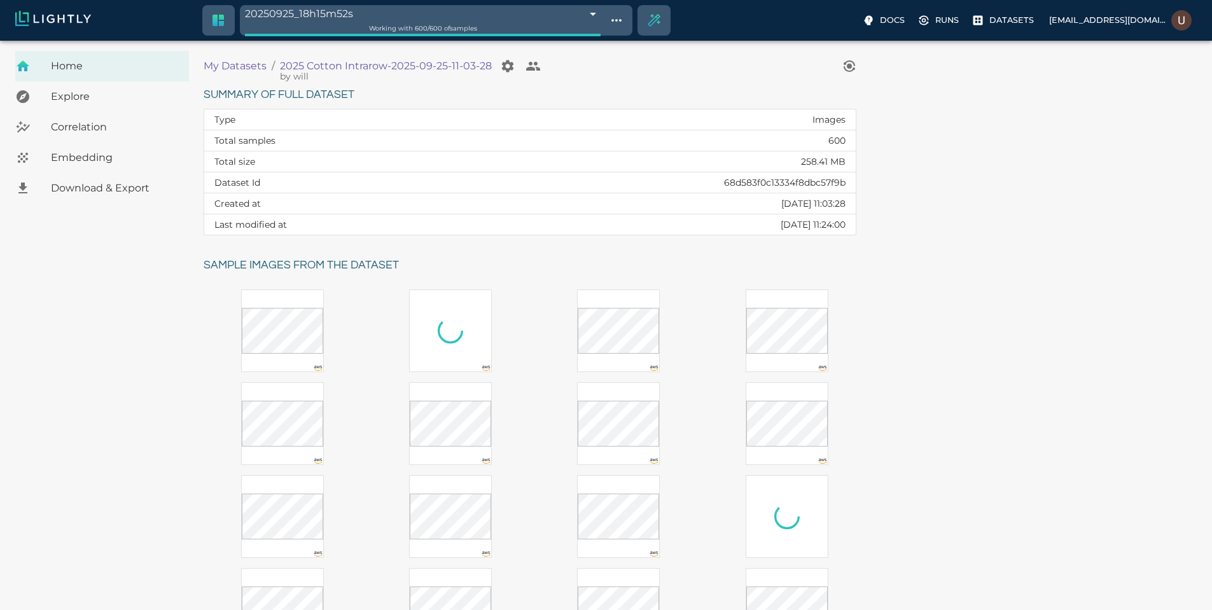
click at [246, 179] on th "Dataset Id" at bounding box center [333, 182] width 258 height 21
click at [577, 186] on td "68d583f0c13334f8dbc57f9b" at bounding box center [659, 182] width 394 height 21
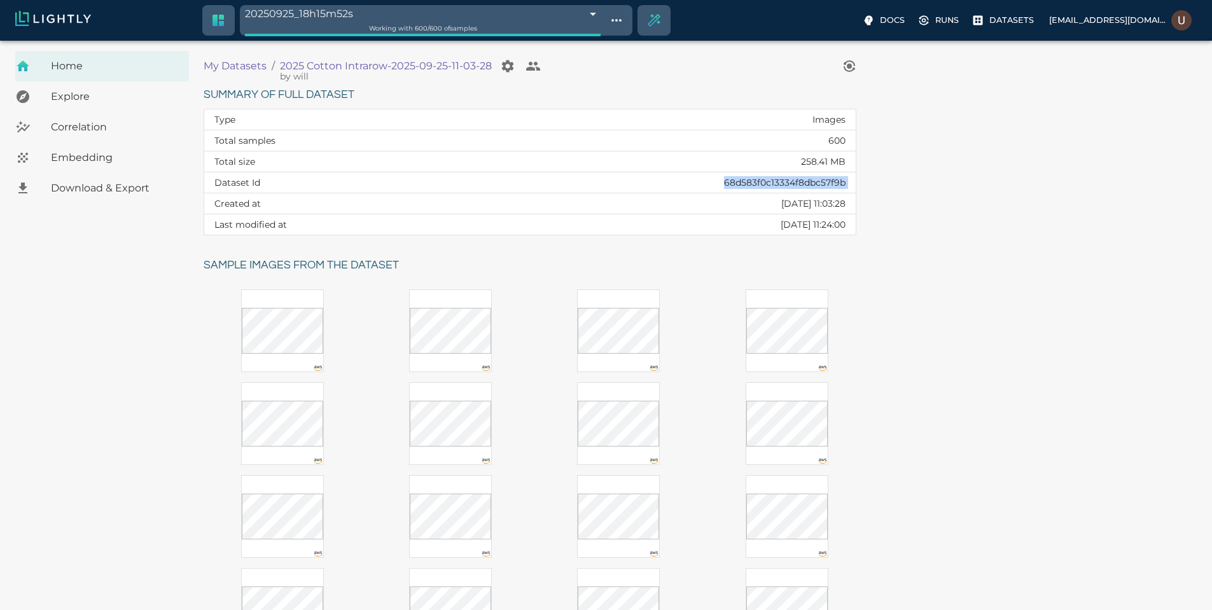
copy td "68d583f0c13334f8dbc57f9b"
click at [107, 185] on span "Download & Export" at bounding box center [115, 188] width 128 height 15
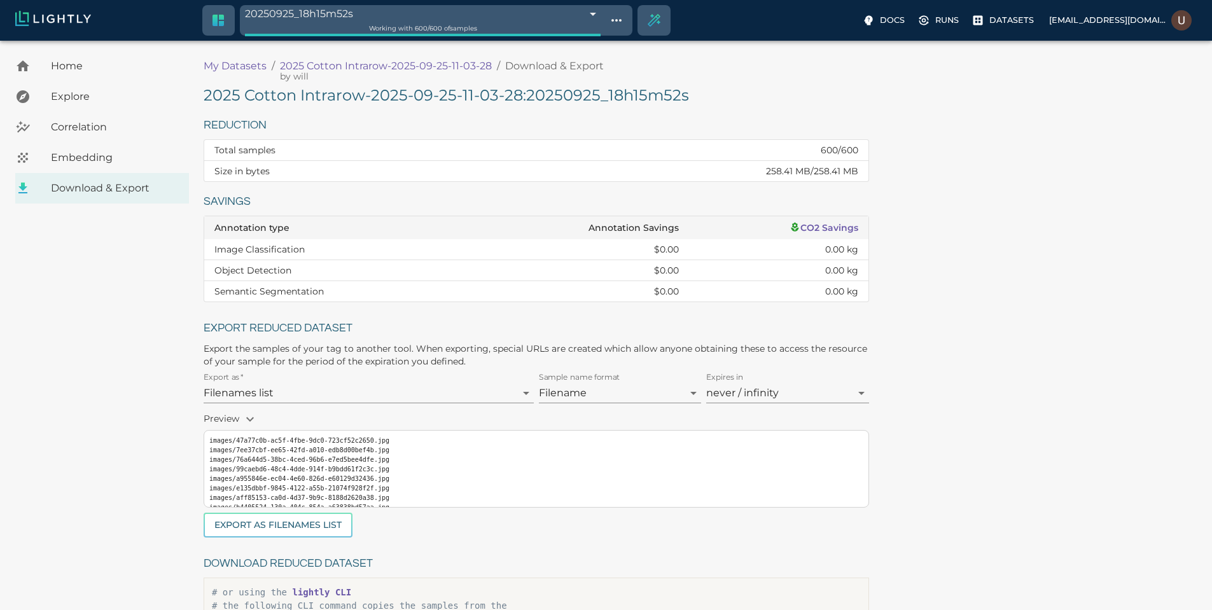
click at [354, 100] on h5 "2025 Cotton Intrarow-2025-09-25-11-03-28 : 20250925_18h15m52s" at bounding box center [536, 95] width 665 height 20
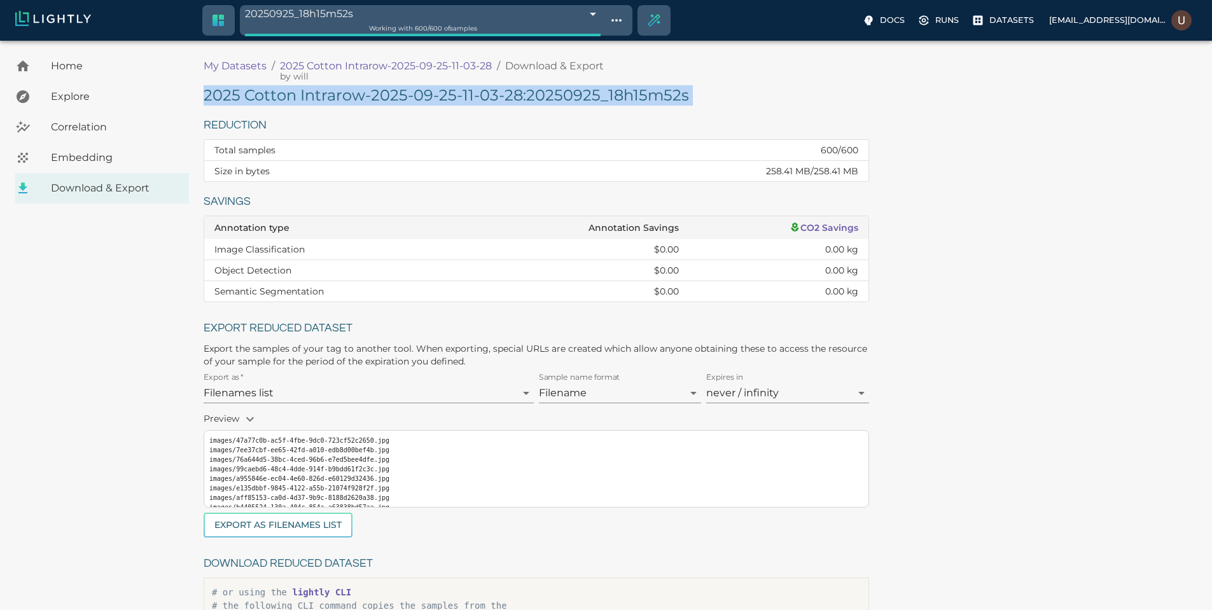
click at [354, 100] on h5 "2025 Cotton Intrarow-2025-09-25-11-03-28 : 20250925_18h15m52s" at bounding box center [536, 95] width 665 height 20
copy h5 "2025 Cotton Intrarow-2025-09-25-11-03-28 : 20250925_18h15m52s"
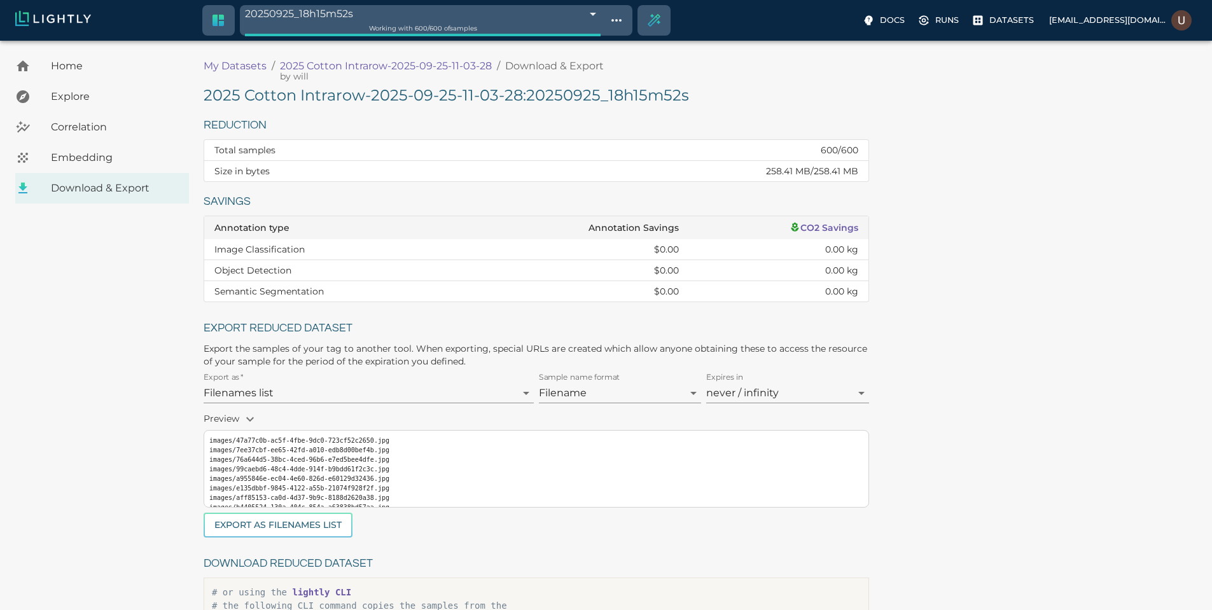
click at [793, 183] on div "2025 Cotton Intrarow-2025-09-25-11-03-28 : 20250925_18h15m52s Reduction Total s…" at bounding box center [703, 376] width 998 height 583
